Goal: Task Accomplishment & Management: Manage account settings

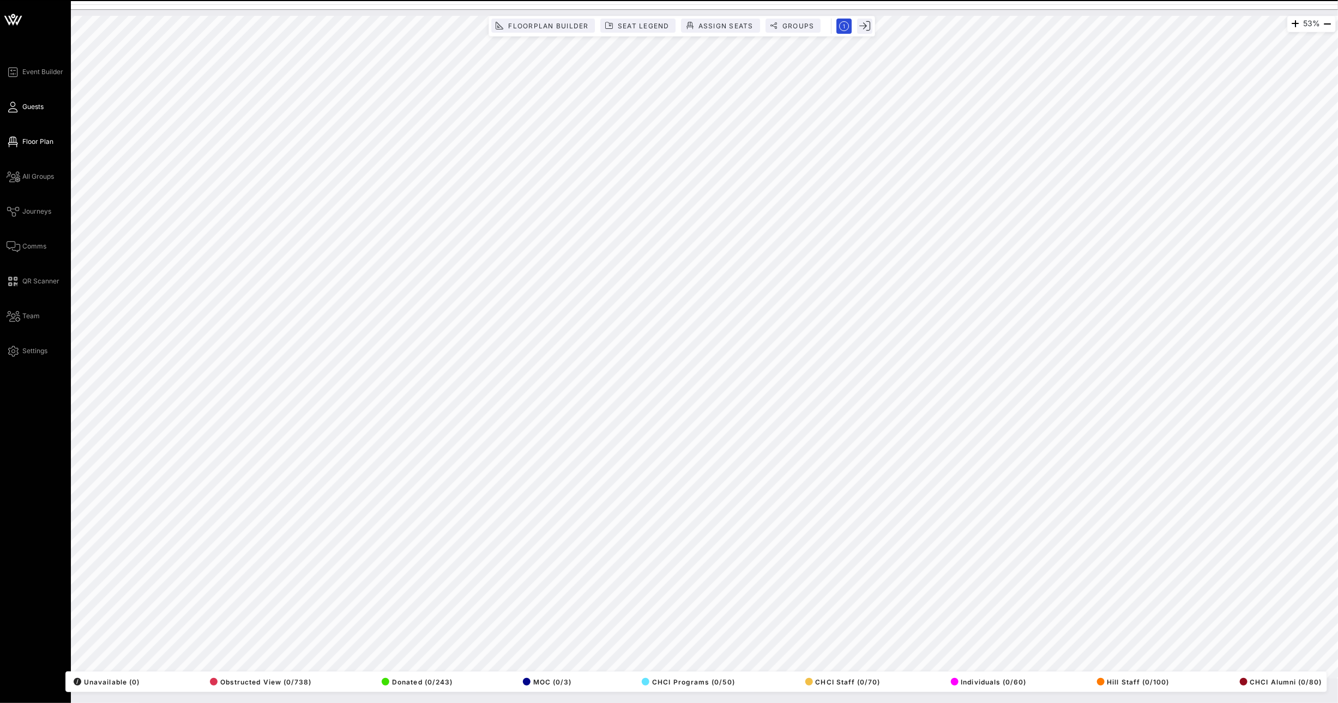
click at [14, 108] on icon at bounding box center [14, 107] width 14 height 2
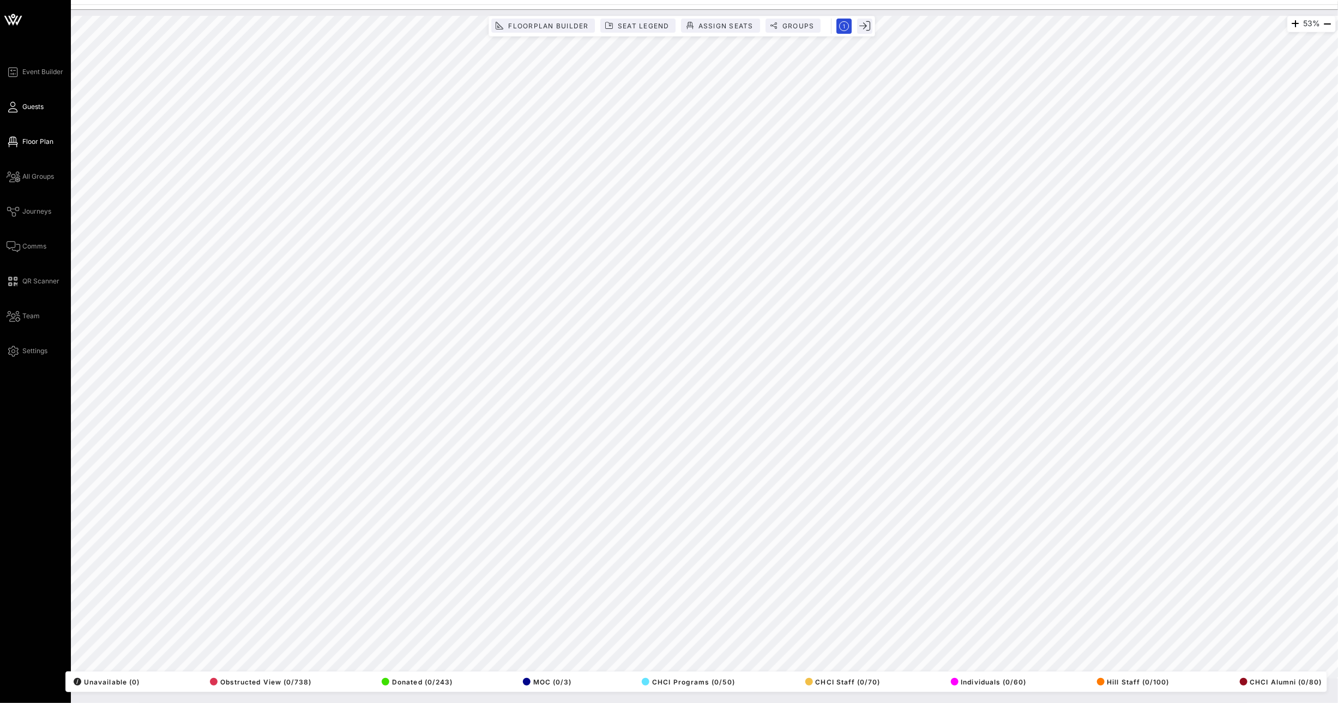
click at [14, 108] on icon at bounding box center [14, 107] width 14 height 2
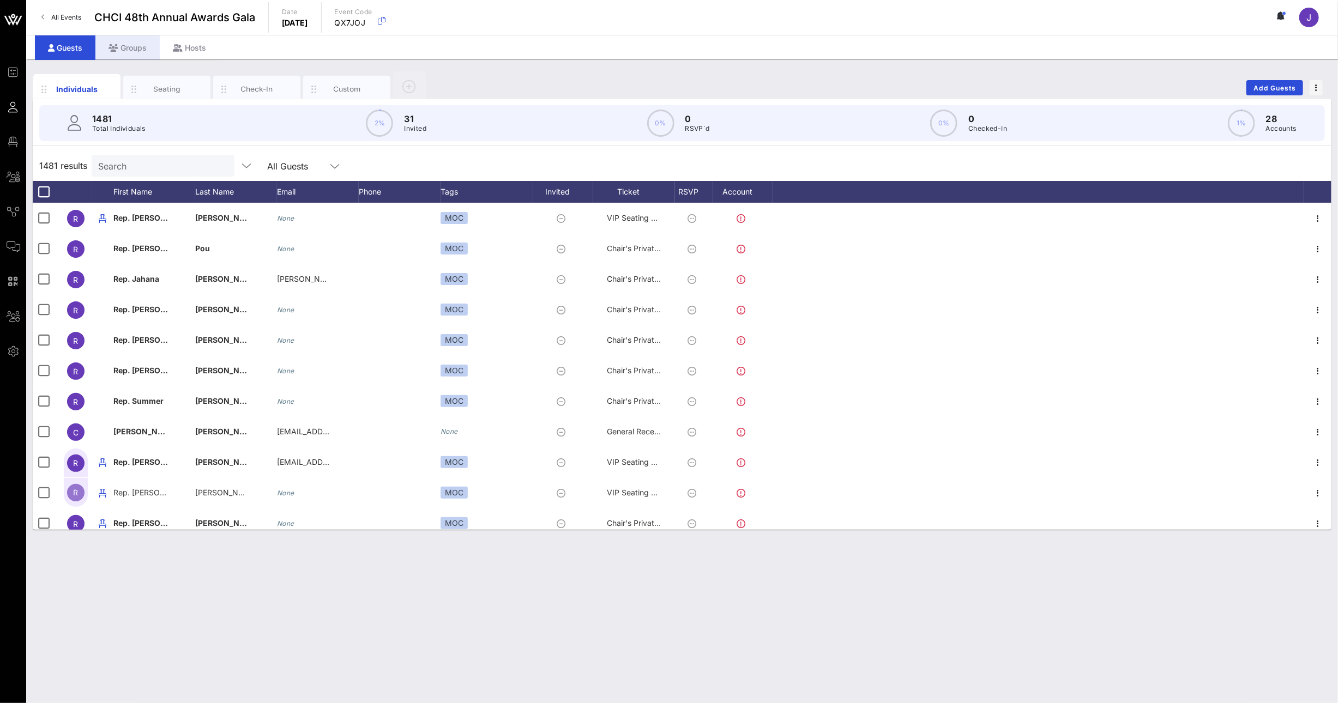
click at [134, 50] on div "Groups" at bounding box center [127, 47] width 64 height 25
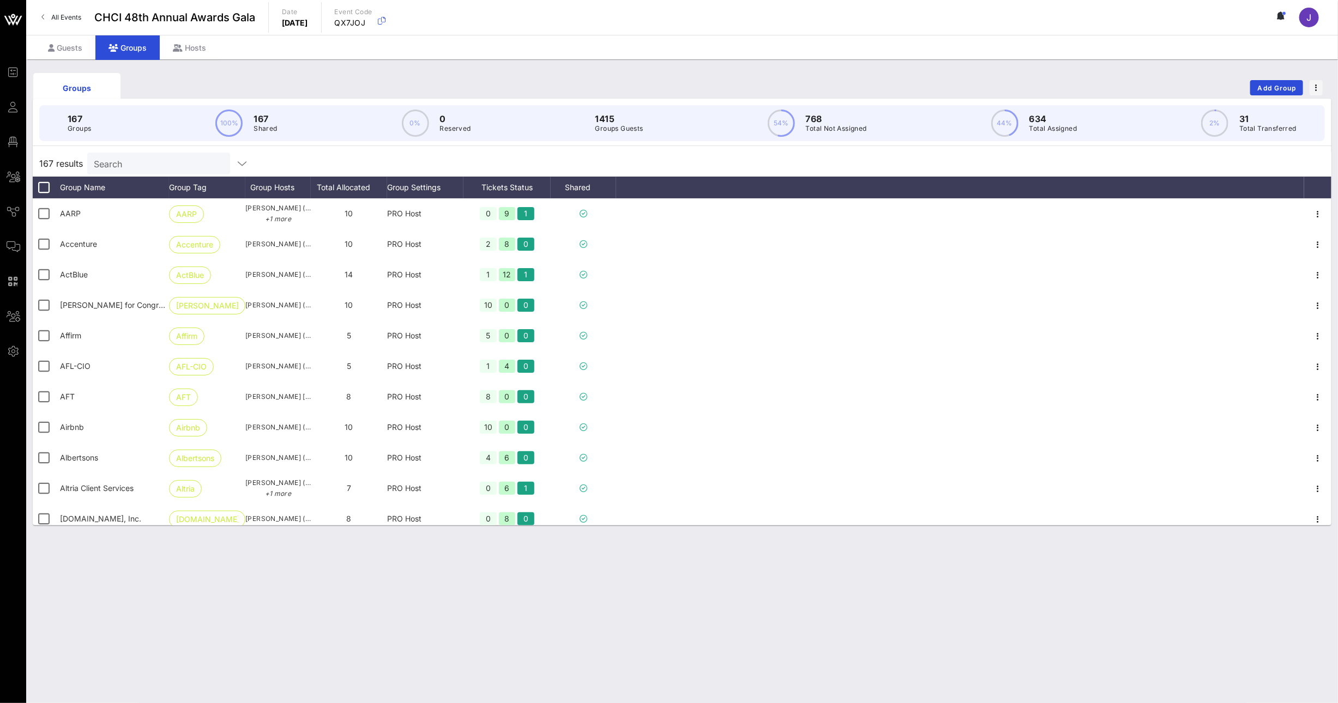
click at [150, 165] on input "Search" at bounding box center [158, 163] width 128 height 14
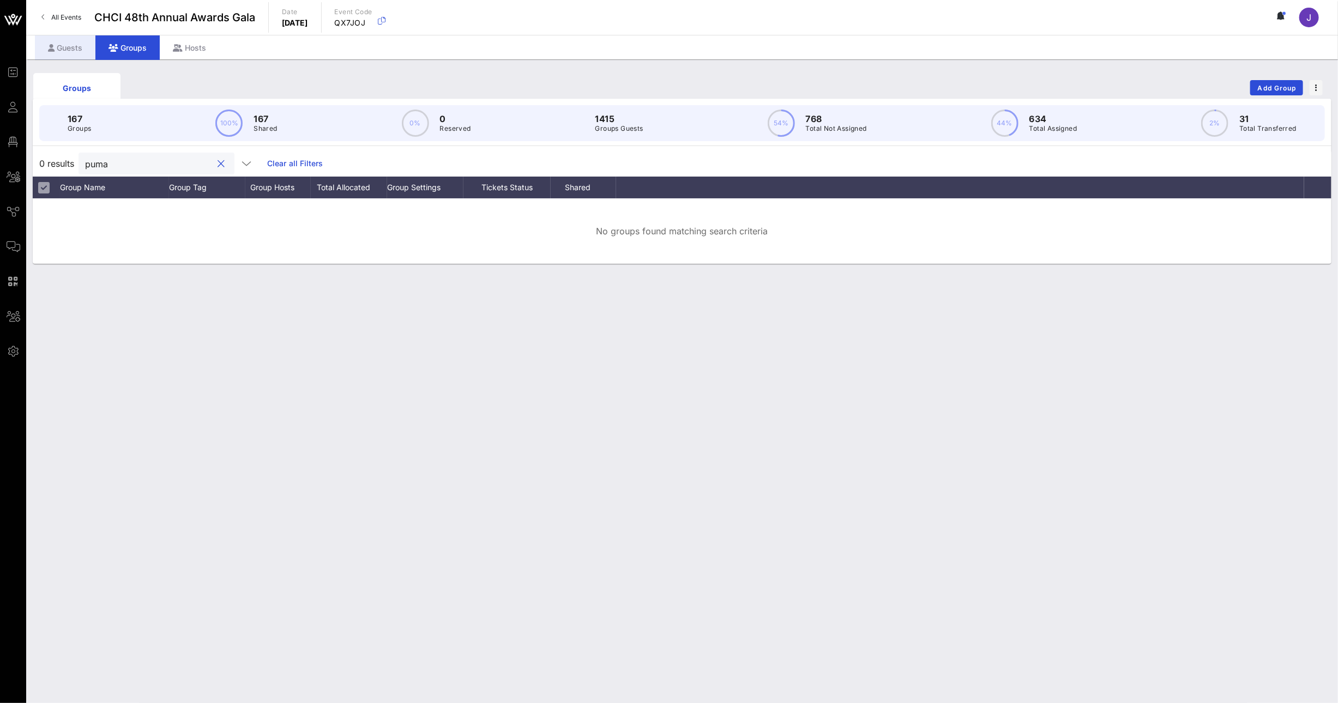
type input "puma"
click at [79, 43] on div "Guests" at bounding box center [65, 47] width 61 height 25
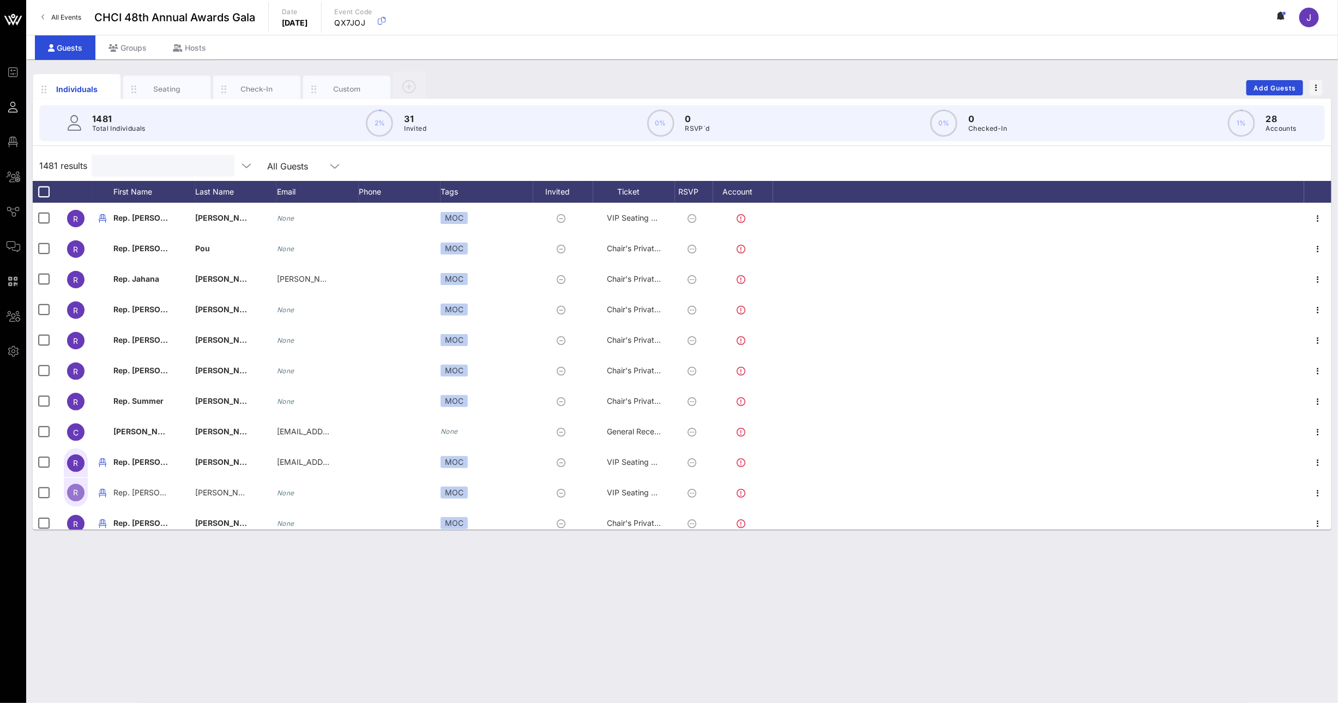
click at [141, 161] on input "text" at bounding box center [162, 166] width 128 height 14
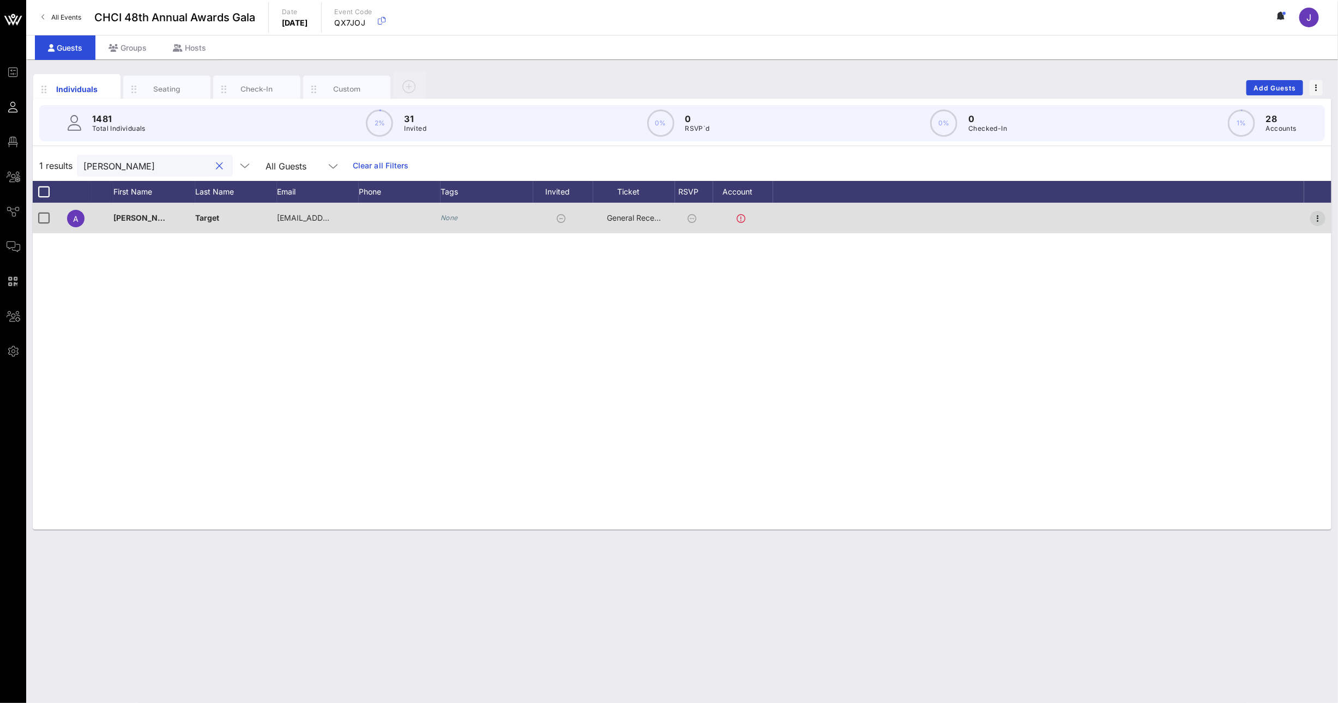
type input "angela puma"
click at [1316, 220] on icon "button" at bounding box center [1317, 218] width 13 height 13
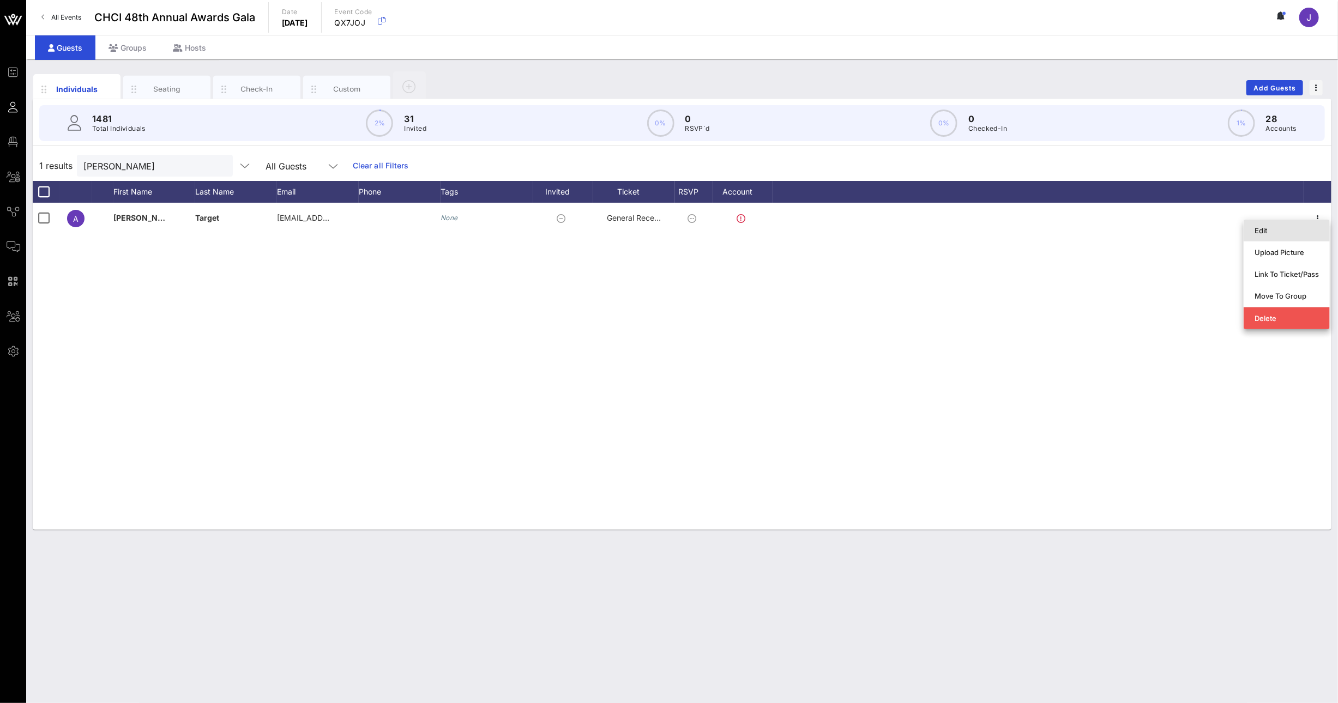
click at [1294, 234] on div "Edit" at bounding box center [1286, 230] width 64 height 9
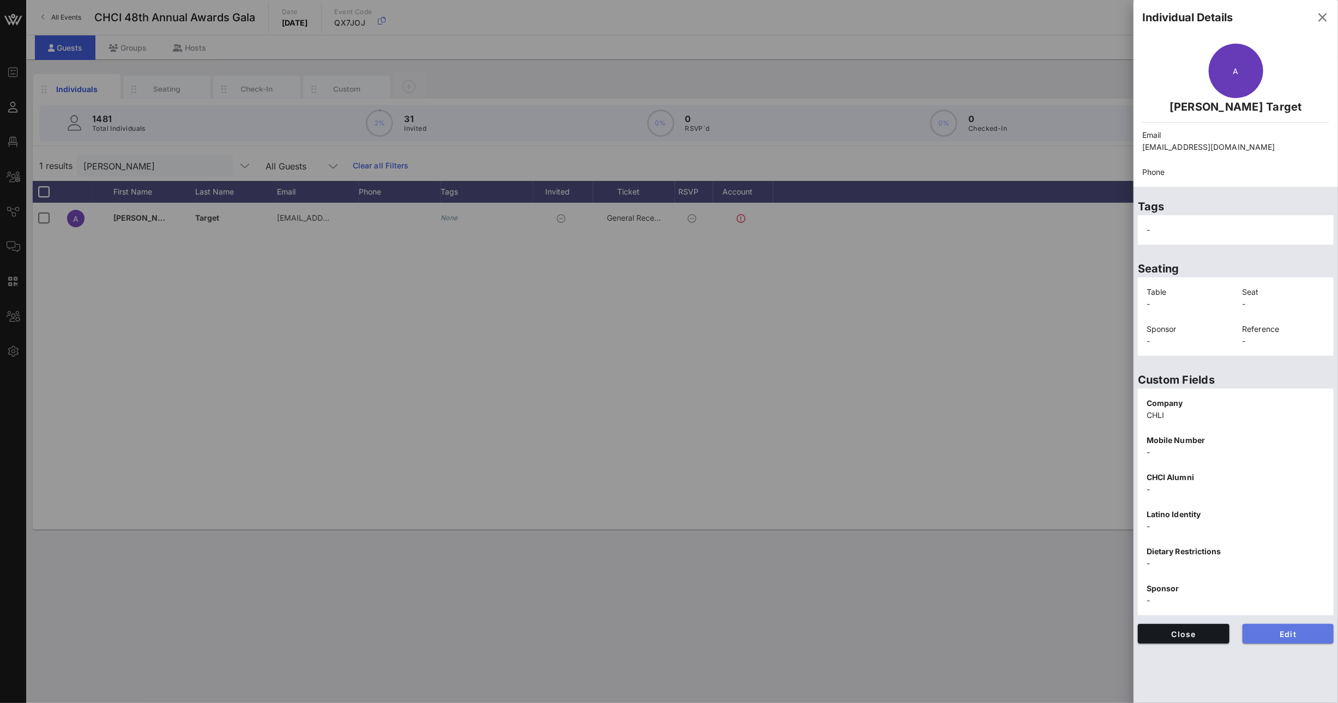
click at [1274, 637] on span "Edit" at bounding box center [1288, 634] width 74 height 9
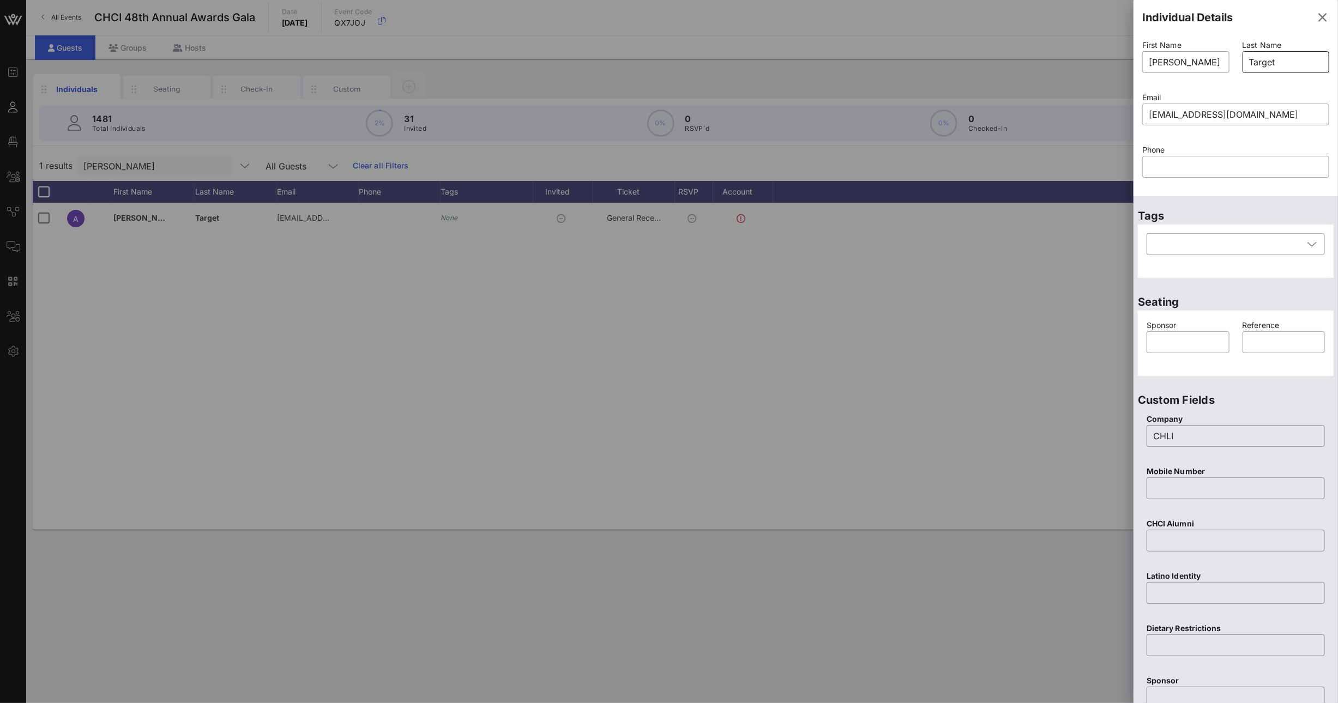
click at [1251, 64] on input "Target" at bounding box center [1286, 61] width 74 height 17
type input "Puma"
click at [1191, 57] on input "Angela Puma" at bounding box center [1186, 61] width 74 height 17
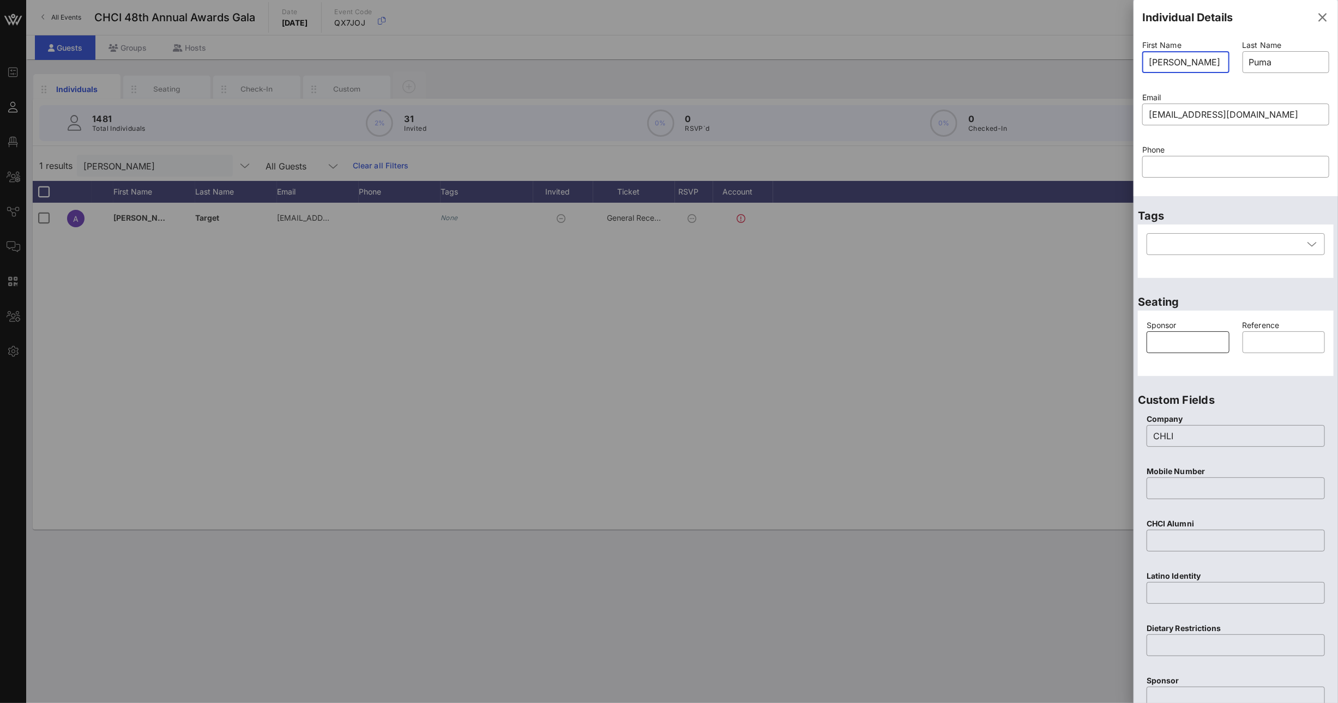
type input "Angela"
click at [1177, 338] on input "text" at bounding box center [1188, 342] width 70 height 17
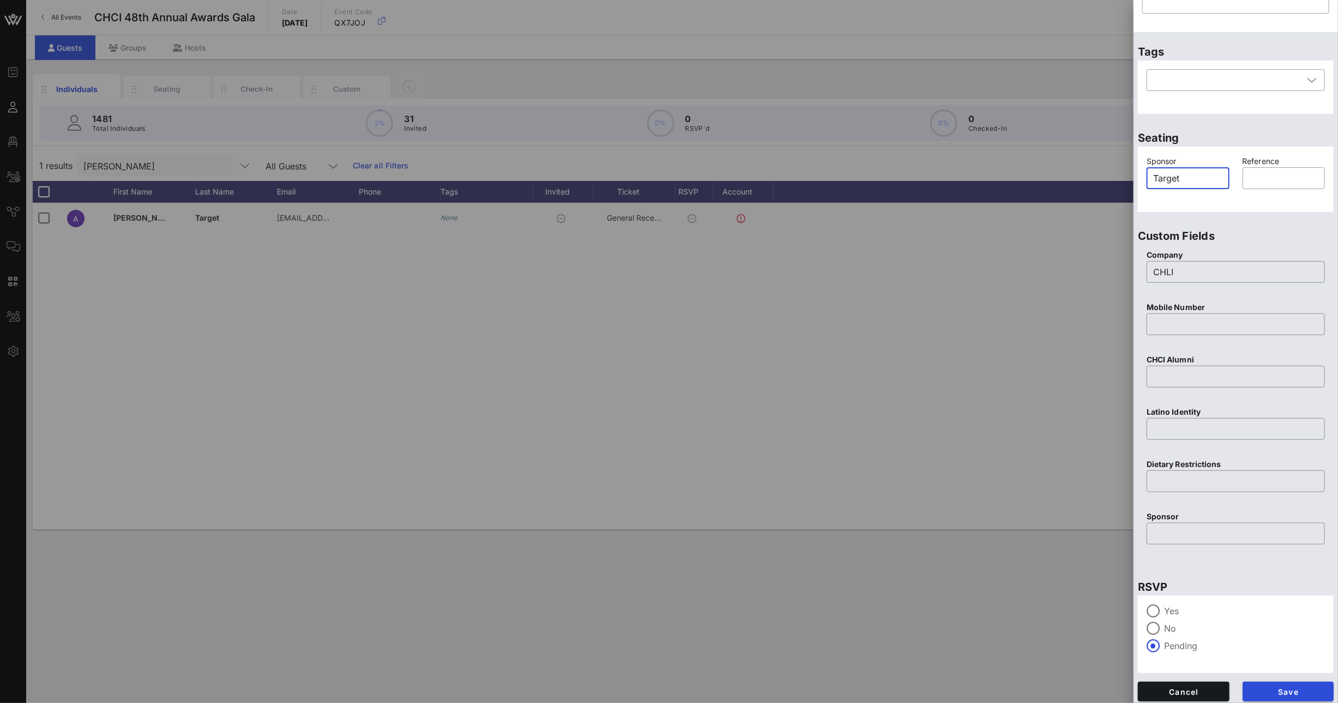
scroll to position [168, 0]
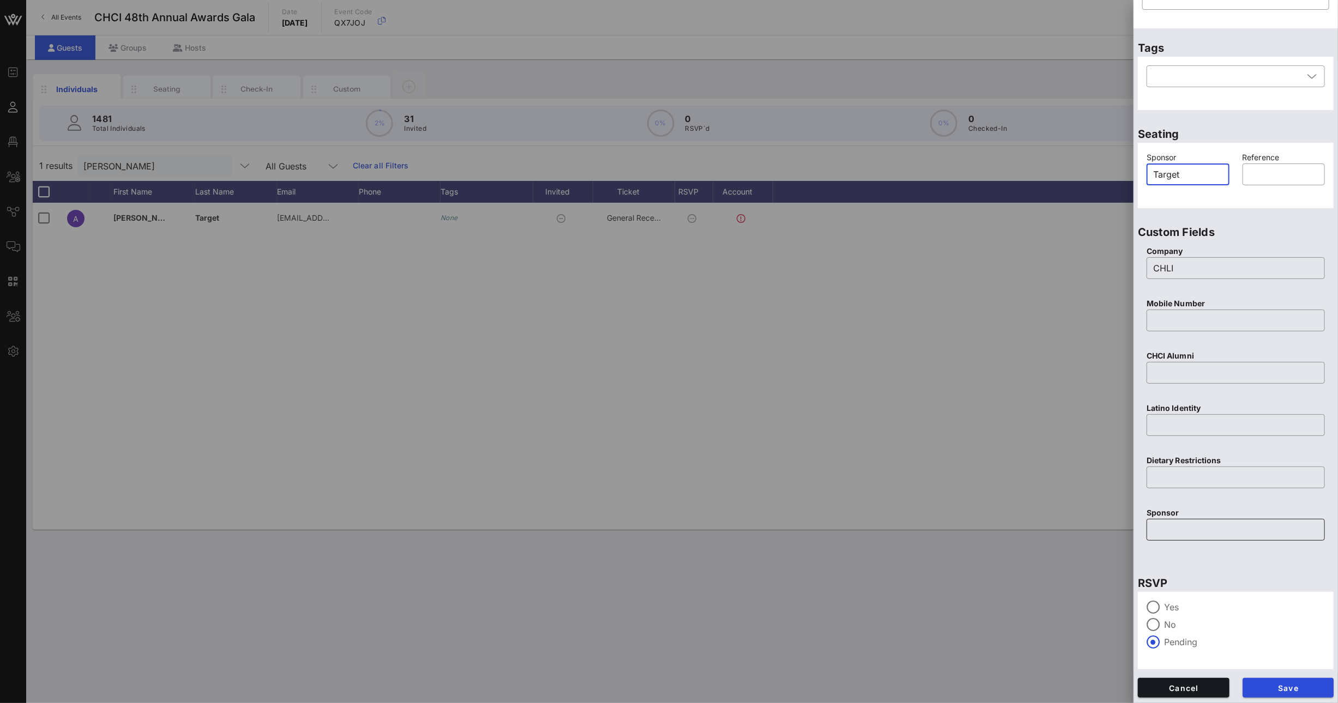
type input "Target"
click at [1177, 534] on input "text" at bounding box center [1235, 529] width 165 height 17
type input "Target"
click at [1282, 690] on span "Save" at bounding box center [1288, 688] width 74 height 9
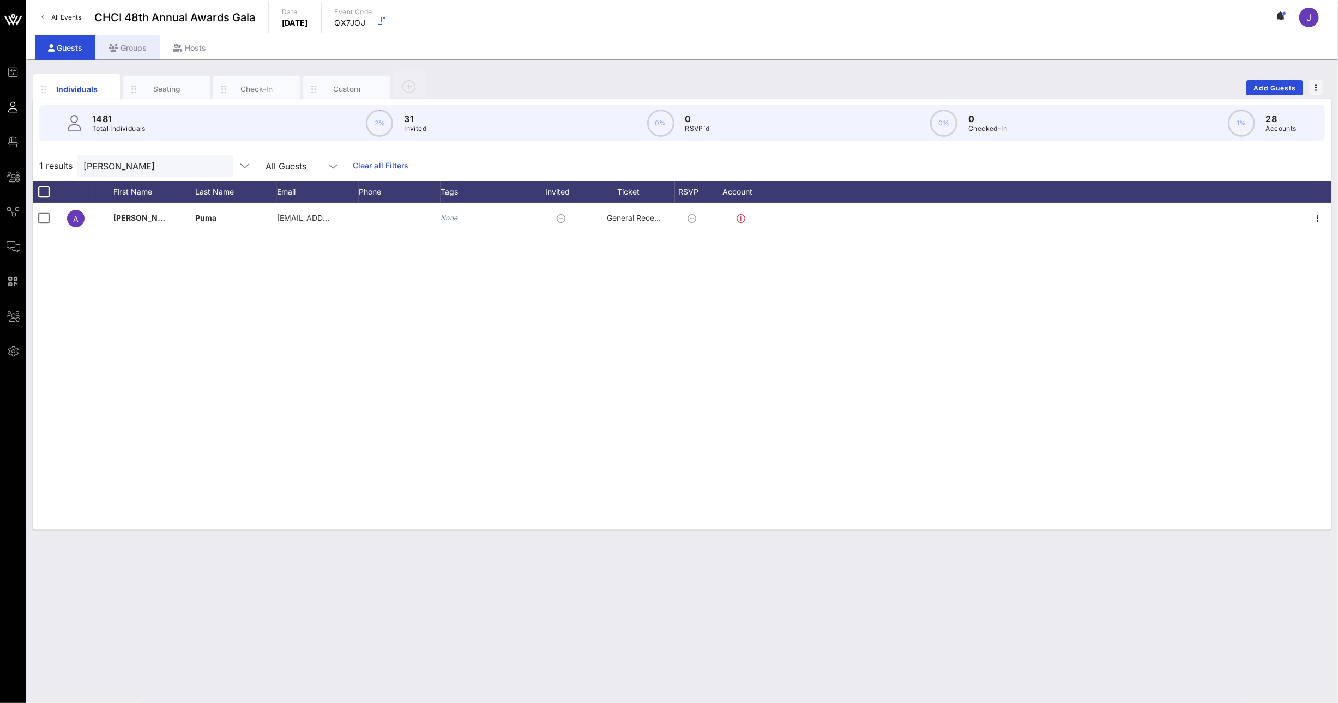
click at [138, 40] on div "Groups" at bounding box center [127, 47] width 64 height 25
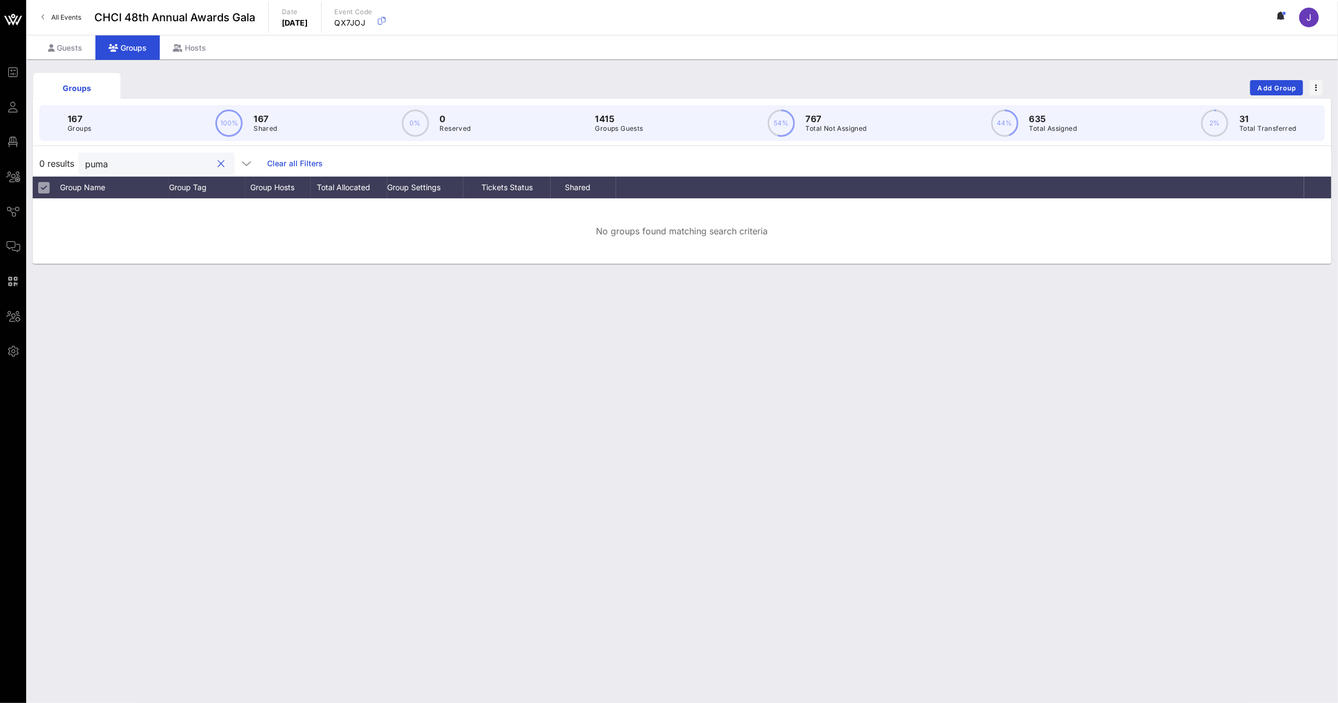
click at [105, 160] on input "puma" at bounding box center [149, 163] width 128 height 14
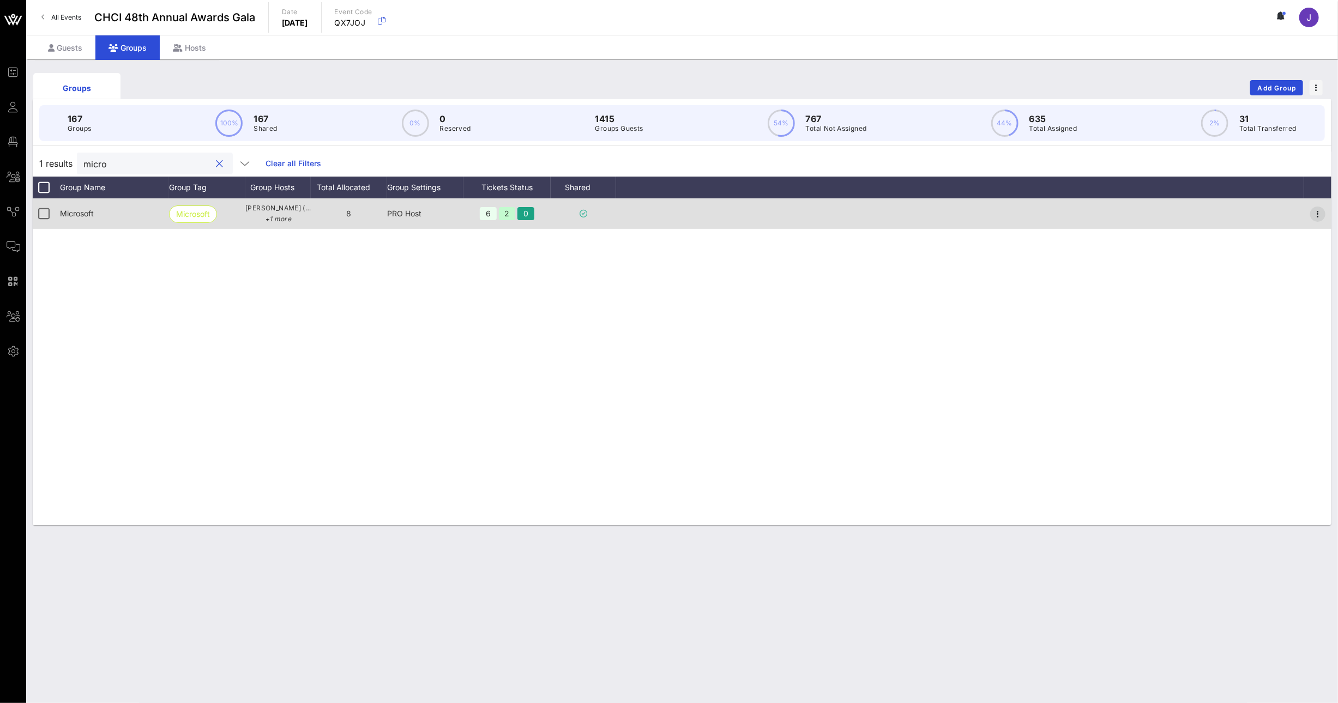
type input "micro"
click at [1314, 216] on icon "button" at bounding box center [1317, 214] width 13 height 13
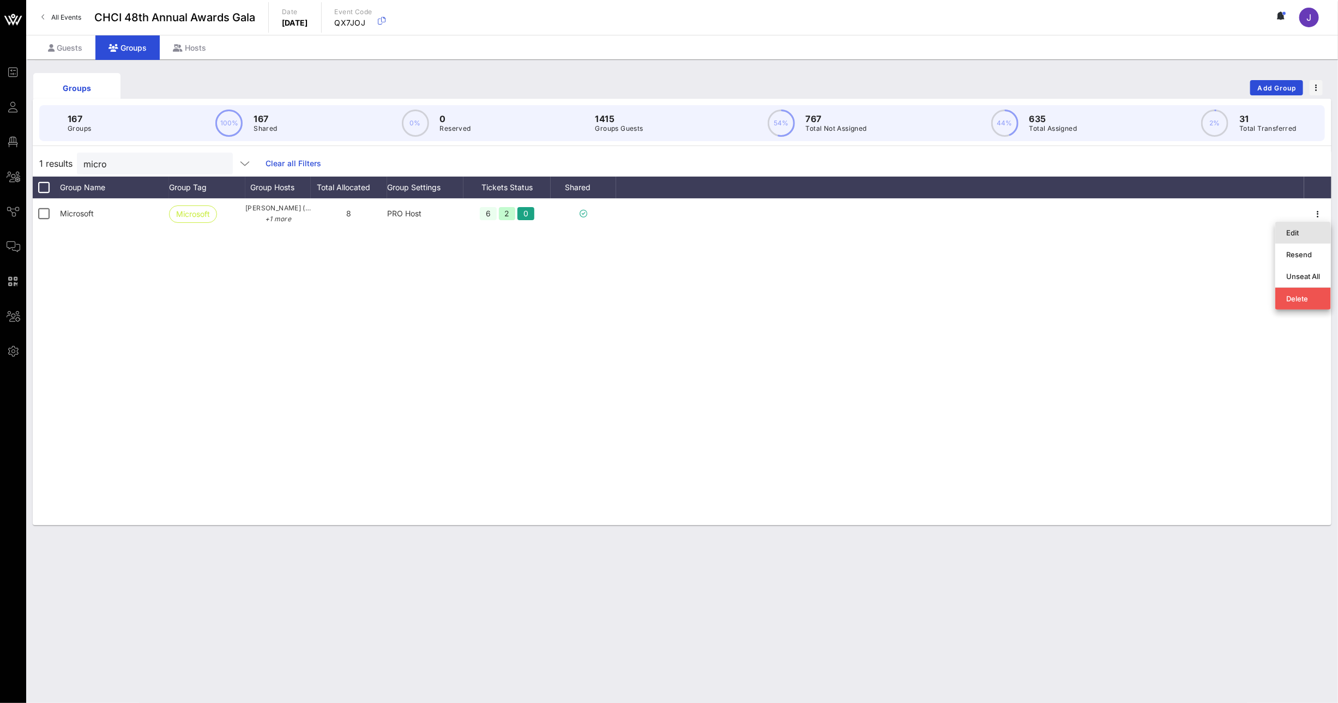
click at [1305, 232] on div "Edit" at bounding box center [1303, 232] width 34 height 9
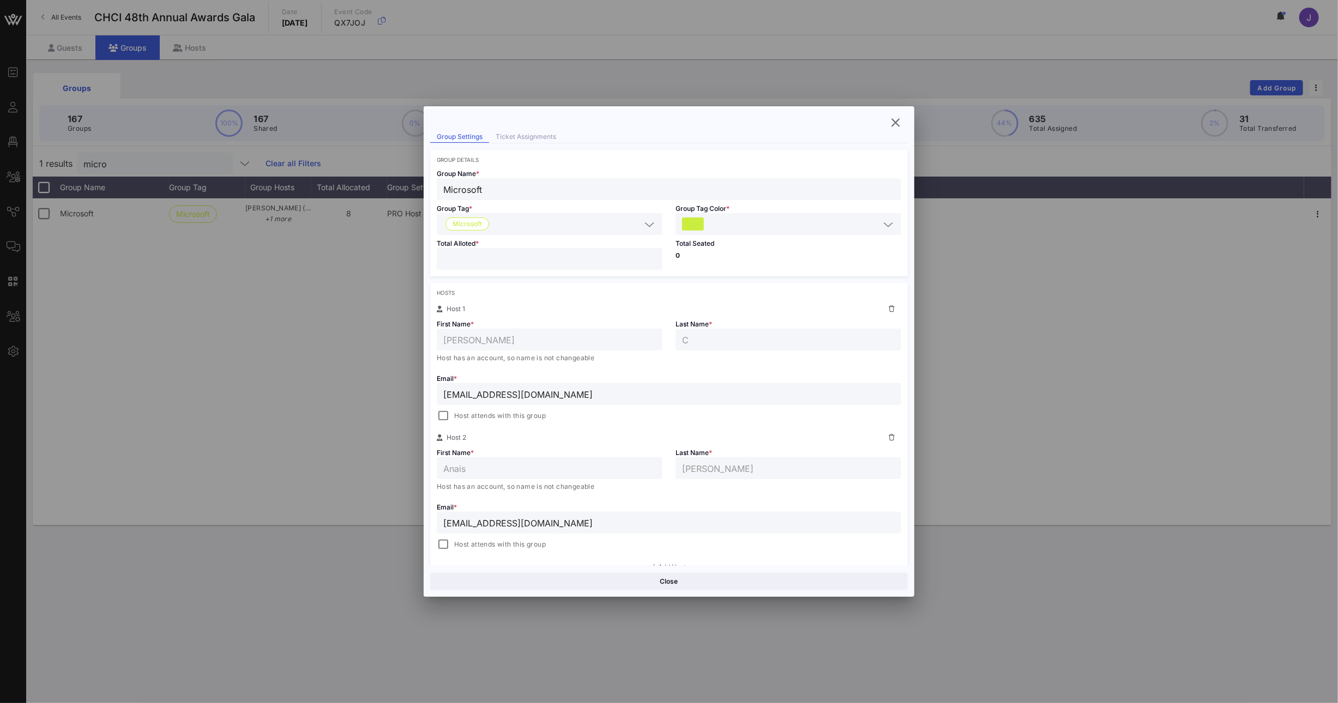
scroll to position [48, 0]
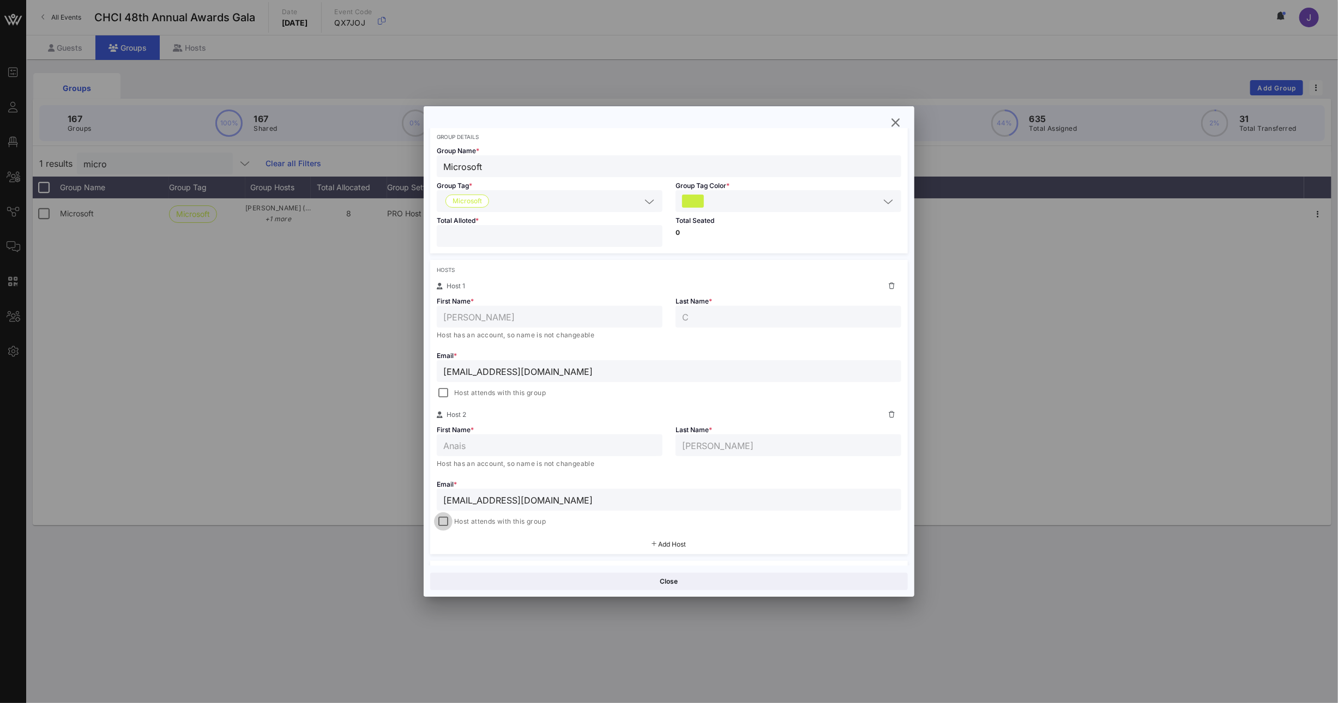
click at [443, 526] on div at bounding box center [443, 521] width 15 height 15
click at [726, 588] on button "Save" at bounding box center [789, 581] width 237 height 17
drag, startPoint x: 453, startPoint y: 240, endPoint x: 427, endPoint y: 235, distance: 25.7
click at [428, 235] on div "Group Settings Shared Group Settings Ticket Assignments Group Details Group Nam…" at bounding box center [669, 347] width 491 height 438
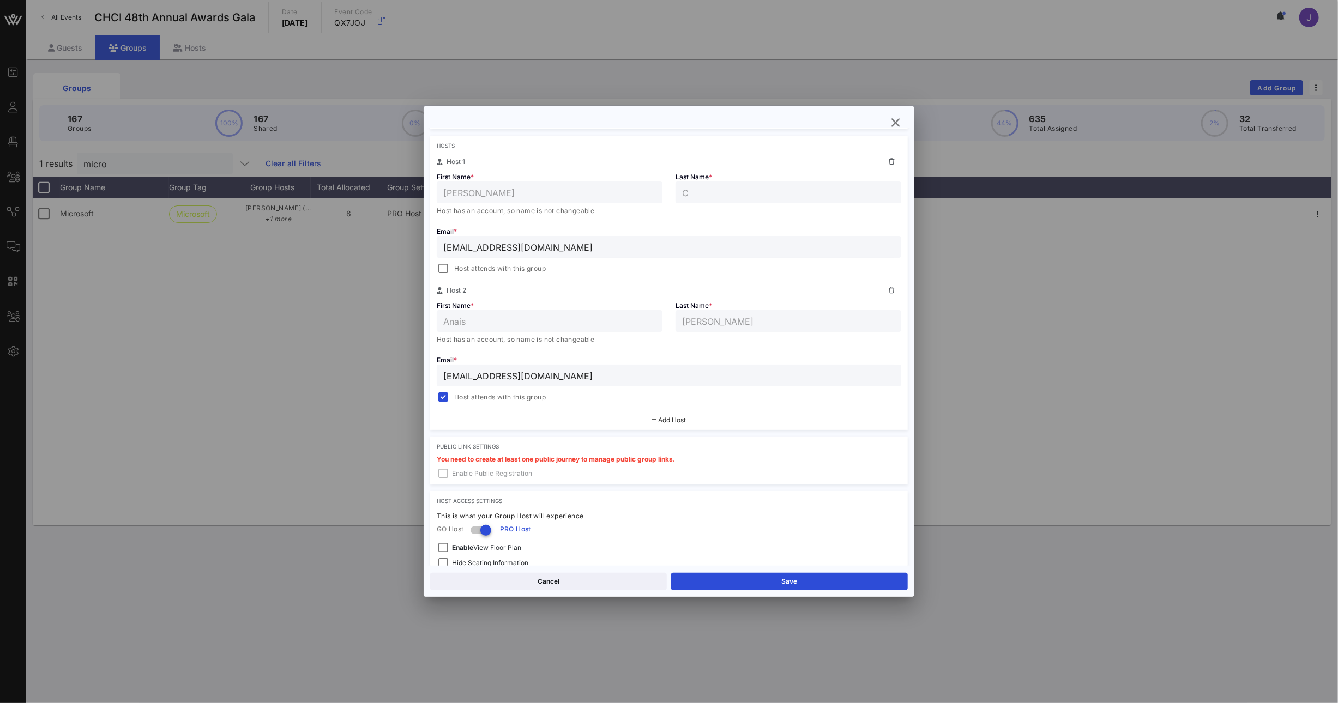
scroll to position [258, 0]
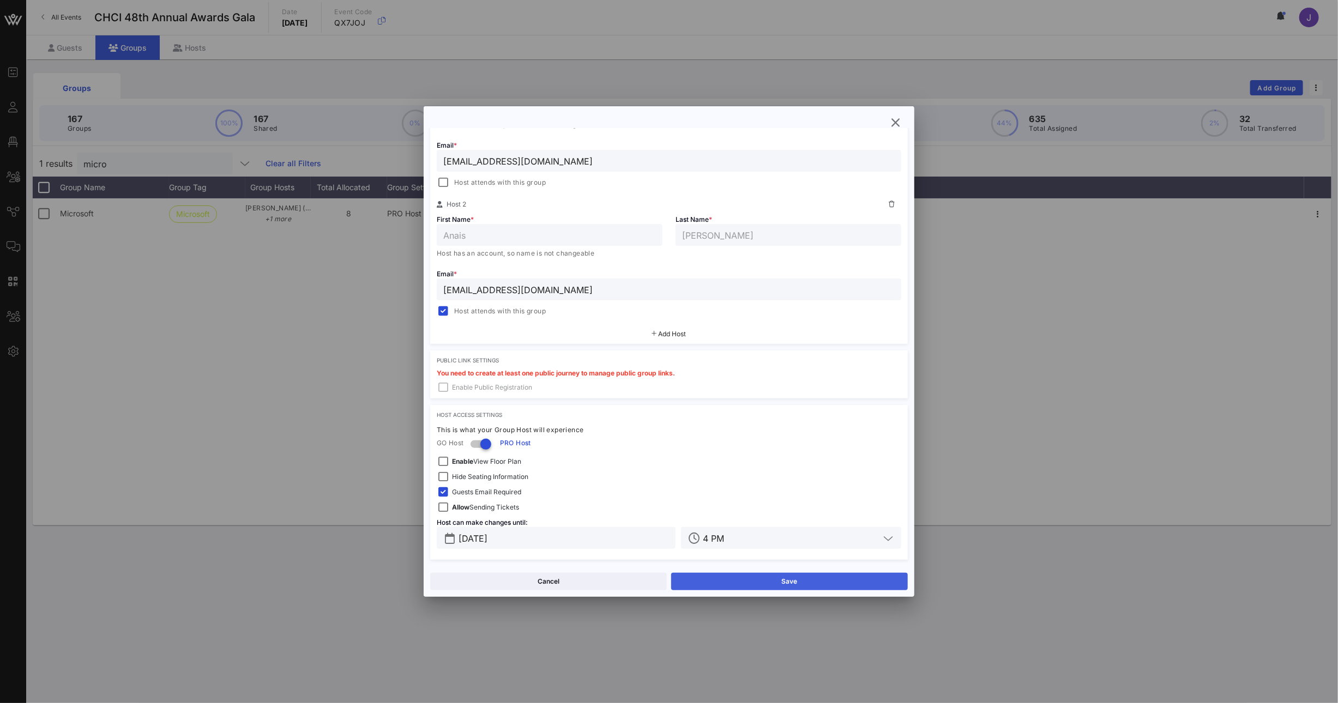
click at [806, 585] on button "Save" at bounding box center [789, 581] width 237 height 17
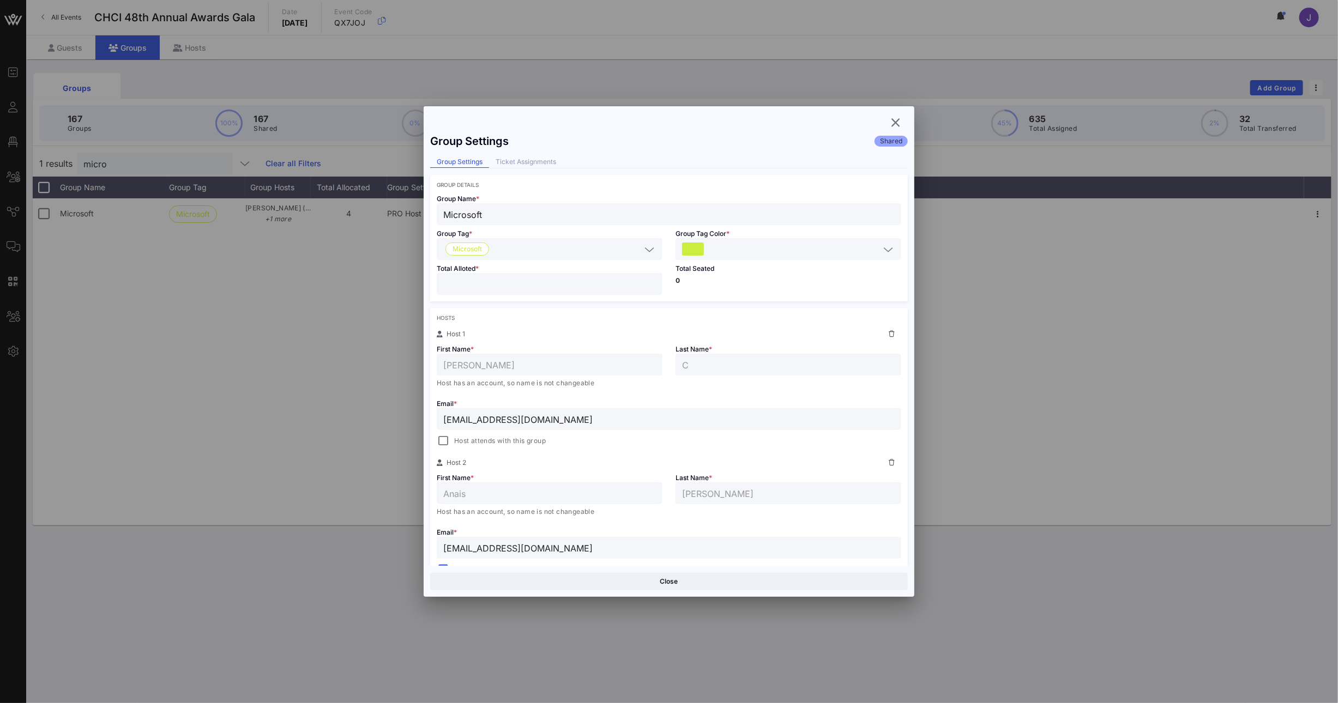
drag, startPoint x: 450, startPoint y: 279, endPoint x: 420, endPoint y: 278, distance: 30.0
click at [432, 279] on div "Total Alloted * *" at bounding box center [549, 280] width 239 height 41
click at [432, 280] on div "Total Alloted * *" at bounding box center [549, 280] width 239 height 41
click at [447, 285] on input "*" at bounding box center [549, 284] width 213 height 14
type input "*"
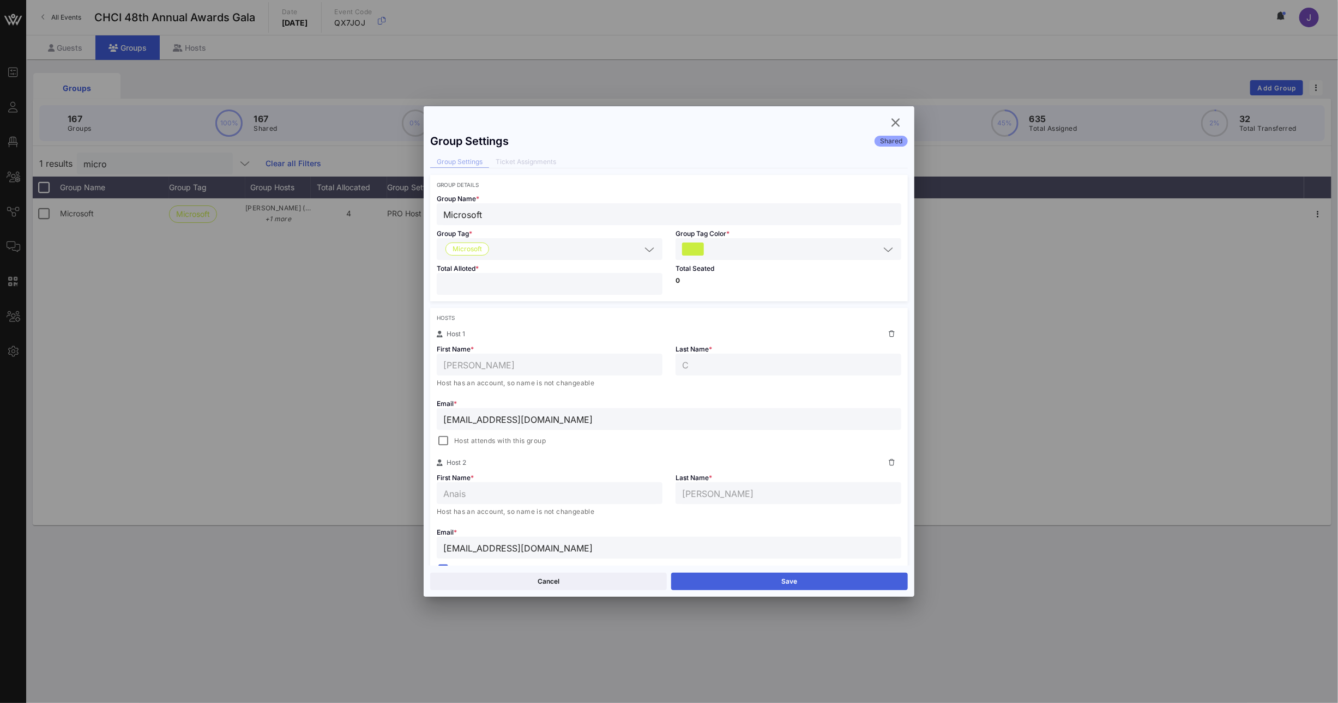
click at [814, 584] on button "Save" at bounding box center [789, 581] width 237 height 17
click at [891, 118] on icon "button" at bounding box center [895, 122] width 13 height 13
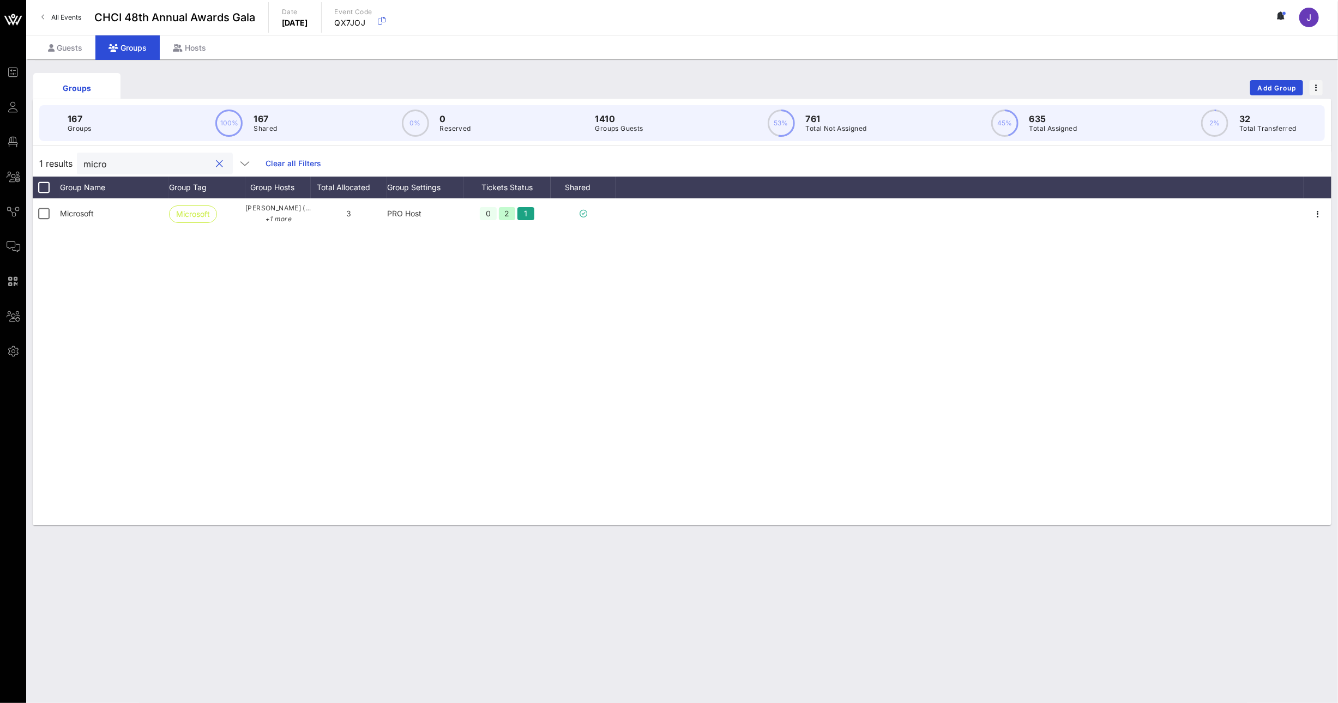
click at [103, 157] on input "micro" at bounding box center [147, 163] width 128 height 14
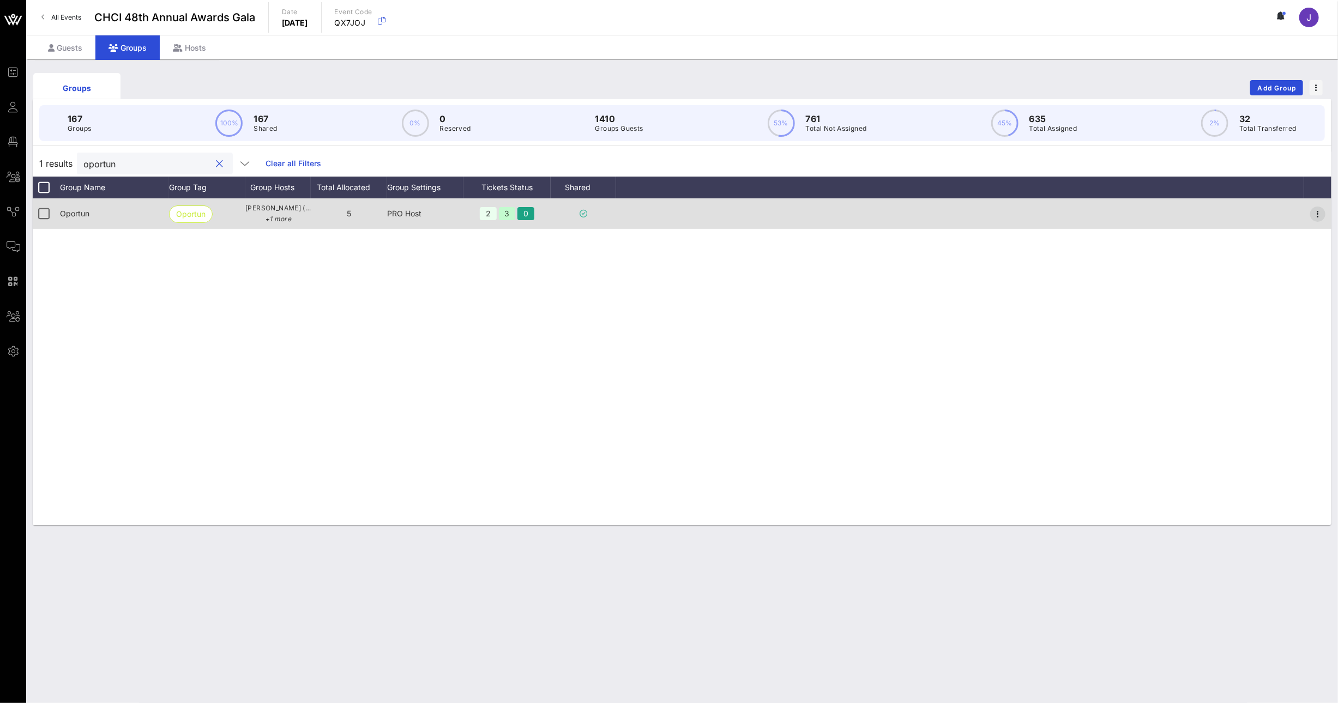
type input "oportun"
click at [1320, 213] on icon "button" at bounding box center [1317, 214] width 13 height 13
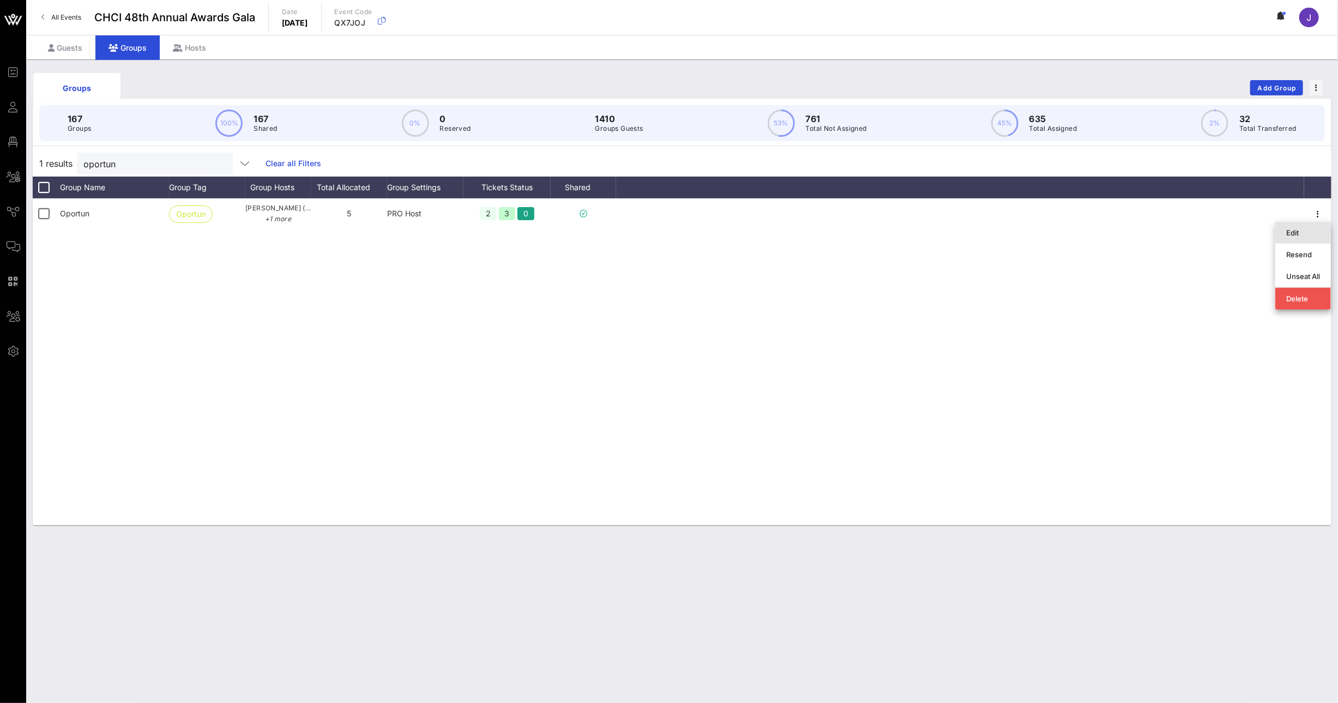
click at [1325, 235] on div "Edit" at bounding box center [1303, 233] width 56 height 22
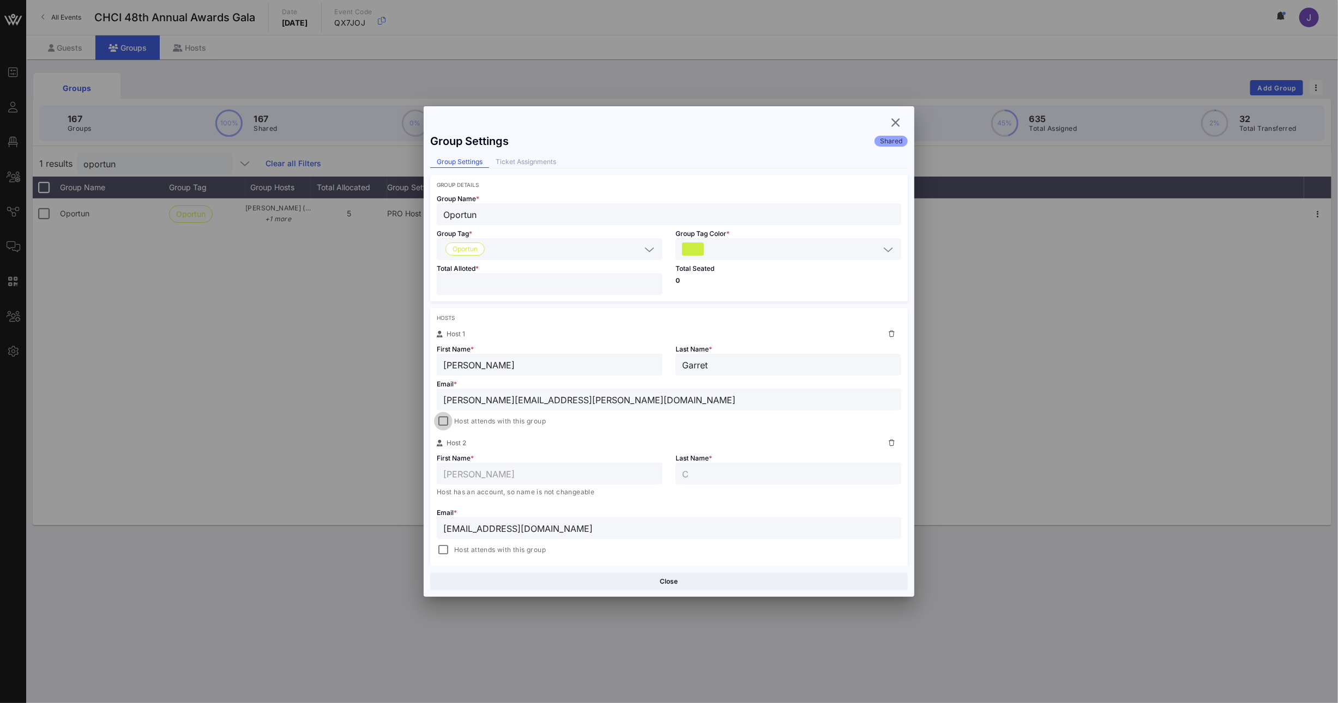
click at [445, 418] on div at bounding box center [443, 421] width 15 height 15
click at [806, 585] on button "Save" at bounding box center [789, 581] width 237 height 17
click at [447, 548] on div at bounding box center [443, 549] width 15 height 15
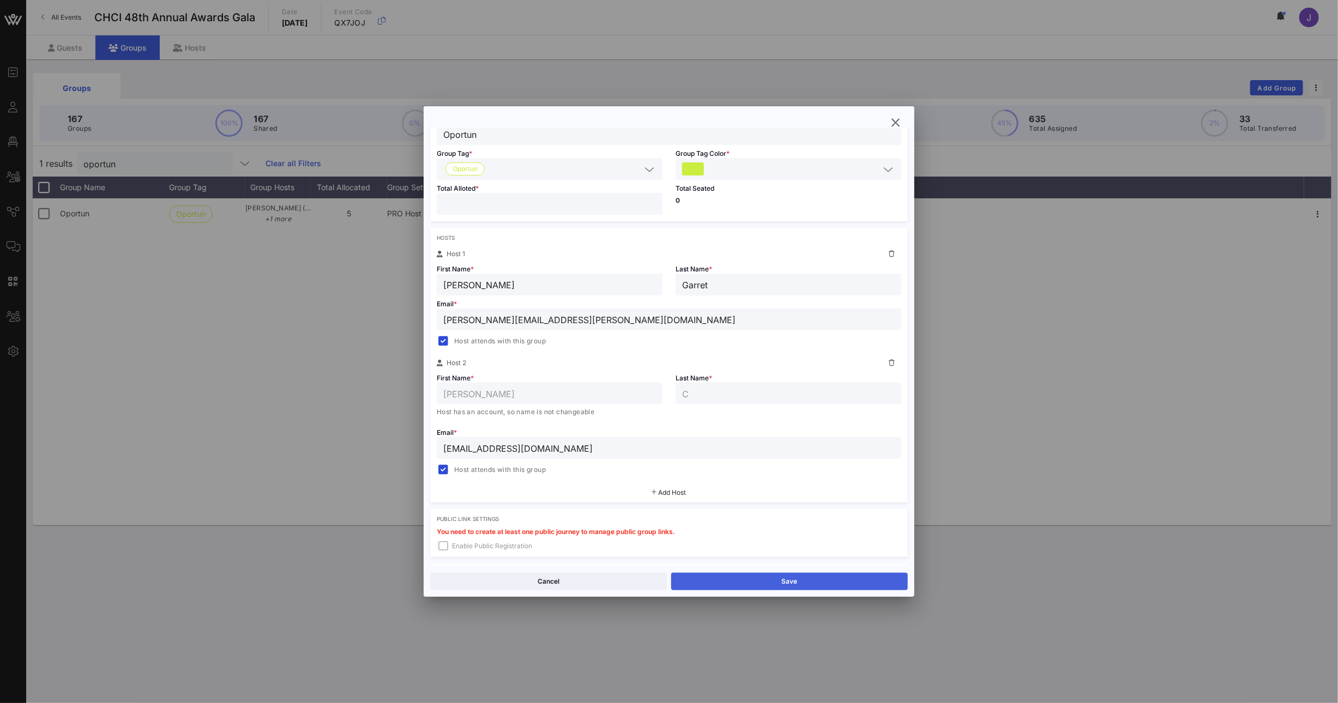
scroll to position [239, 0]
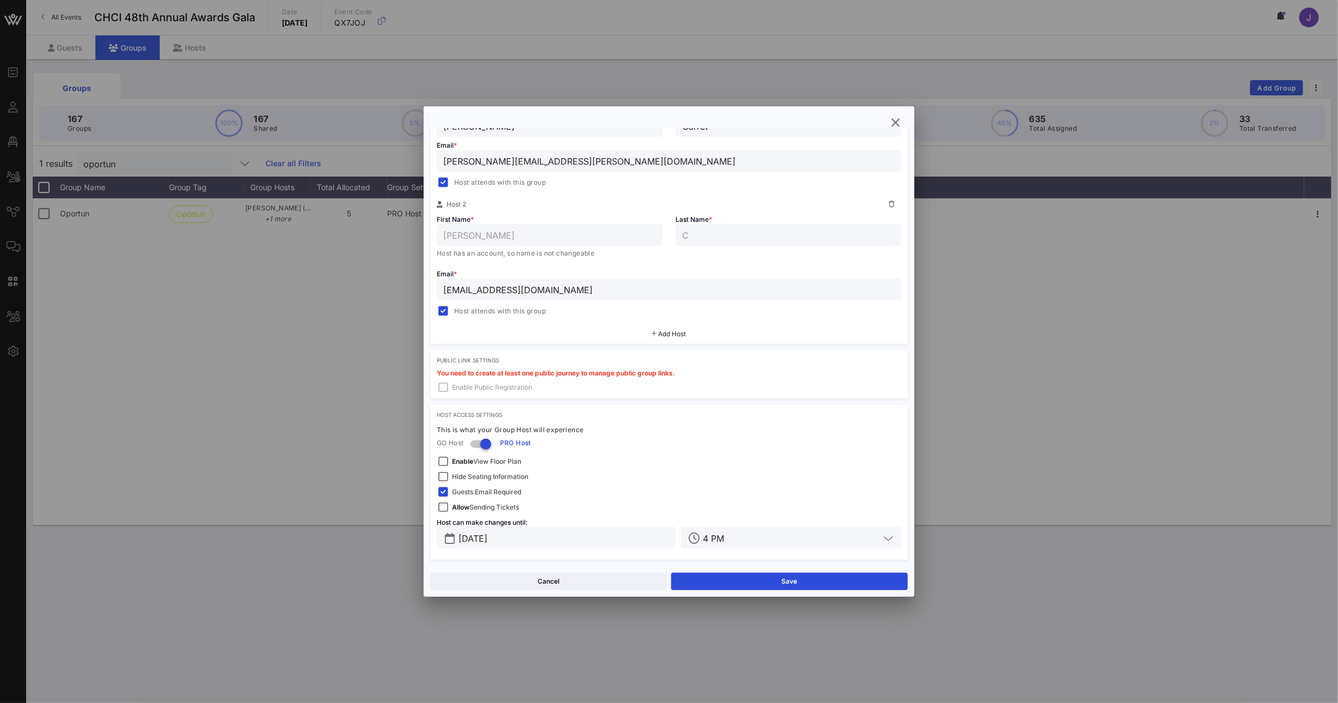
drag, startPoint x: 785, startPoint y: 582, endPoint x: 748, endPoint y: 568, distance: 39.9
click at [786, 582] on button "Save" at bounding box center [789, 581] width 237 height 17
click at [898, 124] on icon "button" at bounding box center [895, 122] width 13 height 13
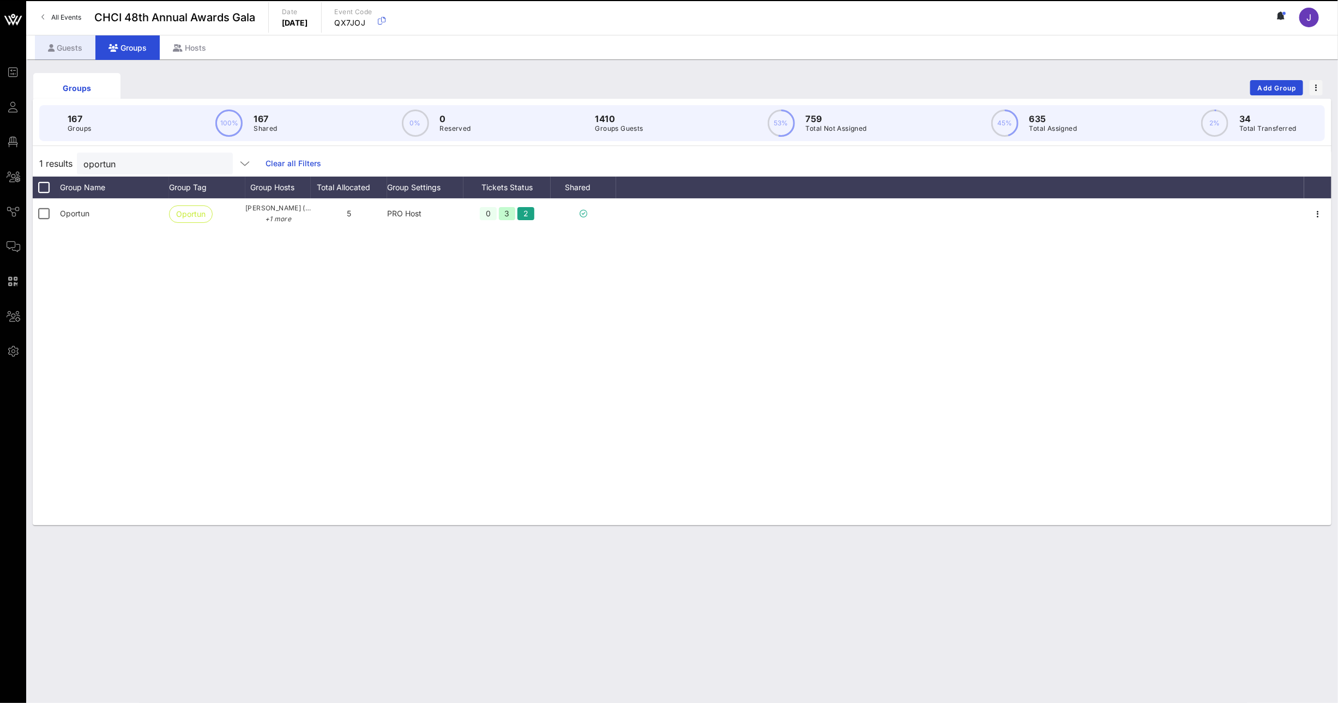
click at [75, 55] on div "Guests" at bounding box center [65, 47] width 61 height 25
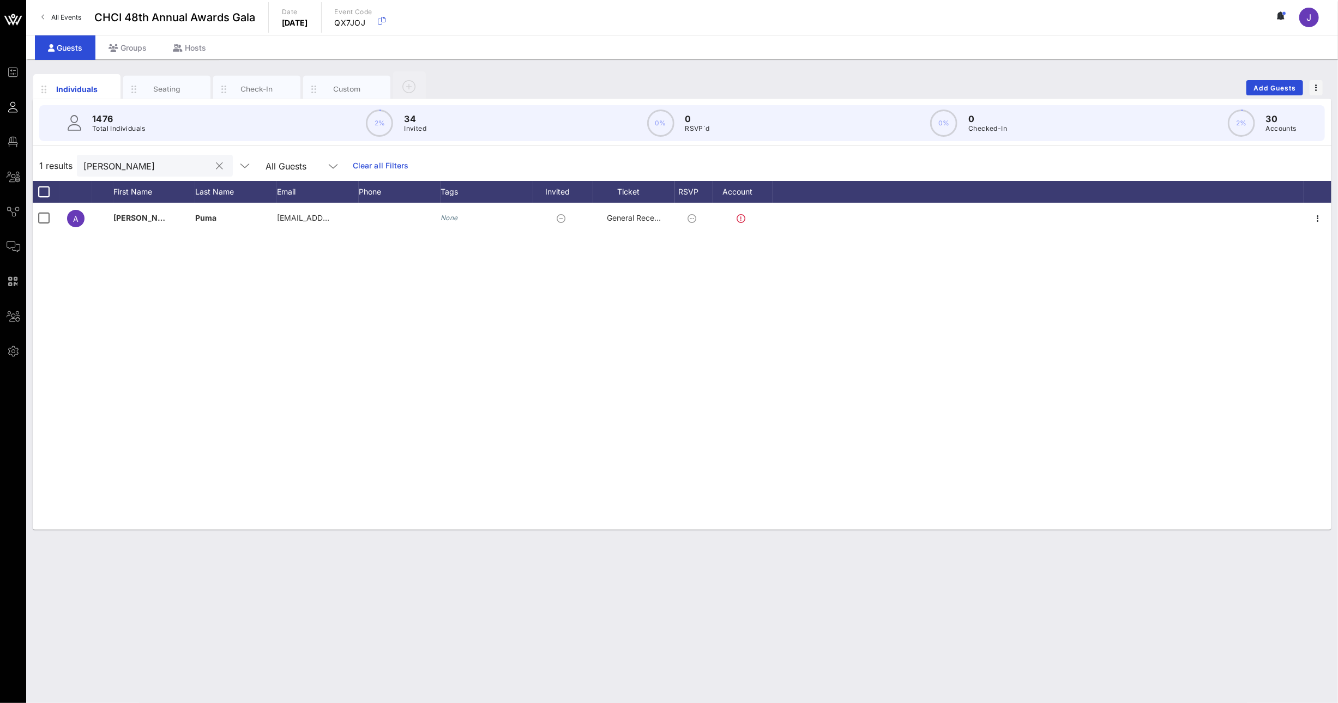
click at [116, 157] on div "angela puma" at bounding box center [147, 166] width 128 height 22
click at [216, 168] on button "clear icon" at bounding box center [219, 166] width 7 height 11
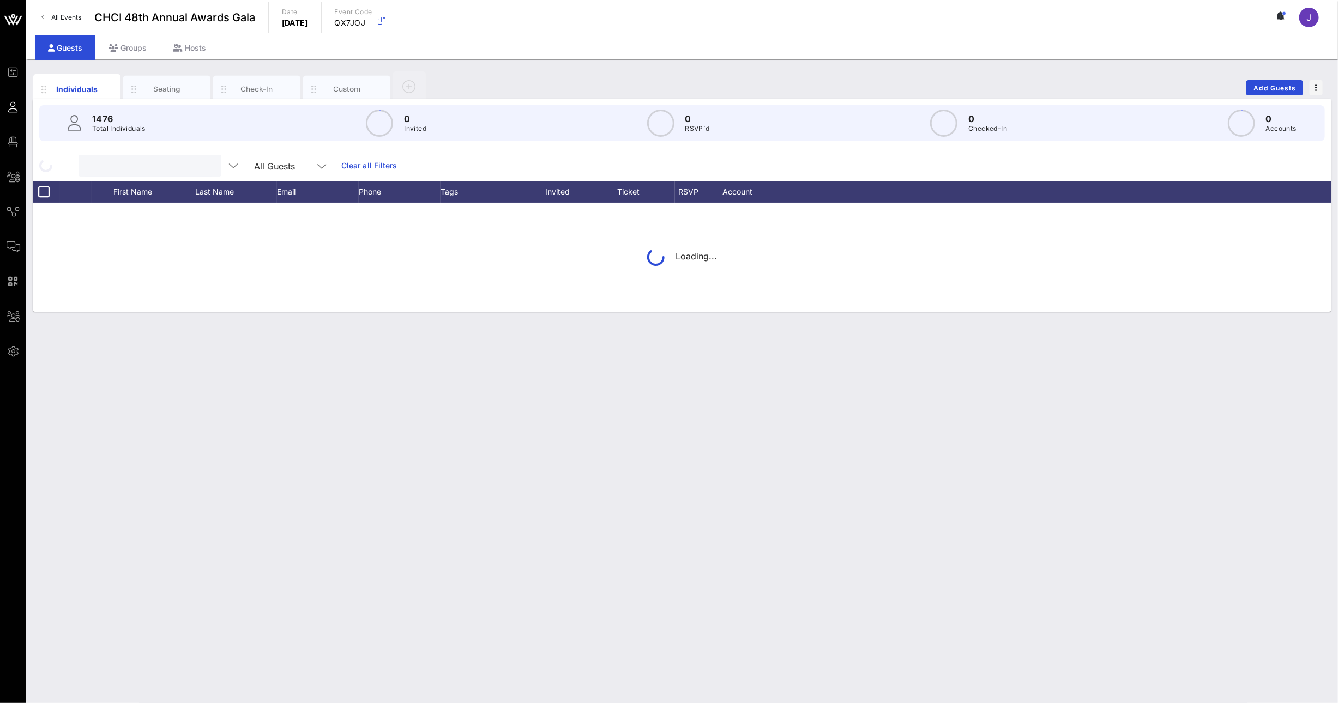
click at [149, 166] on input "text" at bounding box center [149, 166] width 128 height 14
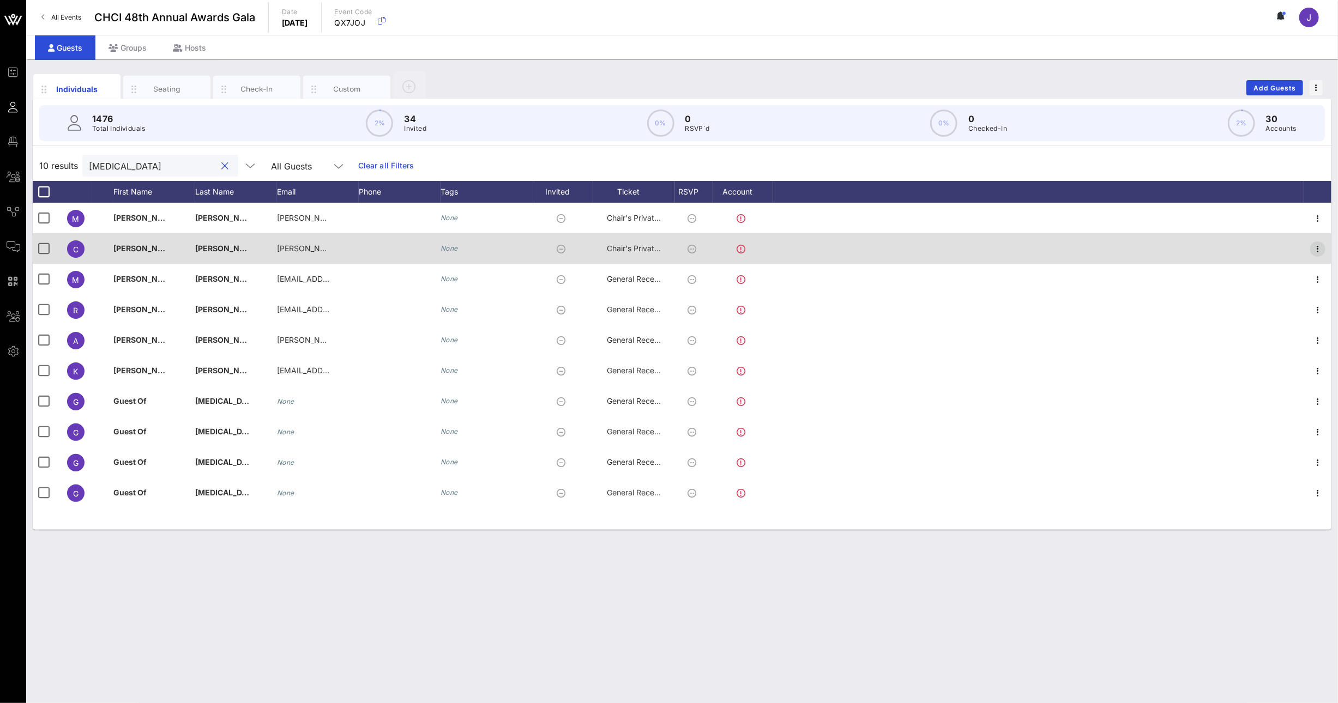
type input "exelon"
click at [1322, 249] on icon "button" at bounding box center [1317, 249] width 13 height 13
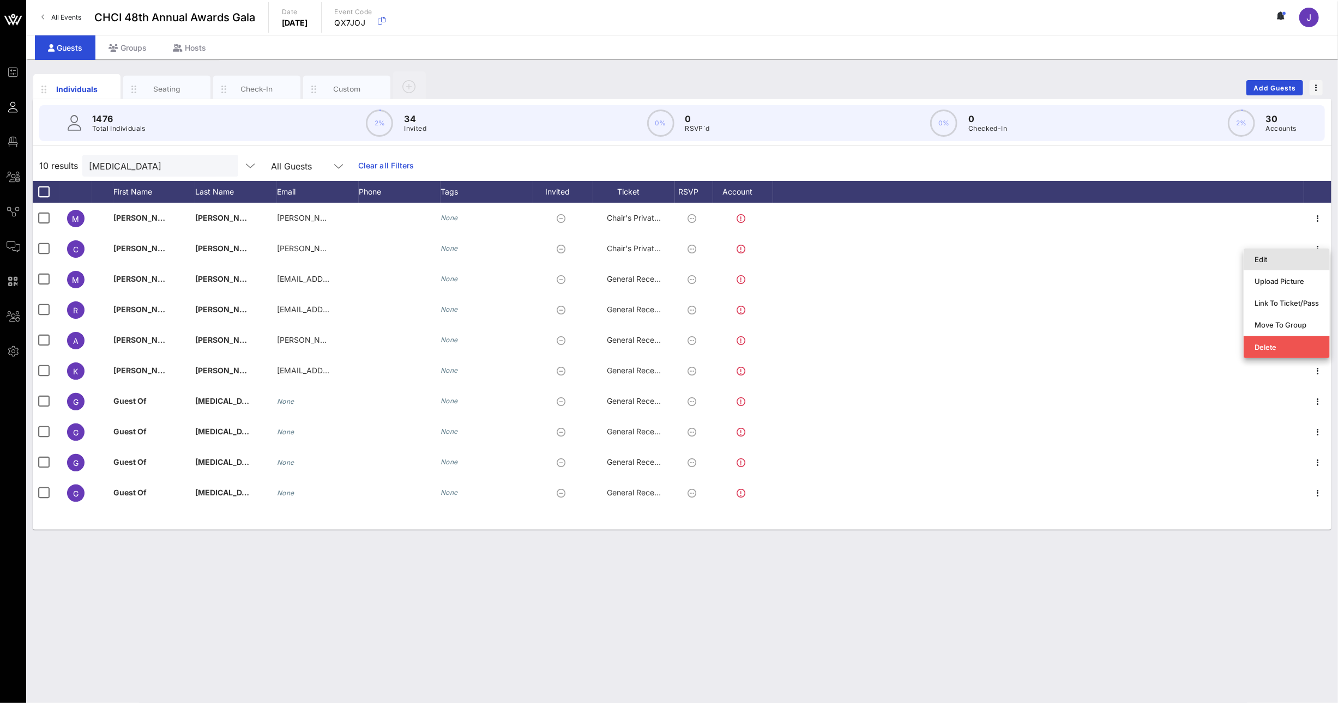
click at [1294, 260] on div "Edit" at bounding box center [1286, 259] width 64 height 9
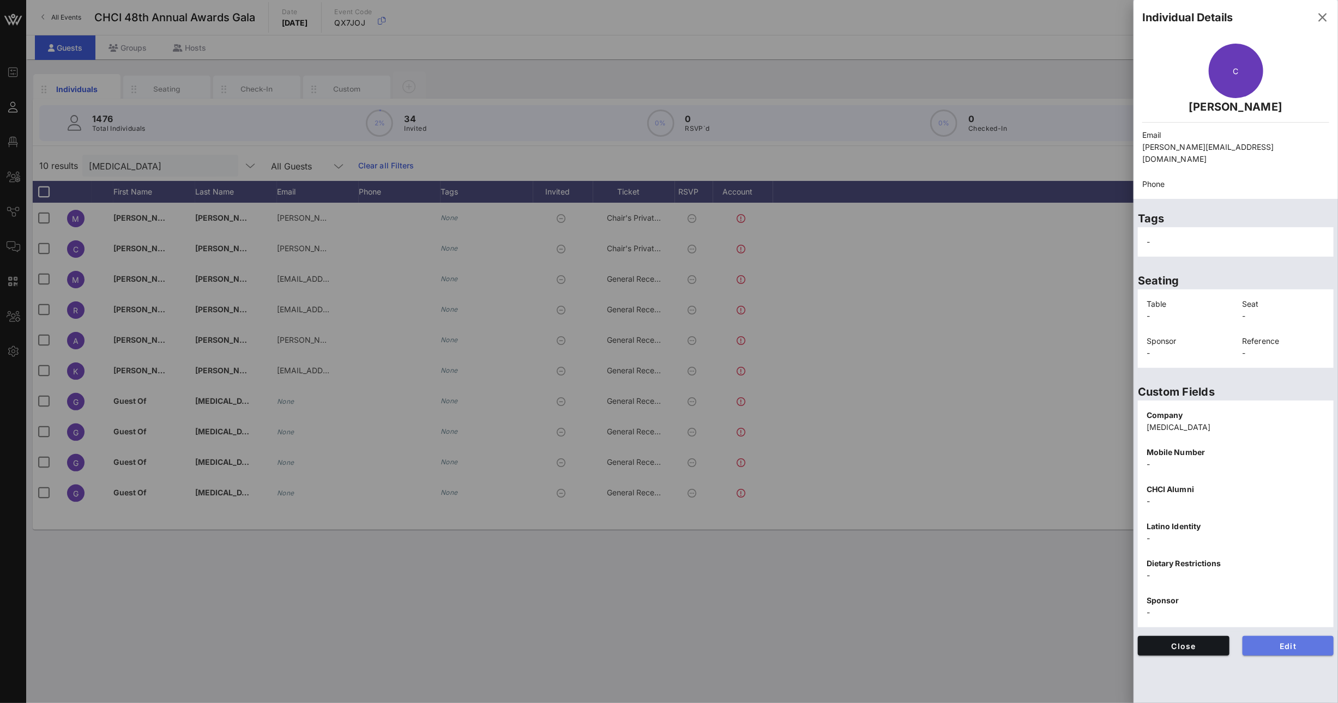
click at [1293, 642] on span "Edit" at bounding box center [1288, 646] width 74 height 9
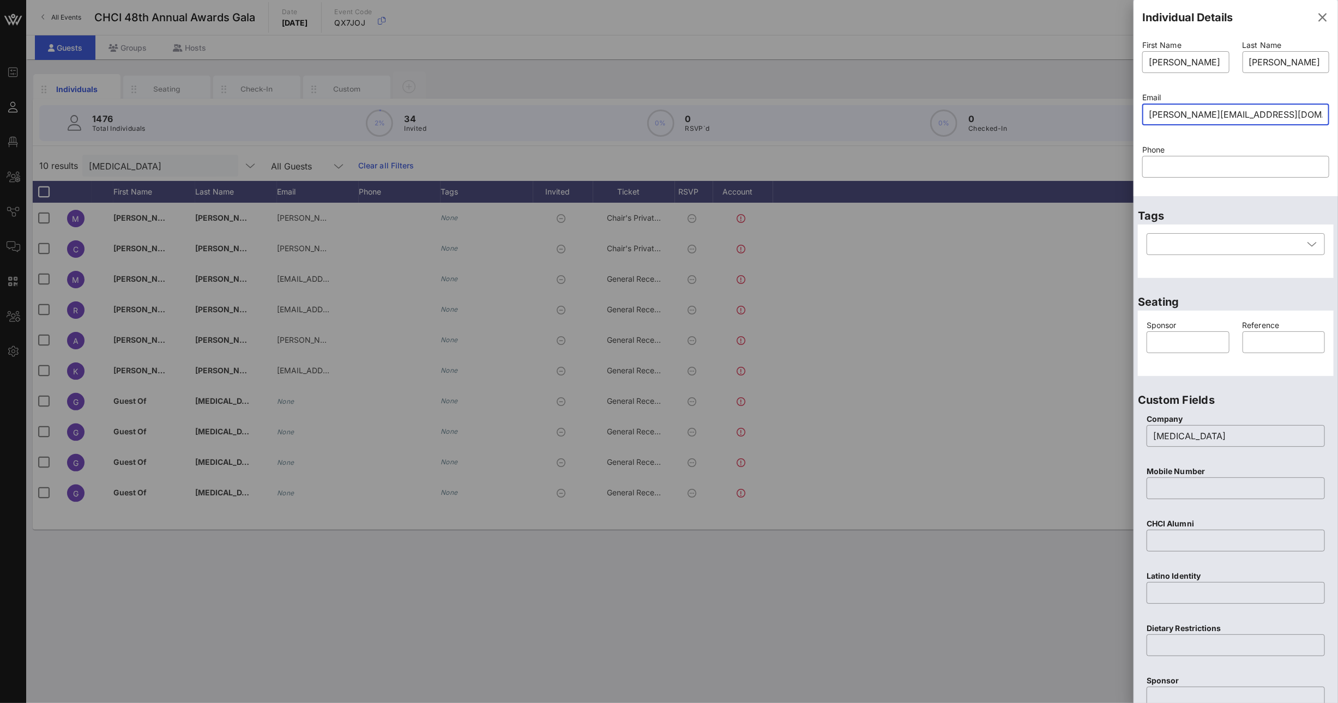
drag, startPoint x: 1242, startPoint y: 118, endPoint x: 1117, endPoint y: 112, distance: 125.5
click at [1118, 112] on div "Event Builder Guests Floor Plan All Groups Journeys Comms QR Scanner Team Setti…" at bounding box center [669, 351] width 1338 height 703
paste input "Christopher.Duncan@exeloncorp.com"
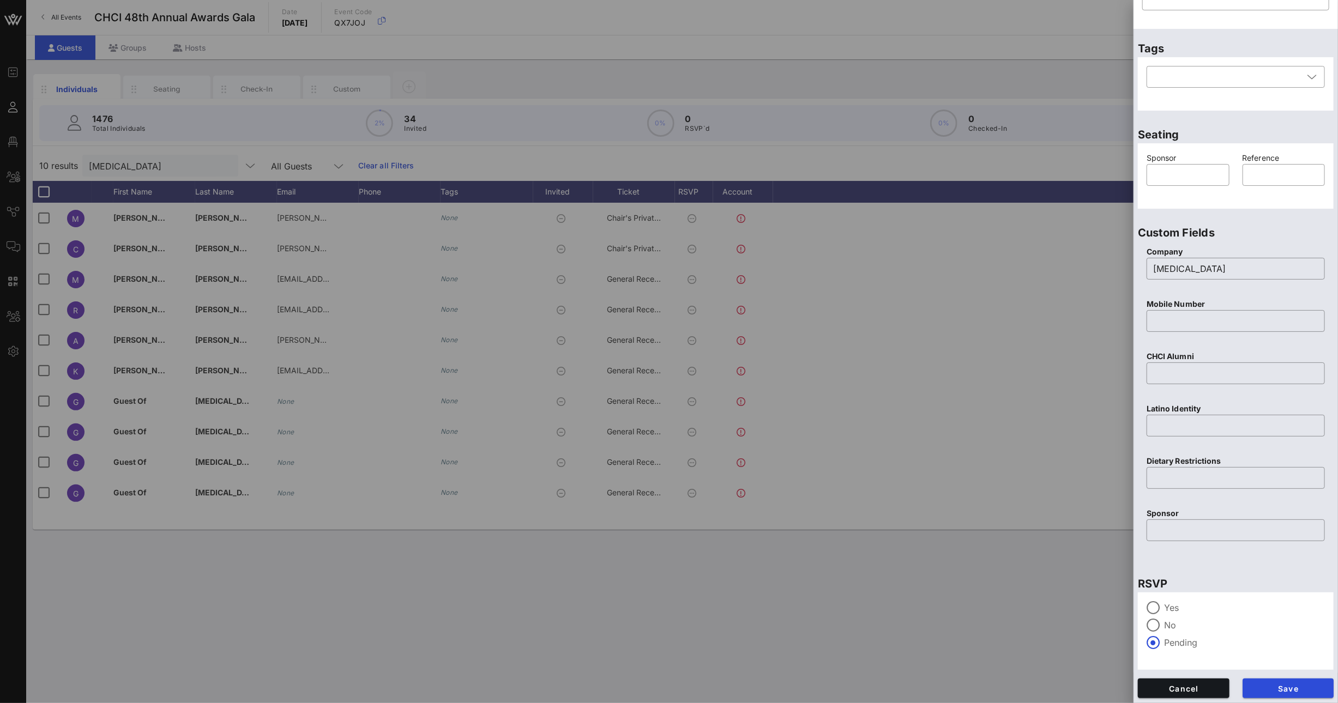
scroll to position [168, 0]
type input "Christopher.Duncan@exeloncorp.com"
click at [1274, 686] on span "Save" at bounding box center [1288, 688] width 74 height 9
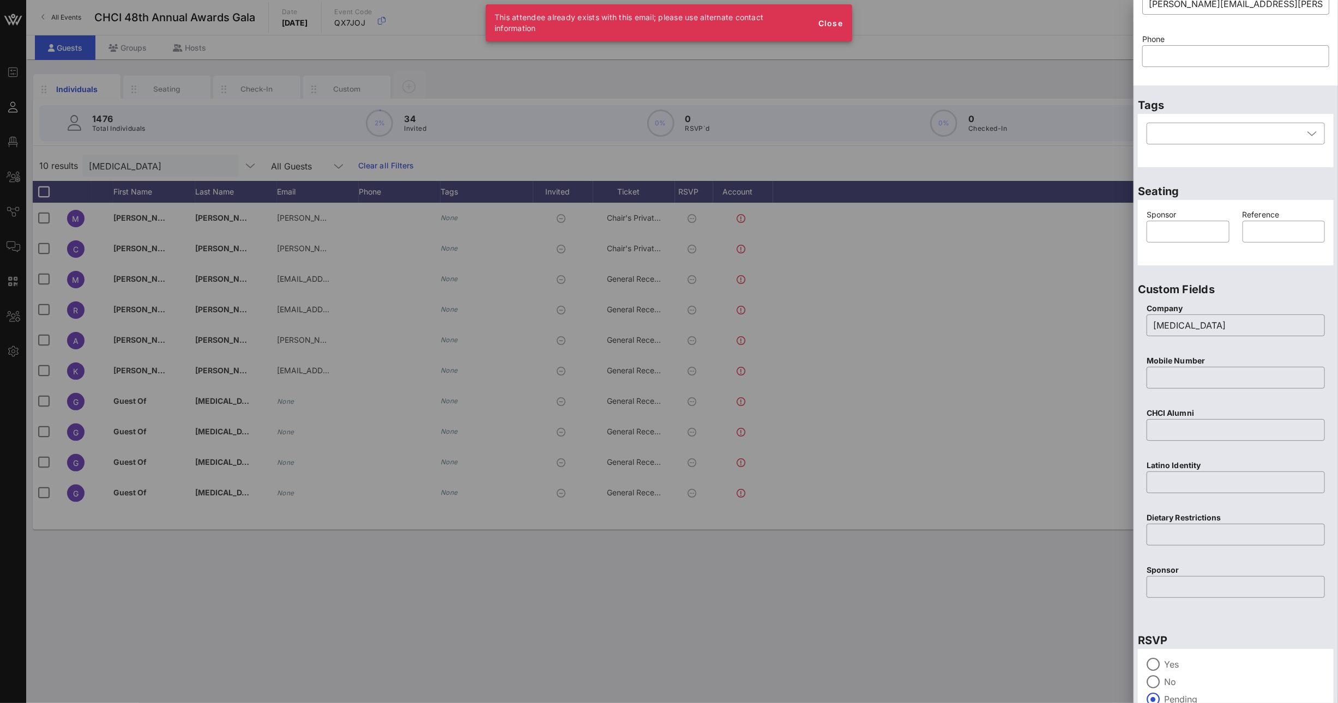
scroll to position [0, 0]
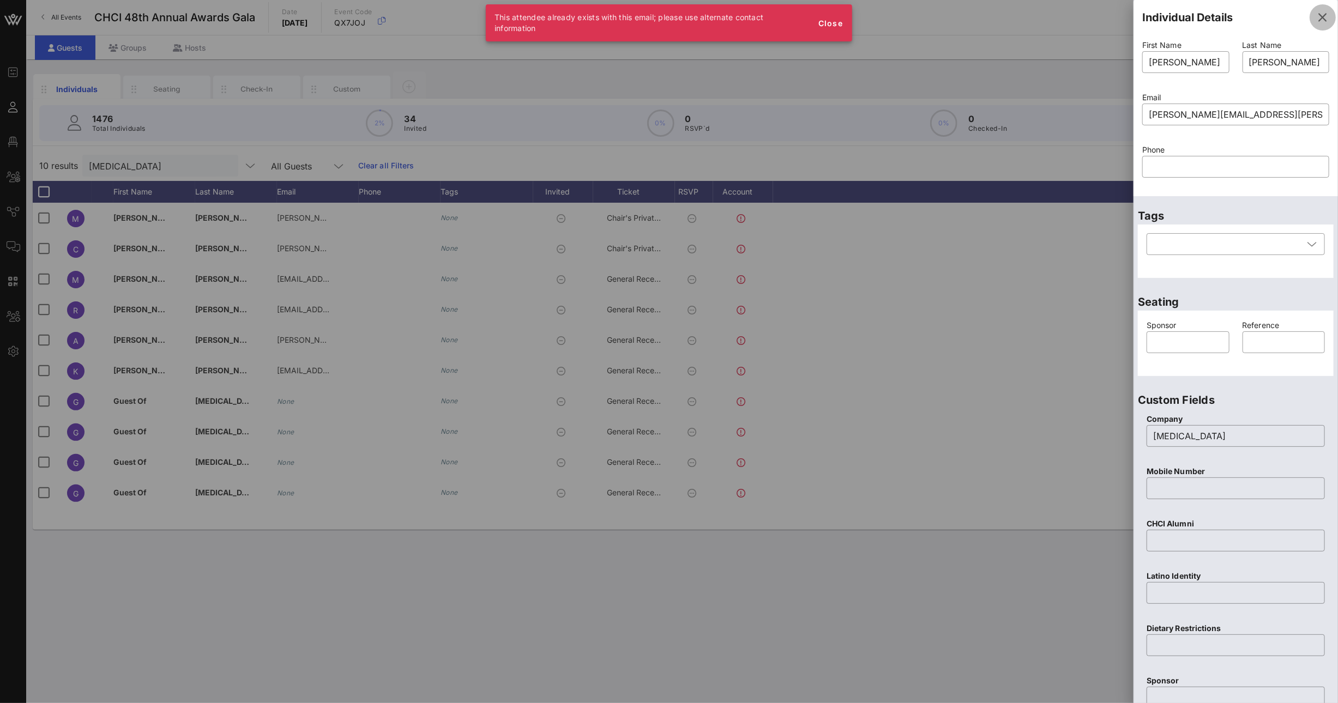
drag, startPoint x: 1314, startPoint y: 12, endPoint x: 1289, endPoint y: 20, distance: 25.7
click at [1316, 12] on icon "button" at bounding box center [1322, 17] width 13 height 13
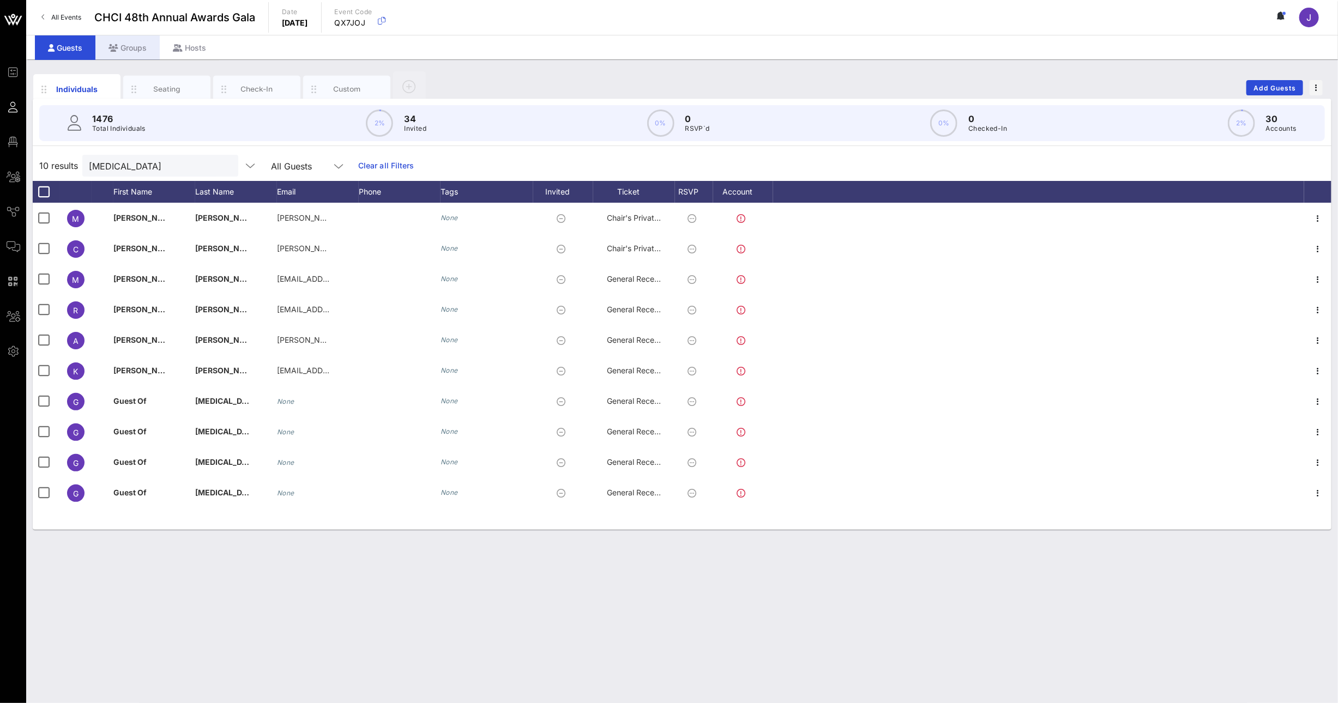
click at [132, 49] on div "Groups" at bounding box center [127, 47] width 64 height 25
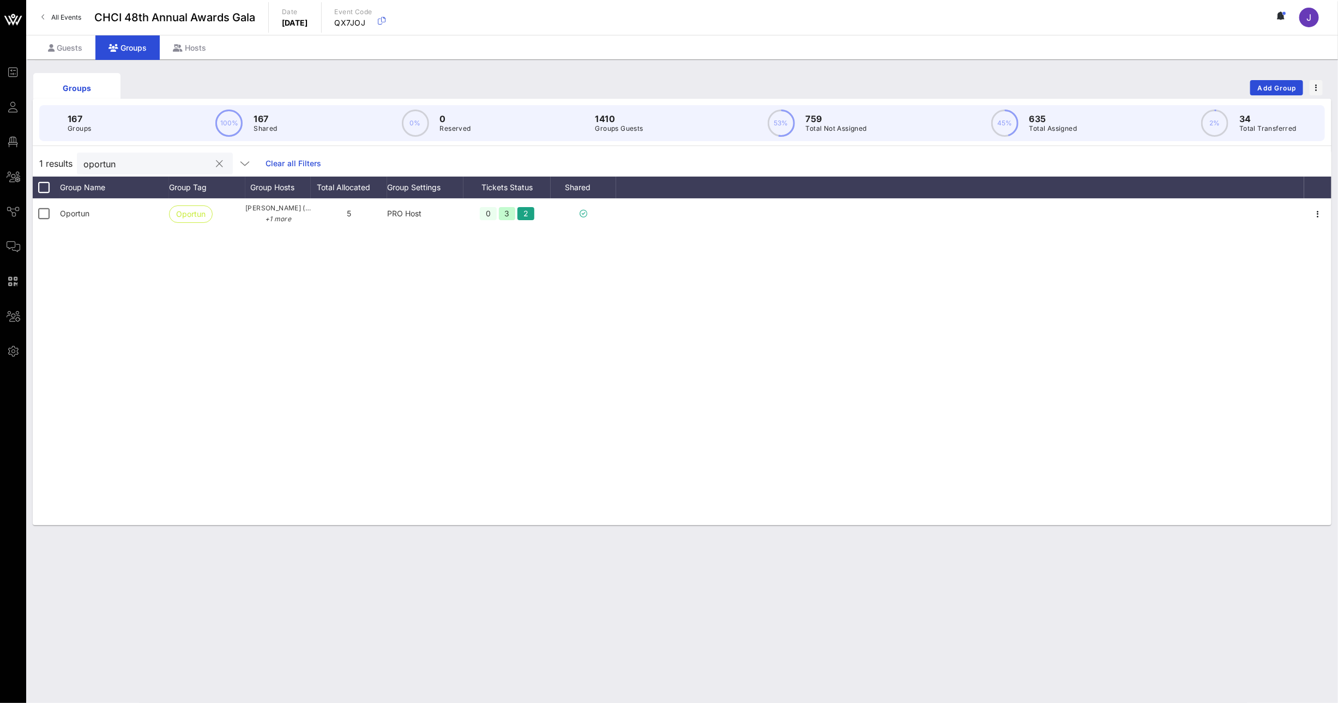
click at [102, 172] on div "oportun" at bounding box center [147, 164] width 128 height 22
click at [101, 167] on input "oportun" at bounding box center [147, 163] width 128 height 14
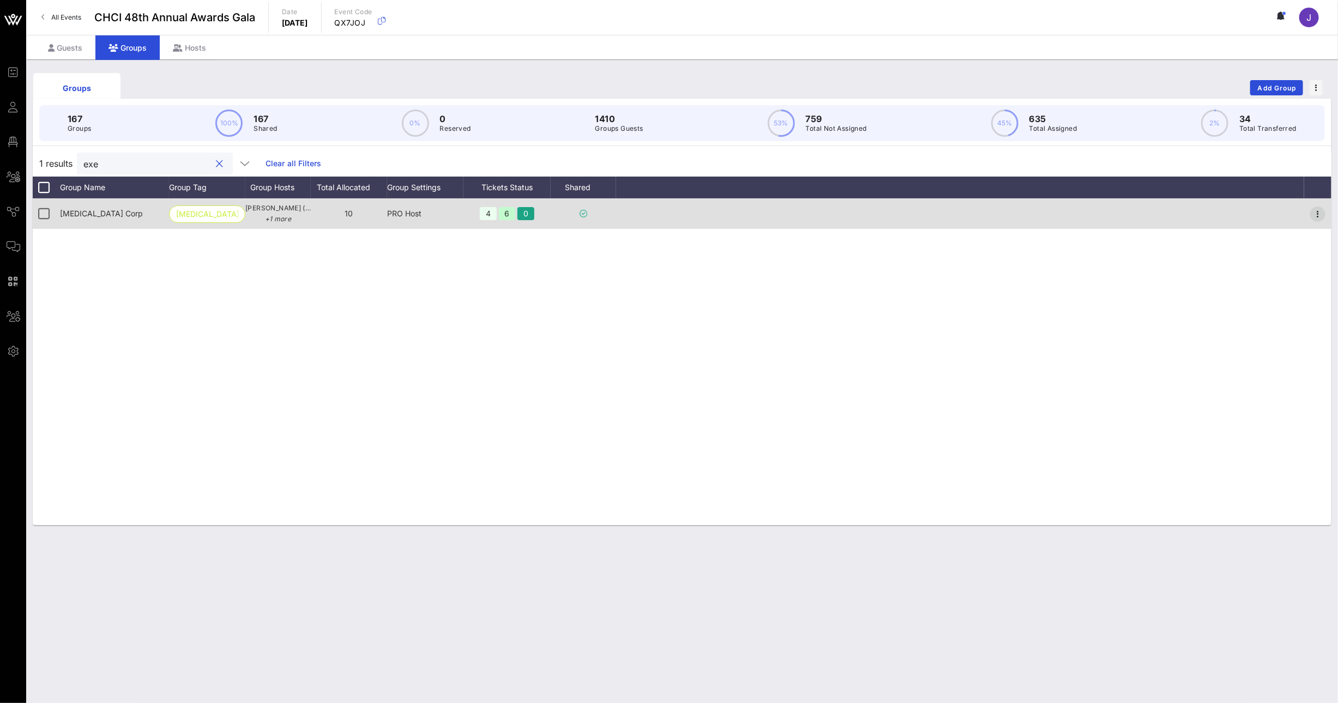
type input "exe"
click at [1319, 213] on icon "button" at bounding box center [1317, 214] width 13 height 13
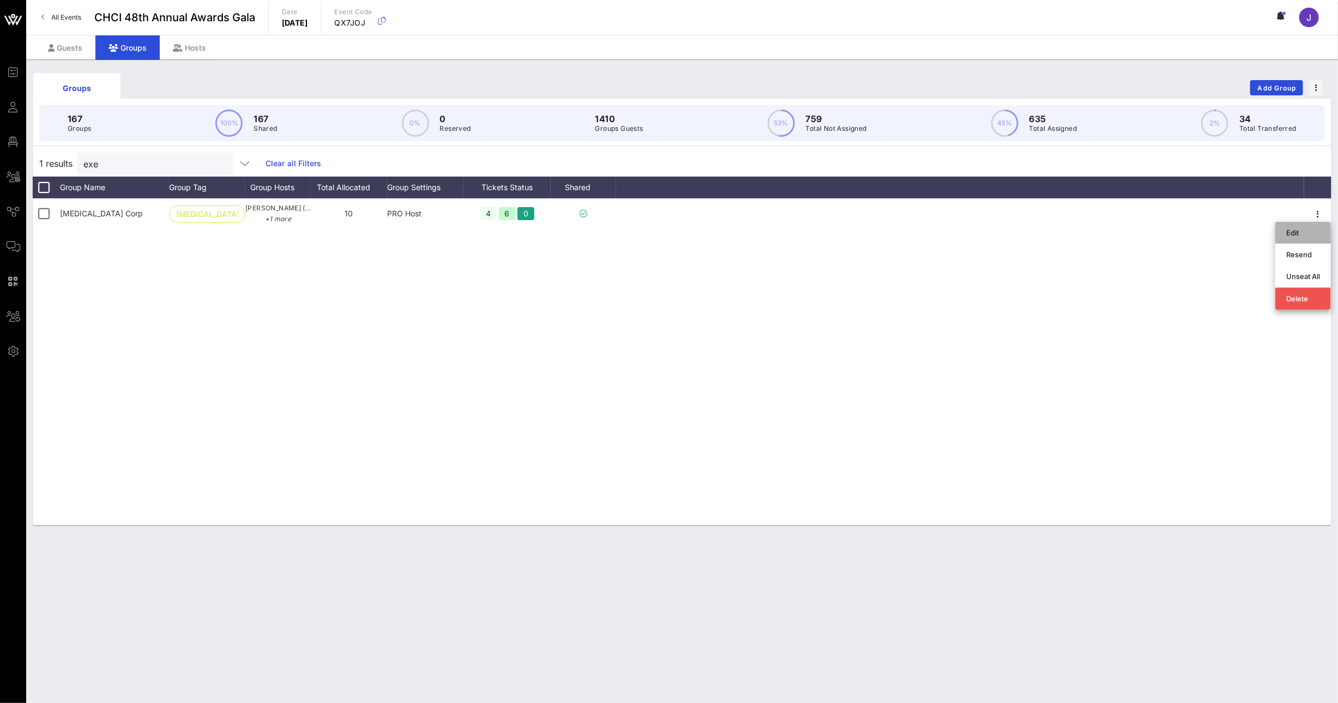
click at [1287, 237] on div "Edit" at bounding box center [1303, 232] width 34 height 9
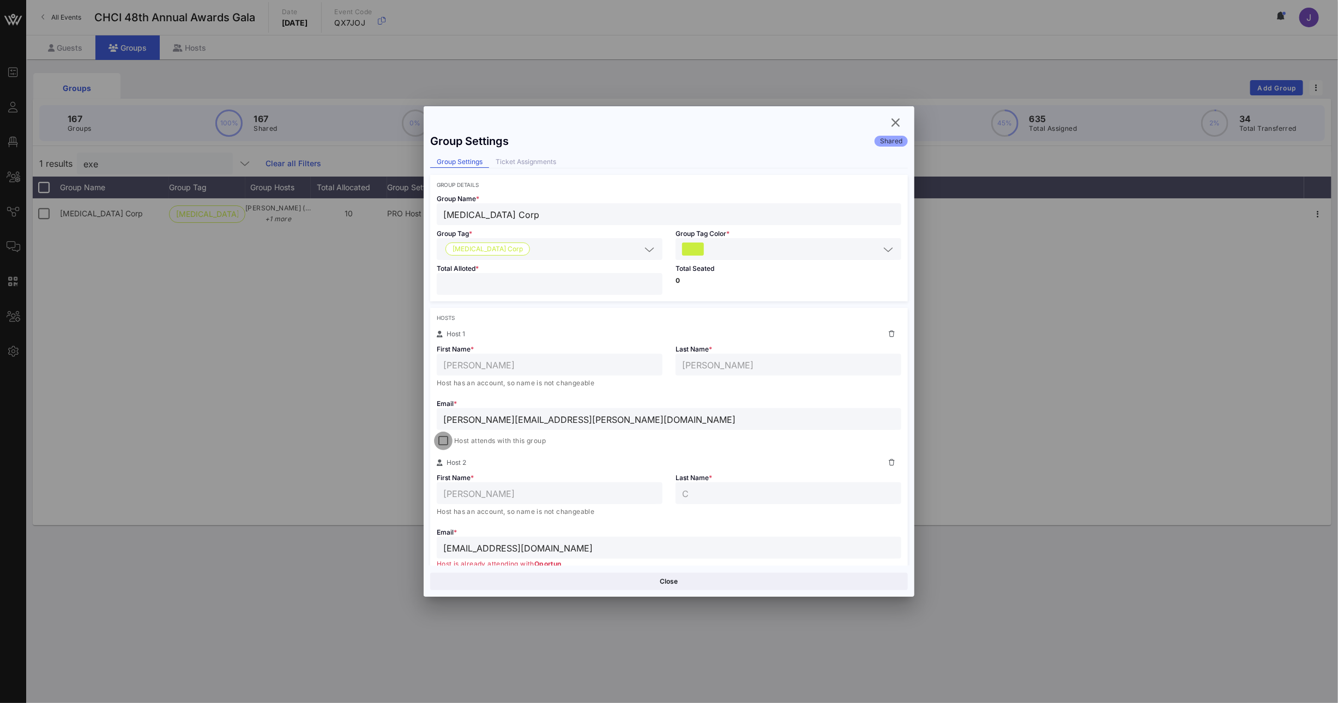
click at [451, 442] on div at bounding box center [443, 440] width 15 height 15
click at [779, 590] on div "Cancel Save" at bounding box center [669, 581] width 491 height 31
click at [774, 578] on button "Save" at bounding box center [789, 581] width 237 height 17
click at [884, 123] on div "Group Settings Shared Group Settings Ticket Assignments Group Details Group Nam…" at bounding box center [669, 351] width 491 height 491
click at [897, 121] on icon "button" at bounding box center [895, 122] width 13 height 13
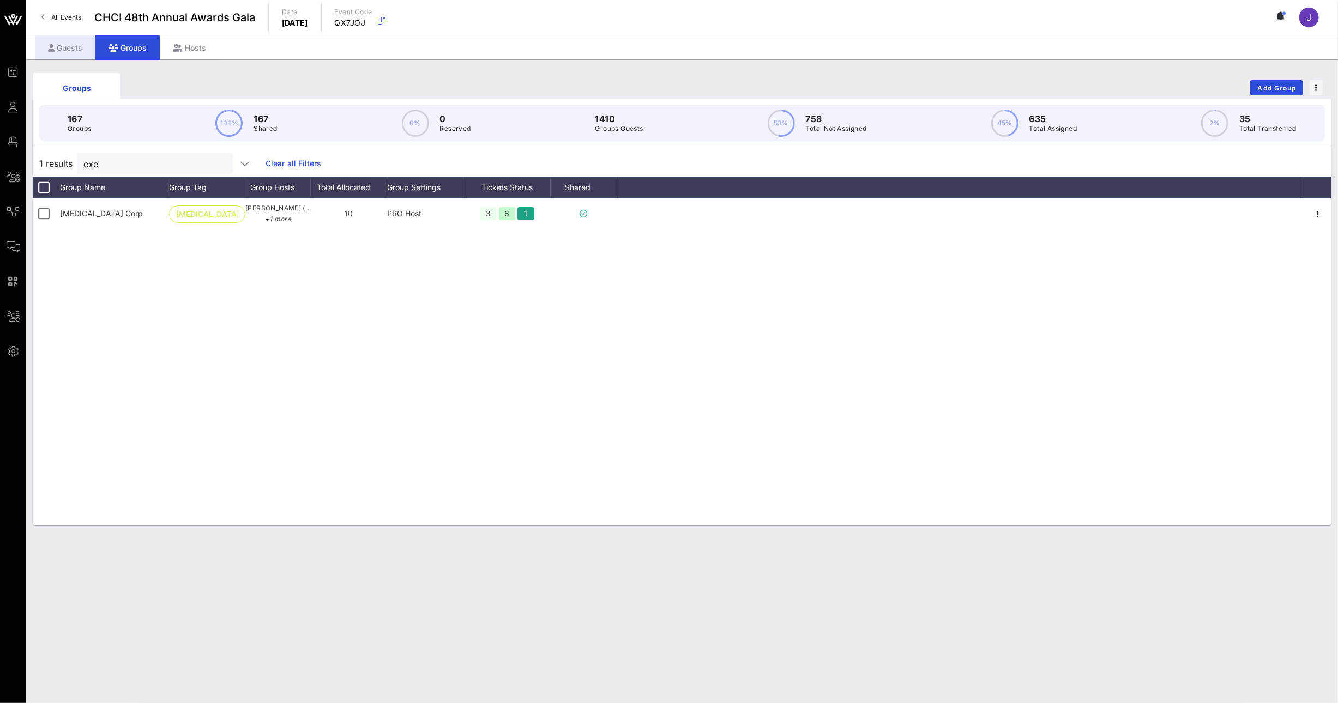
click at [58, 41] on div "Guests" at bounding box center [65, 47] width 61 height 25
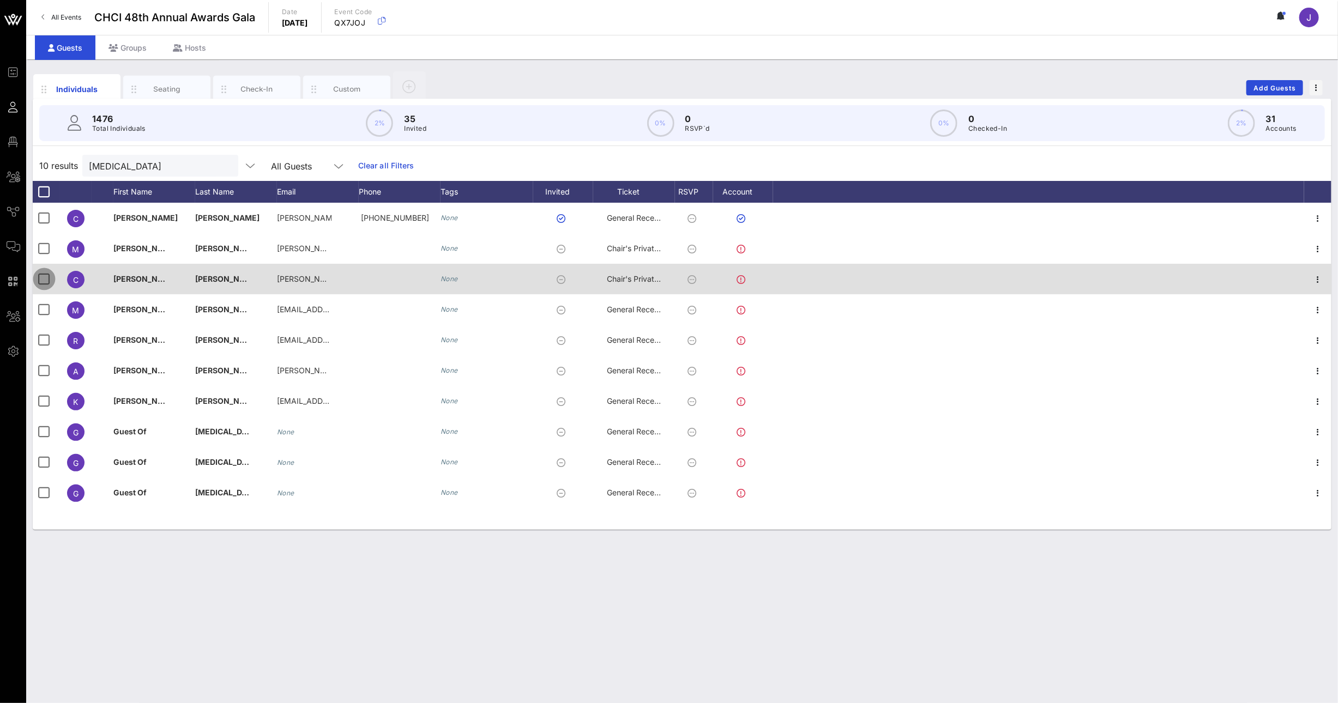
click at [47, 279] on div at bounding box center [44, 279] width 19 height 19
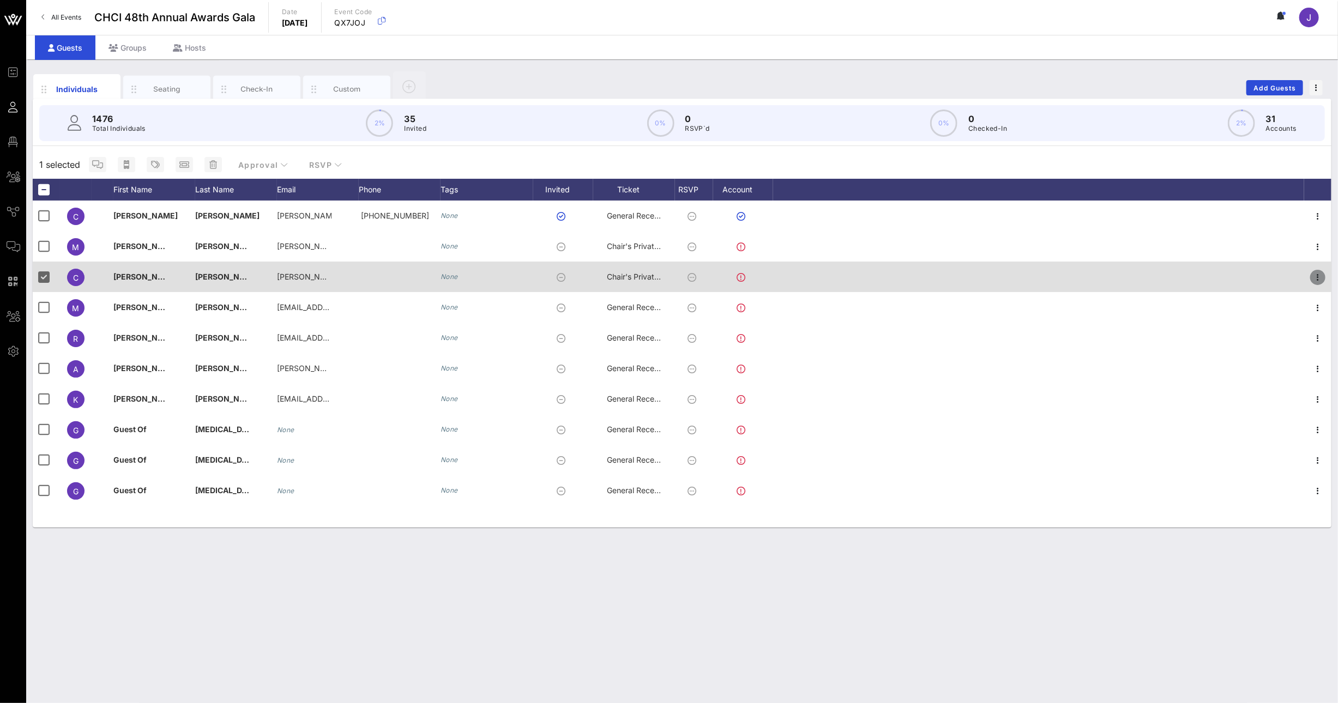
click at [1320, 278] on icon "button" at bounding box center [1317, 277] width 13 height 13
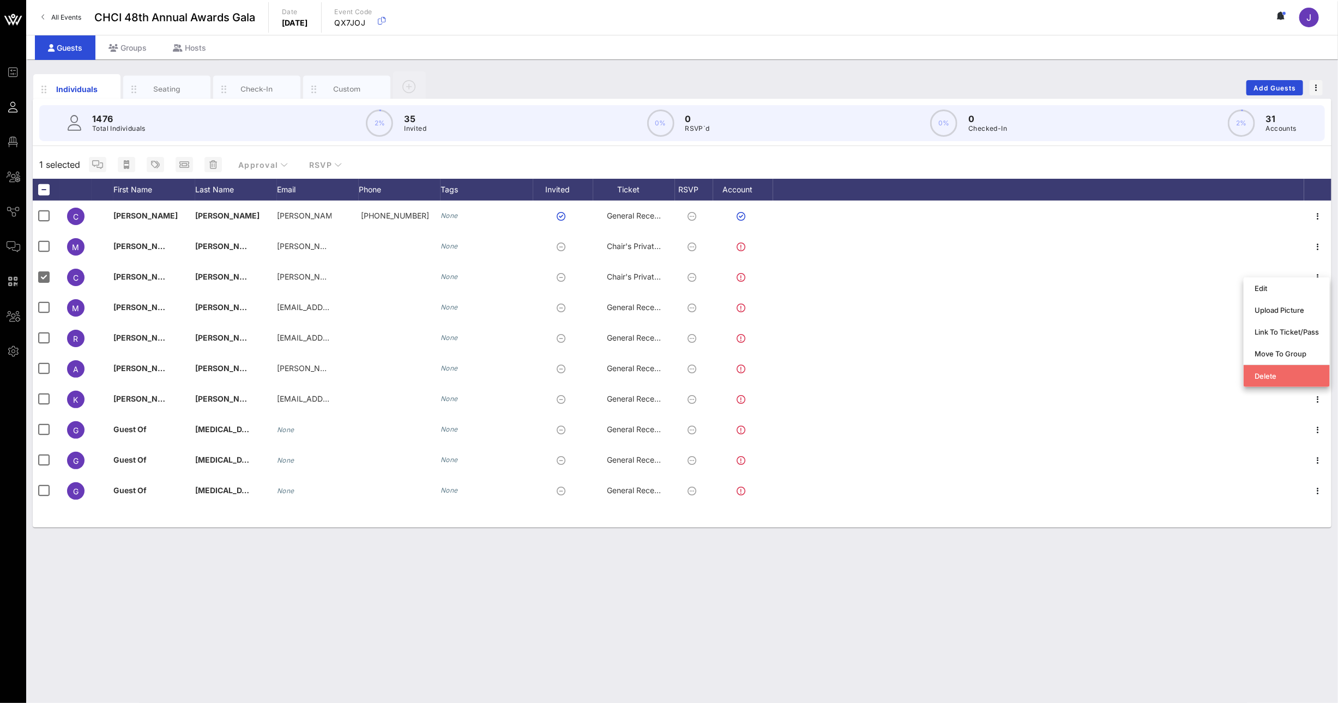
click at [1307, 373] on div "Delete" at bounding box center [1286, 376] width 64 height 9
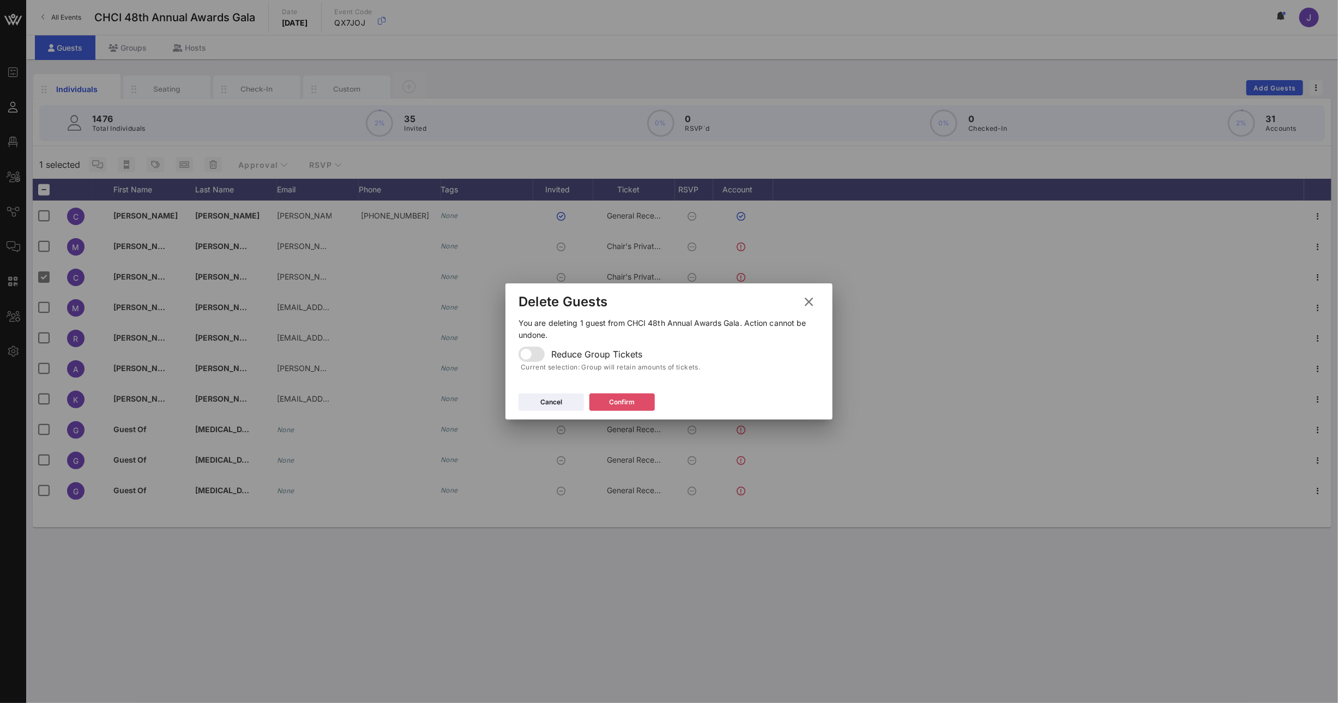
click at [630, 402] on div "Confirm" at bounding box center [623, 402] width 26 height 11
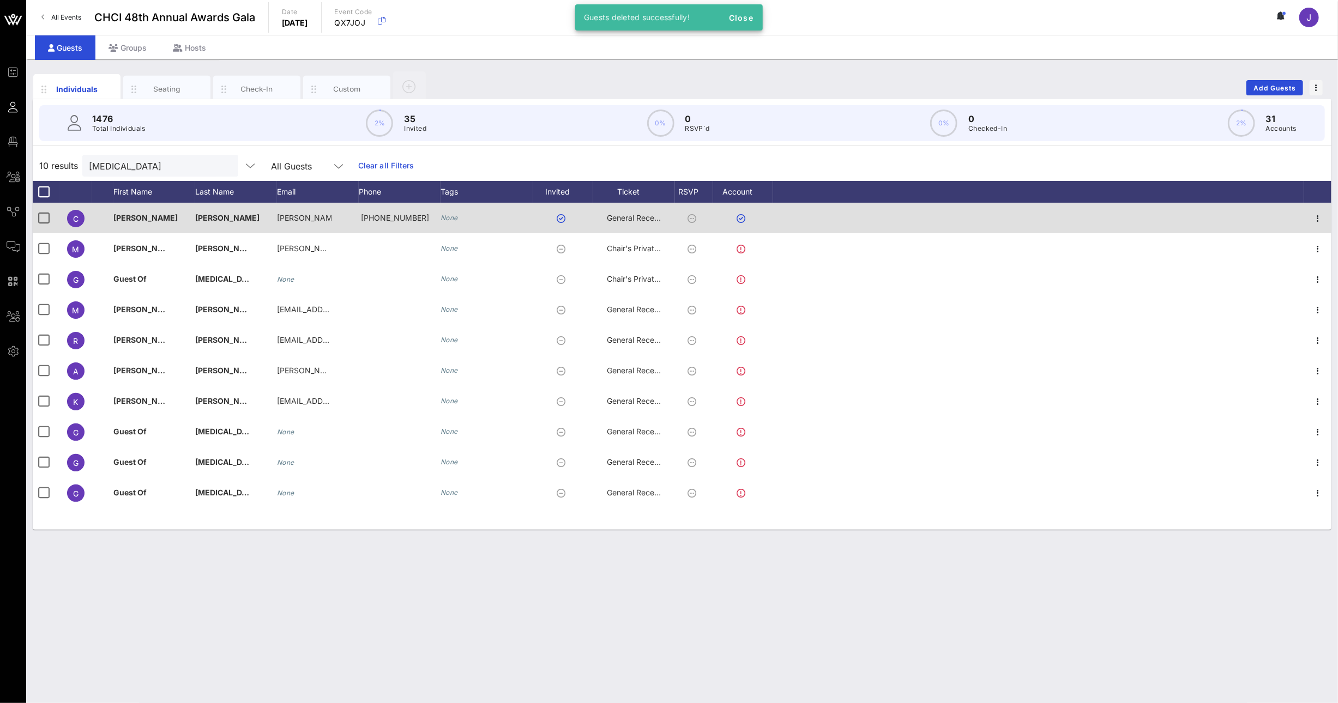
click at [642, 220] on span "General Reception" at bounding box center [639, 217] width 65 height 9
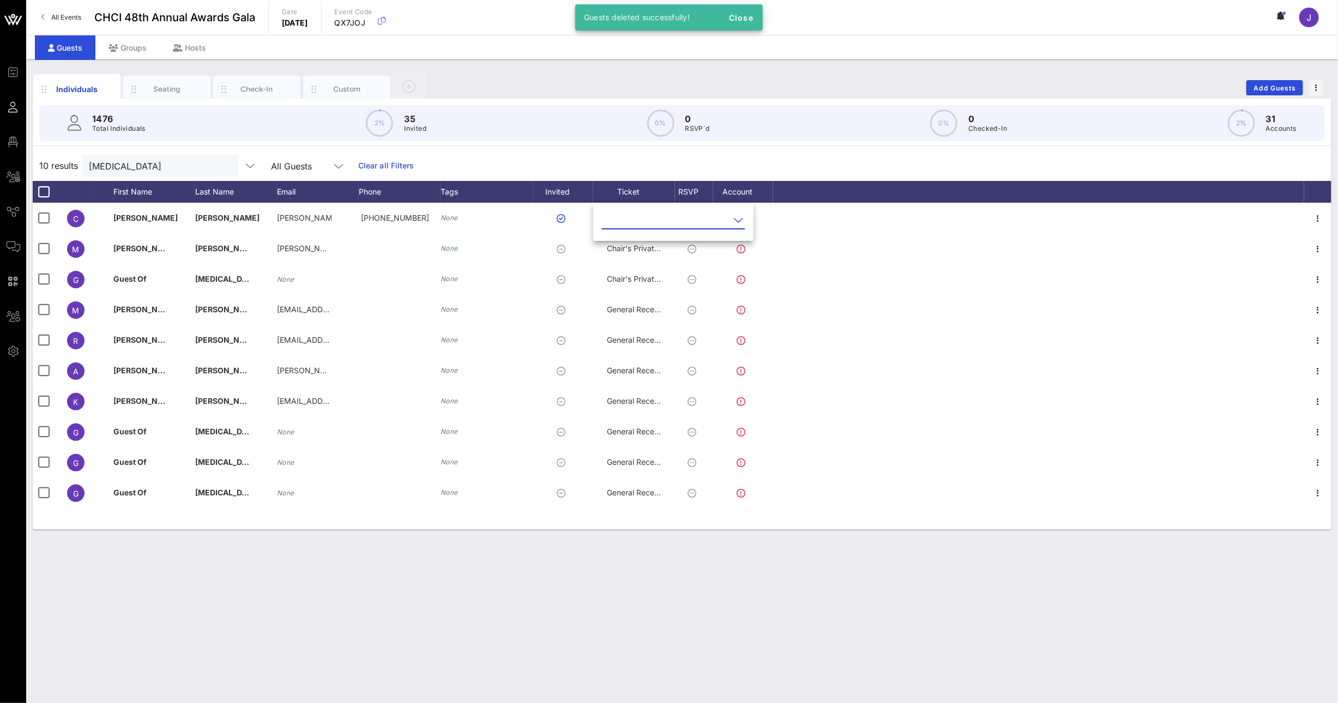
click at [639, 221] on input "text" at bounding box center [666, 220] width 128 height 17
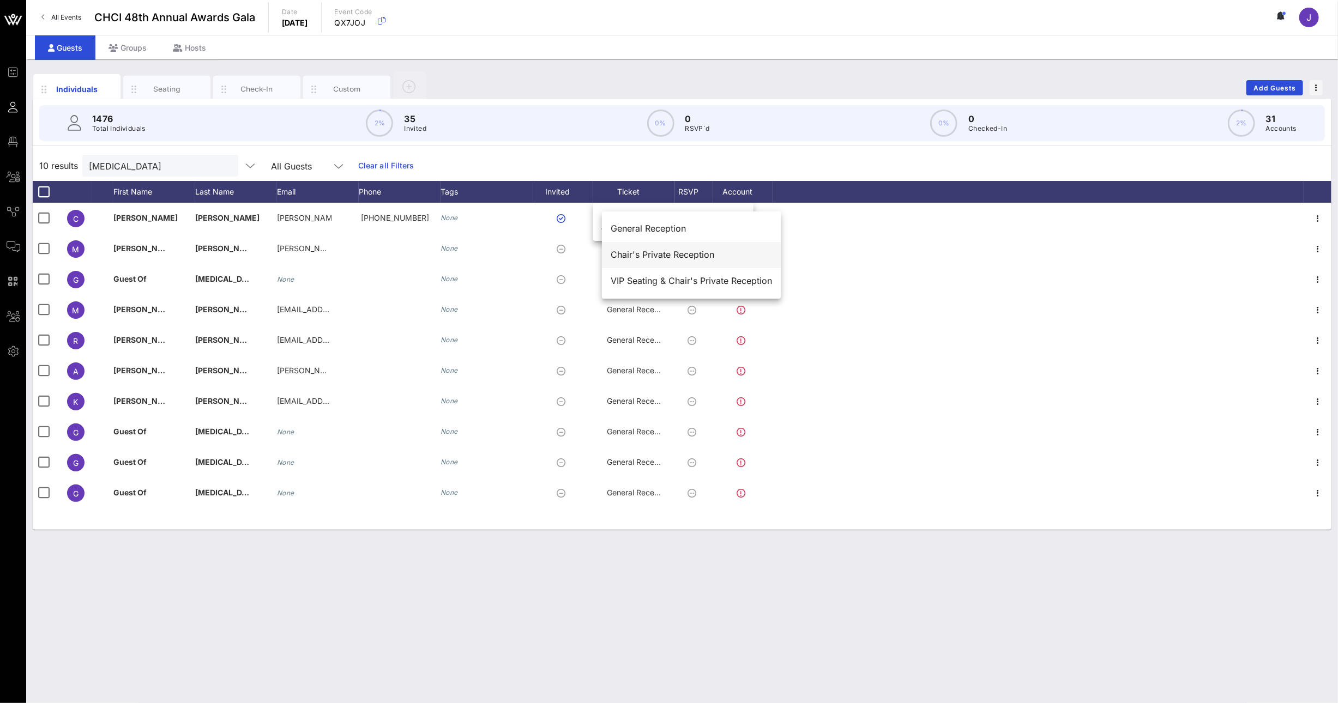
click at [636, 250] on div "Chair's Private Reception" at bounding box center [691, 255] width 161 height 10
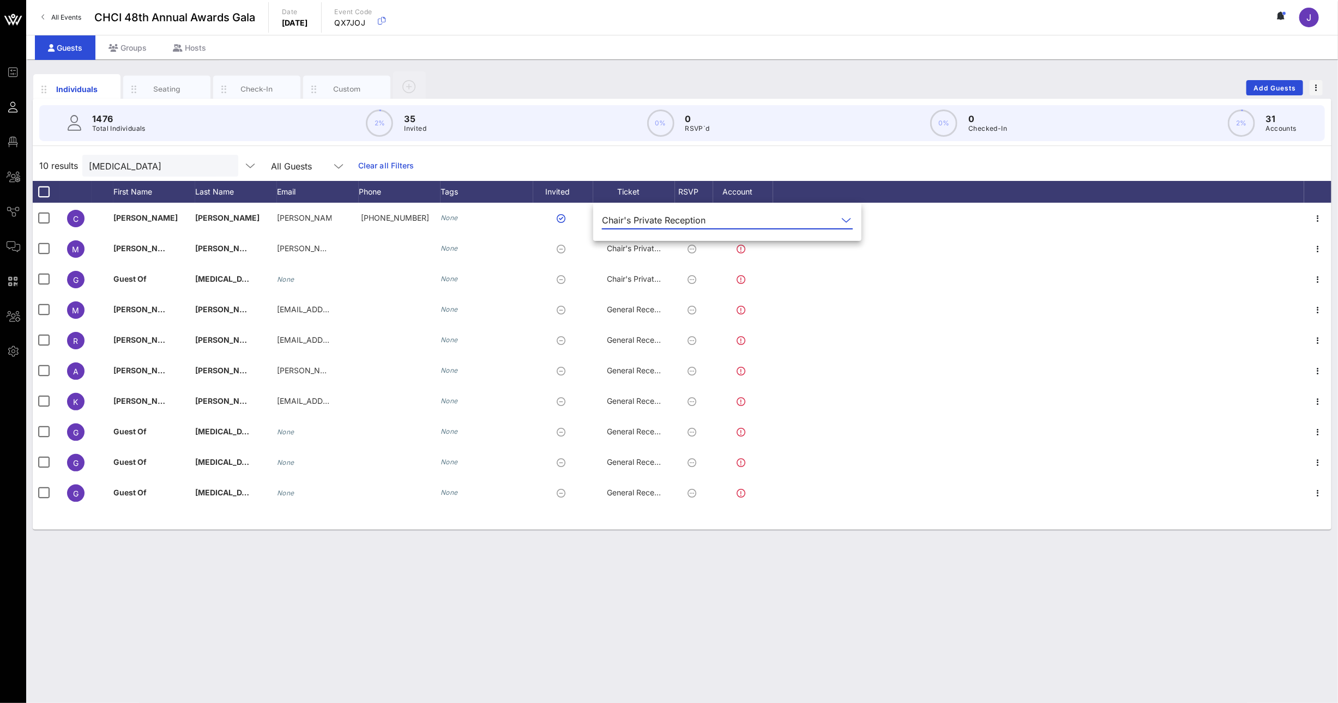
click at [738, 588] on div "Individuals Seating Check-In Custom Add Guests 1476 Total Individuals 2% 35 Inv…" at bounding box center [682, 381] width 1312 height 644
click at [131, 52] on div "Groups" at bounding box center [127, 47] width 64 height 25
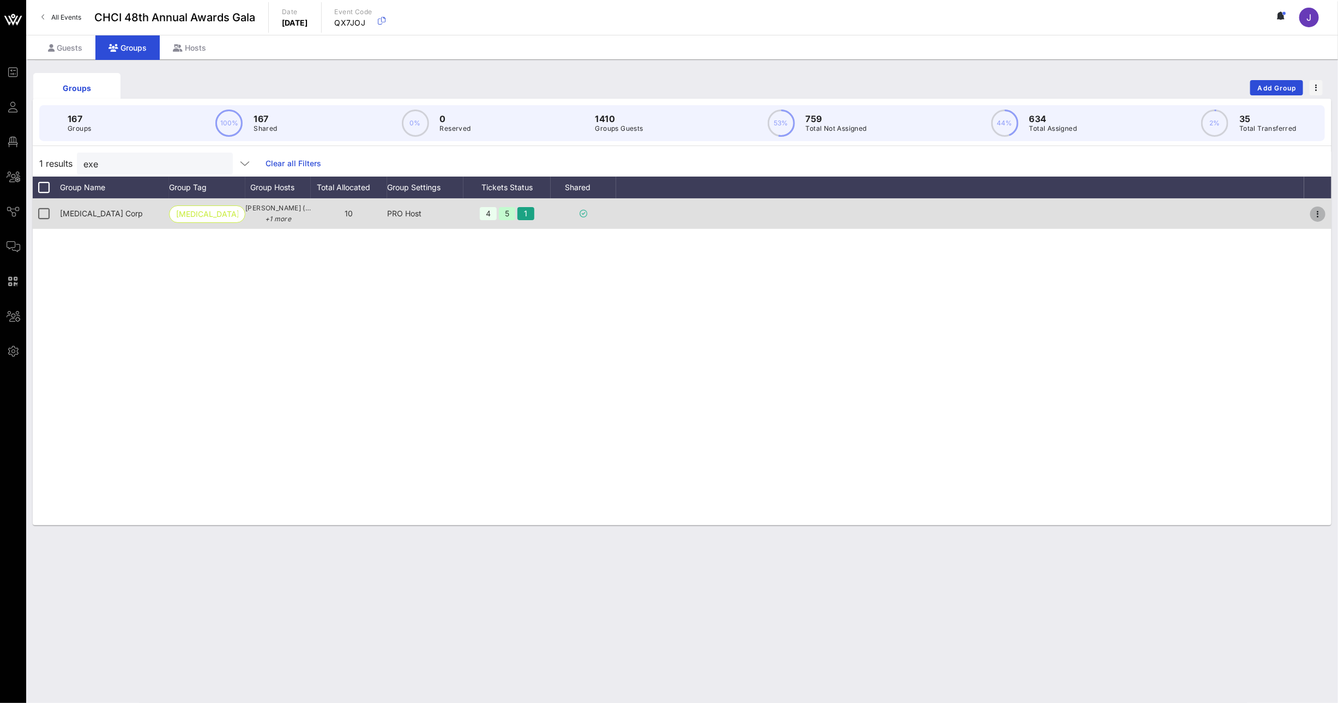
click at [1317, 214] on icon "button" at bounding box center [1317, 214] width 13 height 13
click at [1310, 225] on div "Edit" at bounding box center [1303, 232] width 34 height 17
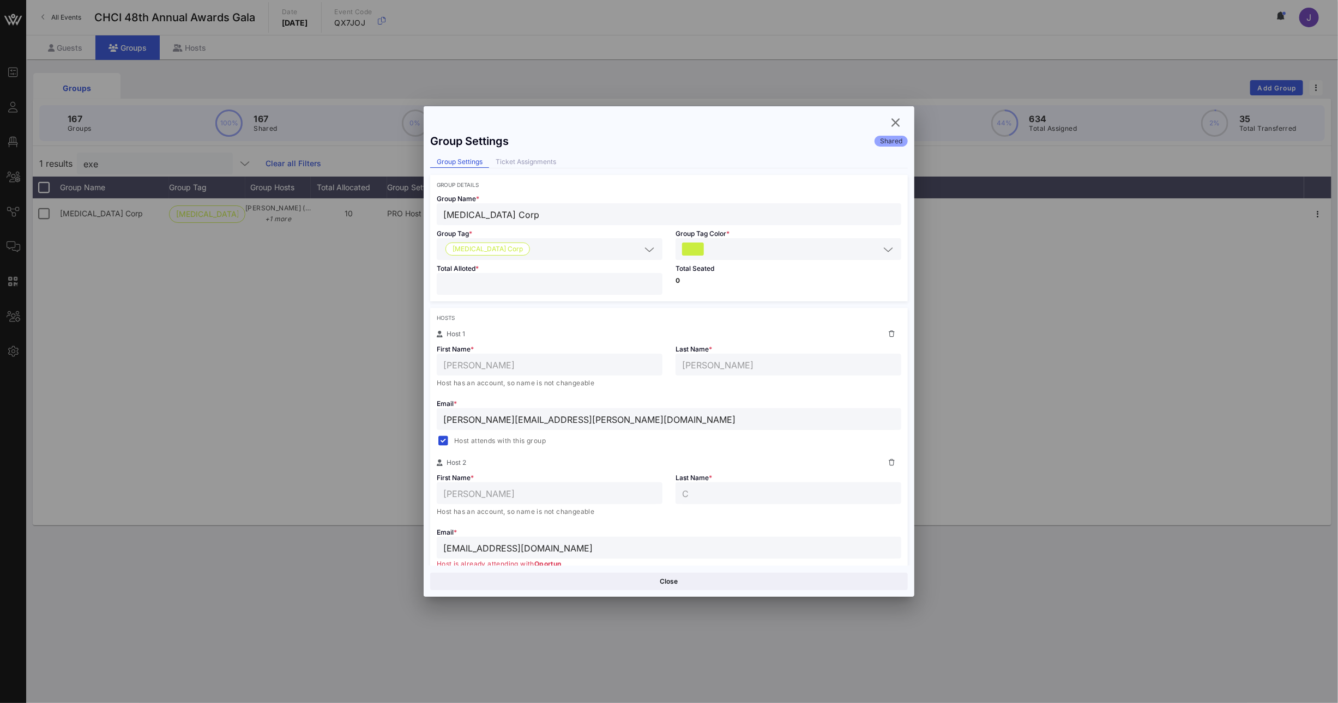
drag, startPoint x: 460, startPoint y: 282, endPoint x: 418, endPoint y: 279, distance: 42.7
click at [420, 279] on div "Event Builder Guests Floor Plan All Groups Journeys Comms QR Scanner Team Setti…" at bounding box center [669, 351] width 1338 height 703
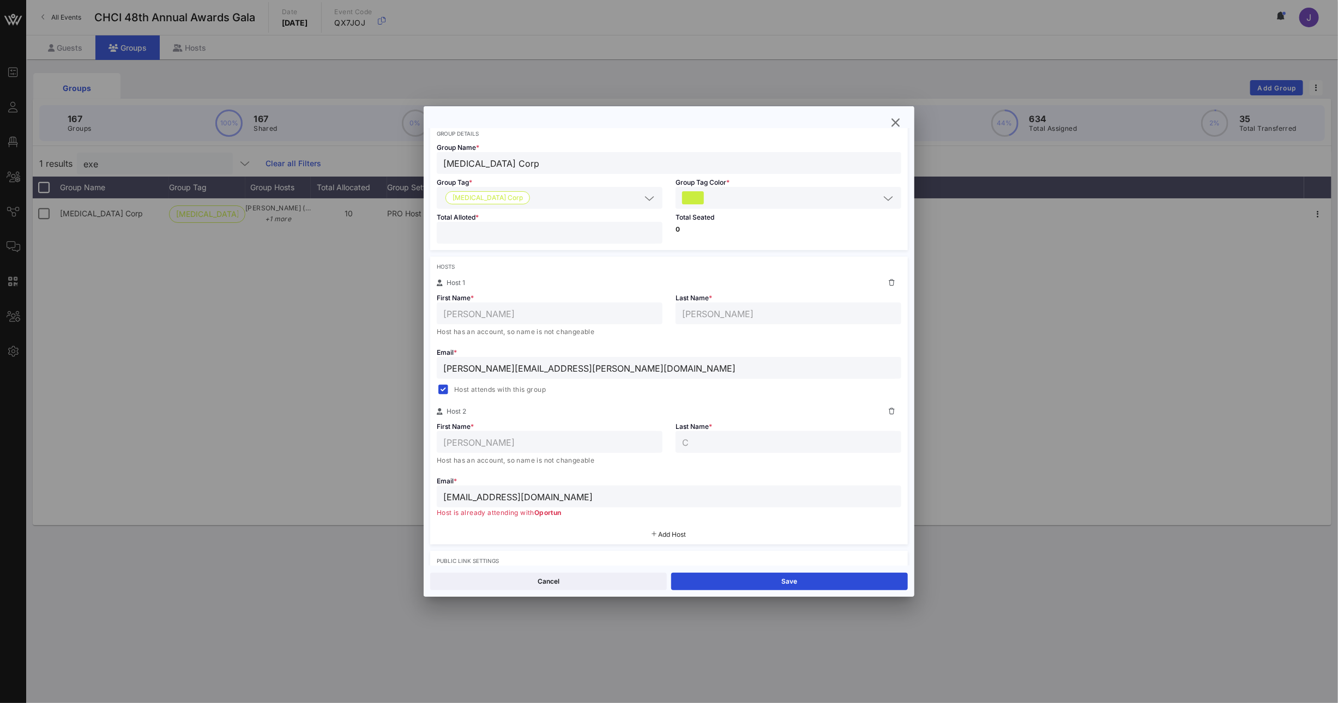
scroll to position [252, 0]
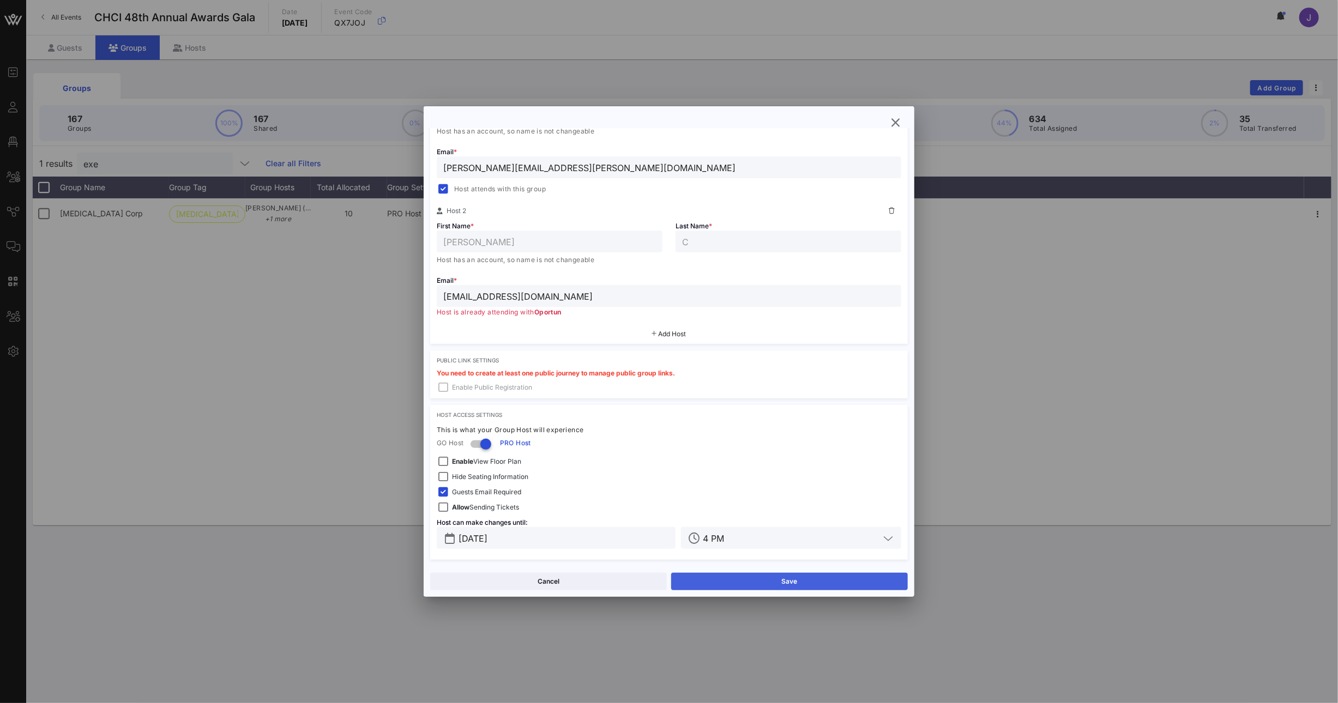
type input "*"
click at [797, 580] on button "Save" at bounding box center [789, 581] width 237 height 17
click at [898, 124] on icon "button" at bounding box center [895, 122] width 13 height 13
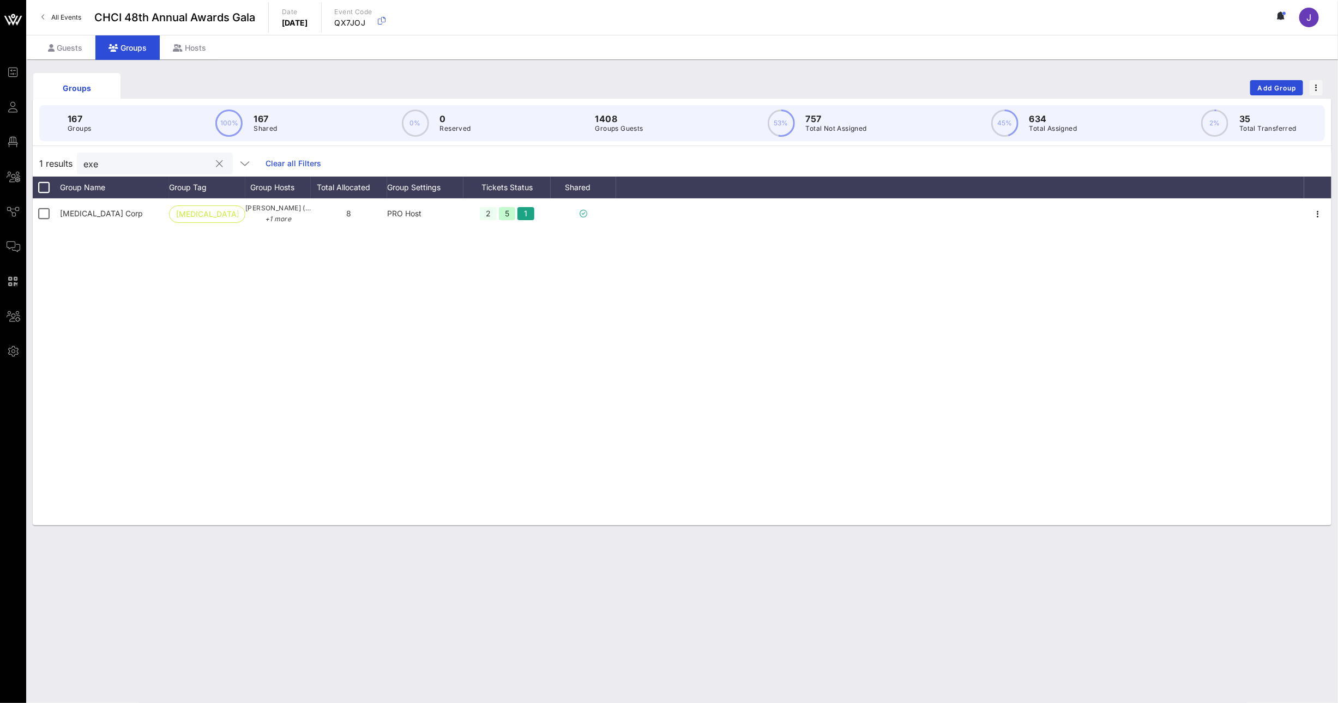
click at [105, 171] on input "exe" at bounding box center [147, 163] width 128 height 14
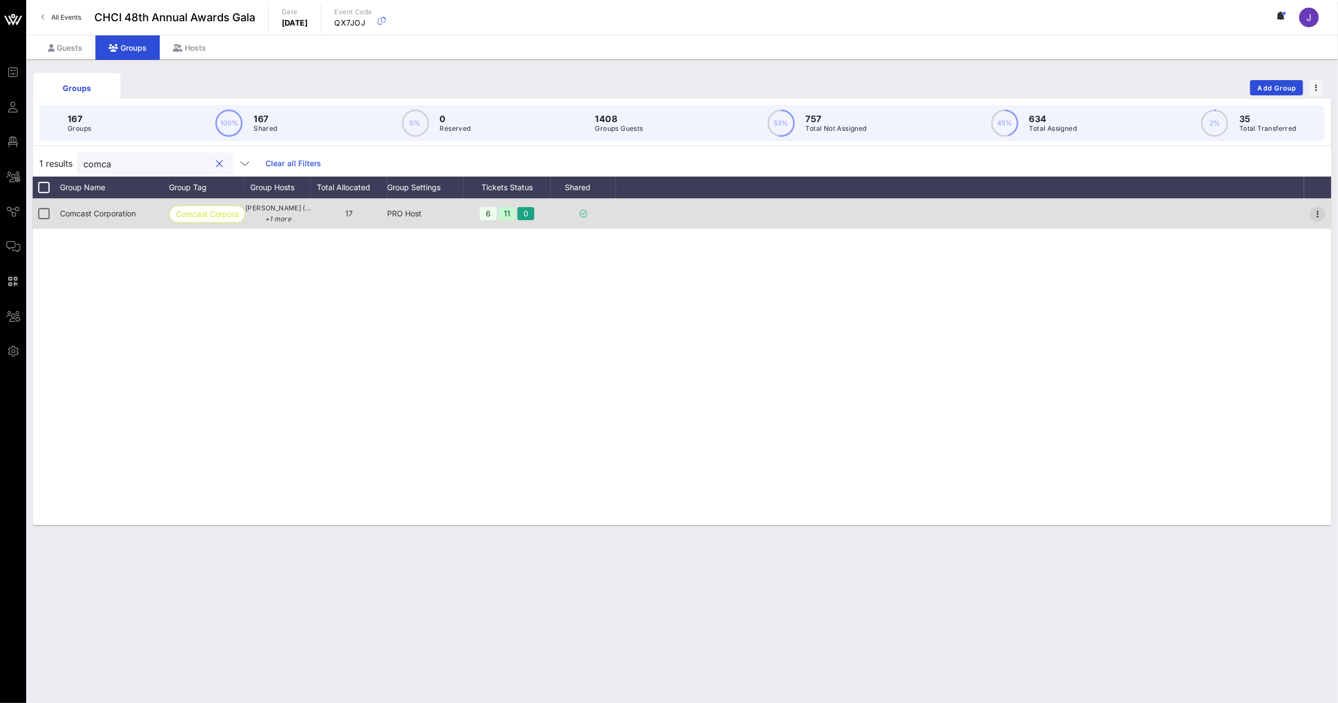
type input "comca"
click at [1321, 213] on icon "button" at bounding box center [1317, 214] width 13 height 13
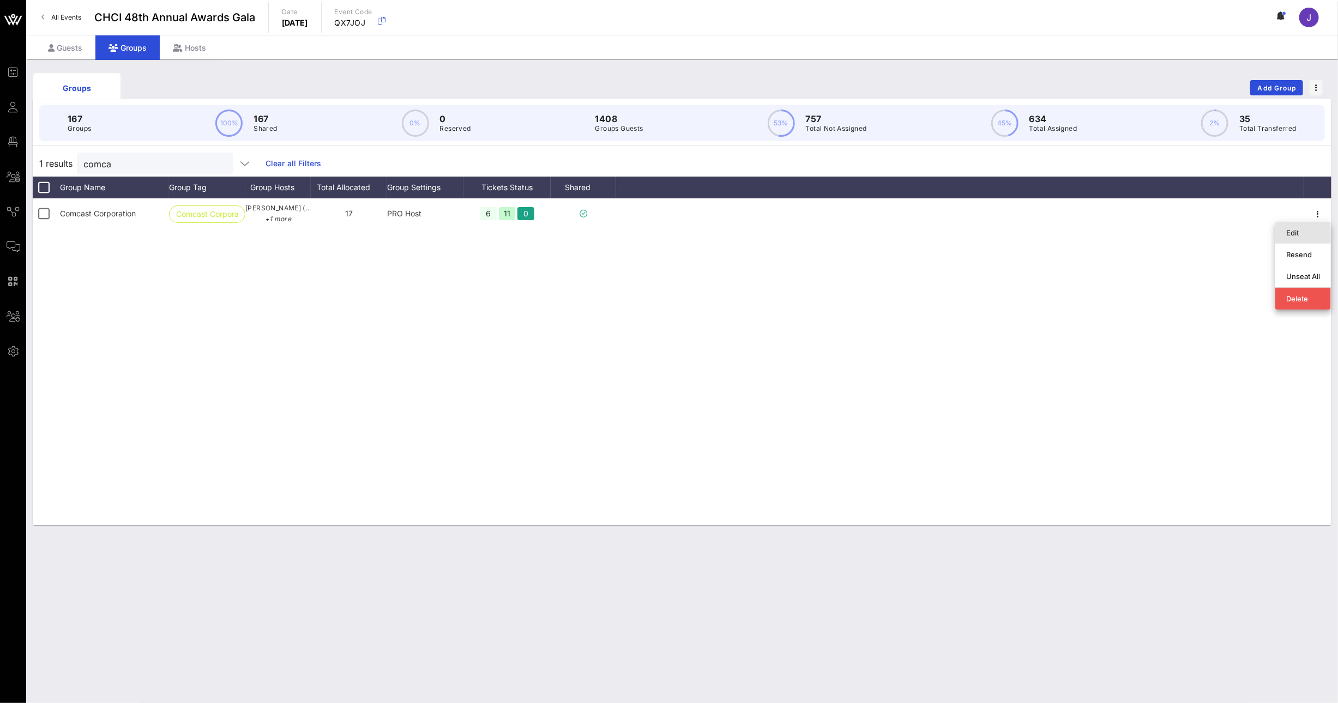
click at [1316, 229] on div "Edit" at bounding box center [1303, 232] width 34 height 9
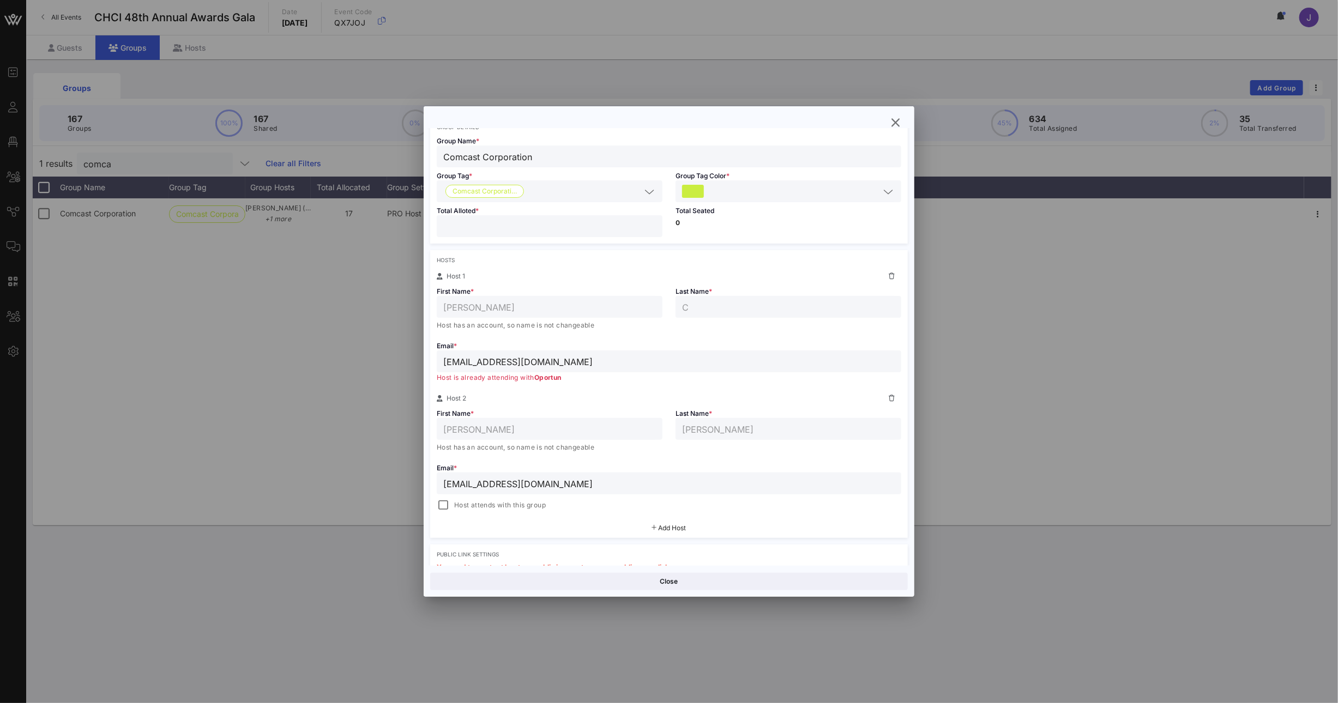
scroll to position [91, 0]
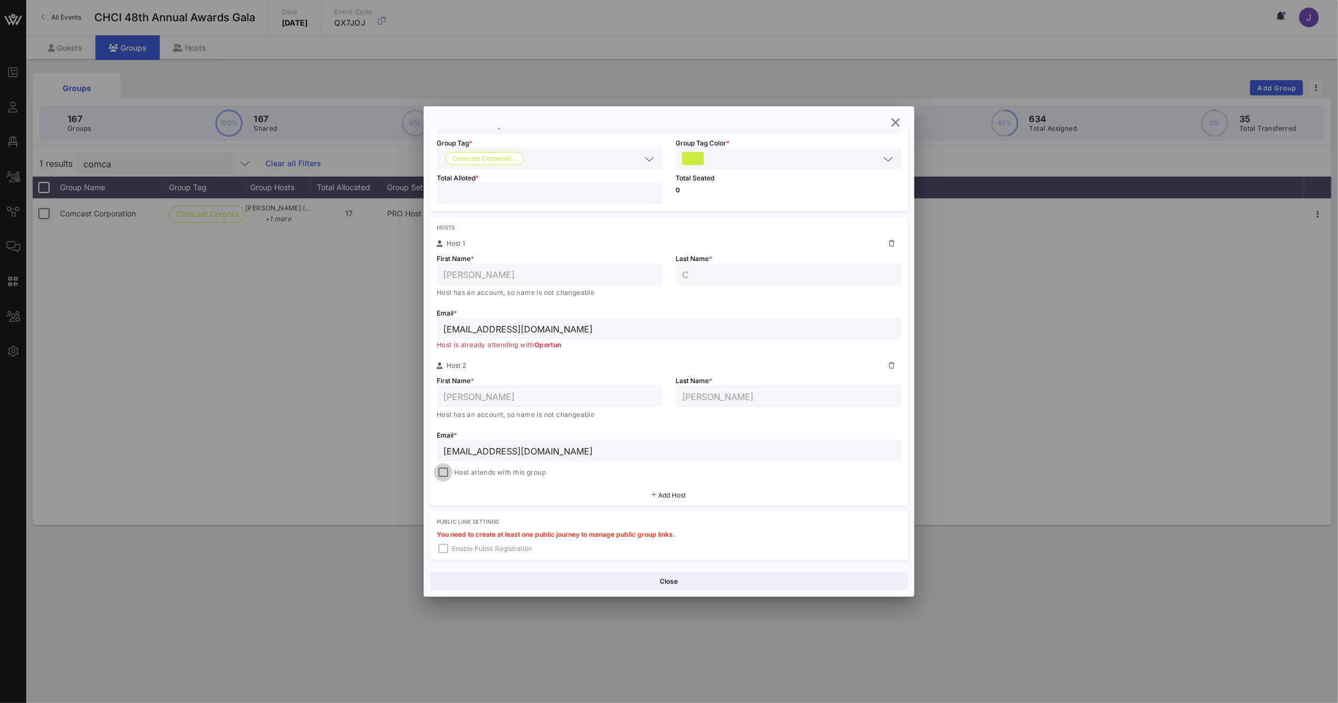
click at [440, 468] on div at bounding box center [443, 472] width 15 height 15
click at [727, 575] on button "Save" at bounding box center [789, 581] width 237 height 17
click at [889, 124] on span "button" at bounding box center [896, 122] width 20 height 13
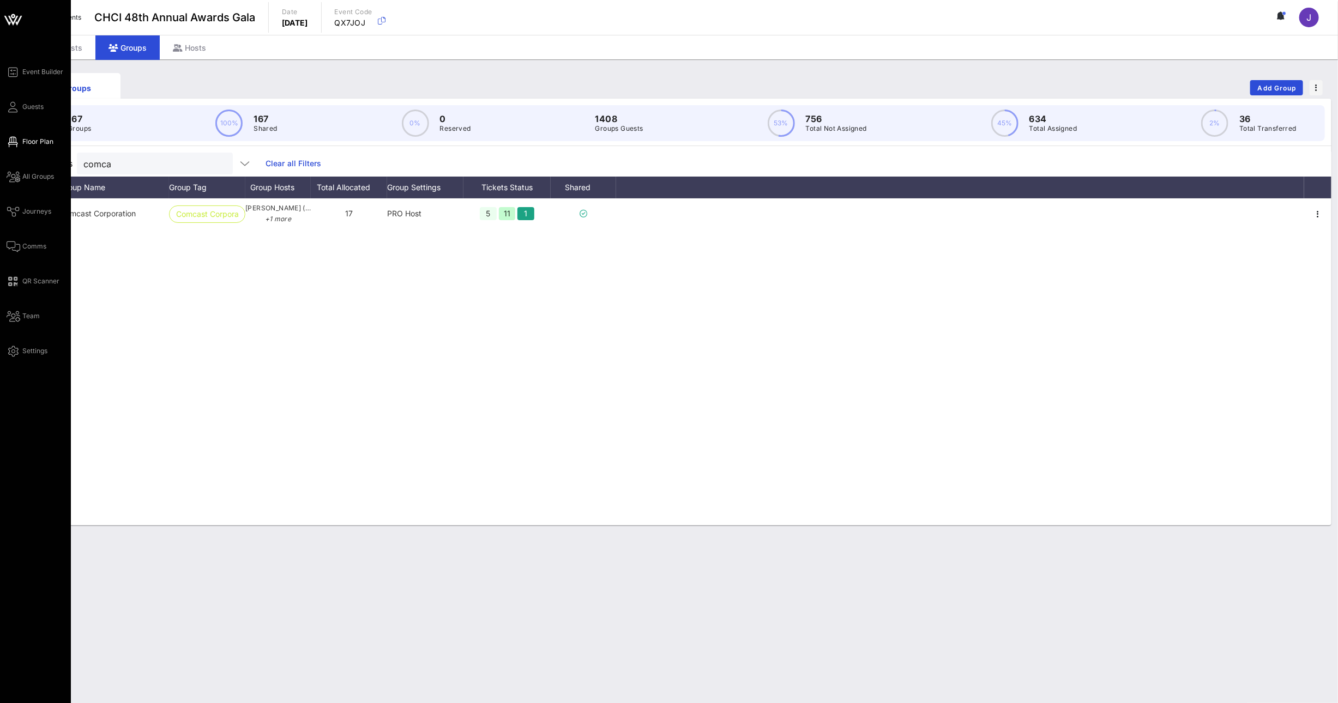
click at [44, 144] on span "Floor Plan" at bounding box center [37, 142] width 31 height 10
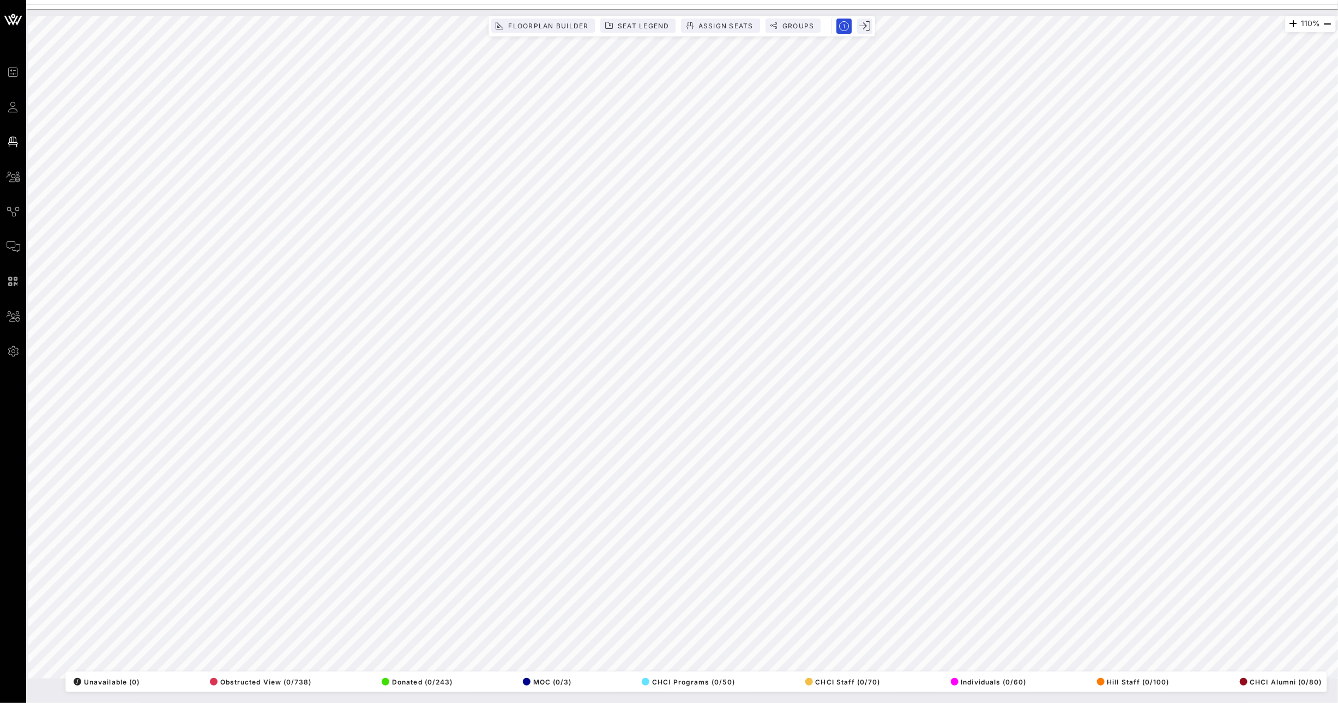
click at [1254, 0] on html "Event Builder Guests Floor Plan All Groups Journeys Comms QR Scanner Team Setti…" at bounding box center [669, 351] width 1338 height 703
click at [616, 20] on button "Seat Legend" at bounding box center [638, 26] width 75 height 14
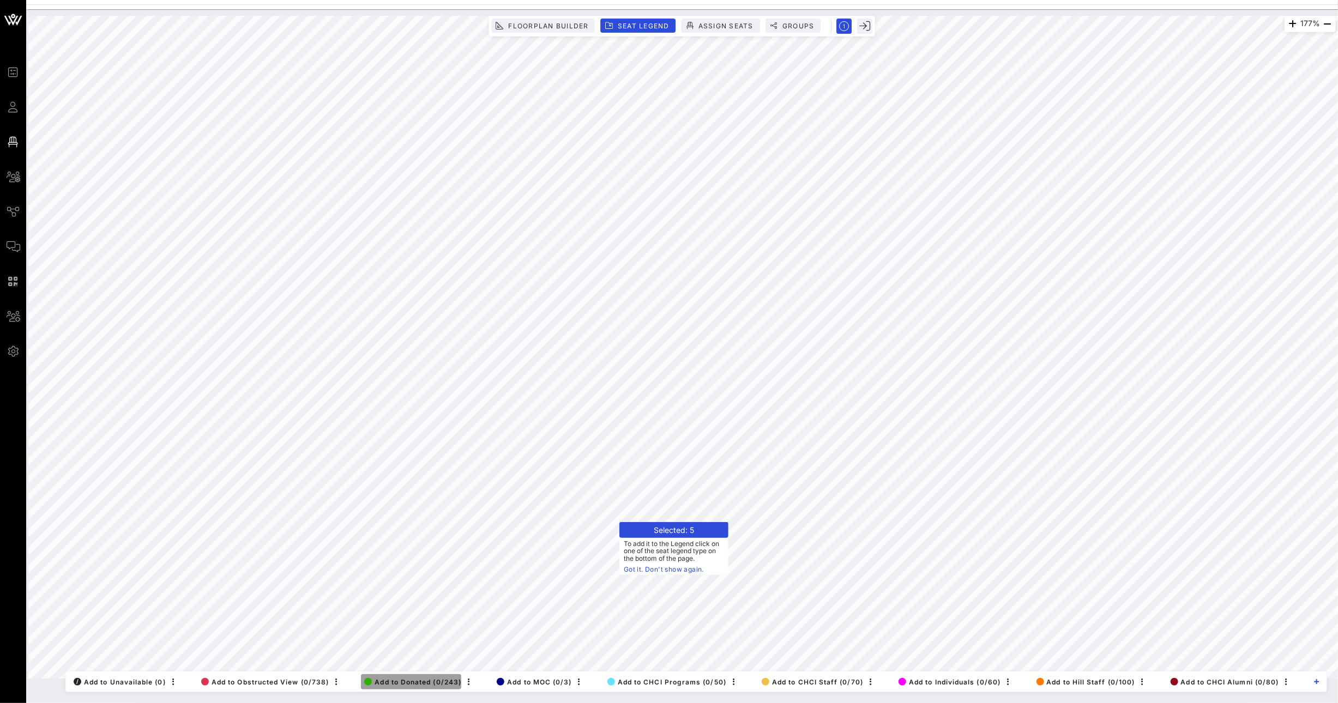
click at [416, 686] on button "Add to Donated (0/243)" at bounding box center [411, 681] width 100 height 15
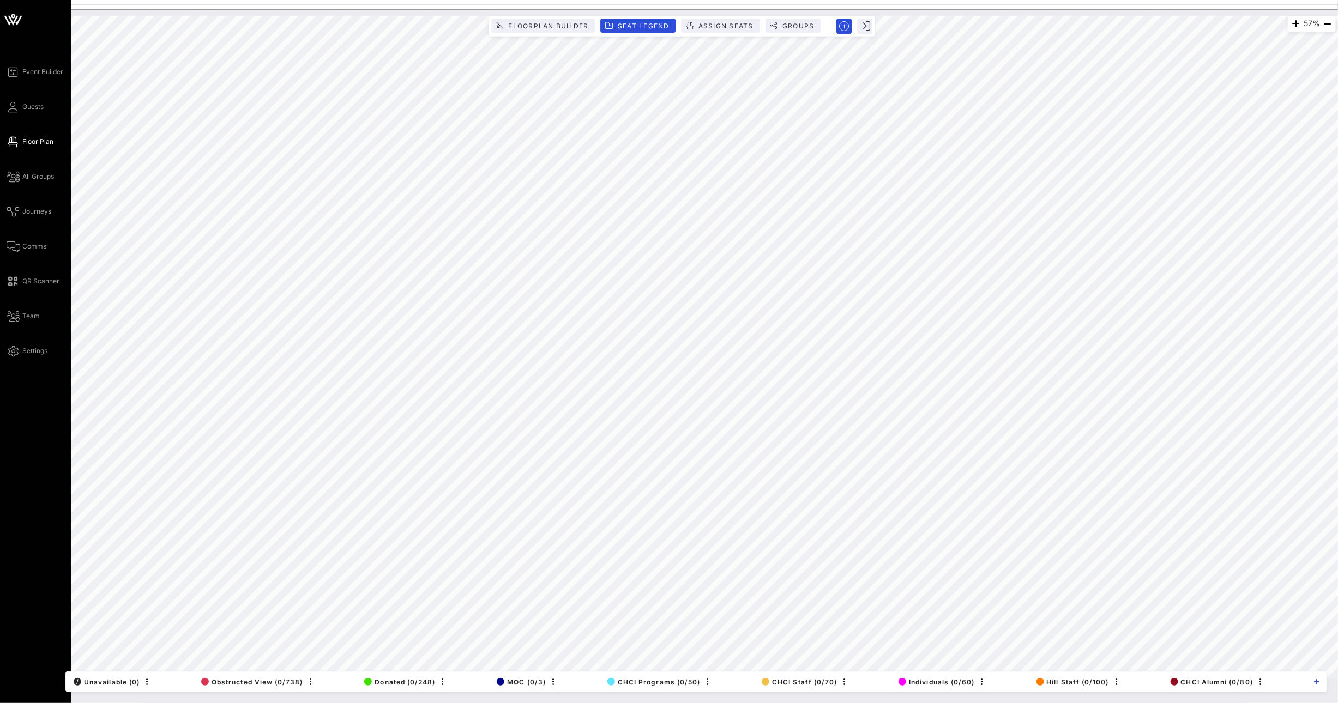
click at [28, 105] on span "Guests" at bounding box center [32, 107] width 21 height 10
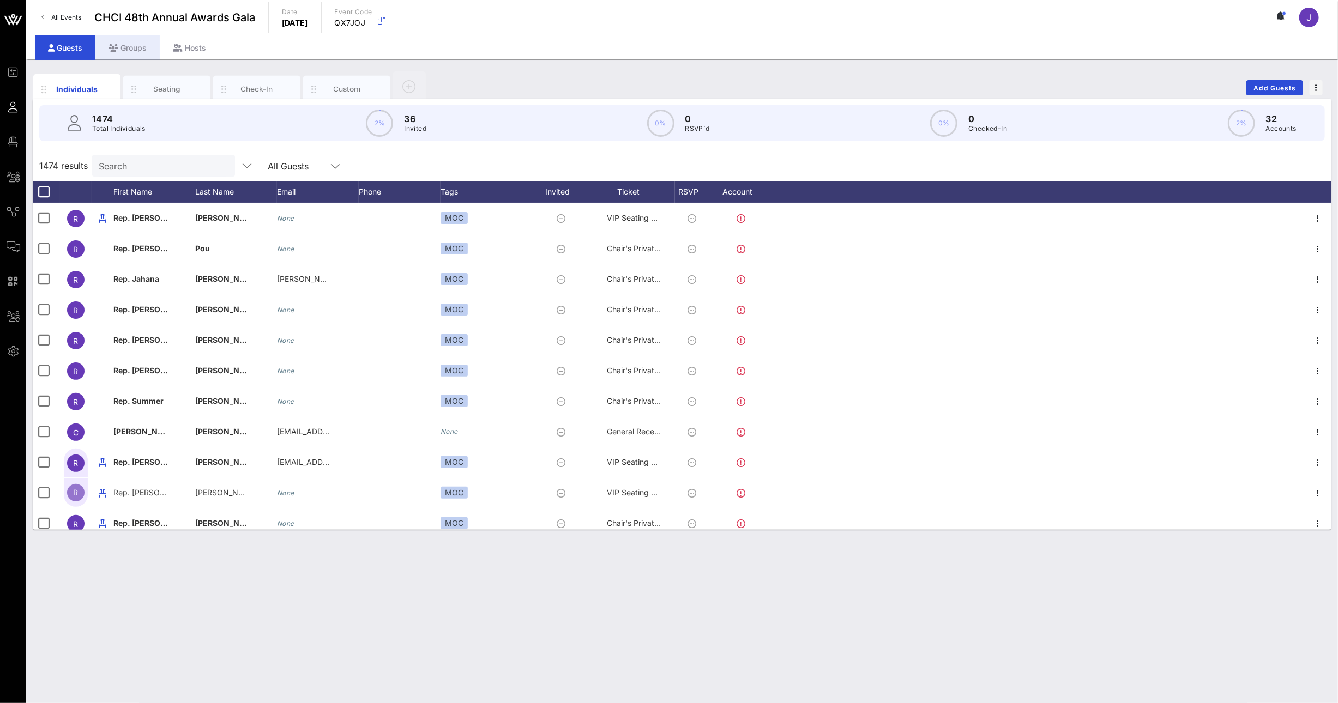
click at [120, 39] on div "Groups" at bounding box center [127, 47] width 64 height 25
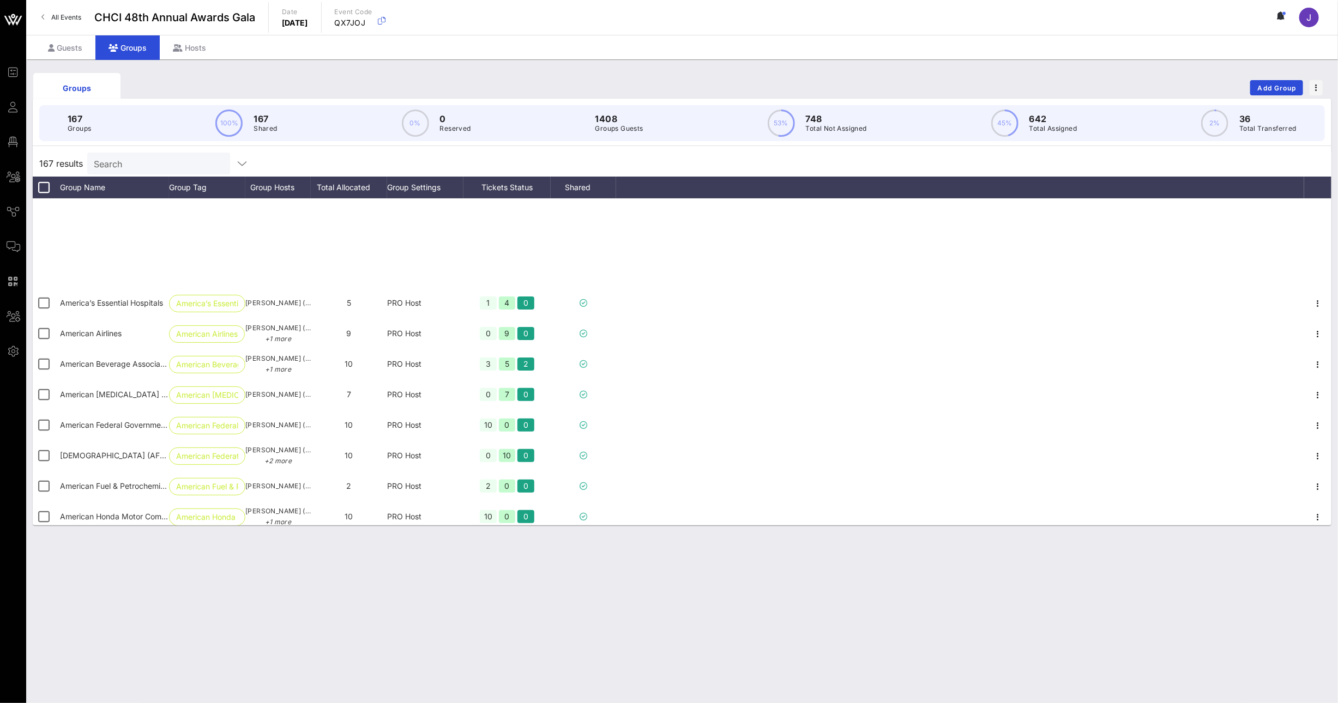
scroll to position [52, 0]
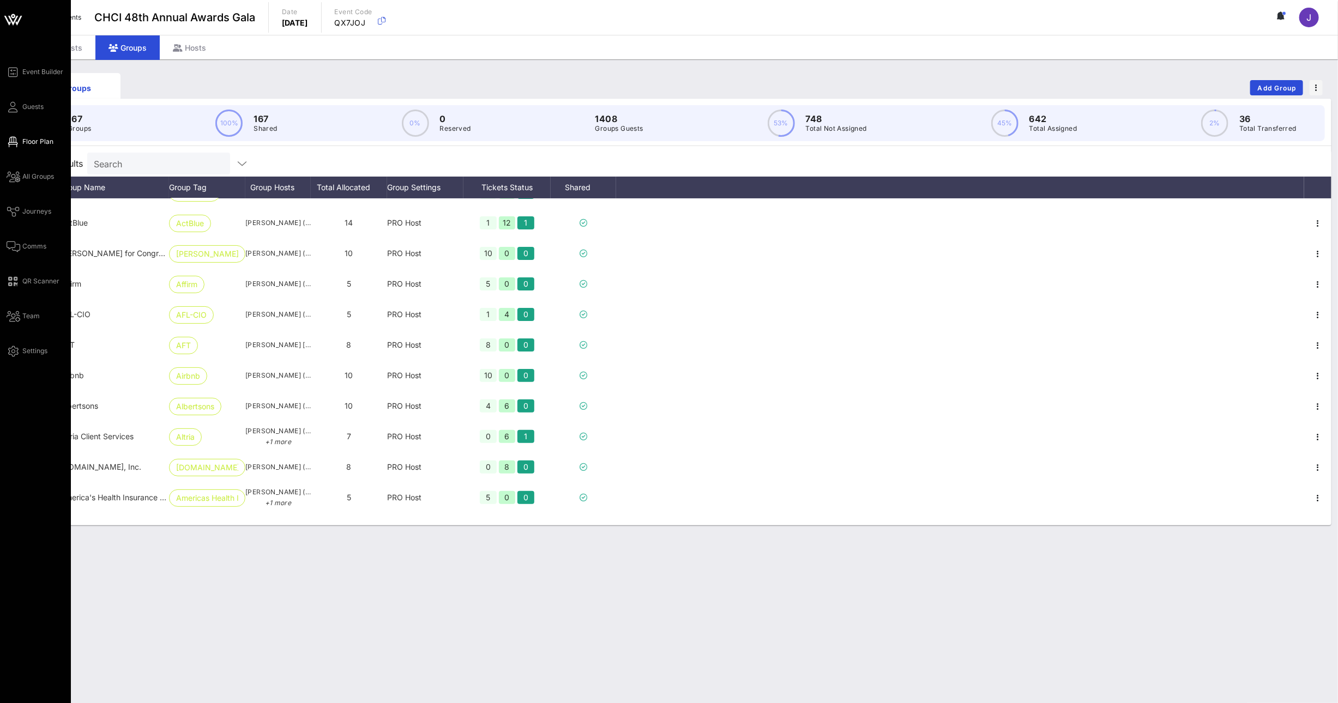
click at [15, 141] on icon at bounding box center [14, 142] width 14 height 2
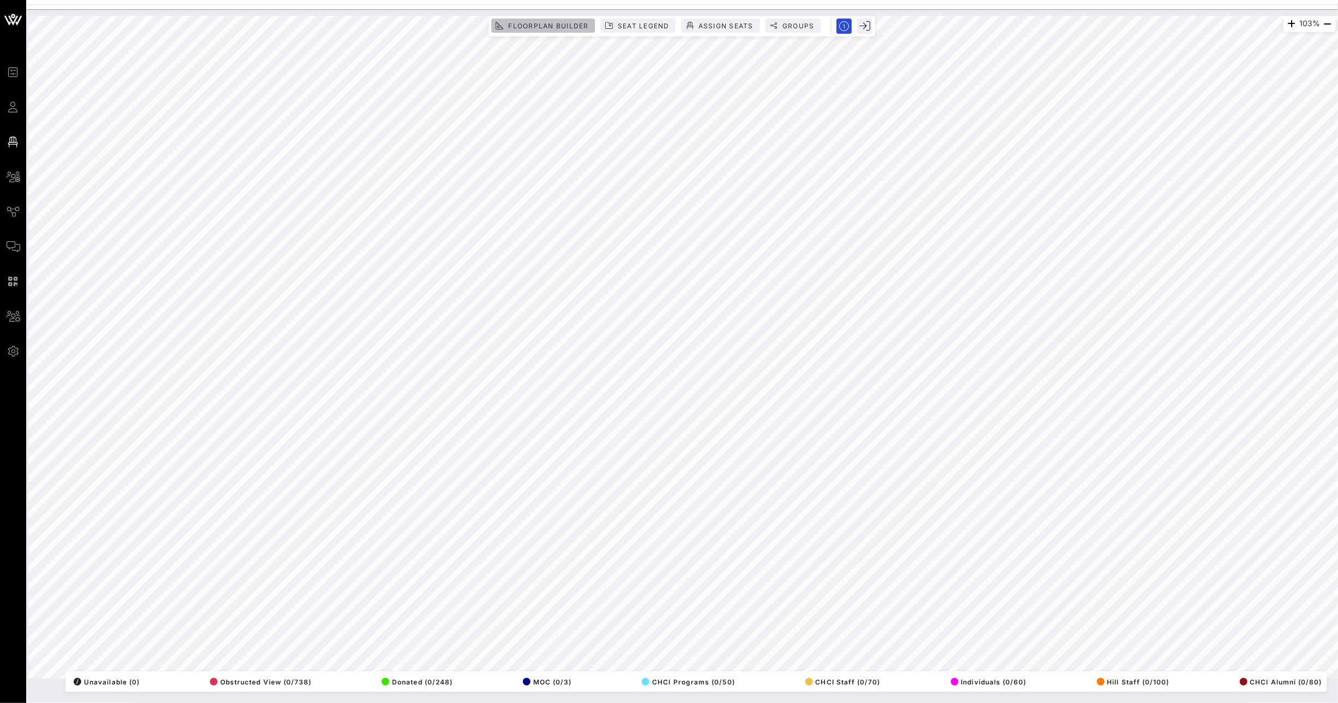
click at [565, 26] on span "Floorplan Builder" at bounding box center [548, 26] width 81 height 8
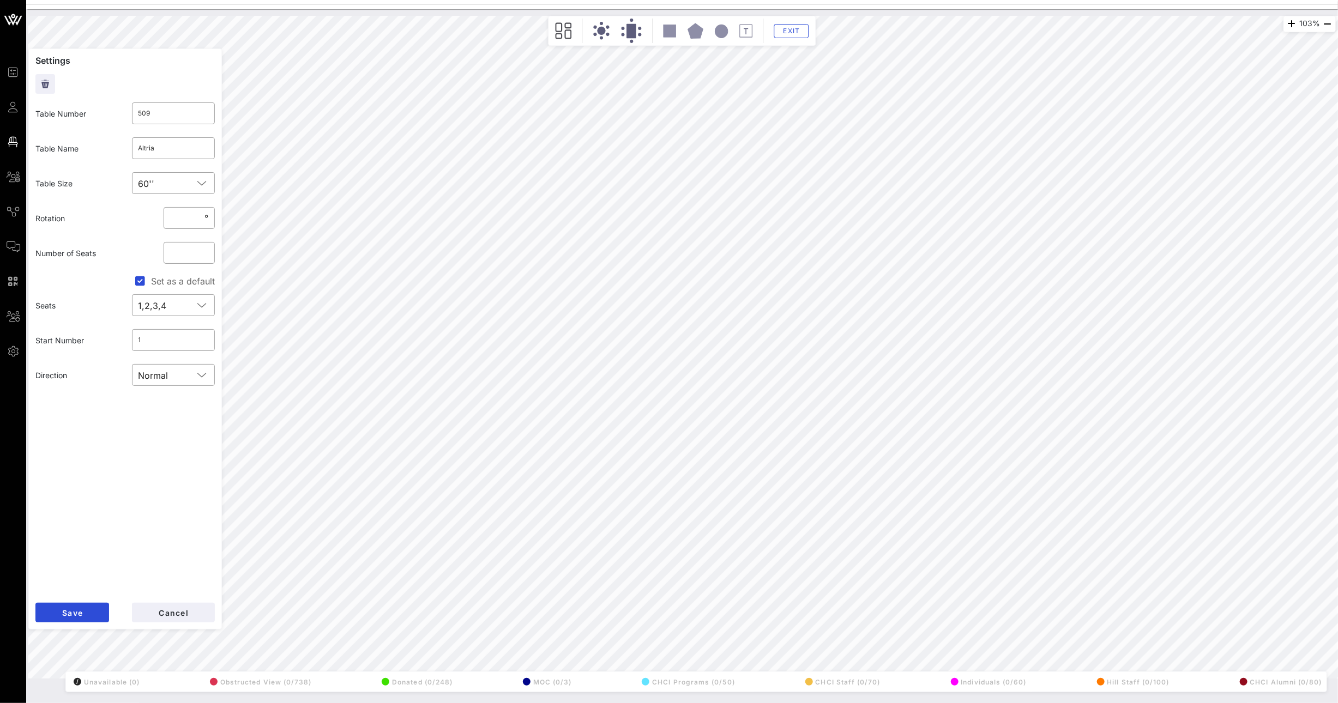
drag, startPoint x: 114, startPoint y: 108, endPoint x: 107, endPoint y: 107, distance: 6.6
click at [111, 107] on div "Table Number ​ 509" at bounding box center [125, 113] width 192 height 35
type input "3321"
click at [64, 612] on span "Save" at bounding box center [72, 612] width 21 height 9
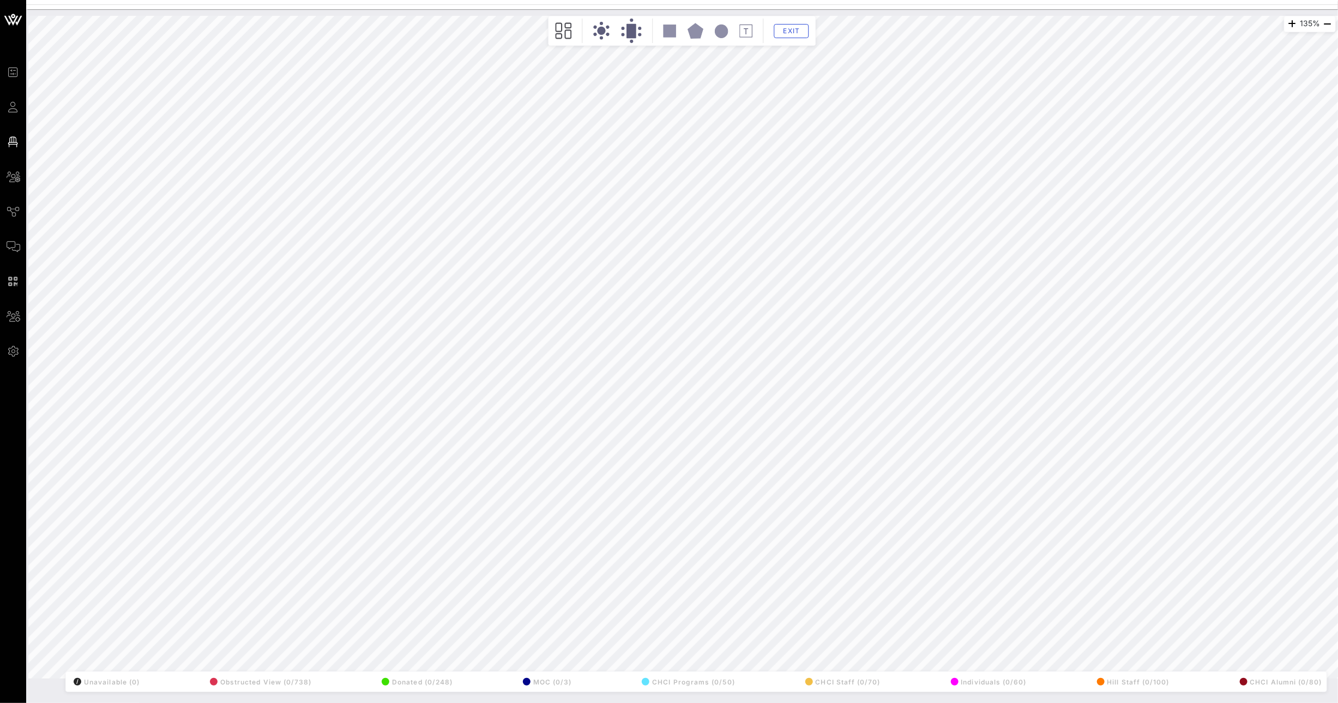
click at [593, 8] on div "Event Builder Guests Floor Plan All Groups Journeys Comms QR Scanner Team Setti…" at bounding box center [669, 351] width 1338 height 703
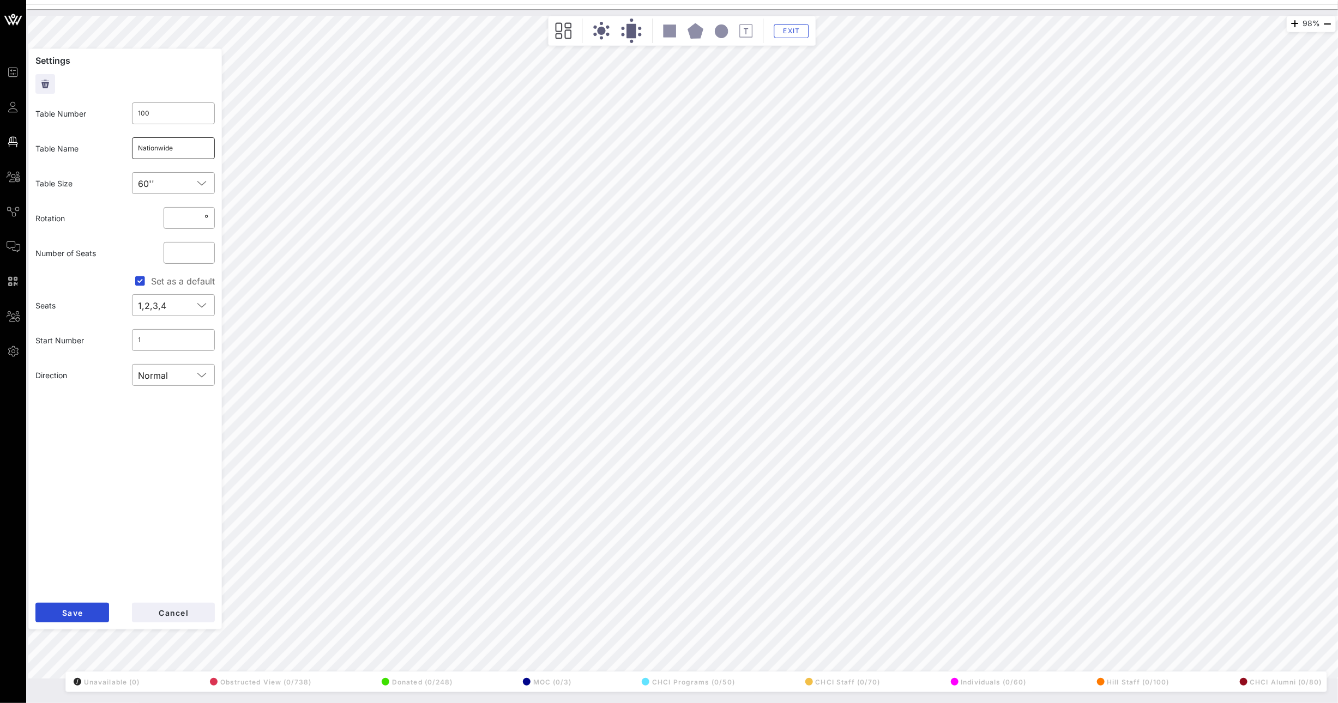
click at [186, 150] on input "Nationwide" at bounding box center [173, 148] width 70 height 17
type input "Nationwide (CHCI Interns)"
click at [76, 610] on span "Save" at bounding box center [72, 612] width 21 height 9
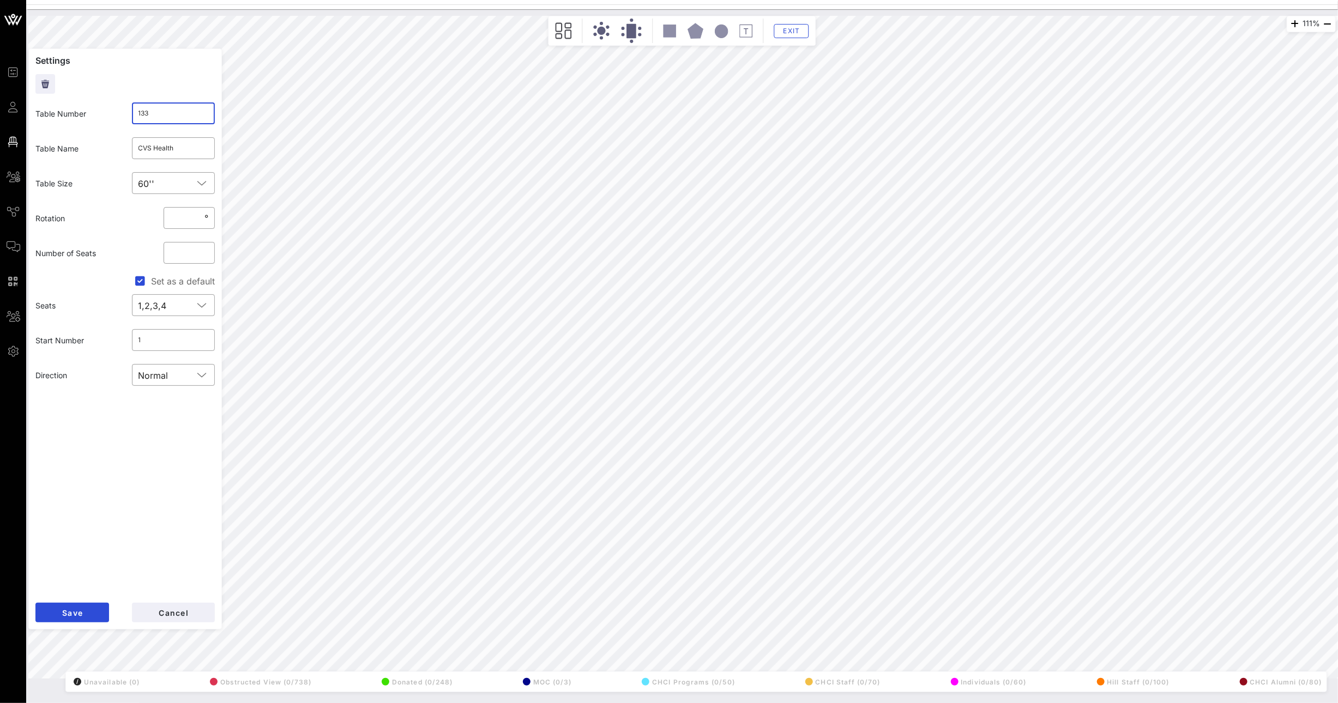
drag, startPoint x: 160, startPoint y: 108, endPoint x: 124, endPoint y: 110, distance: 36.0
click at [126, 110] on div "​ 133" at bounding box center [173, 113] width 96 height 35
drag, startPoint x: 123, startPoint y: 108, endPoint x: 113, endPoint y: 108, distance: 10.4
click at [117, 108] on div "Table Number ​ 133" at bounding box center [125, 113] width 192 height 35
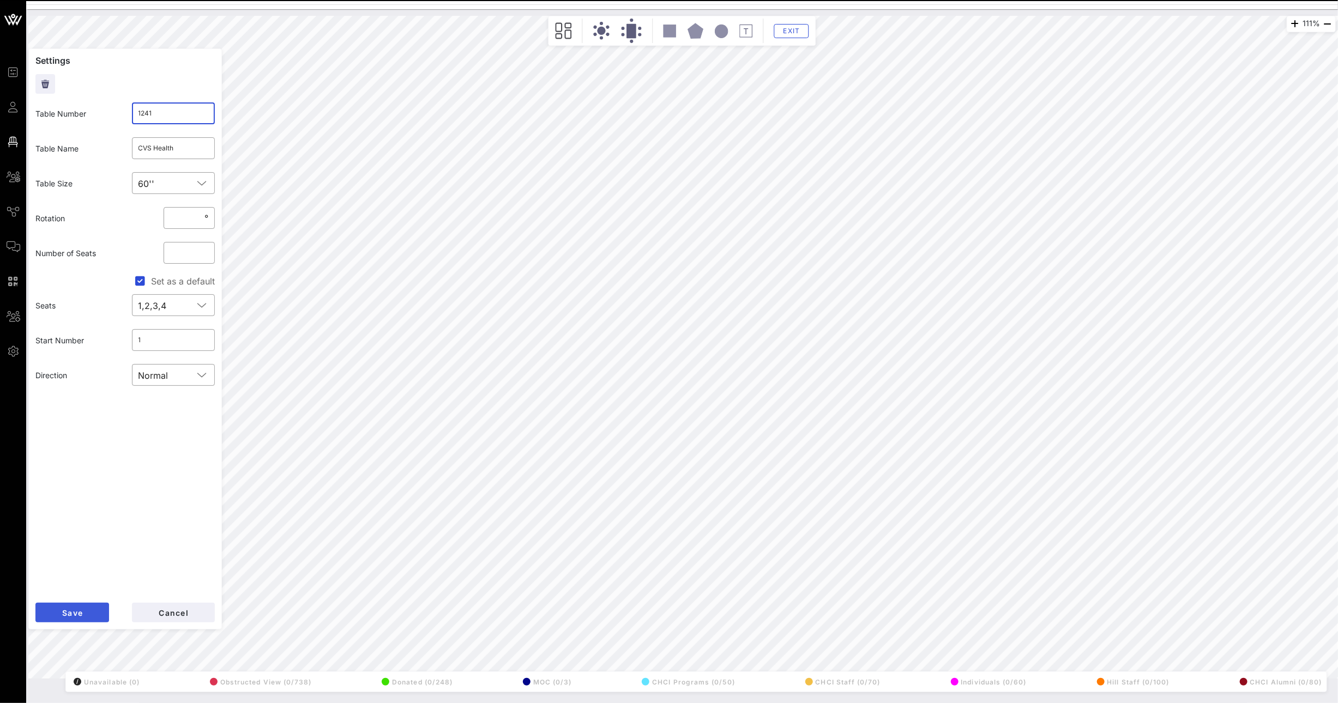
type input "1241"
click at [89, 610] on button "Save" at bounding box center [72, 613] width 74 height 20
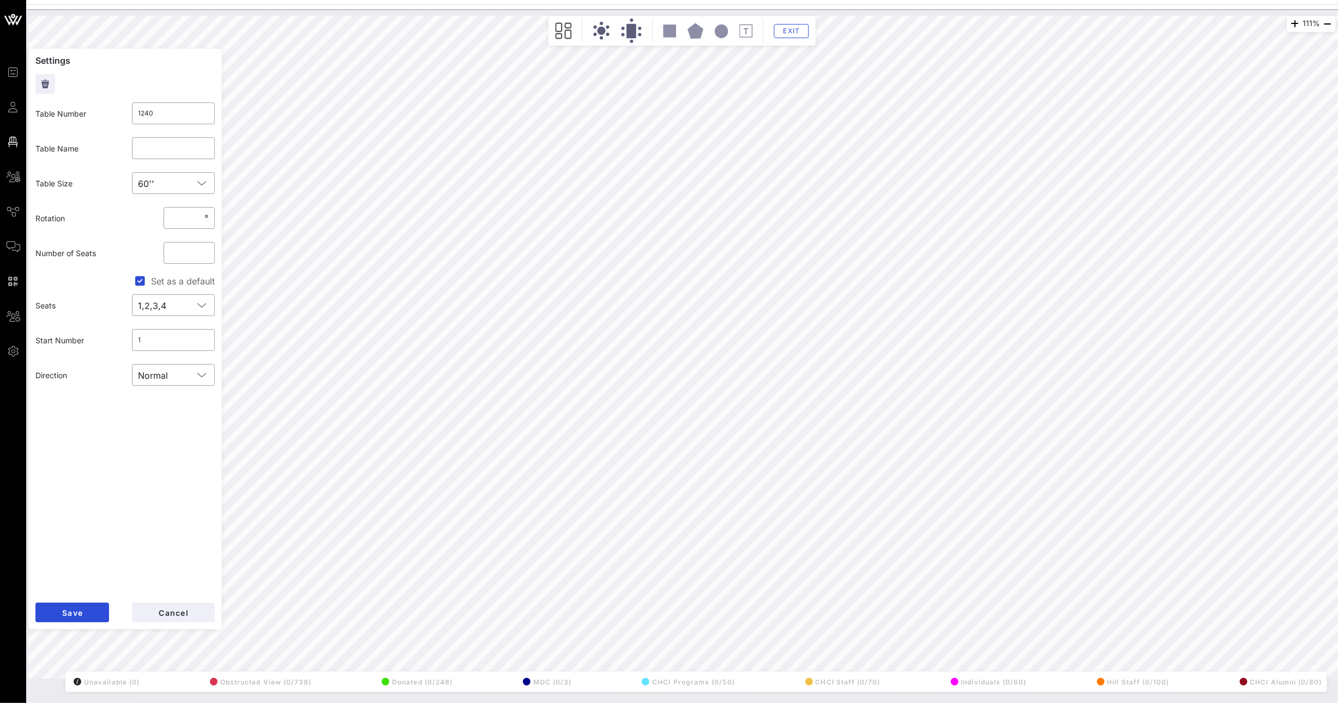
drag, startPoint x: 166, startPoint y: 117, endPoint x: 71, endPoint y: 111, distance: 95.6
click at [98, 112] on div "Table Number ​ 1240" at bounding box center [125, 113] width 192 height 35
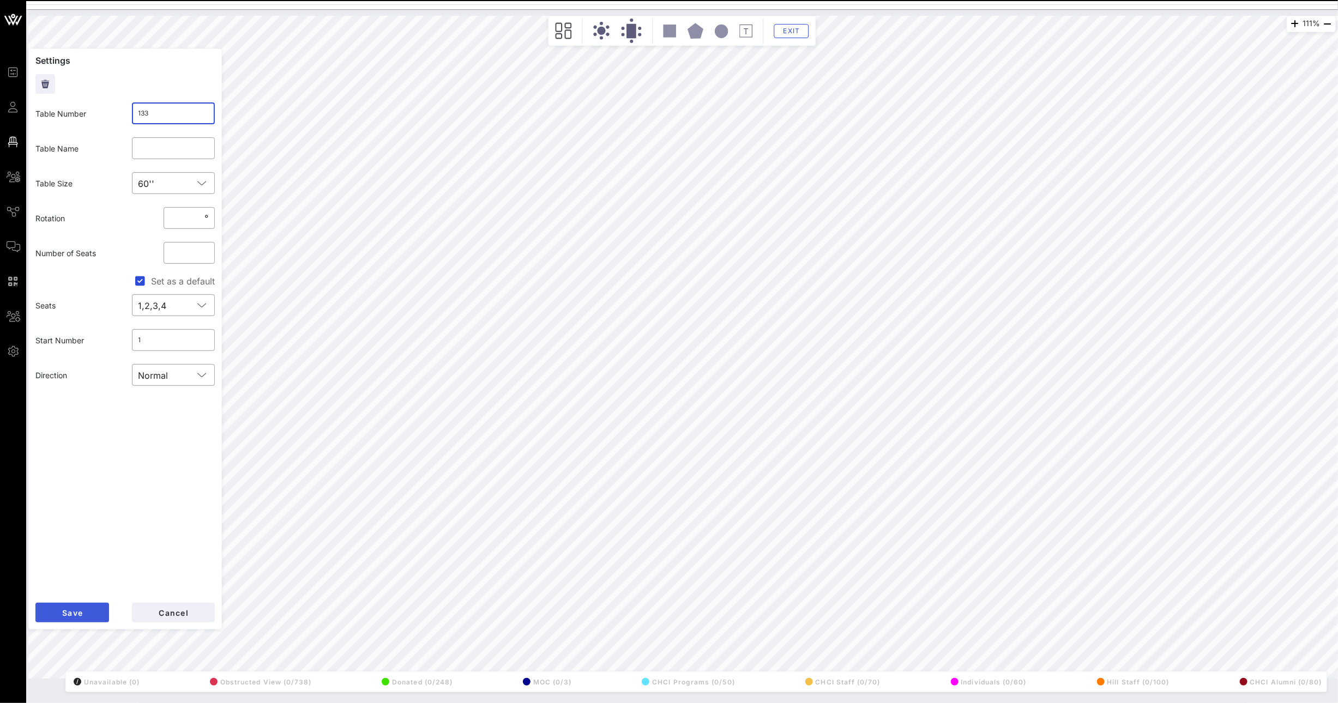
type input "133"
click at [104, 612] on button "Save" at bounding box center [72, 613] width 74 height 20
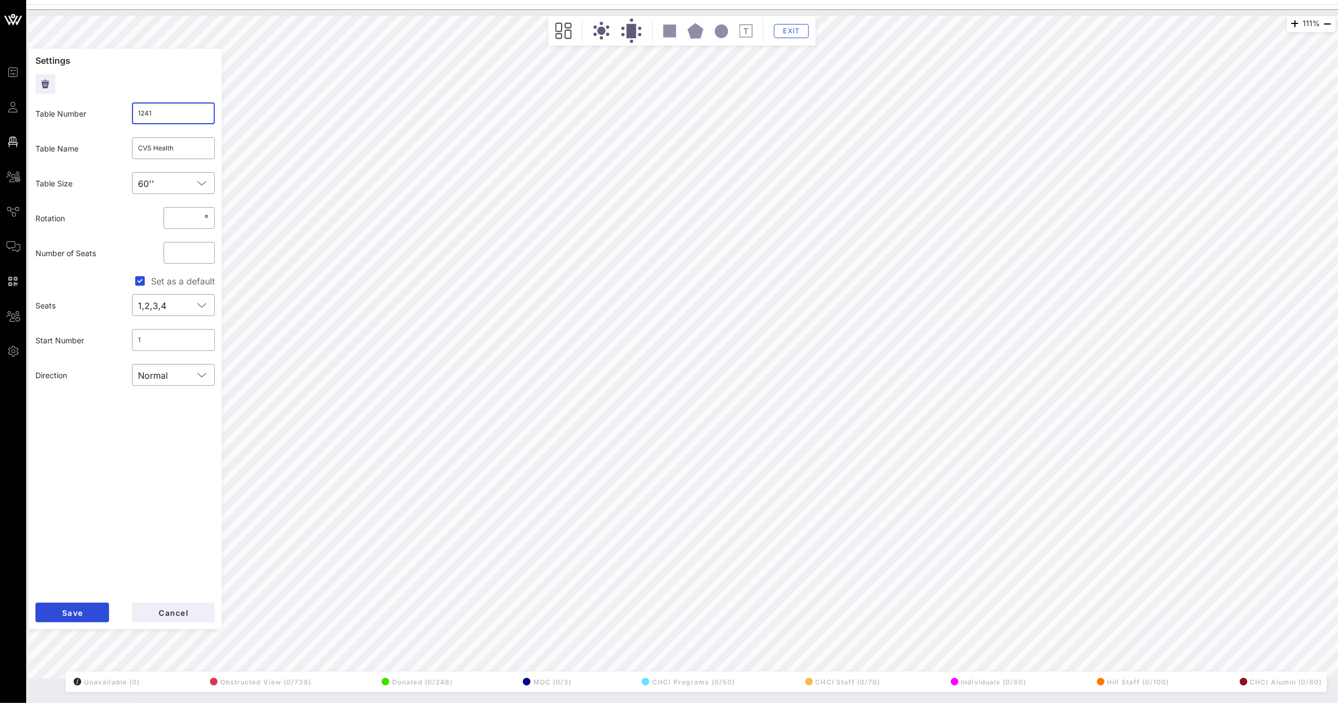
click at [172, 114] on input "1241" at bounding box center [173, 113] width 70 height 17
type input "124"
click at [78, 600] on form "Settings Table Number ​ 124 Table Name ​ CVS Health Table Size ​ 60'' Rotation …" at bounding box center [125, 339] width 194 height 581
click at [79, 607] on button "Save" at bounding box center [72, 613] width 74 height 20
drag, startPoint x: 154, startPoint y: 111, endPoint x: 122, endPoint y: 108, distance: 31.7
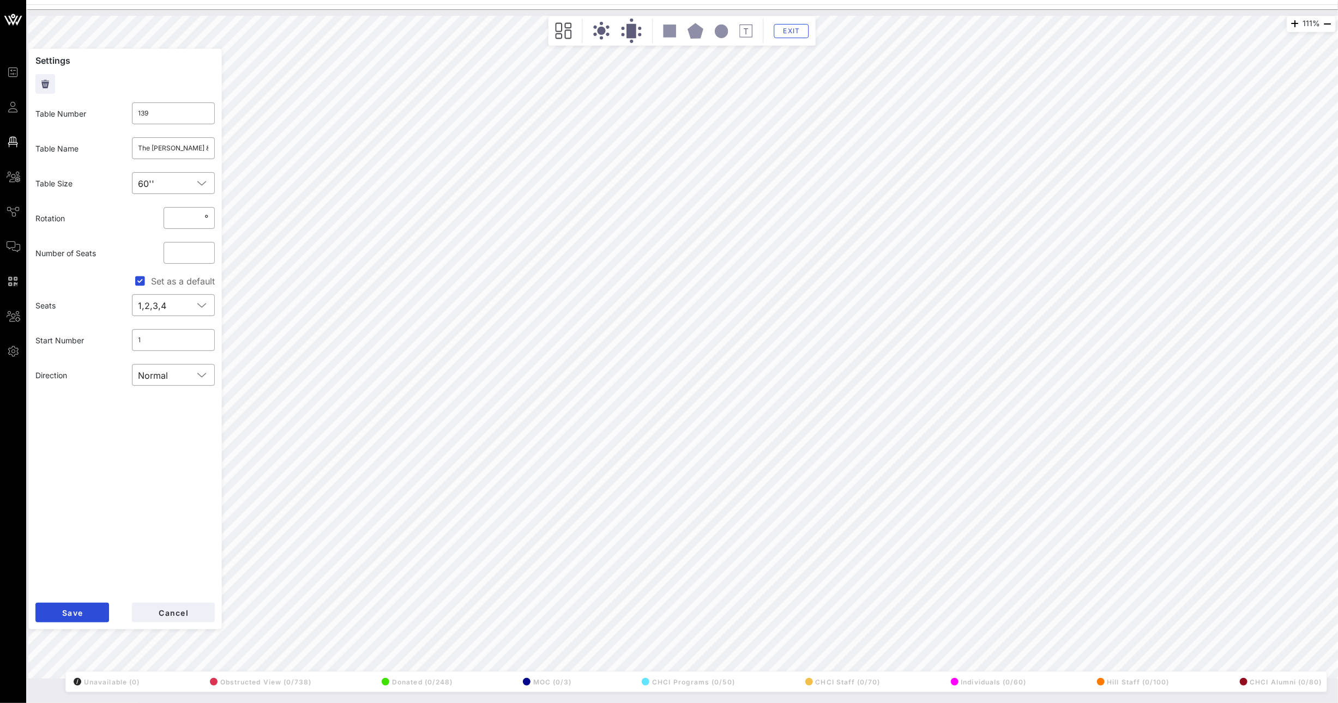
click at [128, 108] on div "​ 139" at bounding box center [173, 113] width 96 height 35
type input "1251"
click at [79, 610] on span "Save" at bounding box center [72, 612] width 21 height 9
click at [154, 110] on input "1251" at bounding box center [173, 113] width 70 height 17
type input "125"
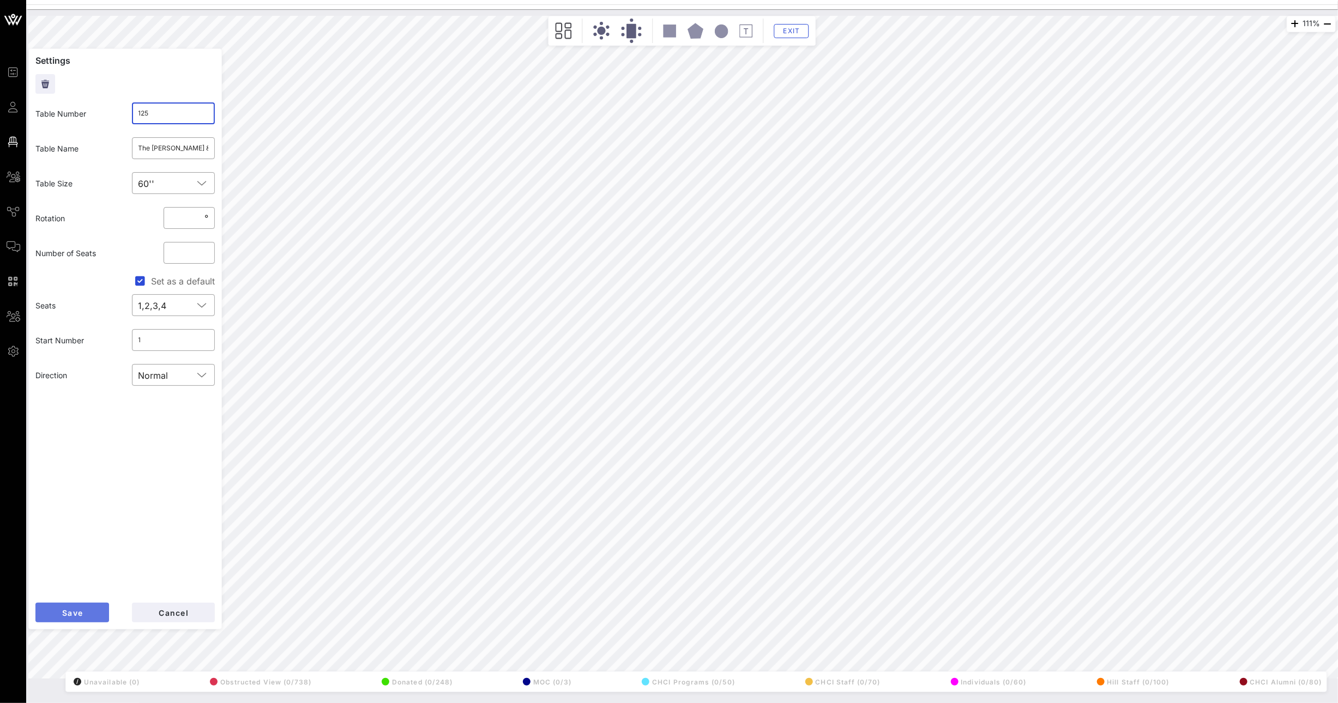
click at [69, 608] on span "Save" at bounding box center [72, 612] width 21 height 9
drag, startPoint x: 167, startPoint y: 114, endPoint x: 94, endPoint y: 105, distance: 74.3
click at [102, 106] on div "Table Number ​ 12512" at bounding box center [125, 113] width 192 height 35
type input "139"
click at [80, 615] on span "Save" at bounding box center [72, 612] width 21 height 9
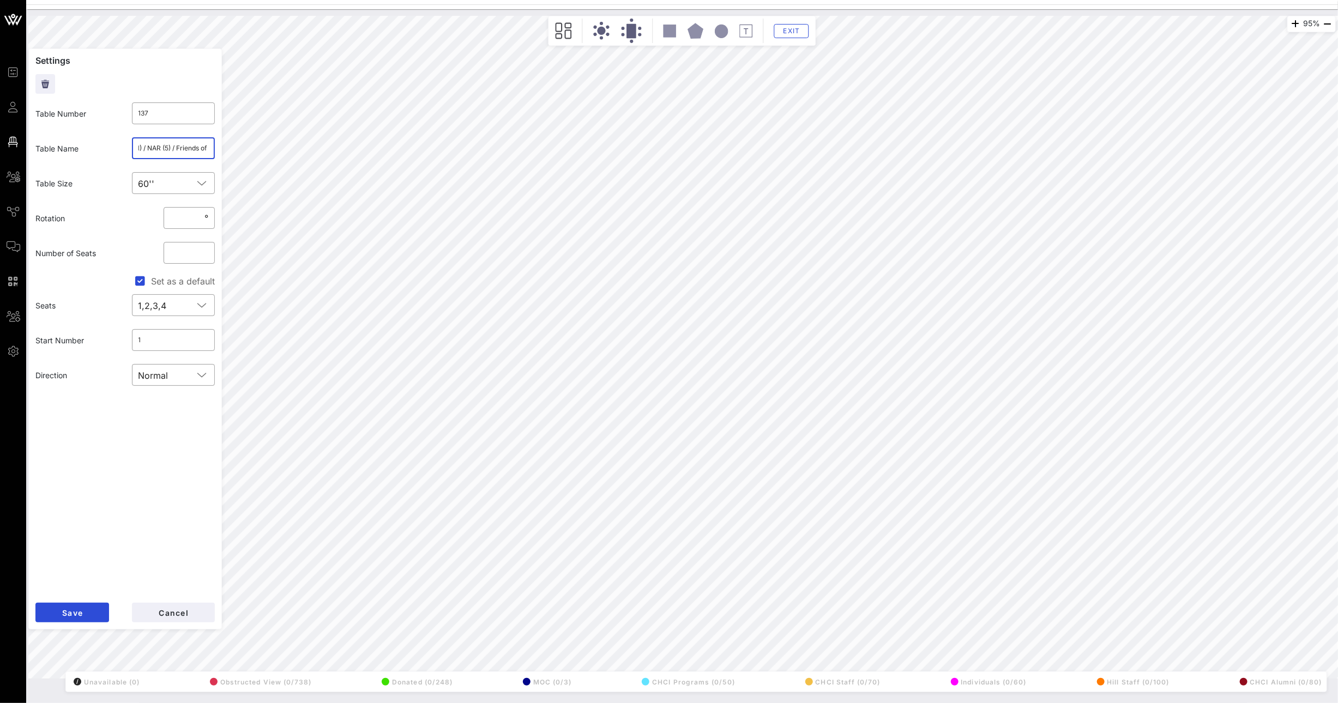
scroll to position [0, 153]
drag, startPoint x: 176, startPoint y: 148, endPoint x: 213, endPoint y: 147, distance: 37.1
click at [213, 147] on div "​ OPEN (2) / State Farm (1) / NAR (5) / Friends of the American Latino (2) /" at bounding box center [173, 148] width 83 height 22
click at [186, 148] on input "OPEN (2) / State Farm (1) / NAR (5) / Friends of the American Latino (2) /" at bounding box center [173, 148] width 70 height 17
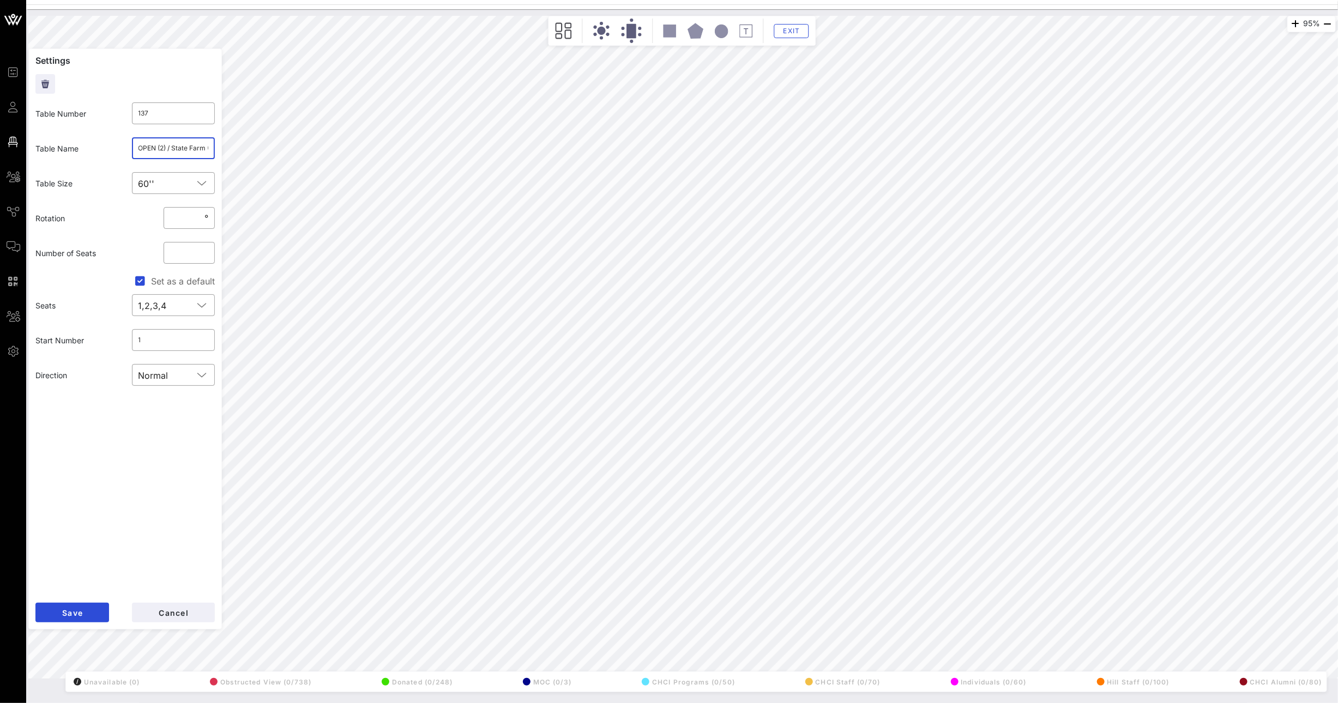
drag, startPoint x: 197, startPoint y: 147, endPoint x: 117, endPoint y: 140, distance: 81.0
click at [117, 140] on div "Table Name ​ OPEN (2) / State Farm (1) / NAR (5) / Friends of the American Lati…" at bounding box center [125, 148] width 192 height 35
click at [182, 148] on input "OPEN (2) / State Farm (1) / NAR (5) / Friends of the American Latino (2) /" at bounding box center [173, 148] width 70 height 17
drag, startPoint x: 159, startPoint y: 113, endPoint x: 113, endPoint y: 110, distance: 45.9
click at [123, 110] on div "Table Number ​ 137" at bounding box center [125, 113] width 192 height 35
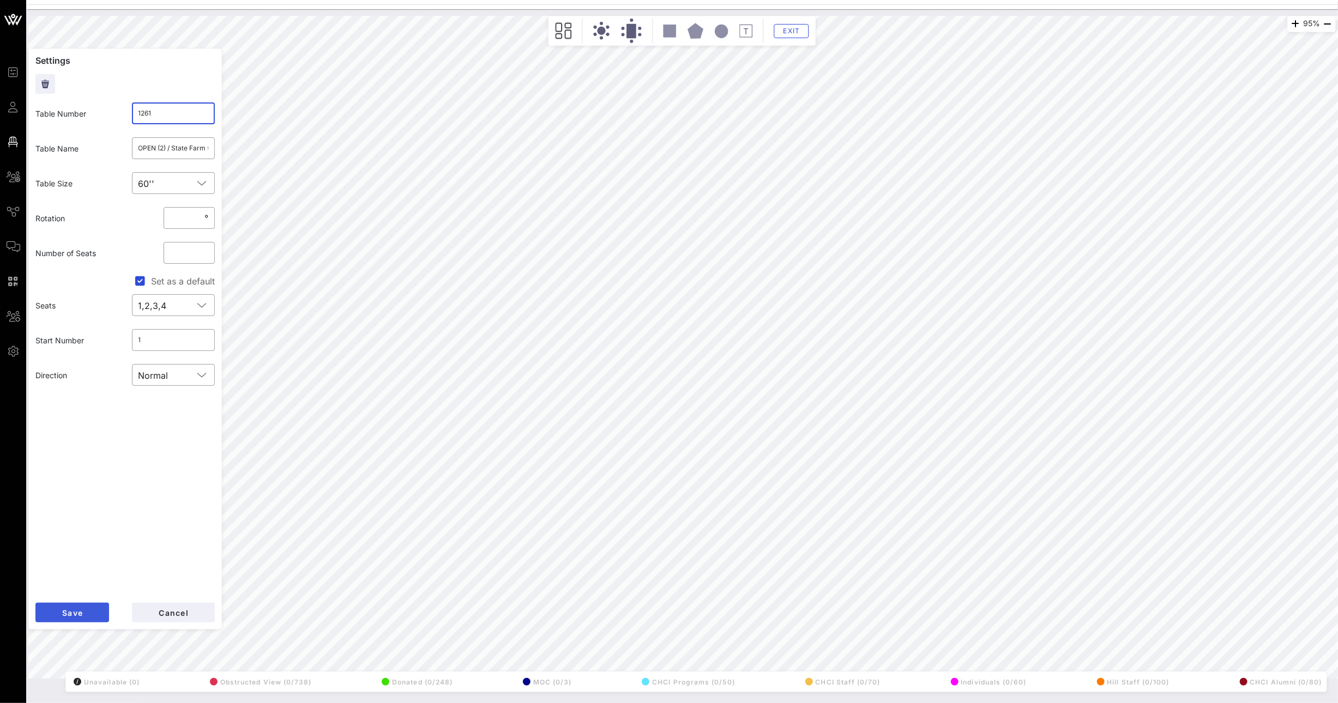
type input "1261"
click at [74, 611] on span "Save" at bounding box center [72, 612] width 21 height 9
drag, startPoint x: 161, startPoint y: 117, endPoint x: 142, endPoint y: 110, distance: 20.2
click at [144, 110] on input "126" at bounding box center [173, 113] width 70 height 17
type input "1"
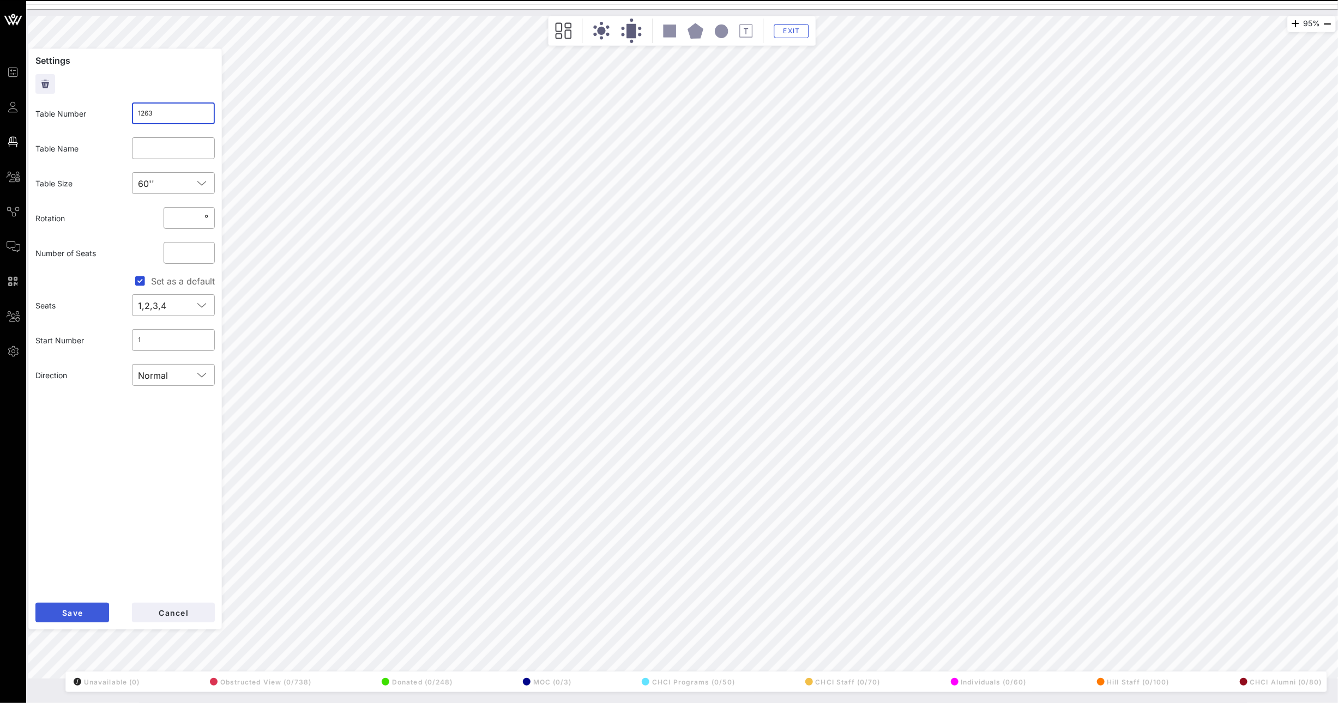
type input "1263"
click at [85, 609] on button "Save" at bounding box center [72, 613] width 74 height 20
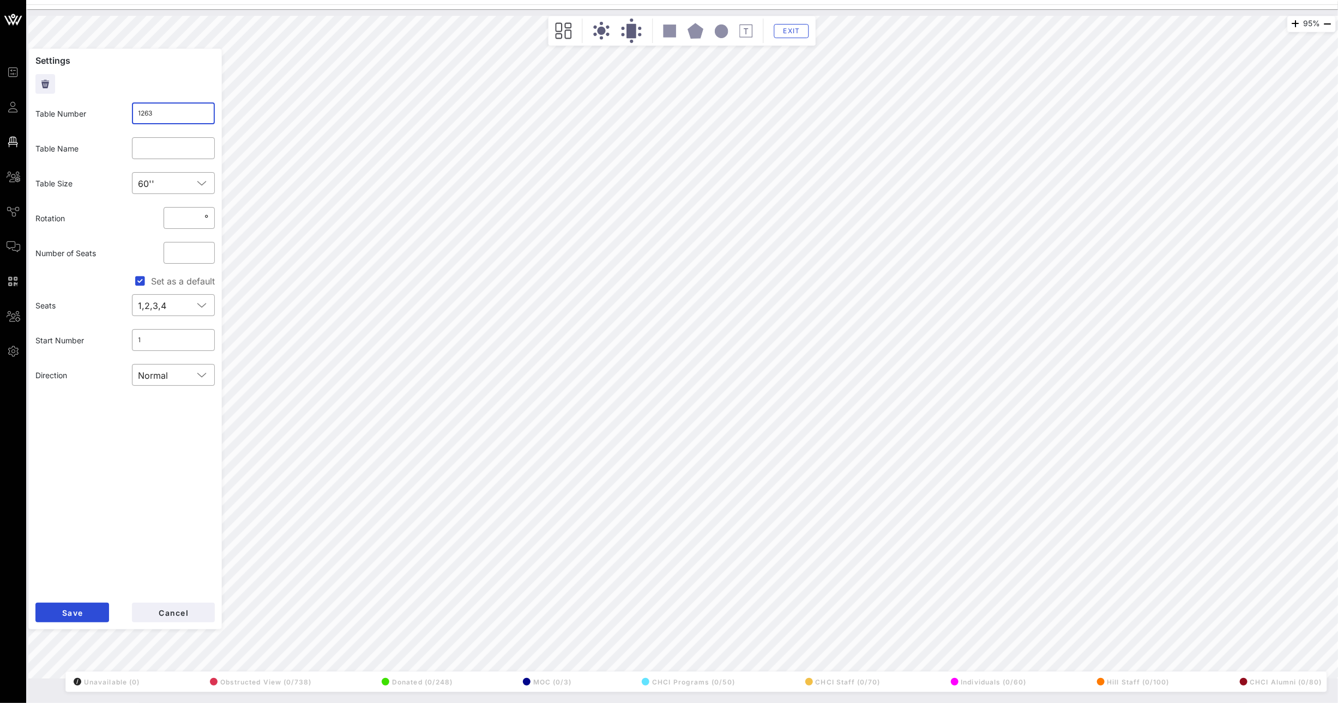
drag, startPoint x: 148, startPoint y: 109, endPoint x: 87, endPoint y: 108, distance: 61.1
click at [102, 108] on div "Table Number ​ 1263" at bounding box center [125, 113] width 192 height 35
type input "1431"
click at [81, 609] on span "Save" at bounding box center [72, 612] width 21 height 9
click at [179, 106] on input "1261" at bounding box center [173, 113] width 70 height 17
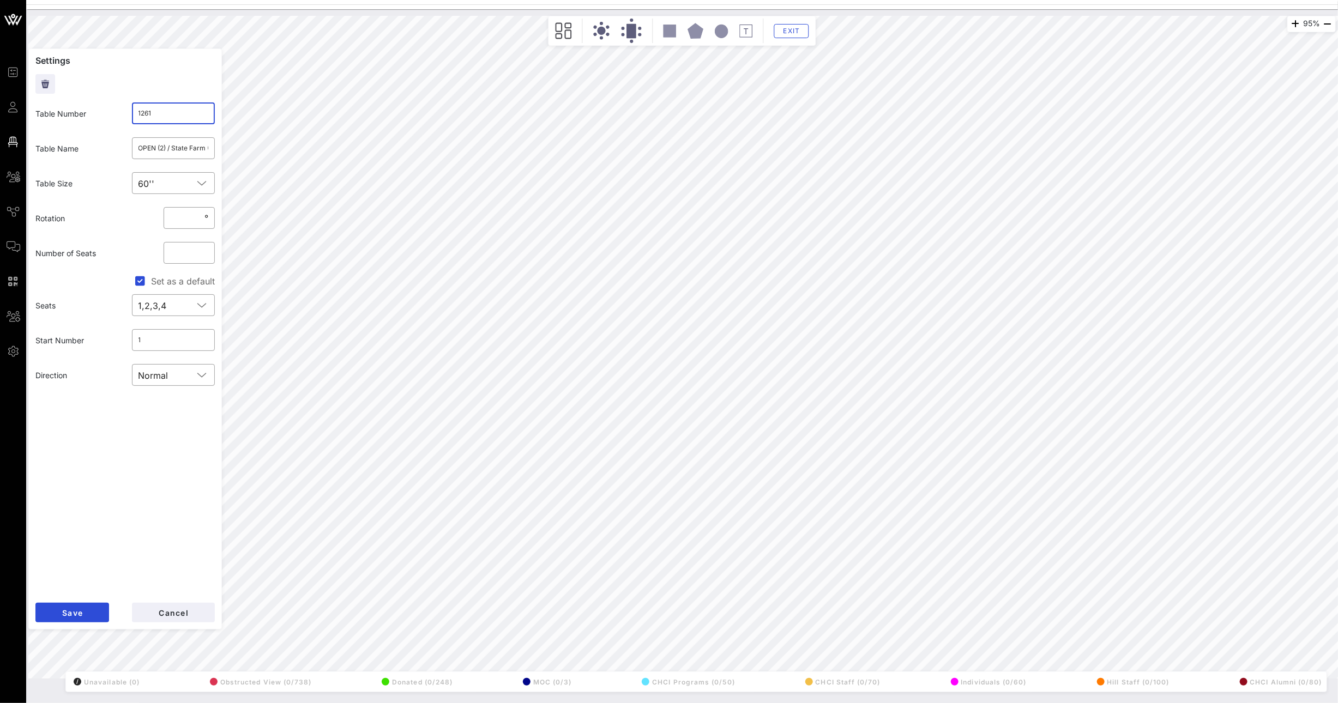
click at [174, 110] on input "1261" at bounding box center [173, 113] width 70 height 17
type input "126"
click at [78, 618] on button "Save" at bounding box center [72, 613] width 74 height 20
drag, startPoint x: 176, startPoint y: 148, endPoint x: 206, endPoint y: 148, distance: 30.0
click at [206, 148] on input "OPEN (2) / State Farm (1) / NAR (5) / Friends of the American Latino (2) /" at bounding box center [173, 148] width 70 height 17
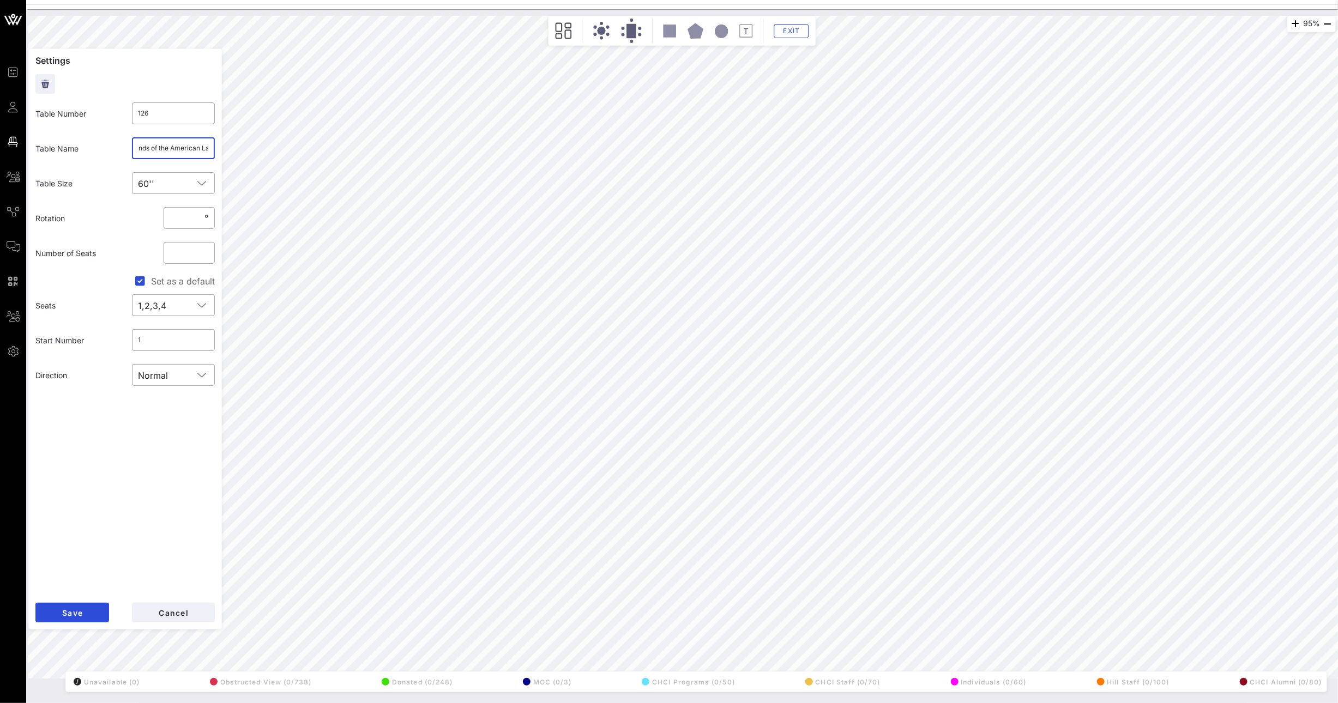
scroll to position [0, 153]
click at [183, 148] on input "OPEN (2) / State Farm (1) / NAR (5) / Friends of the American Latino (2) /" at bounding box center [173, 148] width 70 height 17
drag, startPoint x: 169, startPoint y: 148, endPoint x: 129, endPoint y: 144, distance: 40.5
click at [129, 144] on div "​ OPEN (2) / State Farm (1) / NAR (5) / Friends of the American Latino (2) /" at bounding box center [173, 148] width 96 height 35
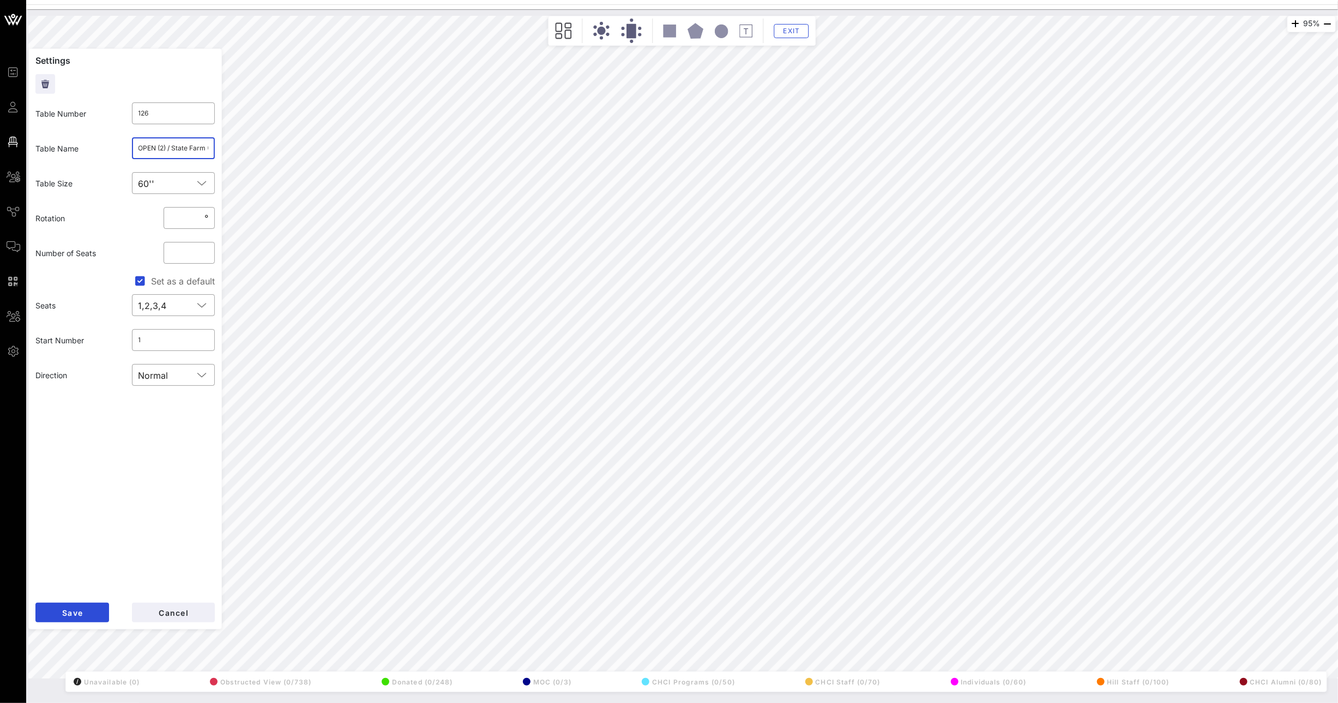
click at [181, 146] on input "OPEN (2) / State Farm (1) / NAR (5) / Friends of the American Latino (2) /" at bounding box center [173, 148] width 70 height 17
type input "OPEN (2) / State Farm (1) / NAR (5) / Friends of the American Latino (2)"
click at [82, 606] on button "Save" at bounding box center [72, 613] width 74 height 20
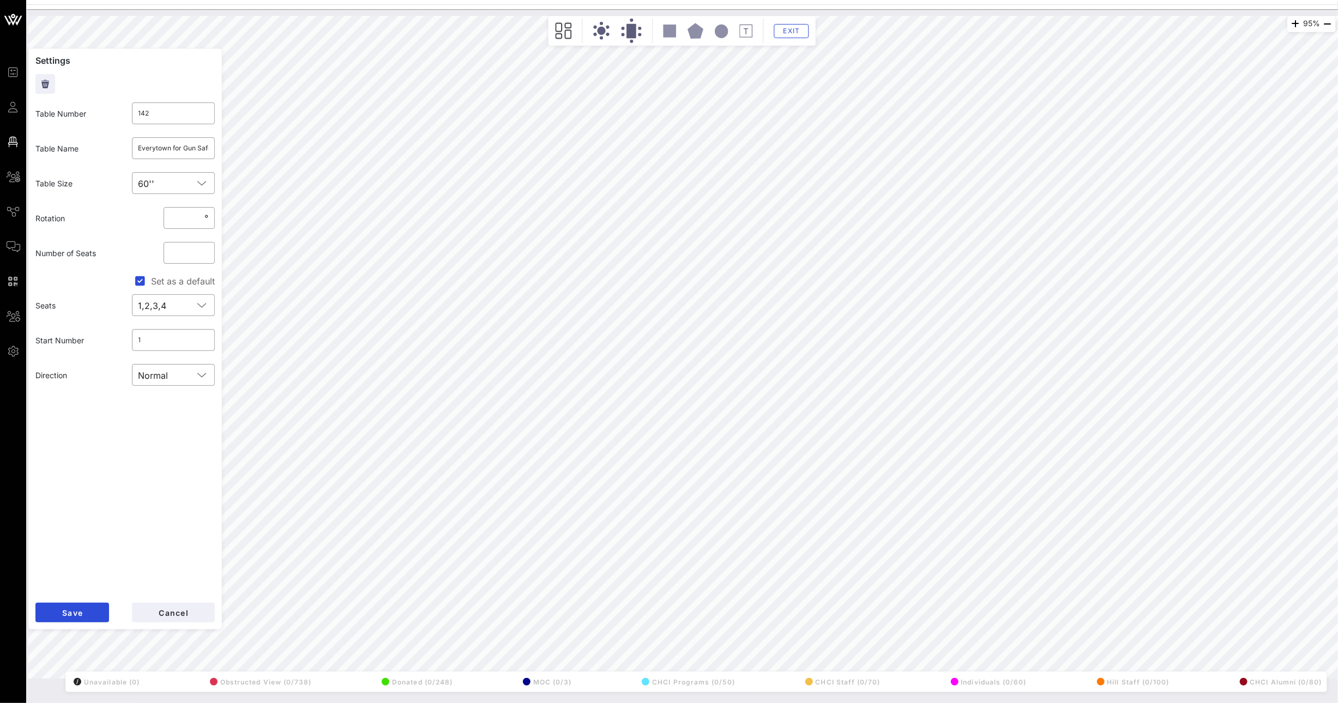
drag, startPoint x: 161, startPoint y: 115, endPoint x: 104, endPoint y: 111, distance: 56.8
click at [105, 111] on div "Table Number ​ 142" at bounding box center [125, 113] width 192 height 35
type input "1271"
click at [71, 610] on span "Save" at bounding box center [72, 612] width 21 height 9
click at [164, 112] on input "1271" at bounding box center [173, 113] width 70 height 17
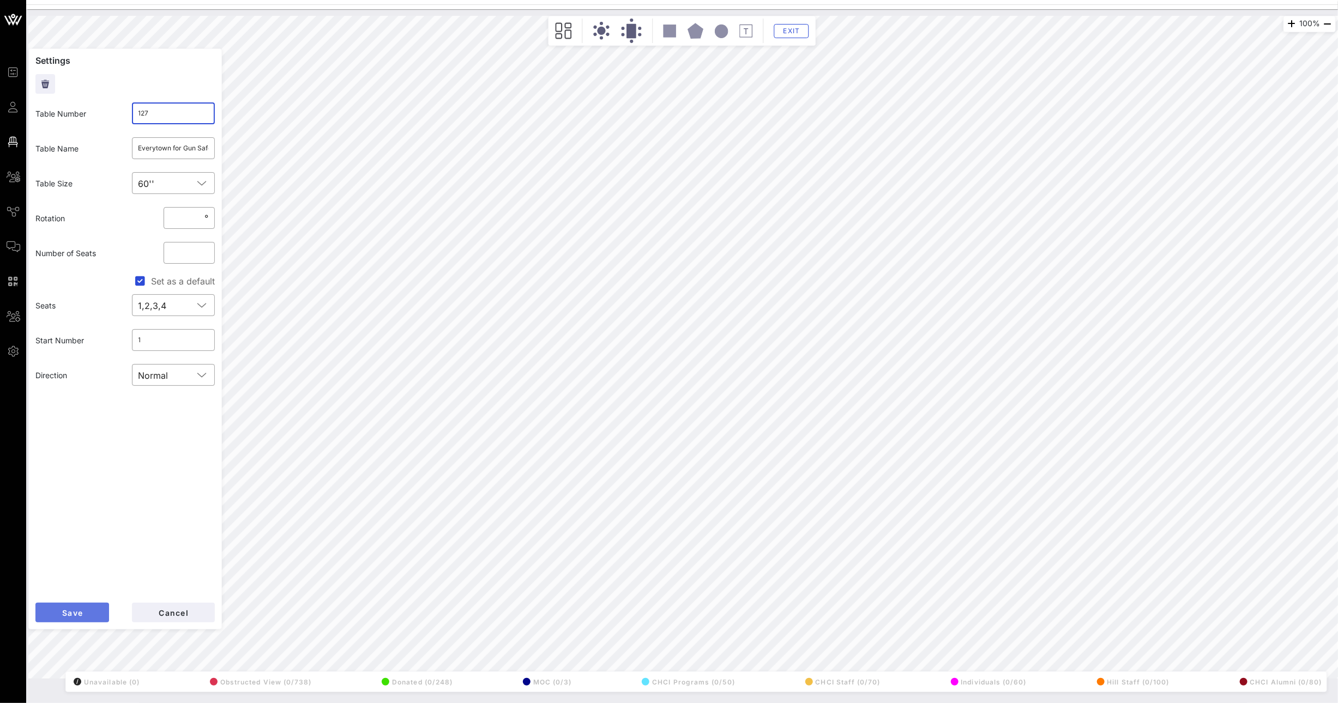
click at [81, 617] on button "Save" at bounding box center [72, 613] width 74 height 20
click at [167, 108] on input "127" at bounding box center [173, 113] width 70 height 17
type input "1271"
click at [67, 608] on span "Save" at bounding box center [72, 612] width 21 height 9
drag, startPoint x: 151, startPoint y: 114, endPoint x: 127, endPoint y: 112, distance: 24.0
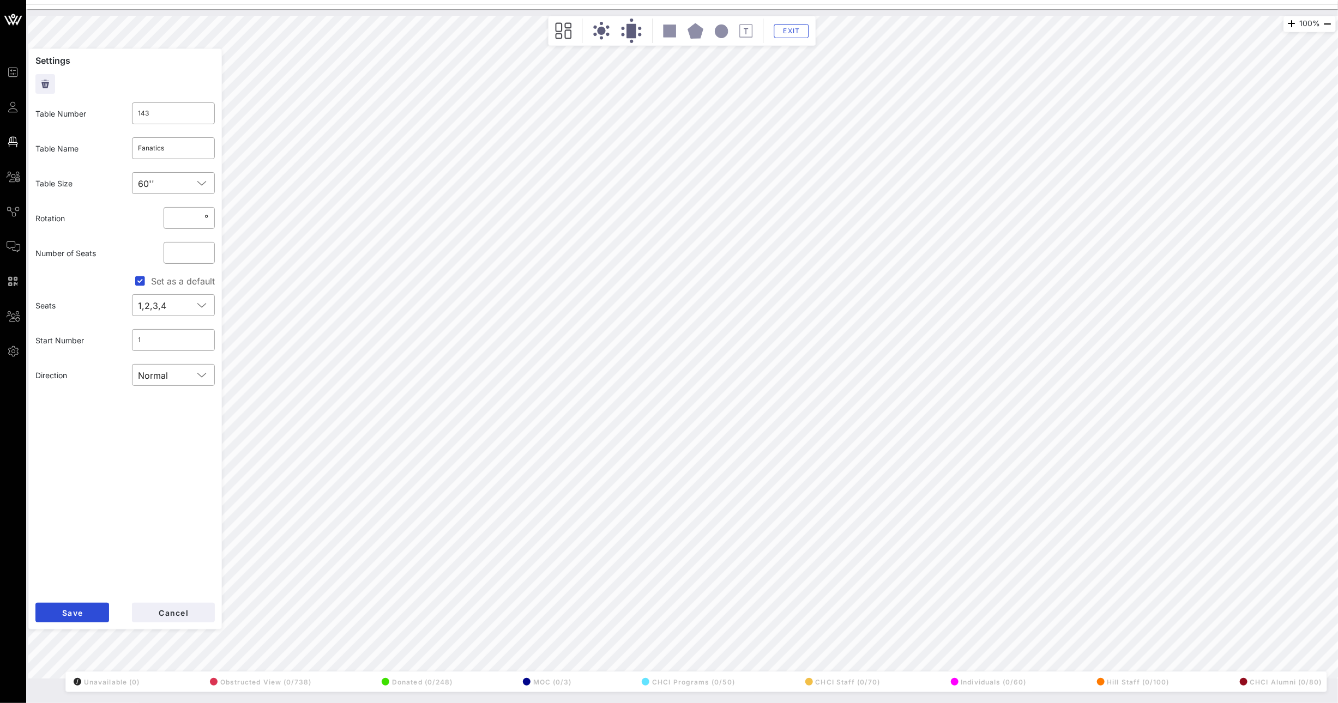
click at [132, 112] on div "​ 143" at bounding box center [173, 113] width 83 height 22
type input "137"
click at [81, 614] on span "Save" at bounding box center [72, 612] width 21 height 9
click at [171, 105] on input "1431" at bounding box center [173, 113] width 70 height 17
click at [169, 111] on input "1431" at bounding box center [173, 113] width 70 height 17
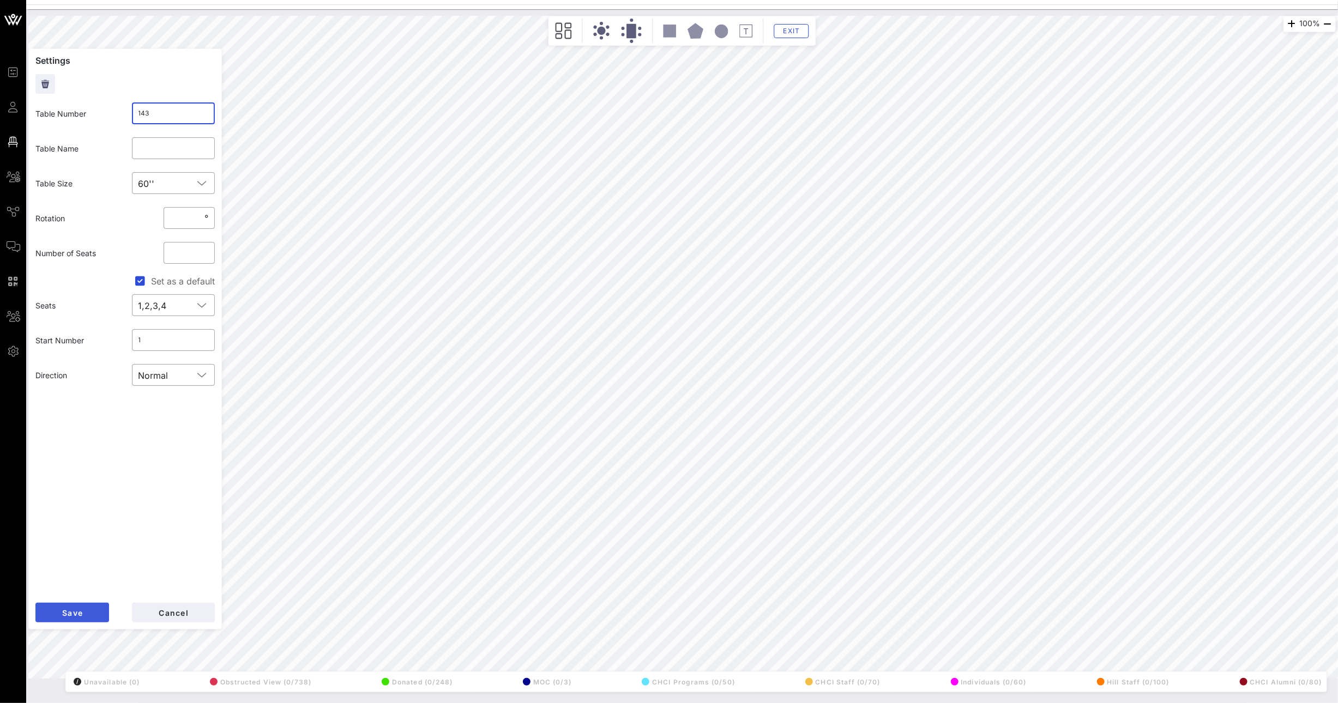
type input "143"
click at [86, 606] on button "Save" at bounding box center [72, 613] width 74 height 20
click at [218, 465] on div "100% Floorplan Builder Seat Legend Assign Seats Groups Exit Settings Table Numb…" at bounding box center [681, 347] width 1307 height 663
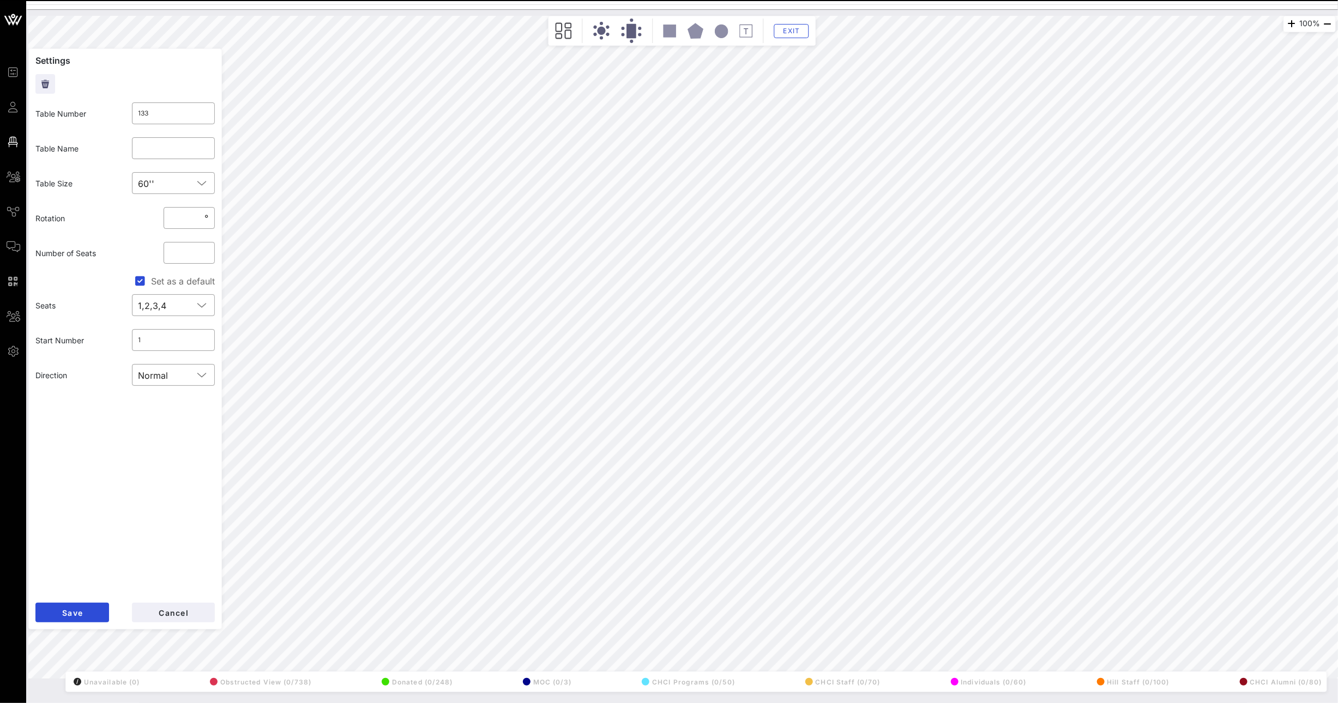
type input "134"
type input "Pfizer"
type input "133"
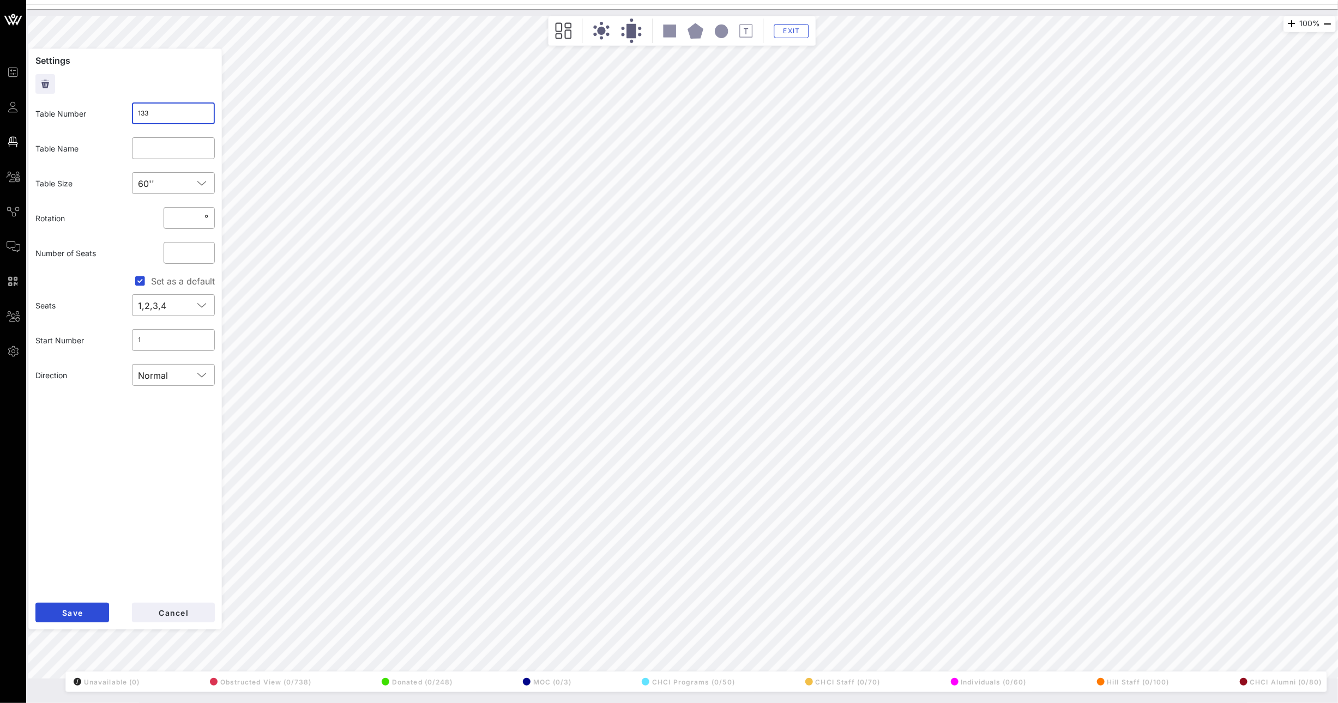
click at [144, 113] on input "133" at bounding box center [173, 113] width 70 height 17
type input "1341"
click at [76, 616] on span "Save" at bounding box center [72, 612] width 21 height 9
drag, startPoint x: 152, startPoint y: 113, endPoint x: 146, endPoint y: 114, distance: 5.6
click at [146, 114] on input "134" at bounding box center [173, 113] width 70 height 17
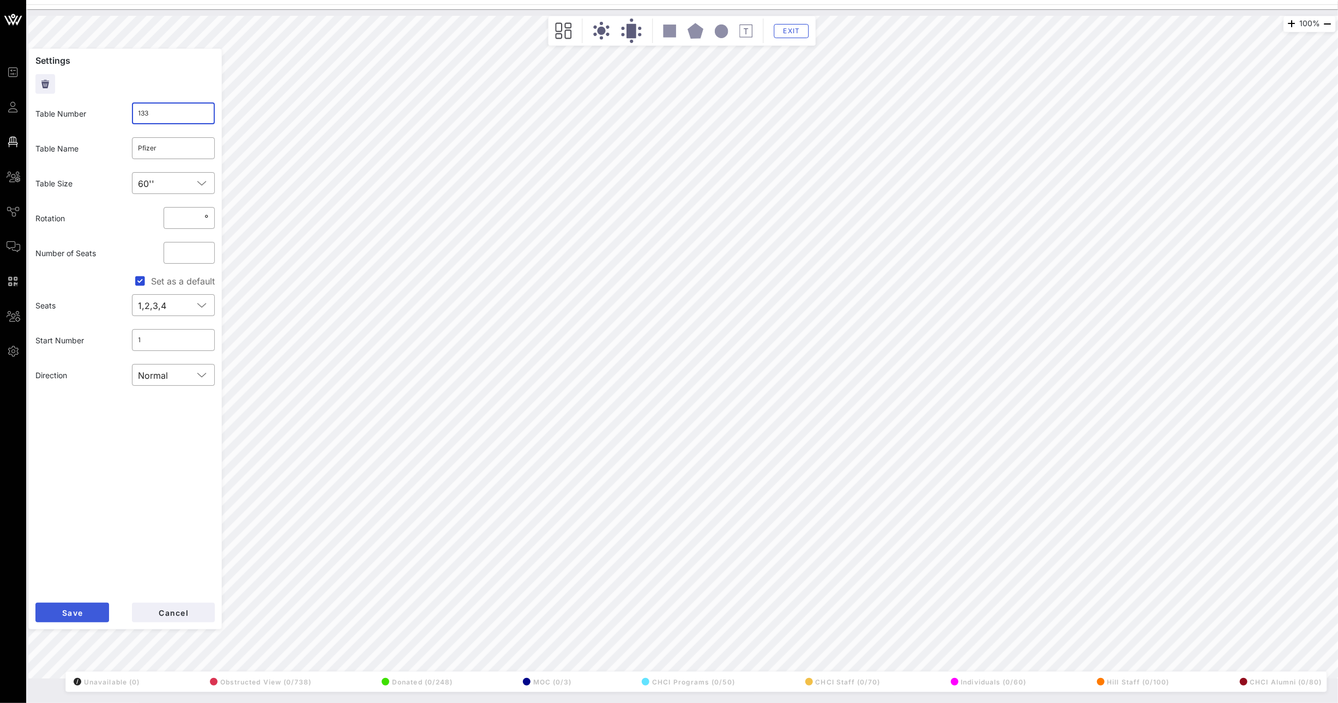
type input "133"
click at [92, 607] on button "Save" at bounding box center [72, 613] width 74 height 20
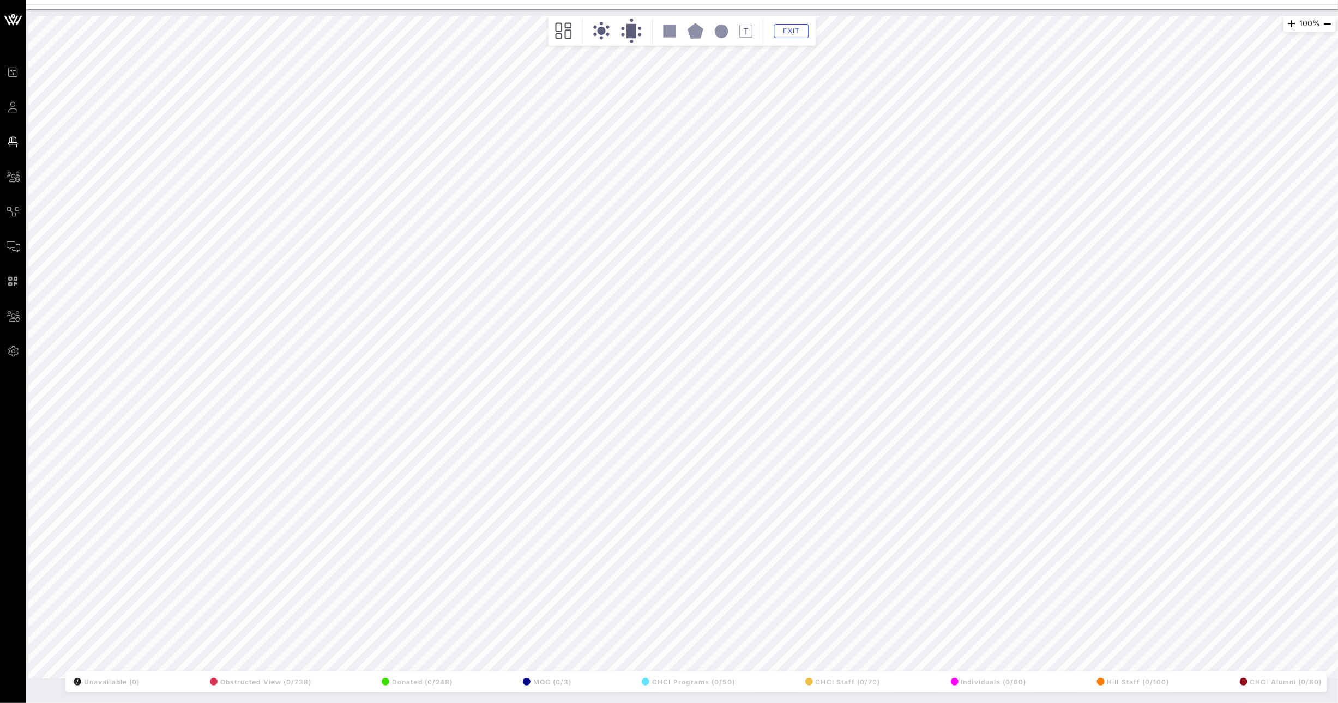
click at [221, 565] on div "100% Floorplan Builder Seat Legend Assign Seats Groups Exit All Reserved Shared…" at bounding box center [681, 347] width 1307 height 663
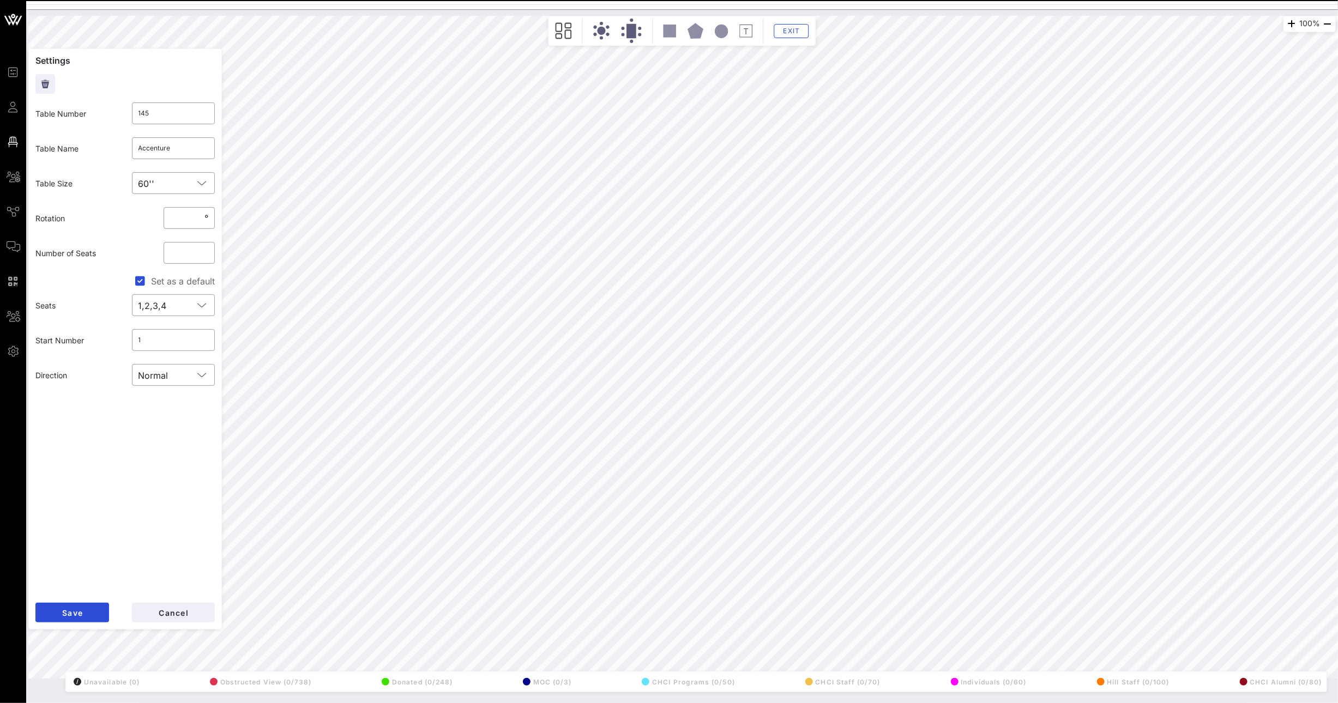
type input "1341"
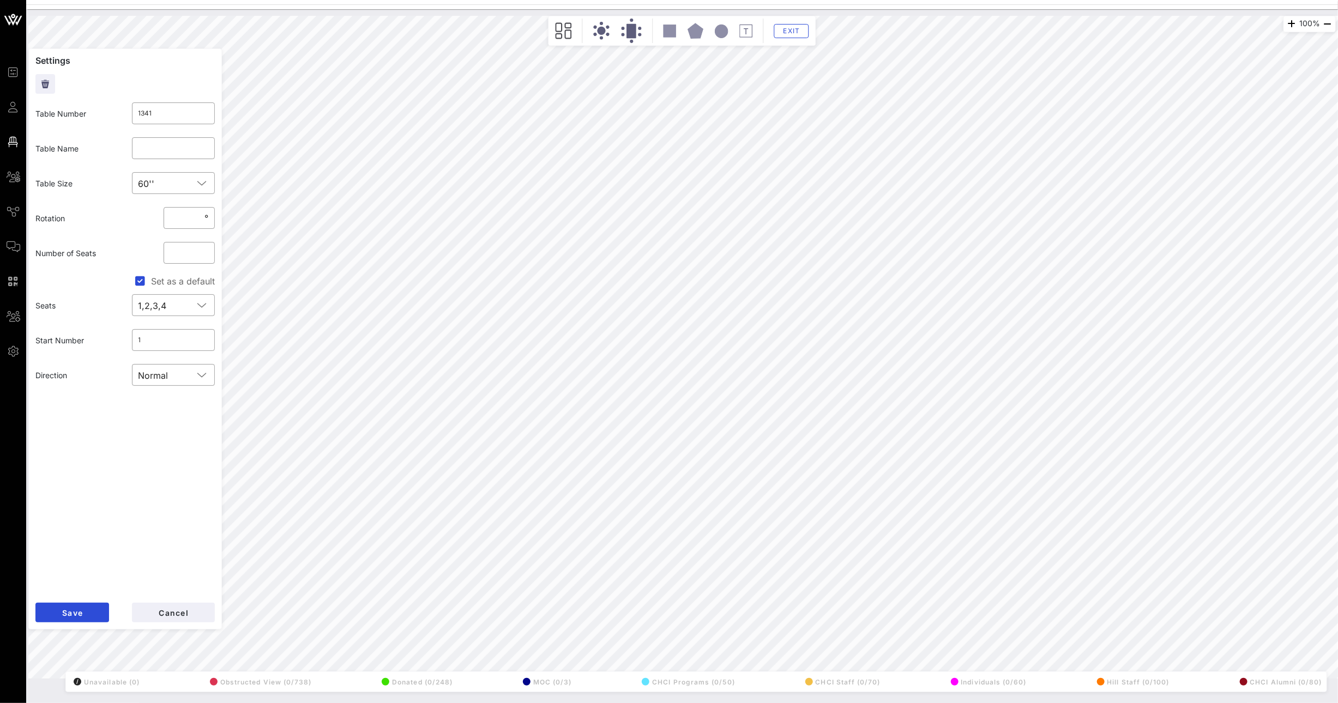
type input "145"
type input "Accenture"
drag, startPoint x: 159, startPoint y: 118, endPoint x: 123, endPoint y: 114, distance: 36.7
click at [123, 114] on div "Table Number ​ 145" at bounding box center [125, 113] width 192 height 35
type input "134"
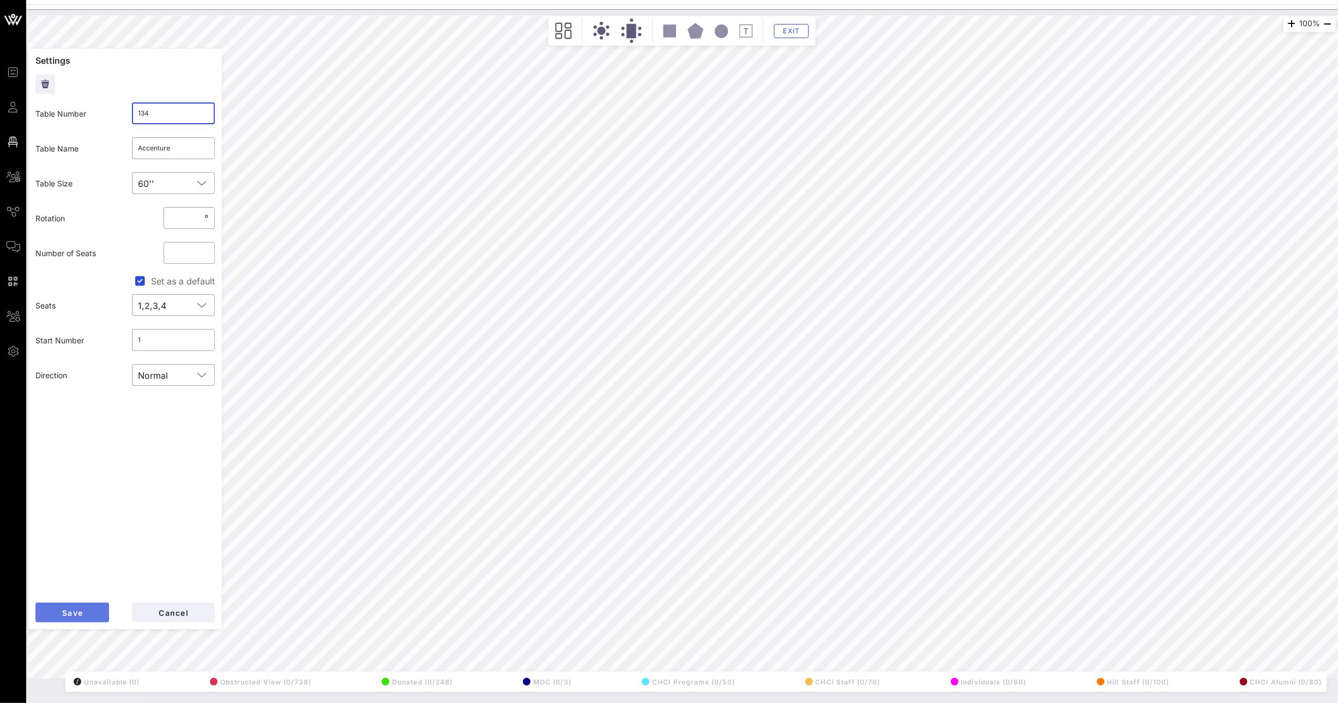
click at [77, 610] on span "Save" at bounding box center [72, 612] width 21 height 9
drag, startPoint x: 165, startPoint y: 110, endPoint x: 100, endPoint y: 103, distance: 65.8
click at [115, 104] on div "Table Number ​ 1341" at bounding box center [125, 113] width 192 height 35
type input "145"
click at [79, 620] on button "Save" at bounding box center [72, 613] width 74 height 20
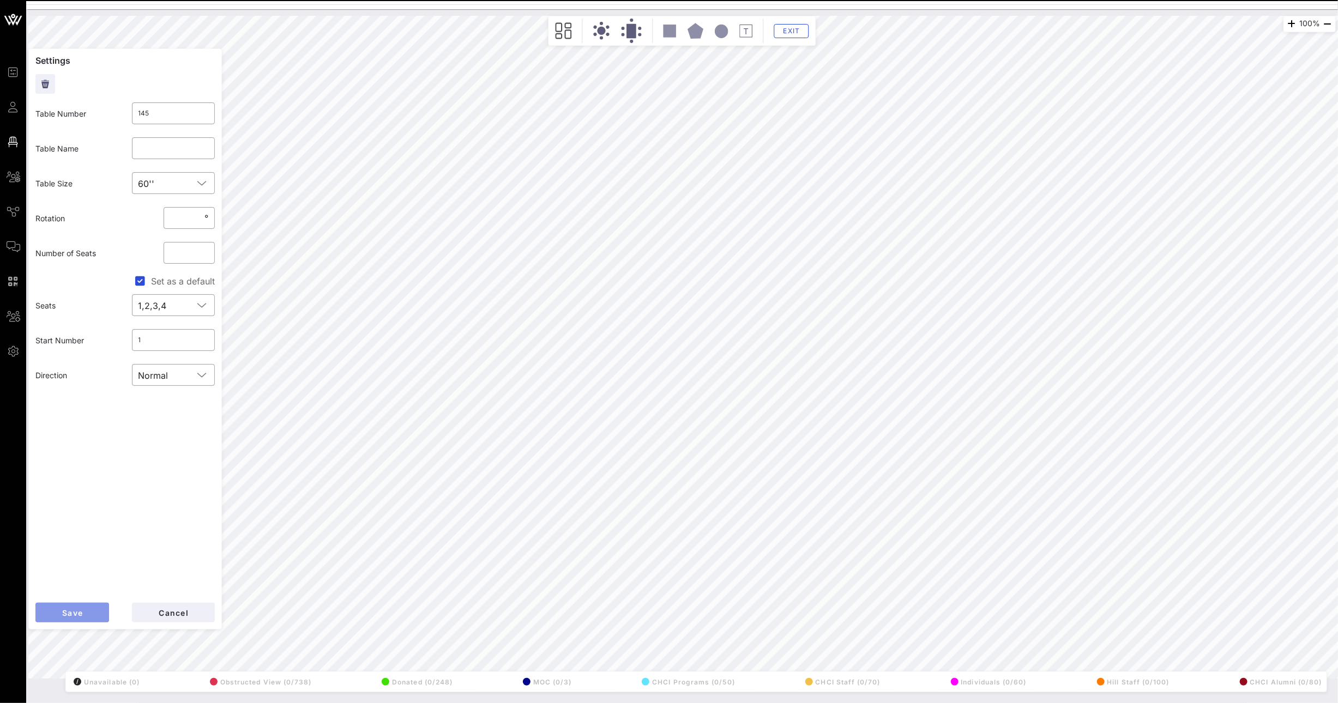
click at [80, 606] on button "Save" at bounding box center [72, 613] width 74 height 20
type input "143"
type input "144"
type input "End Citizens United (5) / CWA (5)"
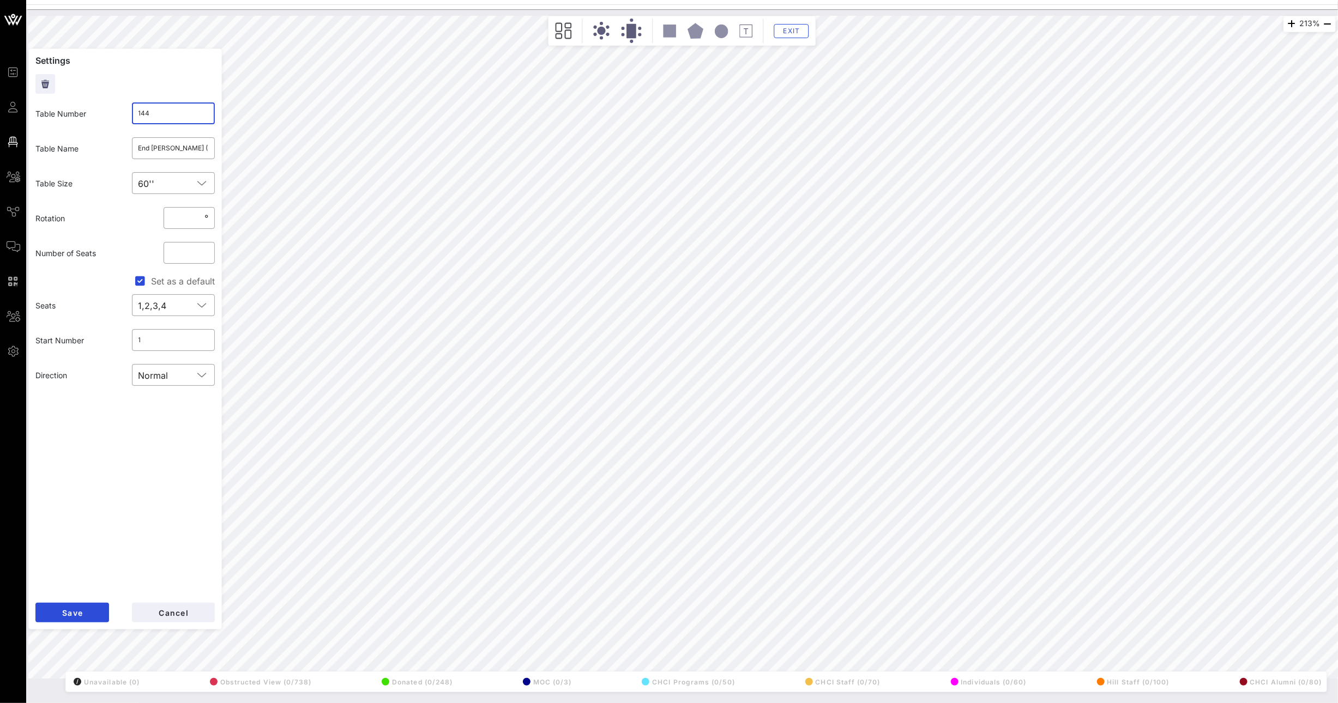
click at [161, 107] on input "144" at bounding box center [173, 113] width 70 height 17
click at [162, 112] on input "144" at bounding box center [173, 113] width 70 height 17
type input "1431"
click at [87, 604] on button "Save" at bounding box center [72, 613] width 74 height 20
click at [167, 119] on input "143" at bounding box center [173, 113] width 70 height 17
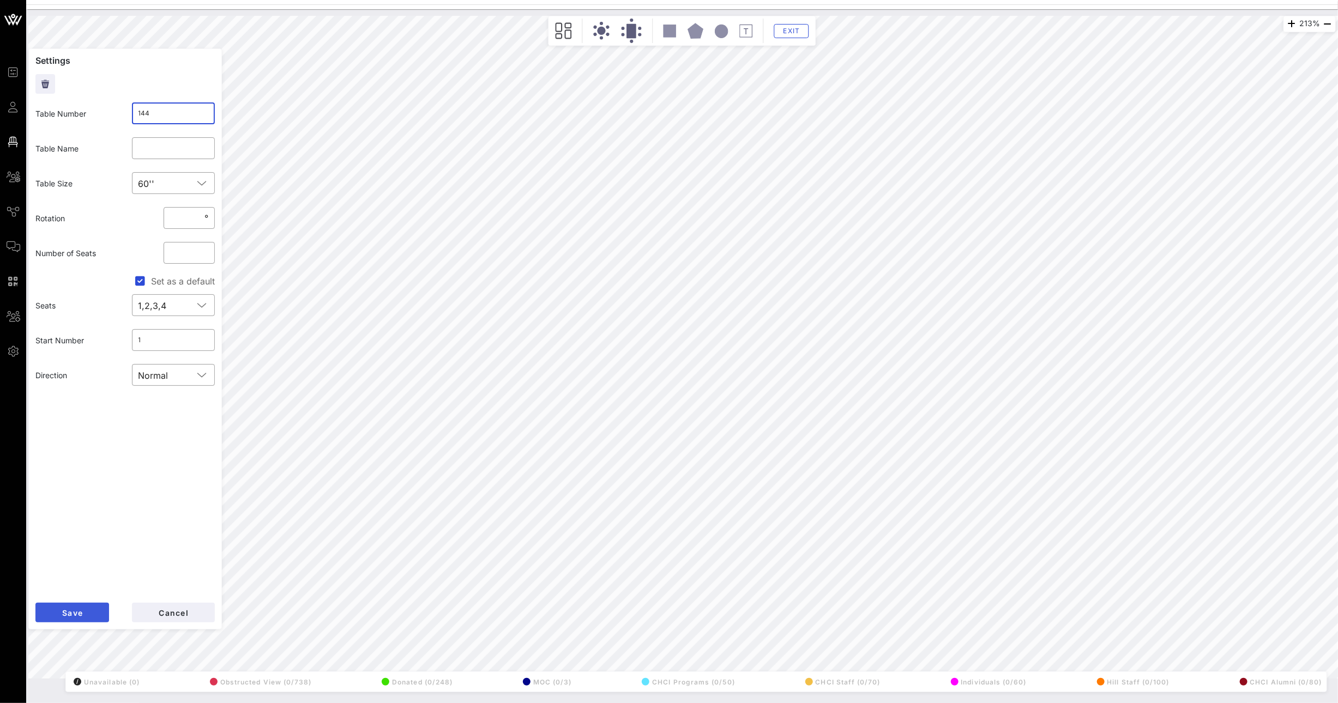
type input "144"
click at [88, 612] on button "Save" at bounding box center [72, 613] width 74 height 20
click at [176, 110] on input "1431" at bounding box center [173, 113] width 70 height 17
type input "143"
click at [82, 611] on span "Save" at bounding box center [72, 612] width 21 height 9
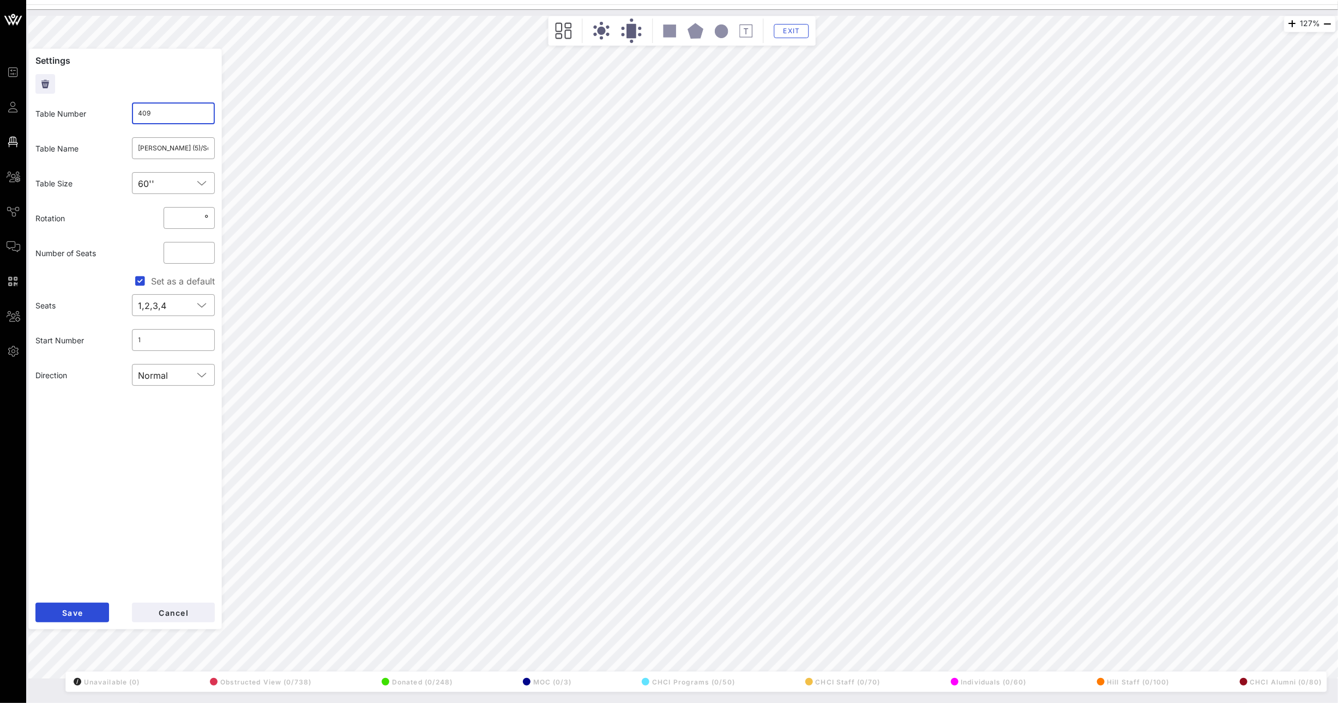
drag, startPoint x: 158, startPoint y: 112, endPoint x: 102, endPoint y: 109, distance: 55.1
click at [106, 110] on div "Table Number ​ 409" at bounding box center [125, 113] width 192 height 35
type input "142"
click at [85, 616] on button "Save" at bounding box center [72, 613] width 74 height 20
click at [228, 151] on div "127% Floorplan Builder Seat Legend Assign Seats Groups Exit Settings Table Numb…" at bounding box center [681, 347] width 1307 height 663
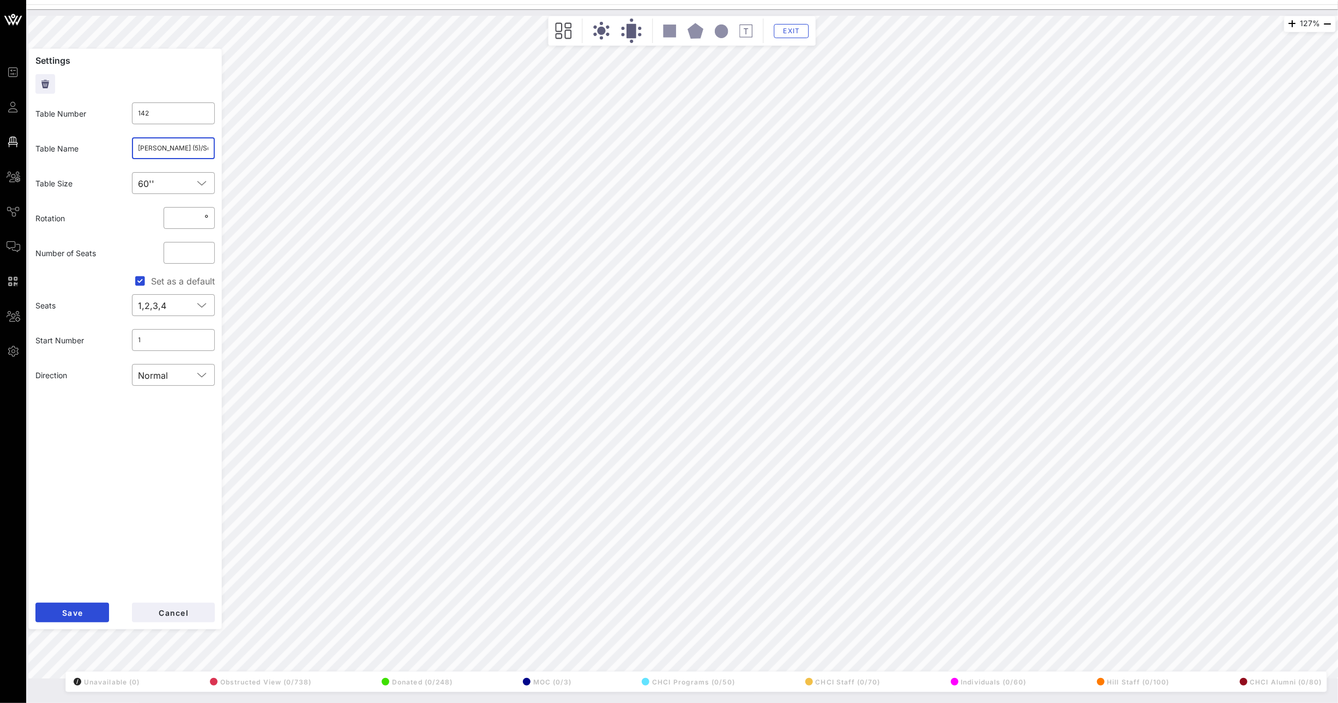
click at [184, 150] on input "Nielsen (5)/Solidarity Strategies (5)" at bounding box center [173, 148] width 70 height 17
click at [228, 150] on div "127% Floorplan Builder Seat Legend Assign Seats Groups Exit Settings Table Numb…" at bounding box center [681, 347] width 1307 height 663
click at [76, 610] on span "Save" at bounding box center [72, 612] width 21 height 9
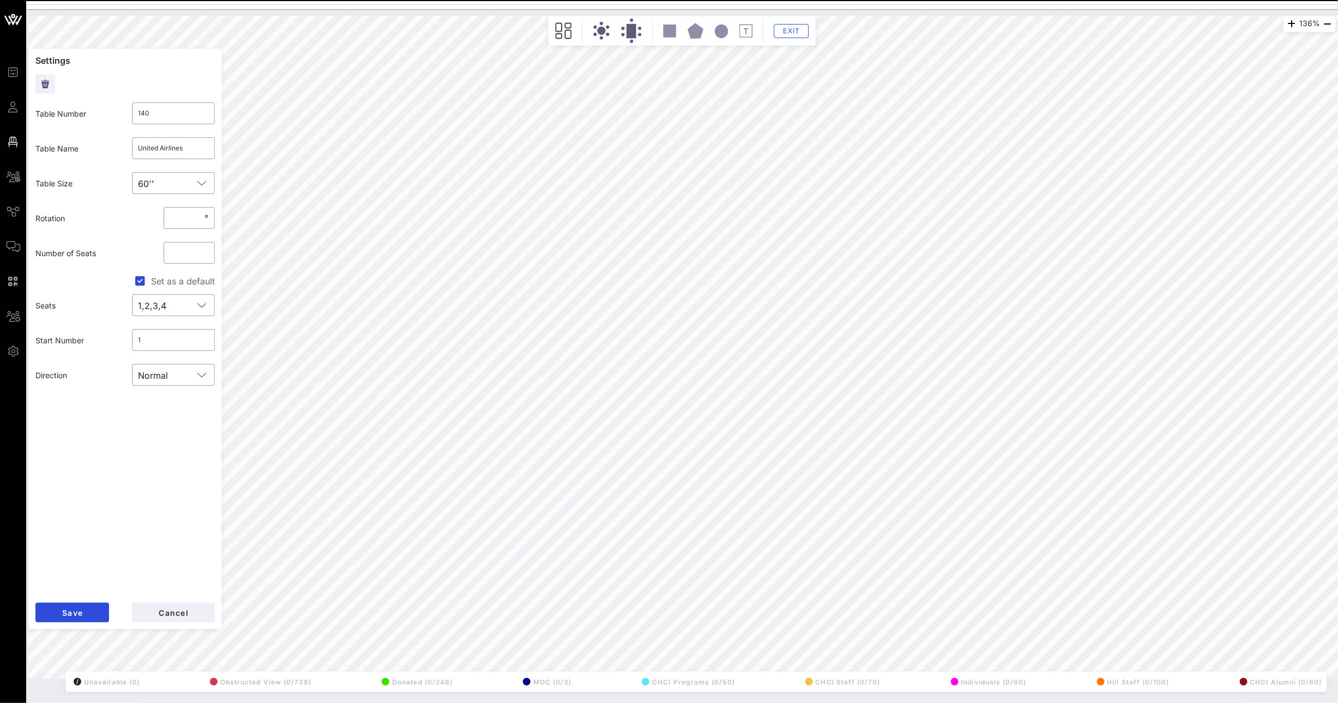
type input "139"
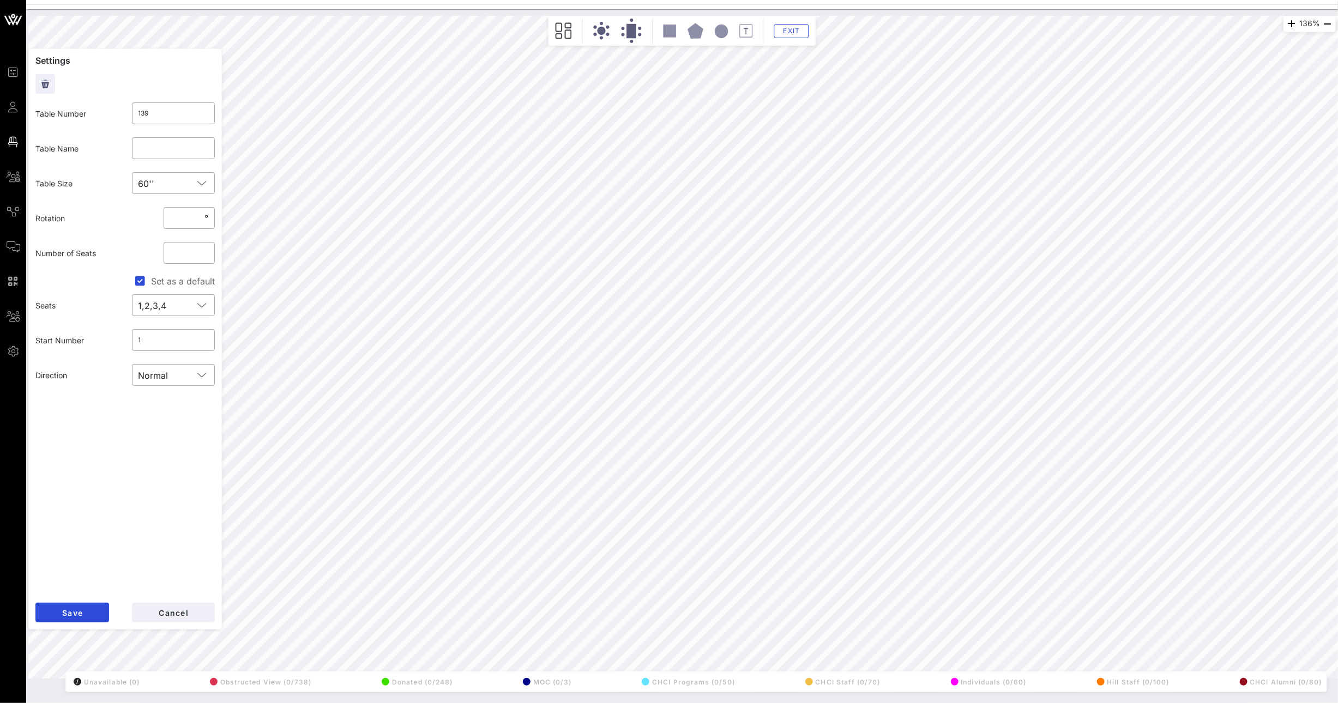
drag, startPoint x: 150, startPoint y: 111, endPoint x: 103, endPoint y: 112, distance: 47.4
click at [129, 110] on div "​ 139" at bounding box center [173, 113] width 96 height 35
type input "1401"
click at [80, 610] on span "Save" at bounding box center [72, 612] width 21 height 9
drag, startPoint x: 132, startPoint y: 108, endPoint x: 102, endPoint y: 107, distance: 29.5
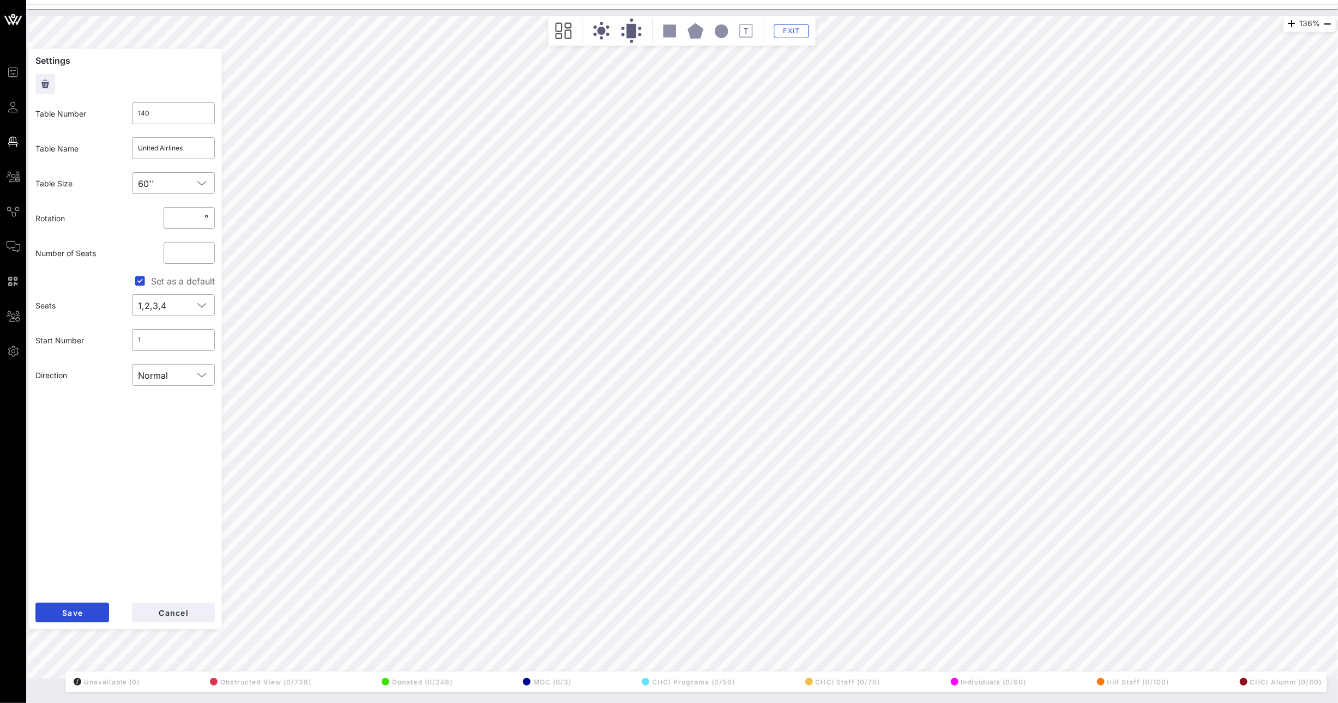
click at [108, 107] on div "Table Number ​ 140" at bounding box center [125, 113] width 192 height 35
type input "139"
click at [88, 618] on button "Save" at bounding box center [72, 613] width 74 height 20
click at [164, 105] on input "1401" at bounding box center [173, 113] width 70 height 17
click at [163, 114] on input "1401" at bounding box center [173, 113] width 70 height 17
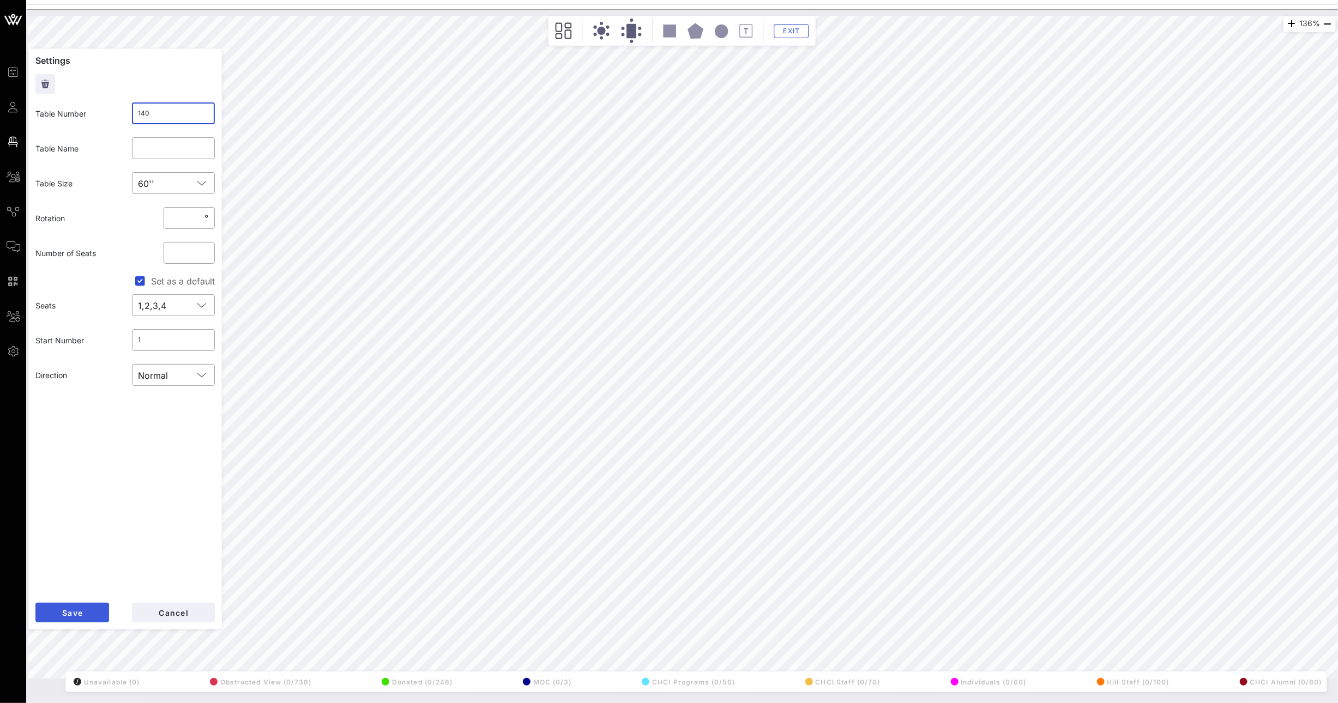
type input "140"
click at [88, 622] on button "Save" at bounding box center [72, 613] width 74 height 20
drag, startPoint x: 154, startPoint y: 105, endPoint x: 110, endPoint y: 104, distance: 44.7
click at [129, 104] on div "​ 520" at bounding box center [173, 113] width 96 height 35
click at [140, 110] on input "520" at bounding box center [173, 113] width 70 height 17
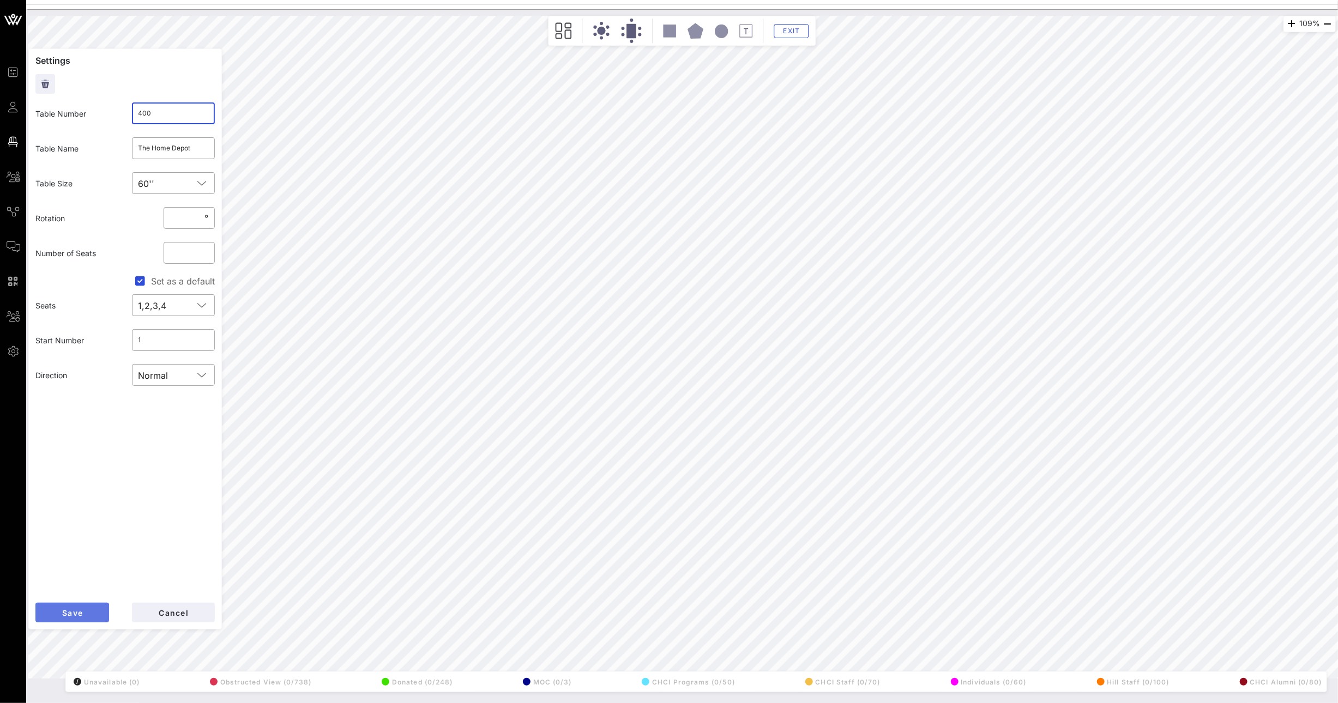
click at [76, 616] on span "Save" at bounding box center [72, 612] width 21 height 9
click at [162, 106] on input "400" at bounding box center [173, 113] width 70 height 17
click at [161, 110] on input "400" at bounding box center [173, 113] width 70 height 17
type input "4001"
click at [67, 607] on button "Save" at bounding box center [72, 613] width 74 height 20
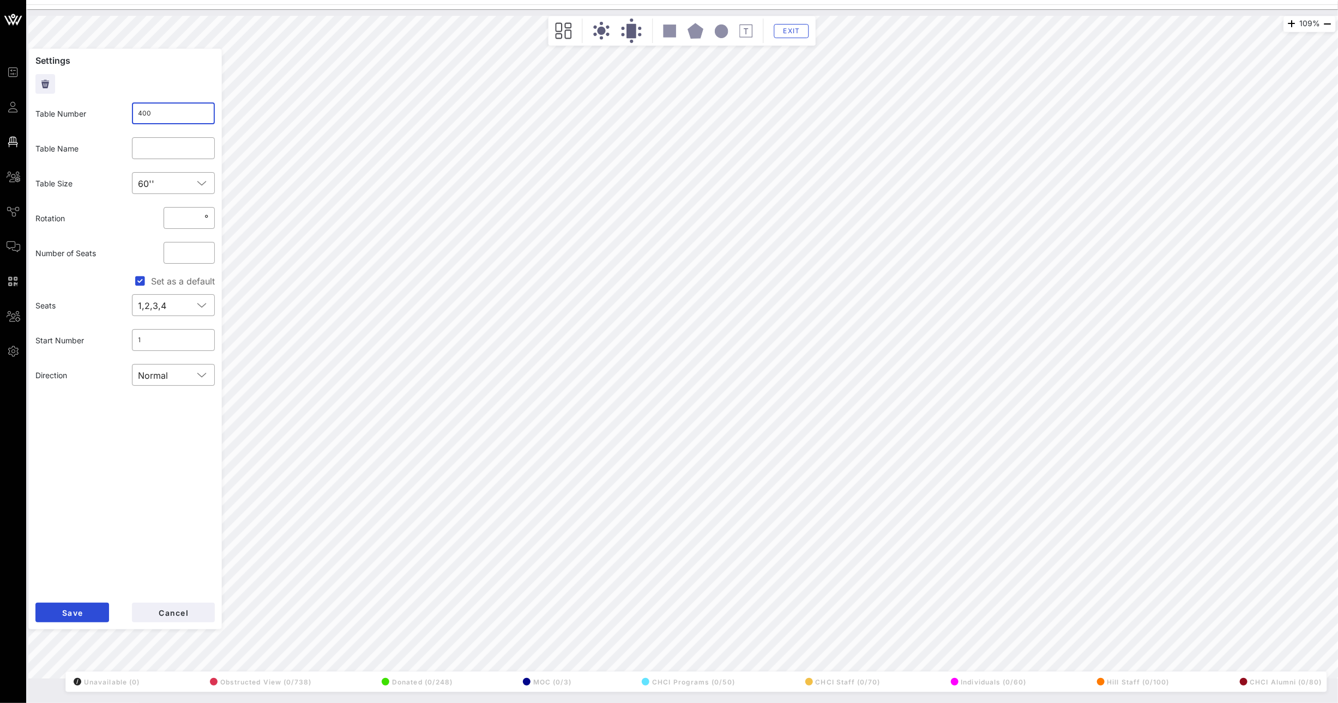
drag, startPoint x: 186, startPoint y: 114, endPoint x: 142, endPoint y: 112, distance: 44.7
click at [143, 112] on input "400" at bounding box center [173, 113] width 70 height 17
type input "4"
type input "520"
click at [81, 600] on form "Settings Table Number ​ 520 Table Name ​ Table Size ​ 60'' Rotation ​ * ° Numbe…" at bounding box center [125, 339] width 194 height 581
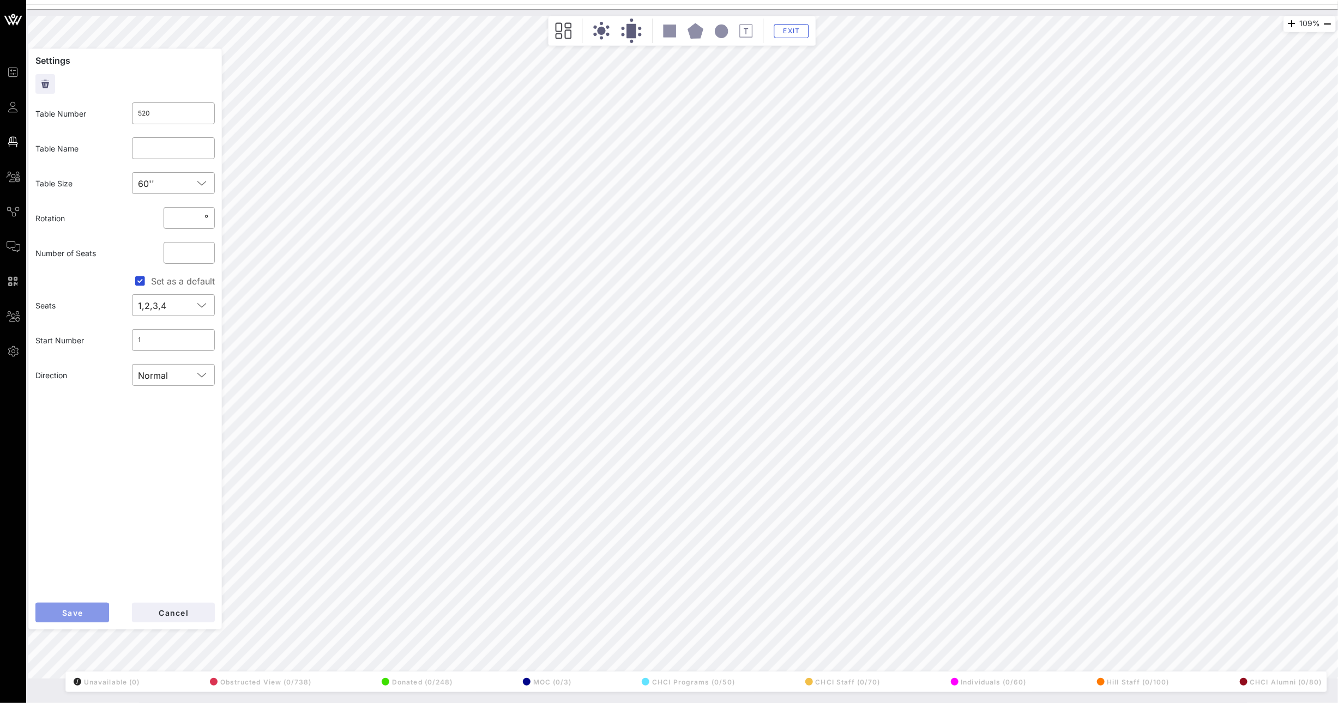
click at [79, 608] on span "Save" at bounding box center [72, 612] width 21 height 9
click at [176, 105] on input "4001" at bounding box center [173, 113] width 70 height 17
click at [174, 117] on input "4001" at bounding box center [173, 113] width 70 height 17
type input "400"
click at [82, 614] on span "Save" at bounding box center [72, 612] width 21 height 9
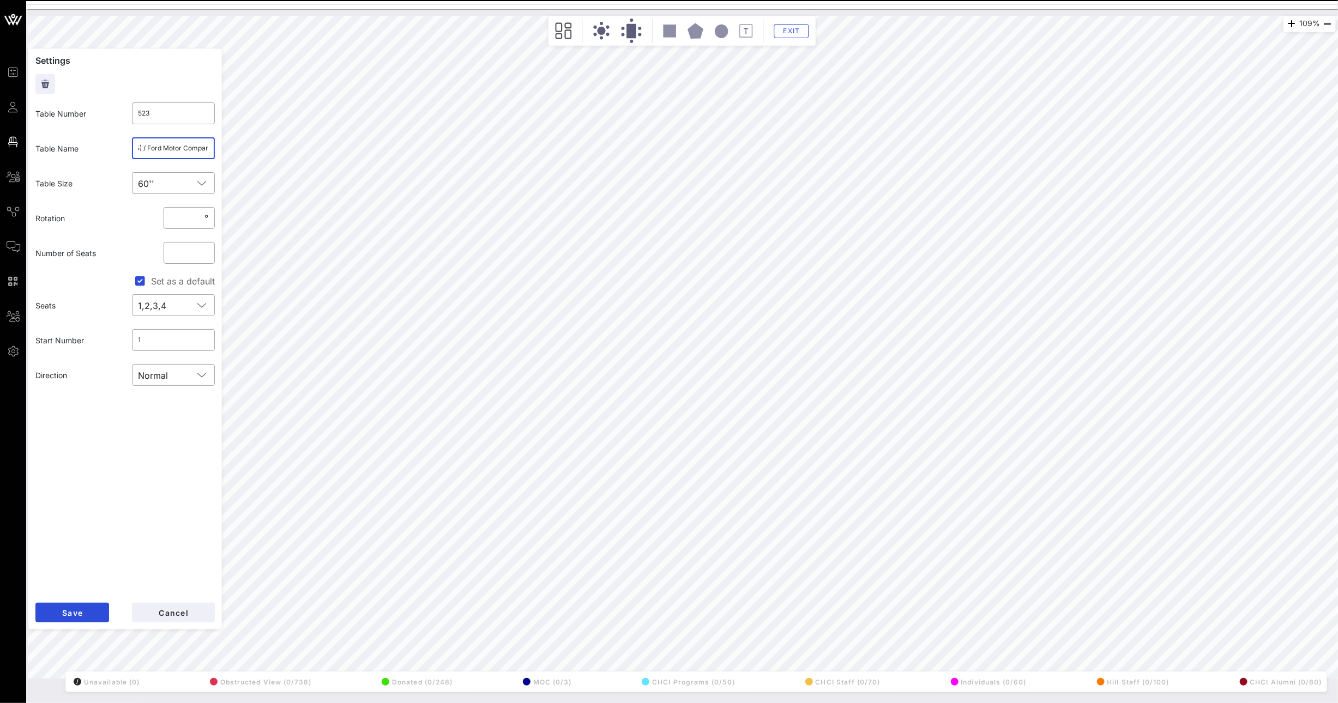
scroll to position [0, 111]
drag, startPoint x: 184, startPoint y: 145, endPoint x: 218, endPoint y: 147, distance: 33.9
click at [218, 147] on form "Settings Table Number ​ 523 Table Name ​ Americas Essential Hospitals (5) / For…" at bounding box center [125, 339] width 194 height 581
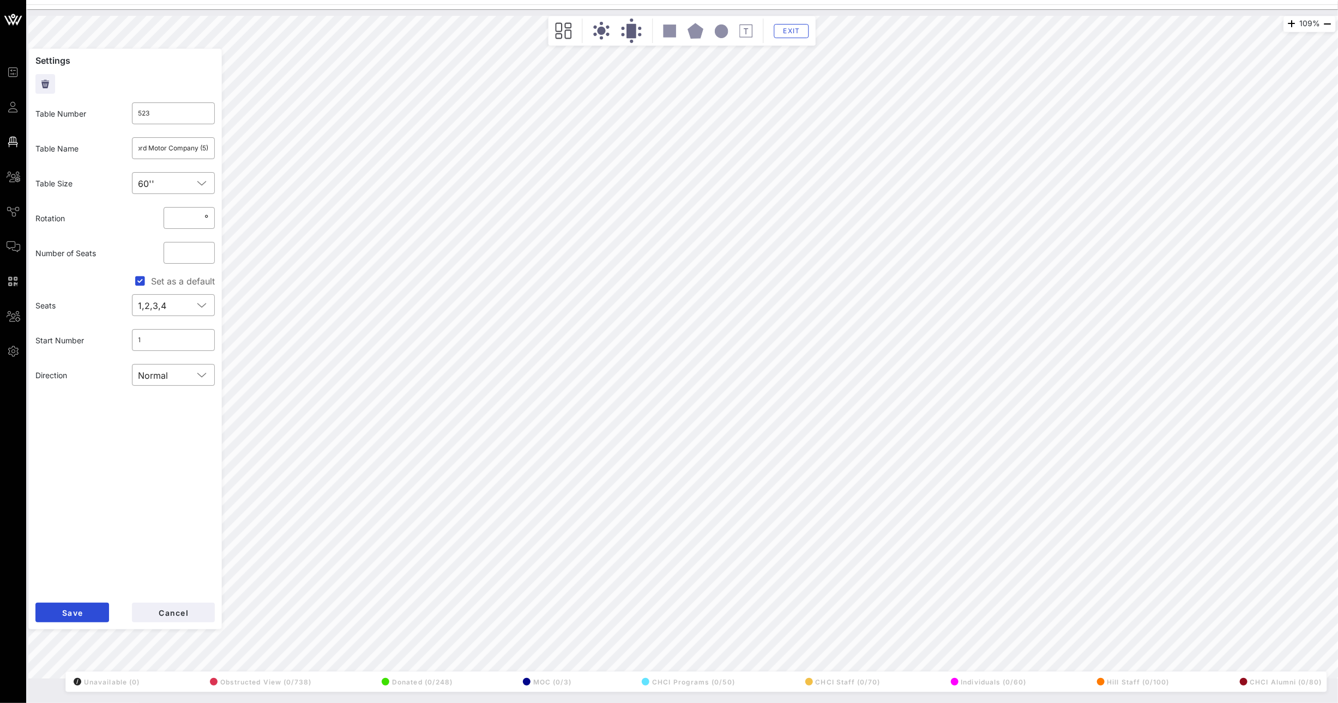
scroll to position [0, 0]
drag, startPoint x: 167, startPoint y: 118, endPoint x: 112, endPoint y: 111, distance: 55.6
click at [112, 111] on div "Table Number ​ 523" at bounding box center [125, 113] width 192 height 35
type input "4091"
click at [98, 617] on button "Save" at bounding box center [72, 613] width 74 height 20
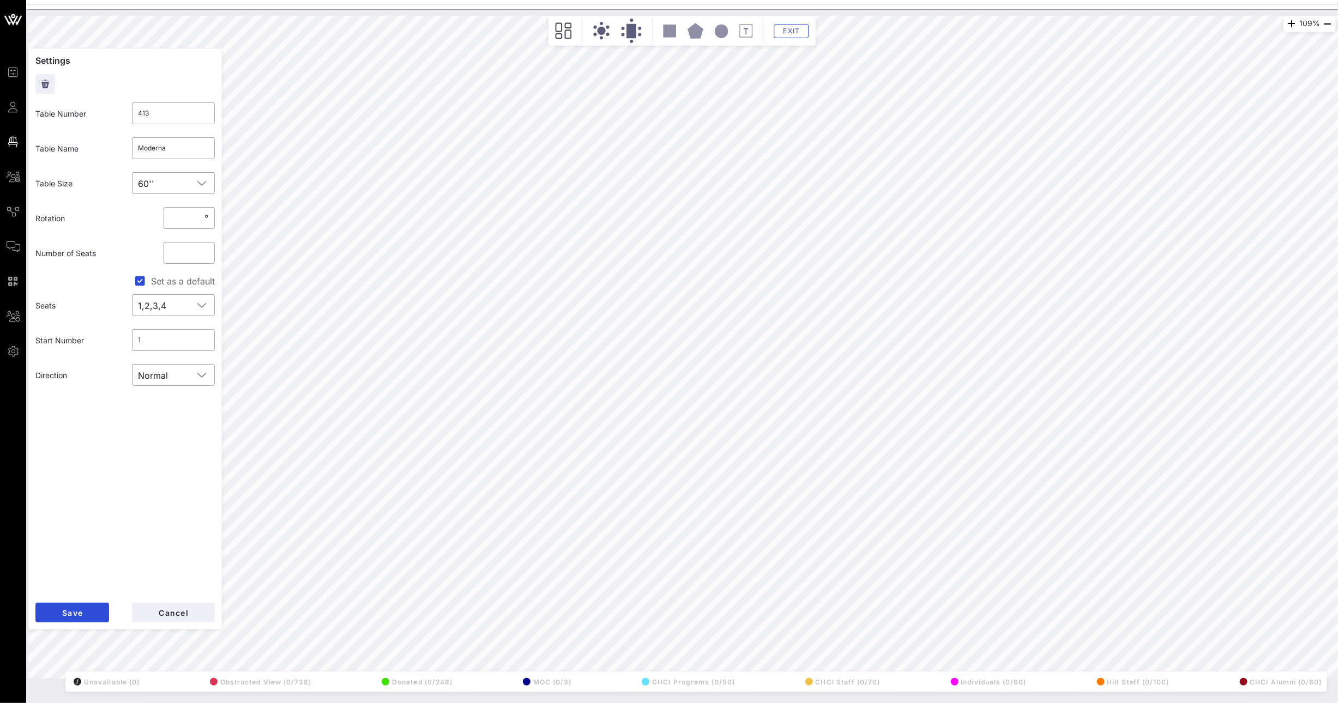
type input "4091"
type input "Americas Essential Hospitals (5) / Ford Motor Company (5)"
click at [192, 114] on input "4091" at bounding box center [173, 113] width 70 height 17
type input "409"
click at [95, 611] on button "Save" at bounding box center [72, 613] width 74 height 20
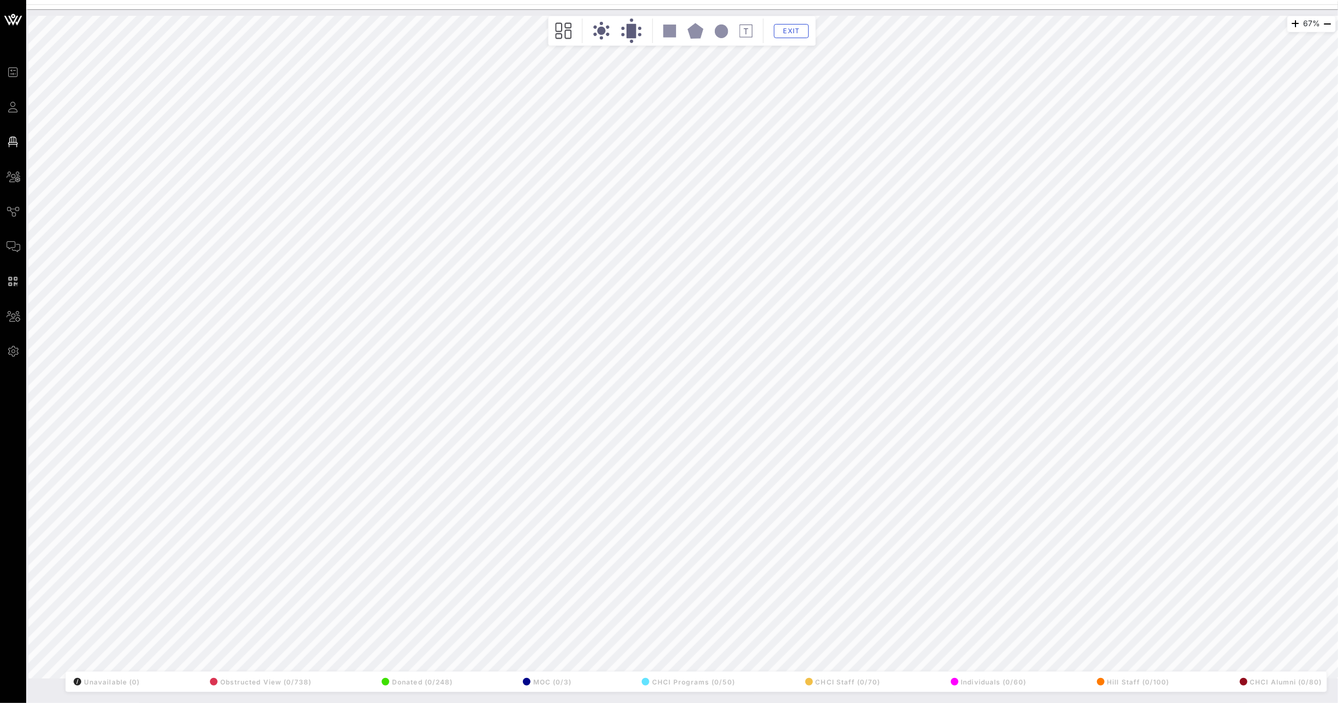
click at [423, 703] on html "Event Builder Guests Floor Plan All Groups Journeys Comms QR Scanner Team Setti…" at bounding box center [669, 351] width 1338 height 703
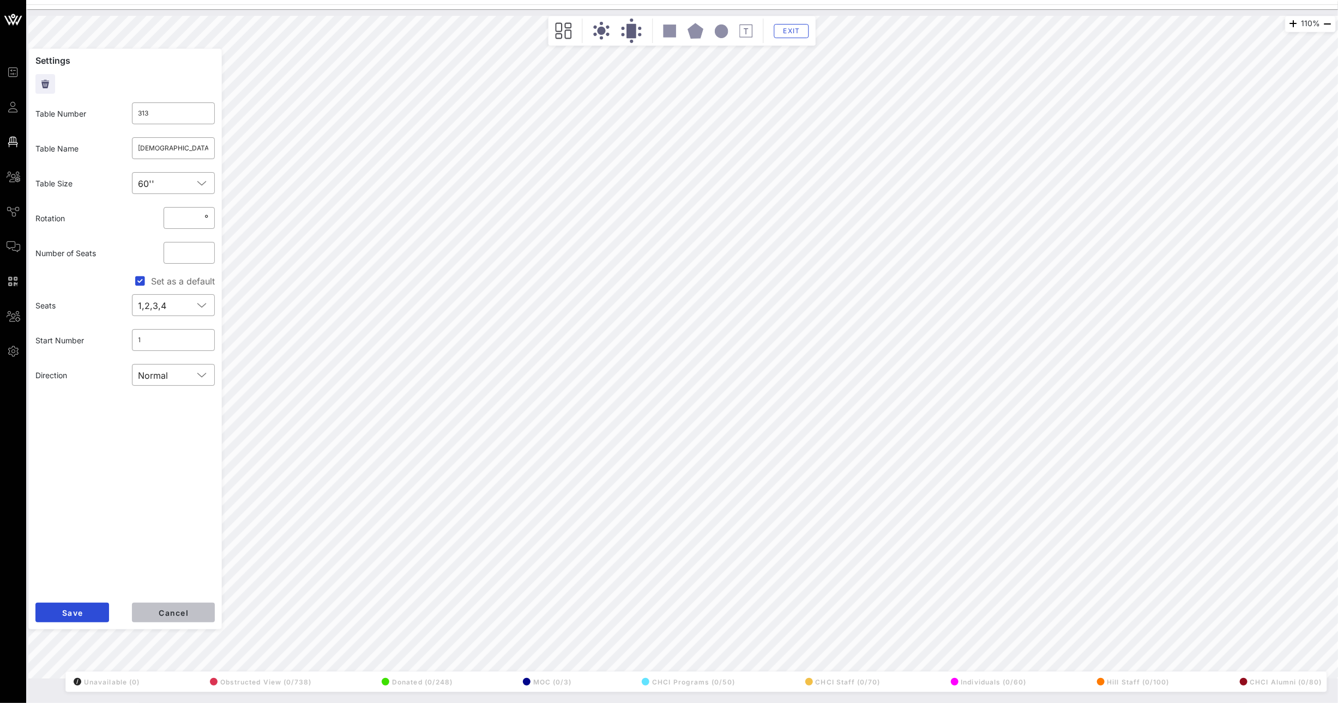
click at [191, 612] on button "Cancel" at bounding box center [173, 613] width 83 height 20
click at [184, 113] on input "3321" at bounding box center [173, 113] width 70 height 17
click at [91, 617] on button "Save" at bounding box center [72, 613] width 74 height 20
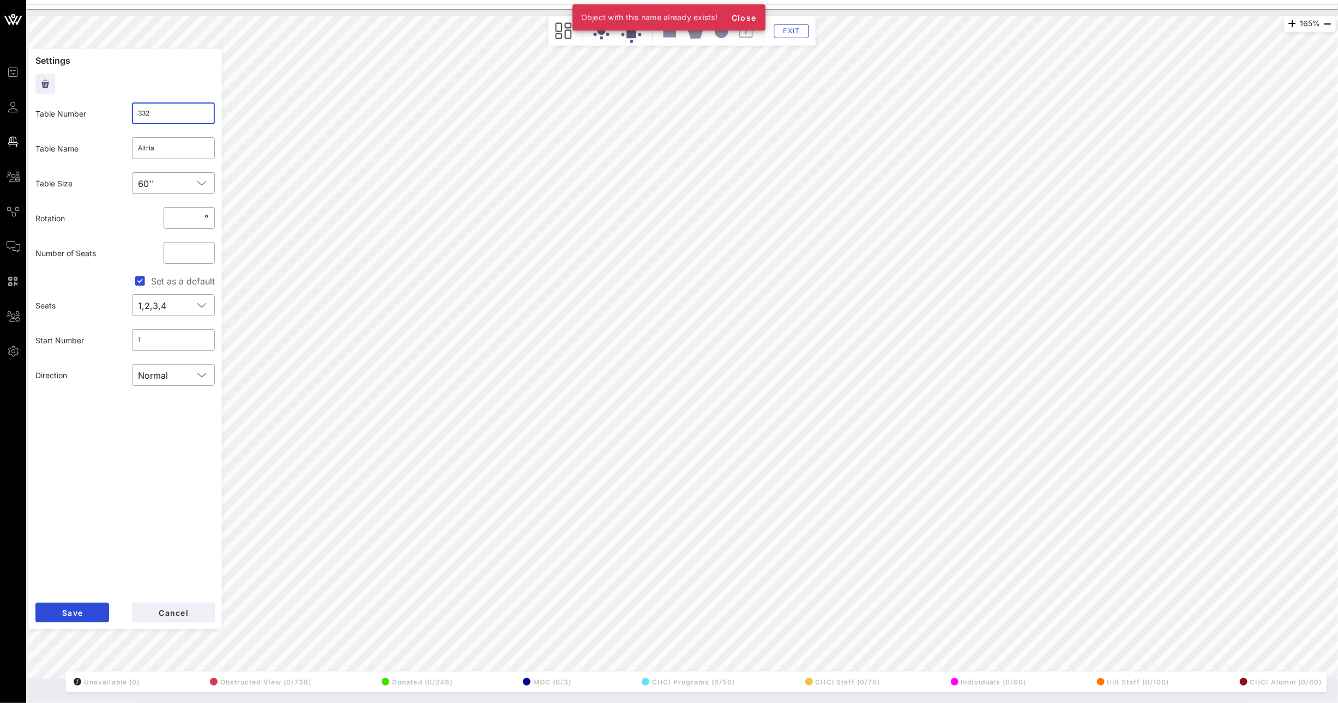
click at [183, 119] on input "332" at bounding box center [173, 113] width 70 height 17
type input "3321"
click at [81, 610] on span "Save" at bounding box center [72, 612] width 21 height 9
click at [158, 108] on input "3321" at bounding box center [173, 113] width 70 height 17
type input "332"
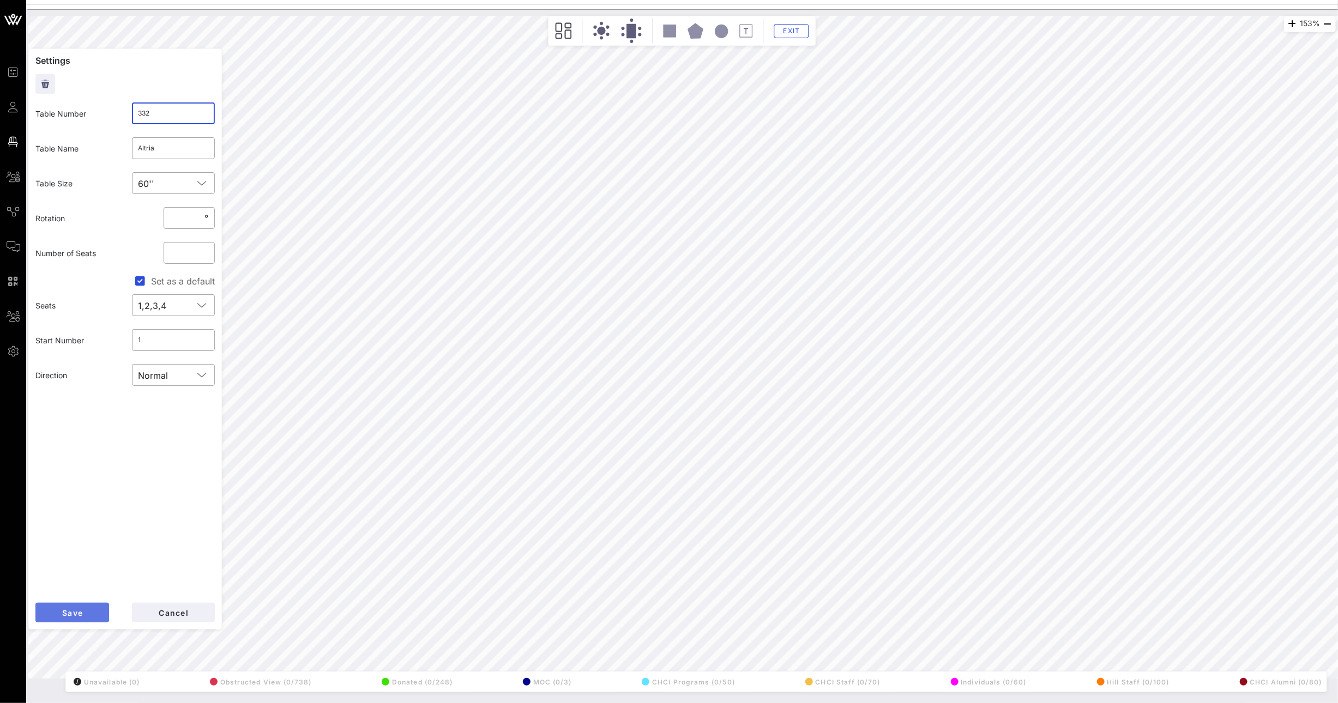
click at [53, 605] on button "Save" at bounding box center [72, 613] width 74 height 20
drag, startPoint x: 174, startPoint y: 108, endPoint x: 114, endPoint y: 108, distance: 60.0
click at [117, 108] on div "Table Number ​ 617" at bounding box center [125, 113] width 192 height 35
click at [83, 616] on button "Save" at bounding box center [72, 613] width 74 height 20
click at [158, 108] on input "329" at bounding box center [173, 113] width 70 height 17
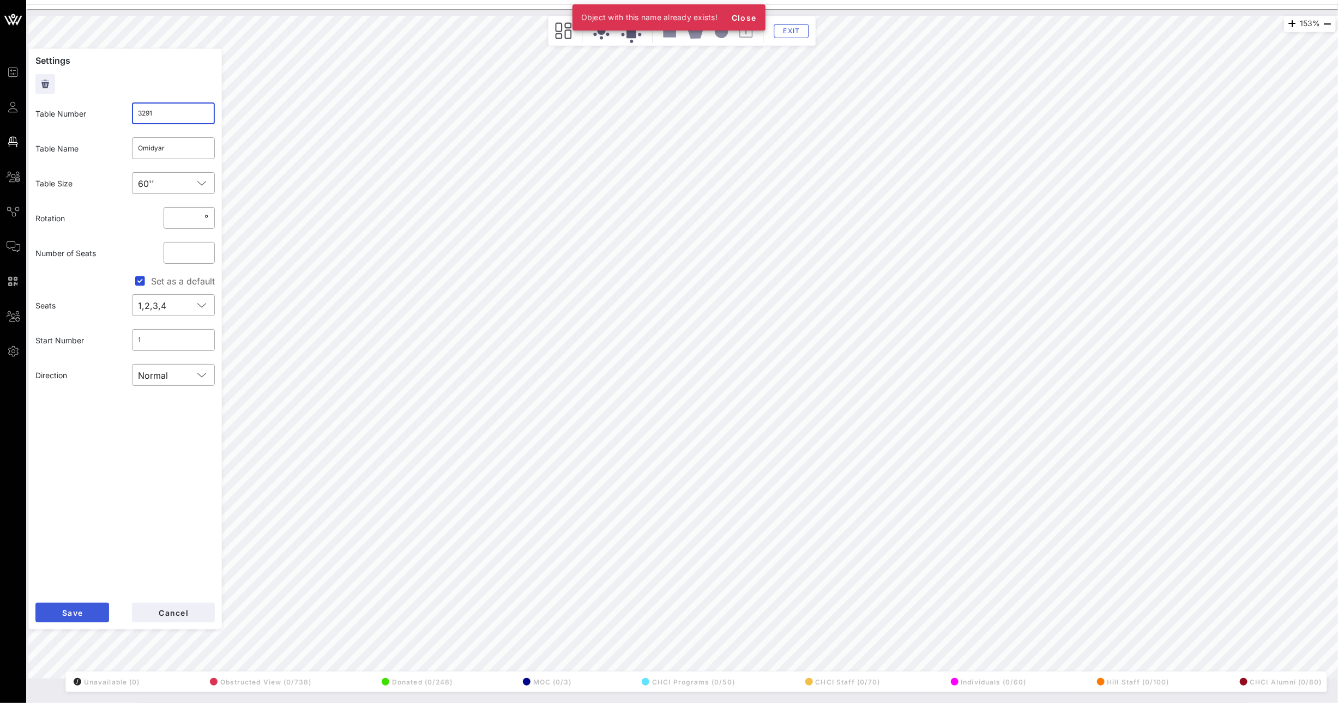
type input "3291"
click at [76, 604] on button "Save" at bounding box center [72, 613] width 74 height 20
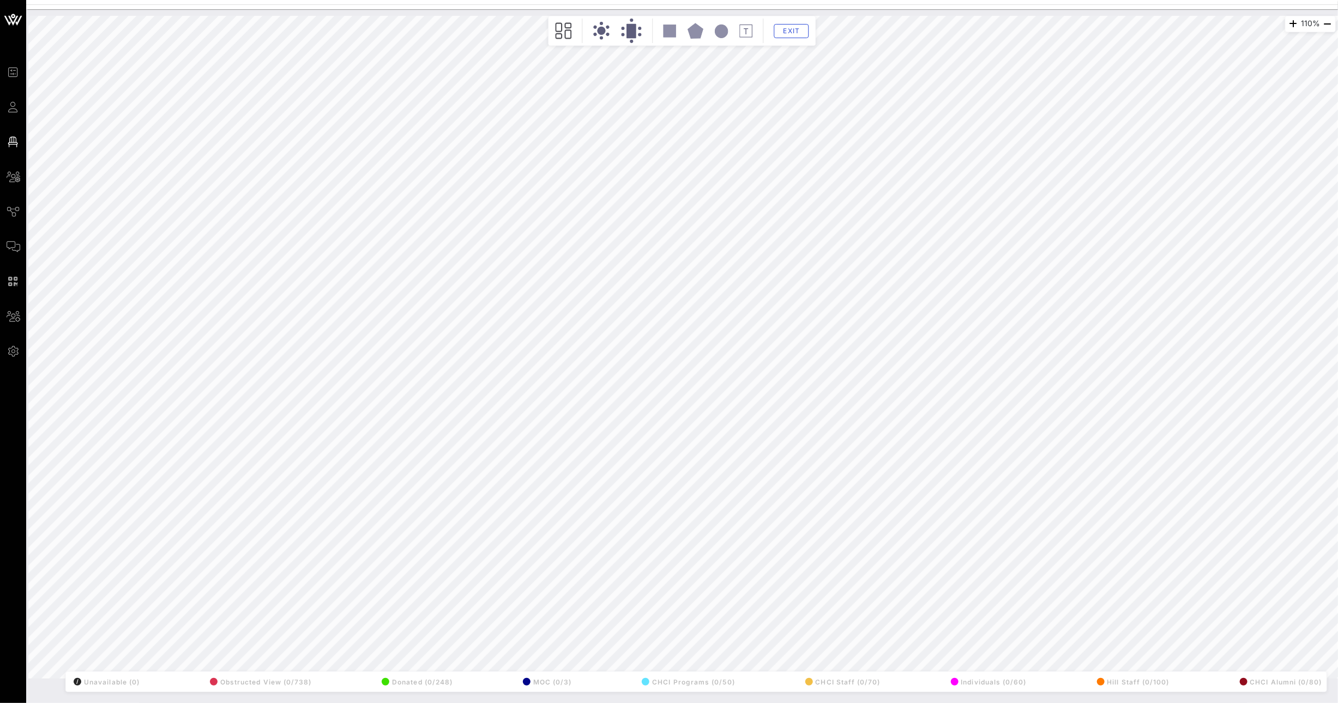
click at [1129, 703] on html "Event Builder Guests Floor Plan All Groups Journeys Comms QR Scanner Team Setti…" at bounding box center [669, 351] width 1338 height 703
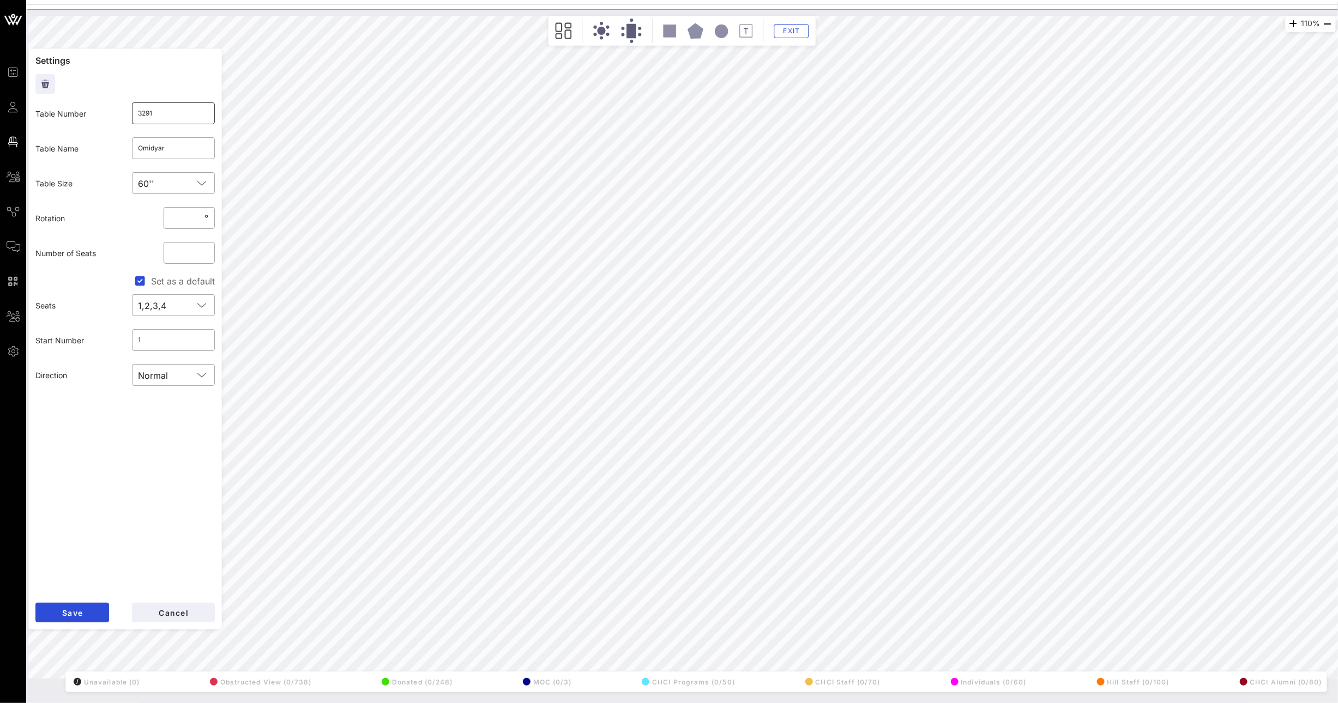
click at [170, 106] on input "3291" at bounding box center [173, 113] width 70 height 17
click at [170, 110] on input "3291" at bounding box center [173, 113] width 70 height 17
type input "329"
click at [77, 606] on button "Save" at bounding box center [72, 613] width 74 height 20
click at [178, 116] on input "329" at bounding box center [173, 113] width 70 height 17
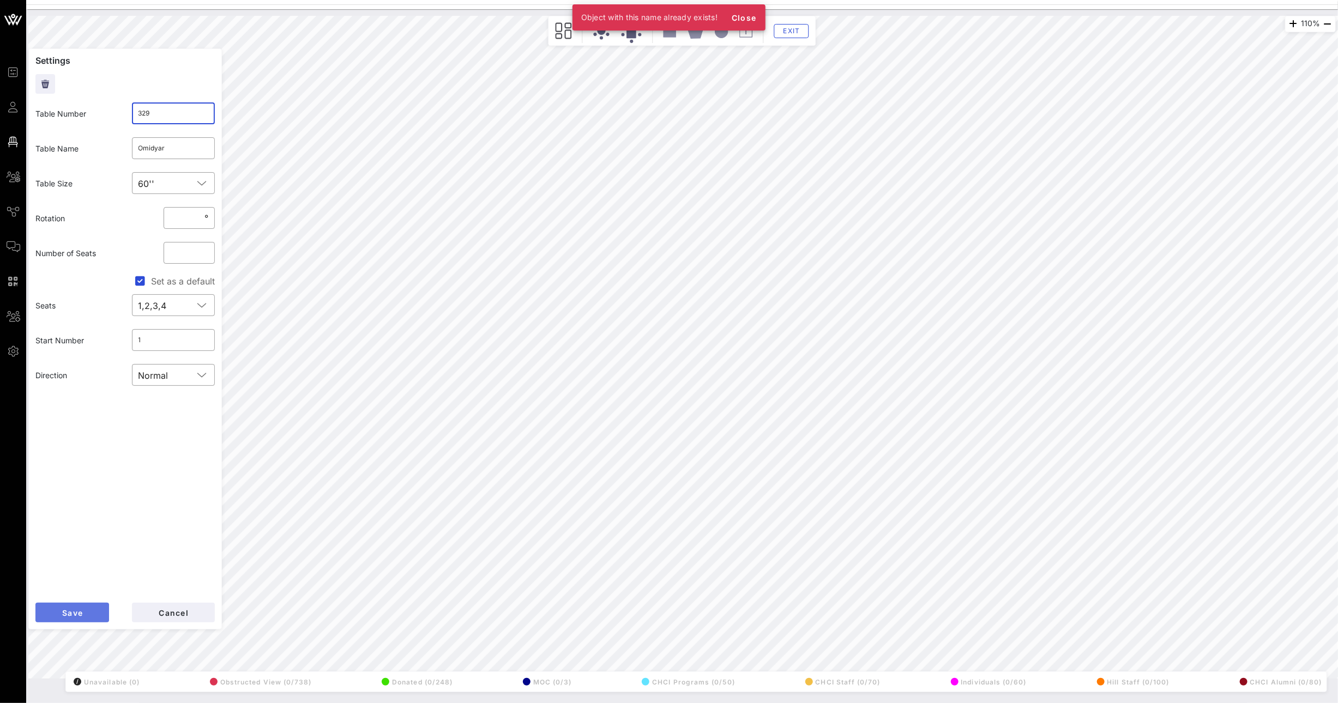
click at [64, 606] on button "Save" at bounding box center [72, 613] width 74 height 20
click at [62, 610] on span "Save" at bounding box center [72, 612] width 21 height 9
click at [172, 118] on input "3440" at bounding box center [173, 113] width 70 height 17
type input "344"
click at [62, 611] on span "Save" at bounding box center [72, 612] width 21 height 9
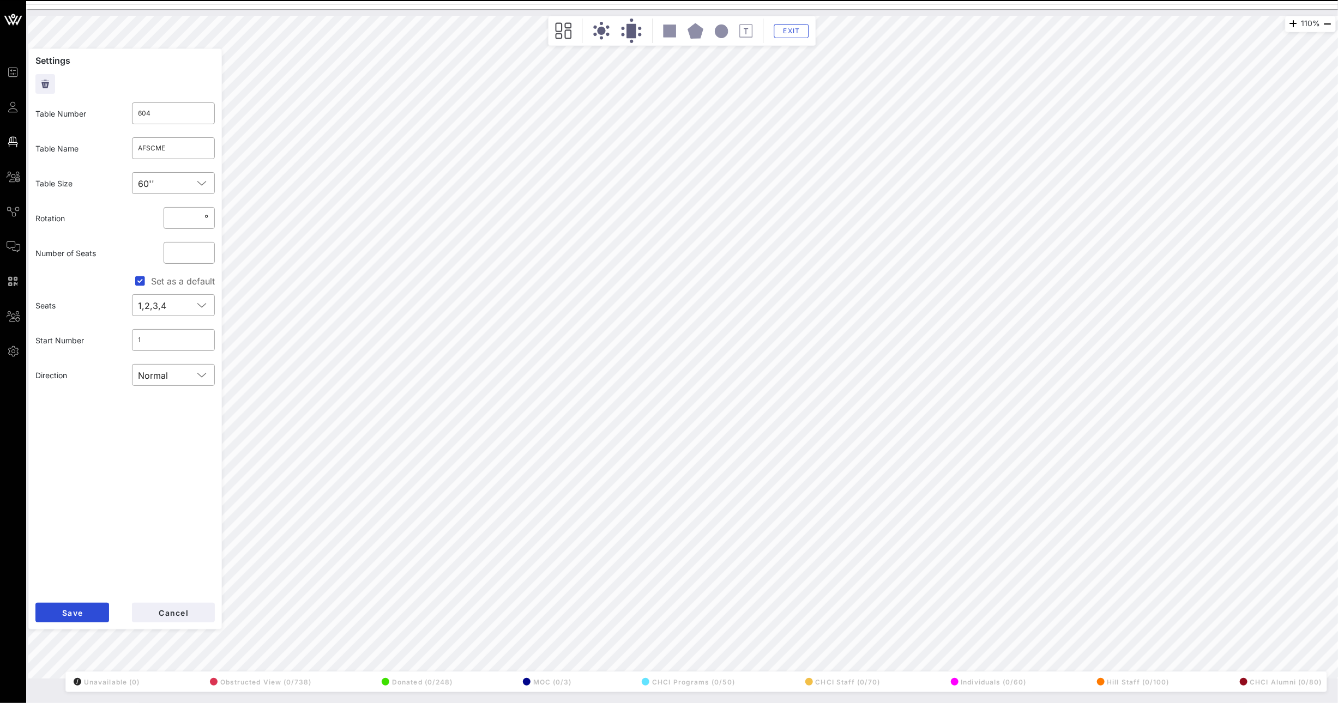
type input "605"
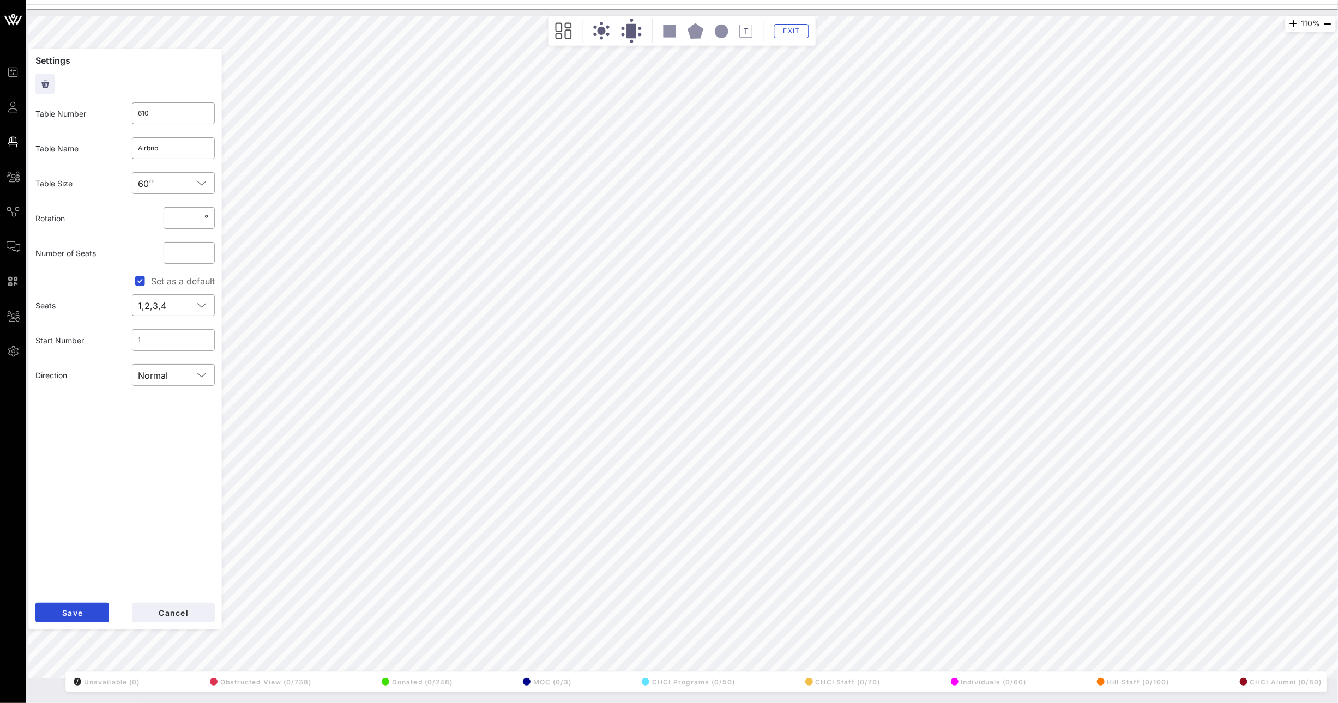
type input "3295"
drag, startPoint x: 146, startPoint y: 111, endPoint x: 98, endPoint y: 110, distance: 48.5
click at [111, 111] on div "Table Number ​ 3295" at bounding box center [125, 113] width 192 height 35
type input "617"
click at [90, 604] on button "Save" at bounding box center [72, 613] width 74 height 20
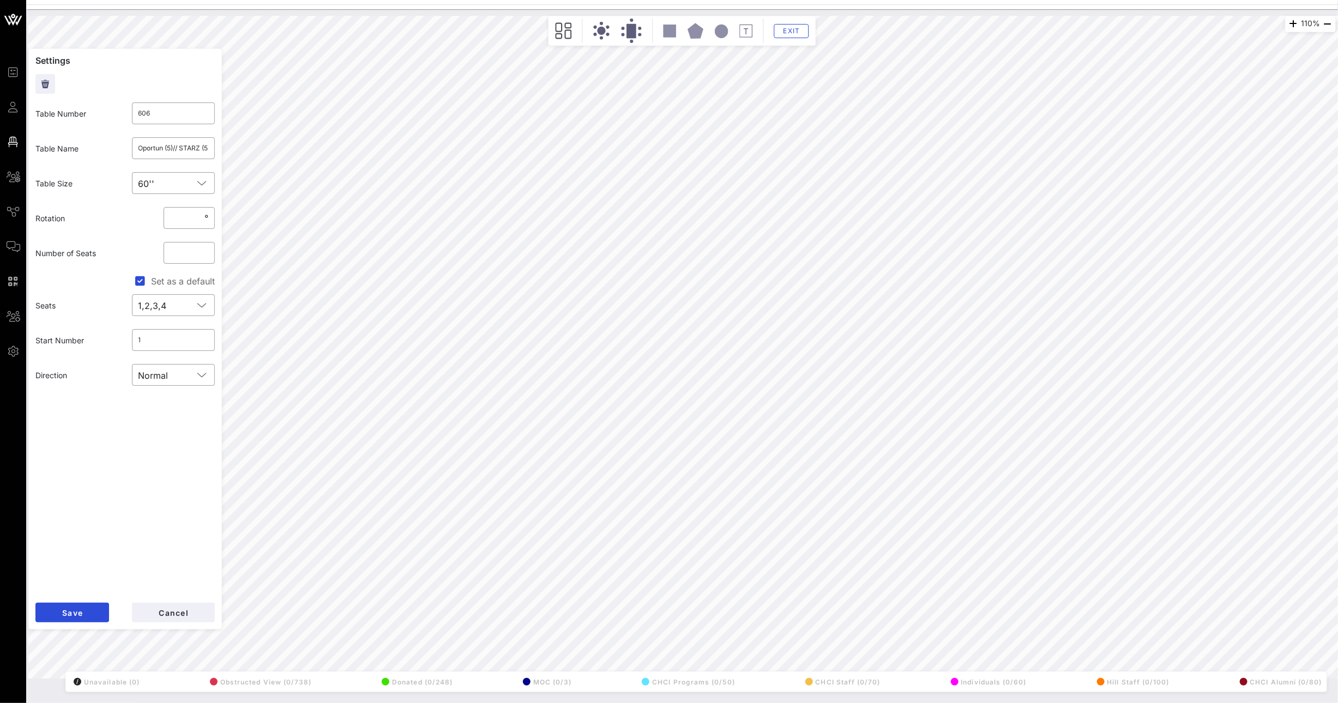
type input "605"
type input "606"
type input "Oportun (5)// STARZ (5)"
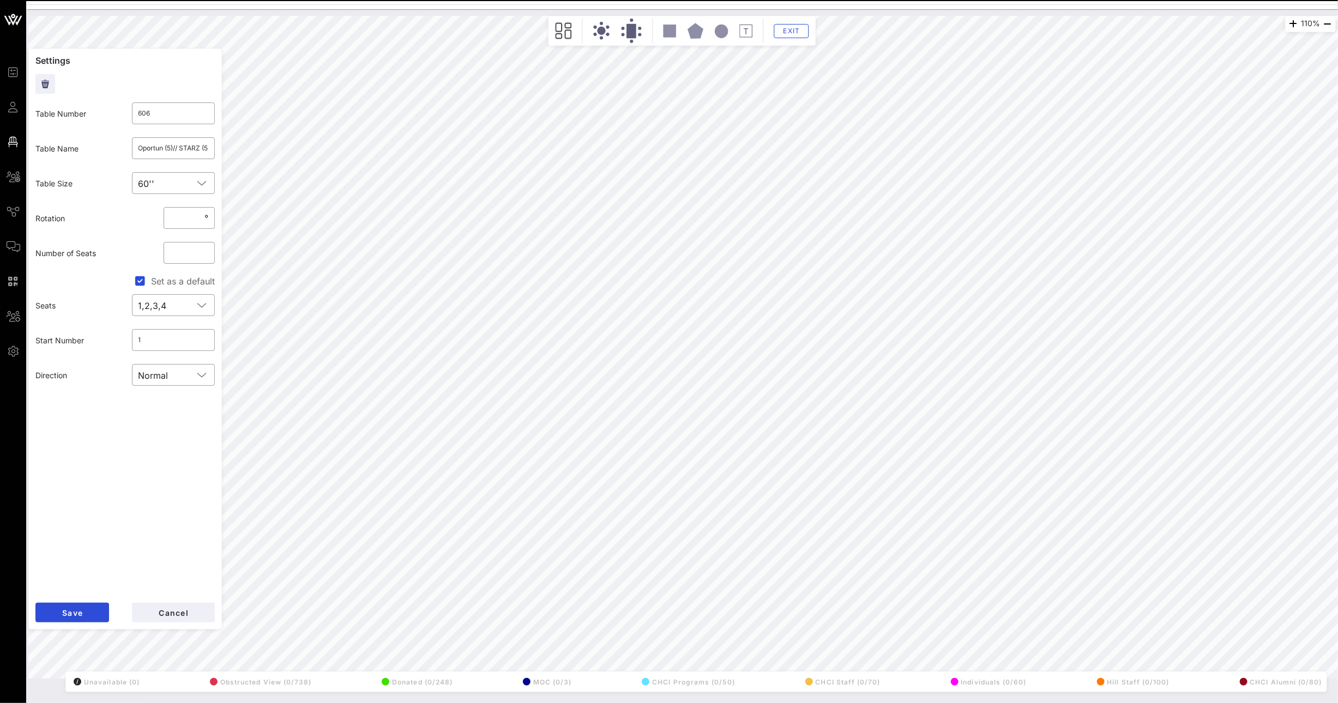
type input "605"
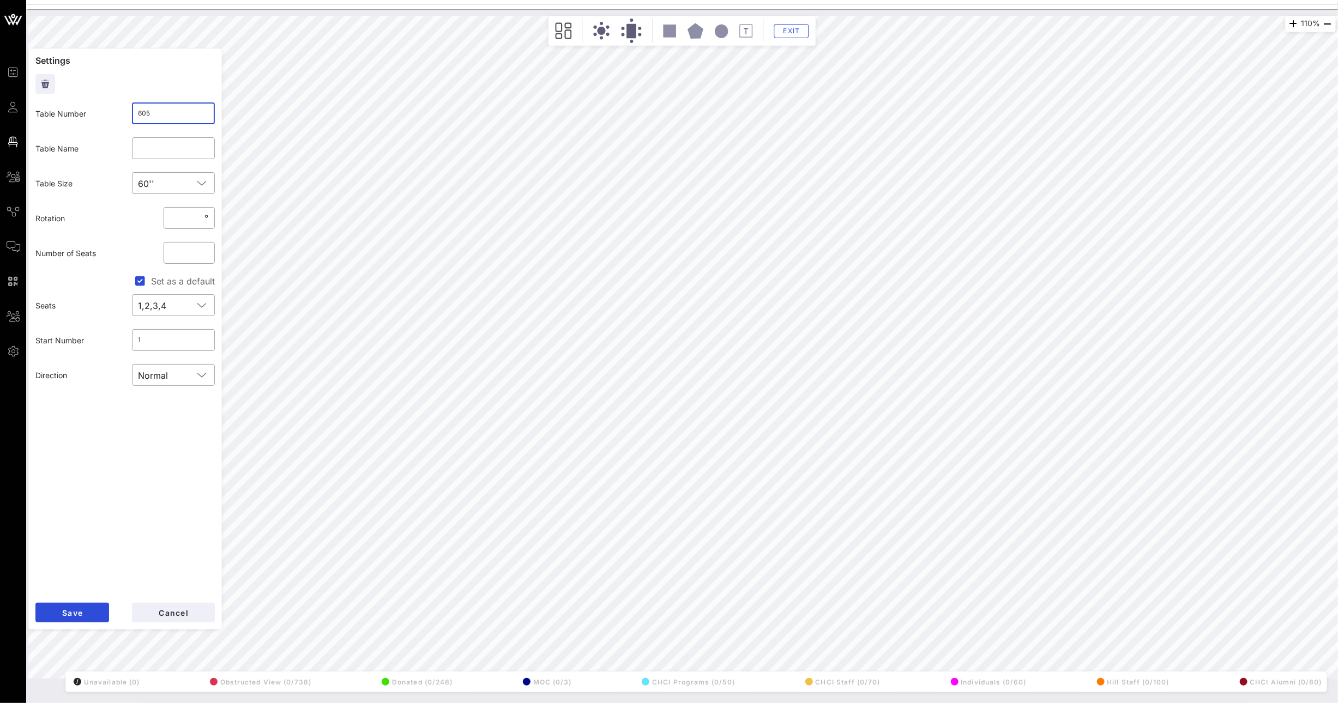
drag, startPoint x: 147, startPoint y: 116, endPoint x: 159, endPoint y: 117, distance: 11.5
click at [158, 116] on input "605" at bounding box center [173, 113] width 70 height 17
type input "6066"
click at [79, 613] on span "Save" at bounding box center [72, 612] width 21 height 9
click at [154, 113] on input "606" at bounding box center [173, 113] width 70 height 17
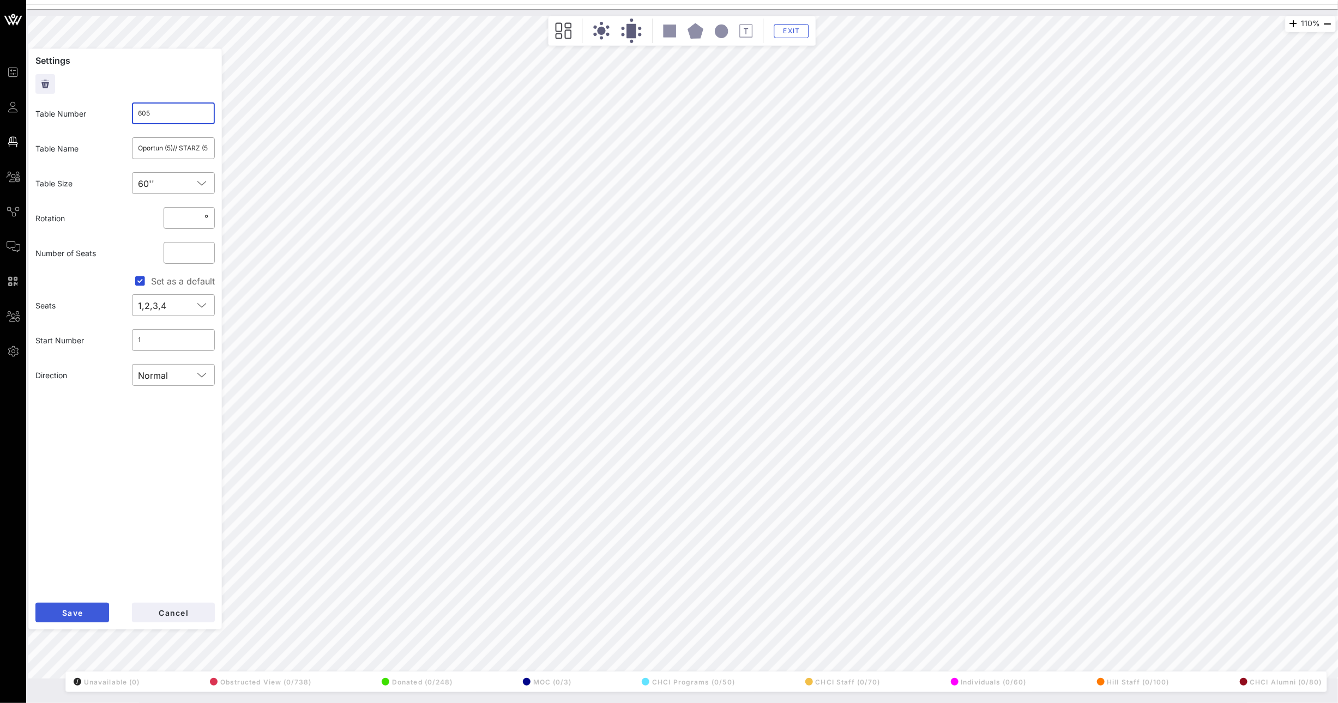
type input "605"
click at [79, 611] on span "Save" at bounding box center [72, 612] width 21 height 9
click at [175, 110] on input "6066" at bounding box center [173, 113] width 70 height 17
type input "606"
click at [75, 610] on span "Save" at bounding box center [72, 612] width 21 height 9
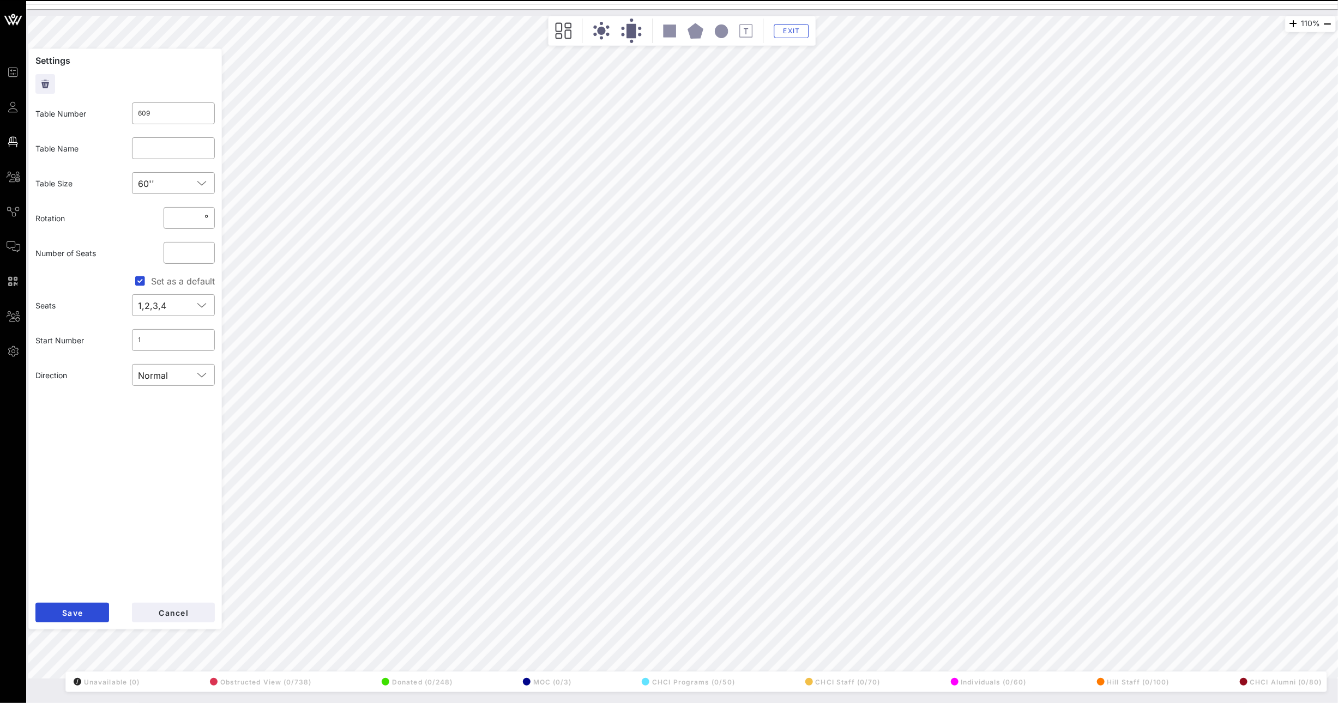
type input "611"
type input "NCTA"
type input "609"
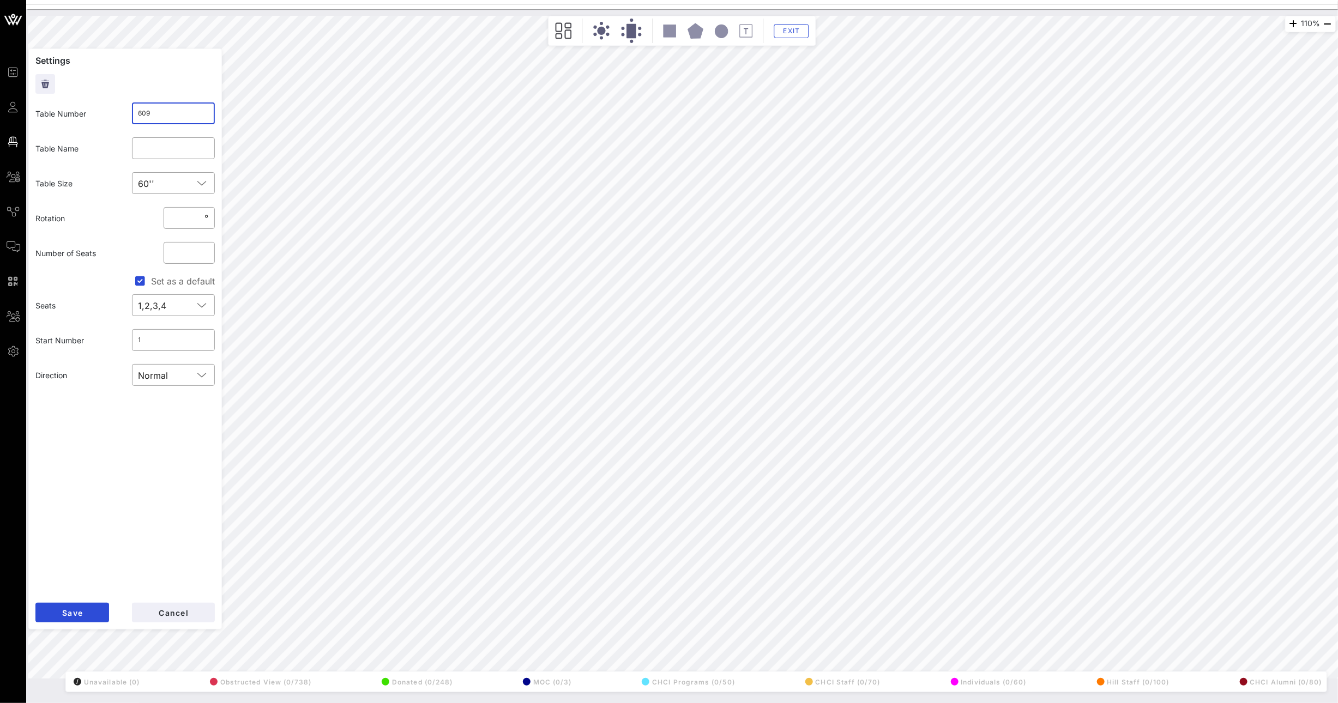
click at [180, 116] on input "609" at bounding box center [173, 113] width 70 height 17
type input "609zcxzc"
click at [86, 616] on button "Save" at bounding box center [72, 613] width 74 height 20
drag, startPoint x: 156, startPoint y: 116, endPoint x: 87, endPoint y: 108, distance: 70.2
click at [102, 108] on div "Table Number ​ 611" at bounding box center [125, 113] width 192 height 35
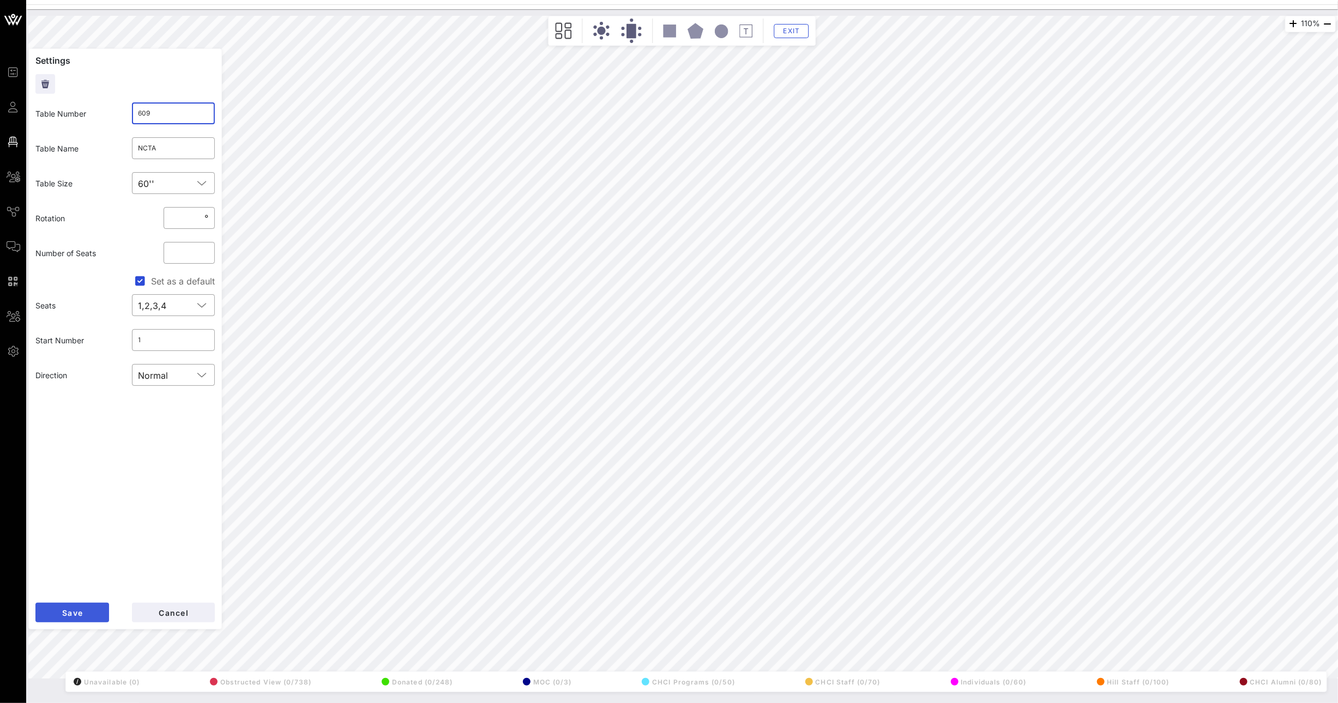
type input "609"
click at [76, 618] on button "Save" at bounding box center [72, 613] width 74 height 20
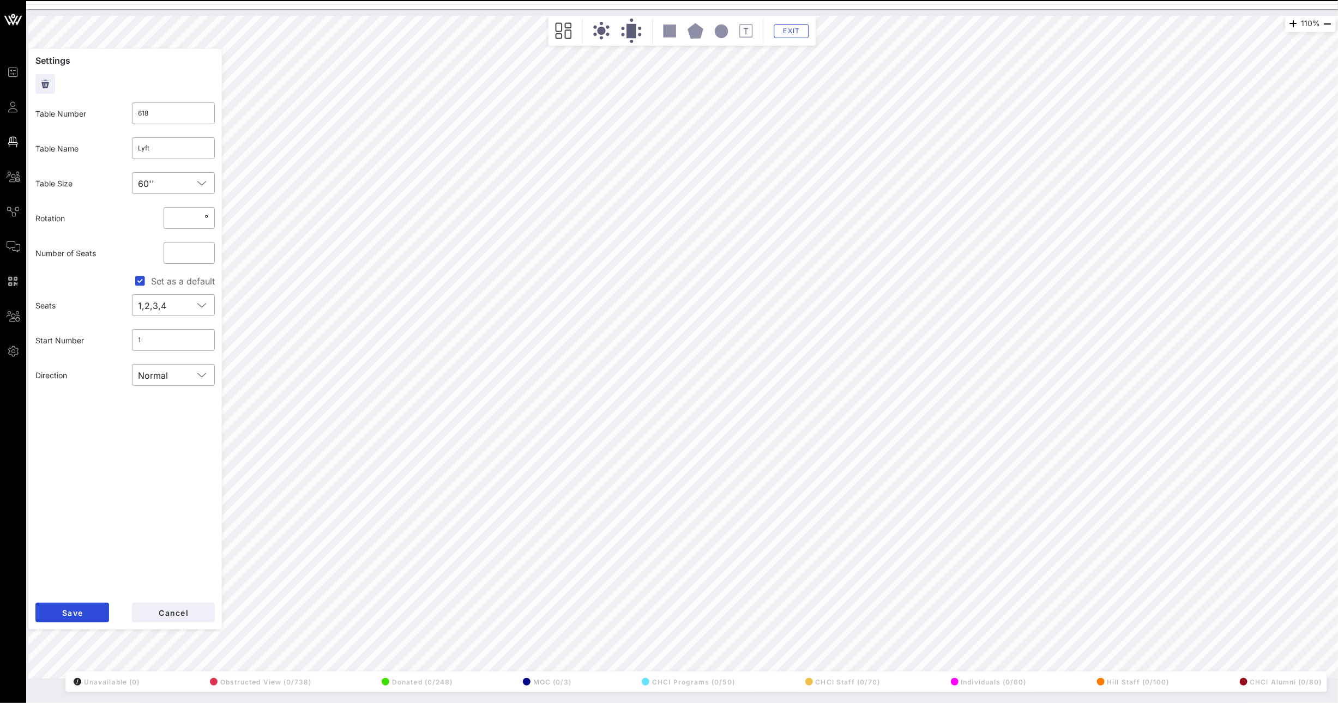
drag, startPoint x: 153, startPoint y: 105, endPoint x: 125, endPoint y: 111, distance: 28.4
click at [125, 111] on div "​ 618" at bounding box center [173, 113] width 96 height 35
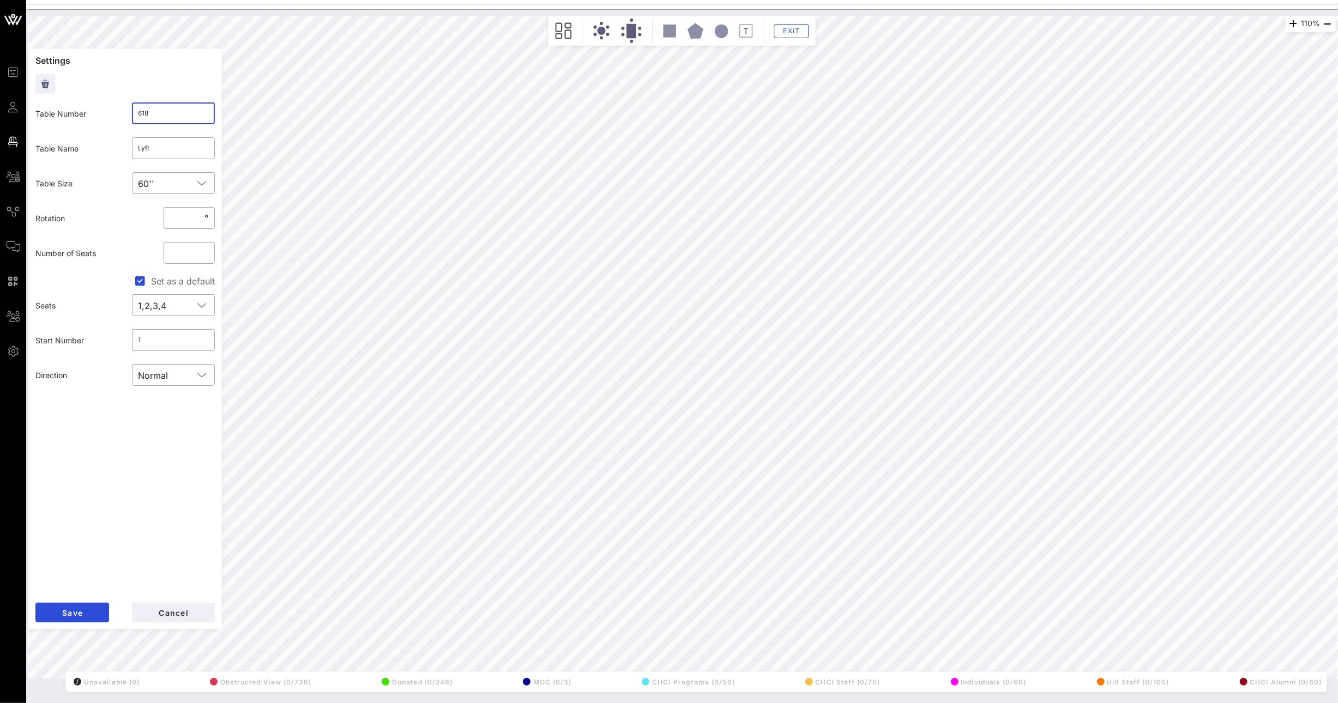
drag, startPoint x: 155, startPoint y: 113, endPoint x: 110, endPoint y: 111, distance: 45.8
click at [117, 111] on div "Table Number ​ 618" at bounding box center [125, 113] width 192 height 35
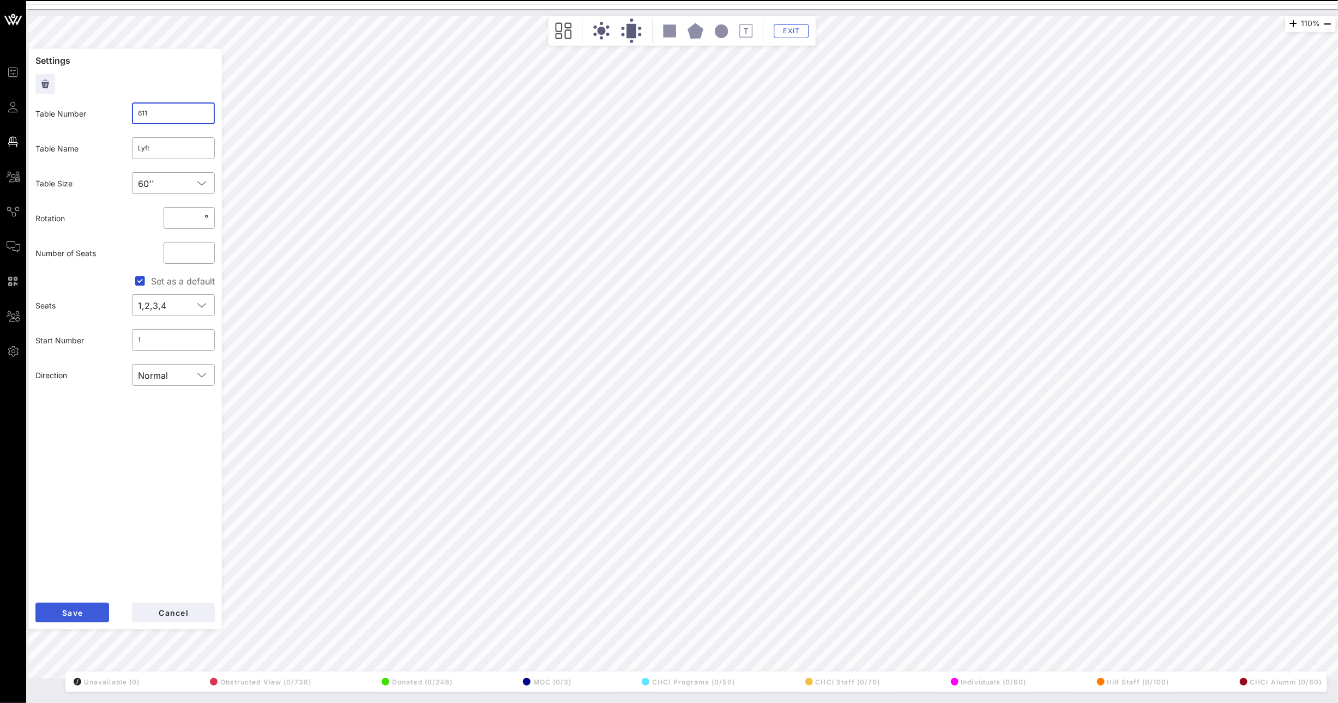
type input "611"
click at [81, 603] on button "Save" at bounding box center [72, 613] width 74 height 20
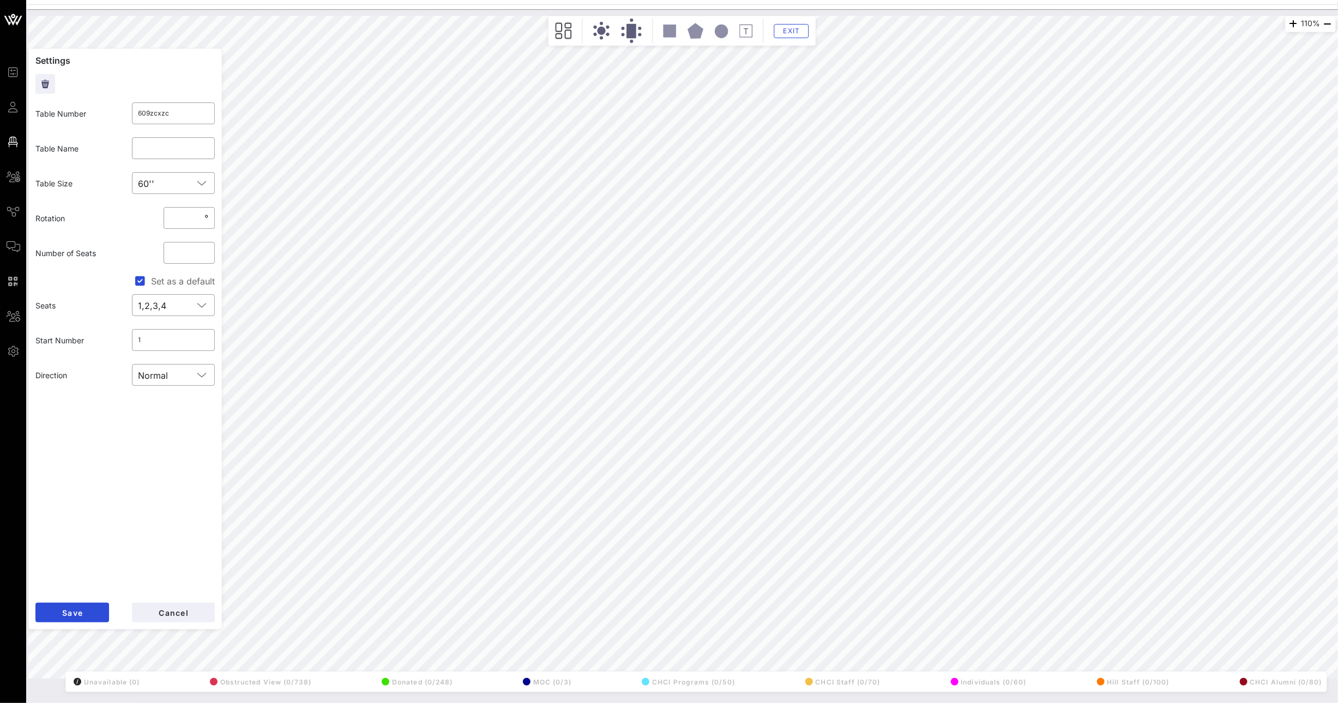
drag, startPoint x: 175, startPoint y: 116, endPoint x: 119, endPoint y: 101, distance: 57.9
click at [126, 102] on div "​ 609zcxzc" at bounding box center [173, 113] width 96 height 35
type input "618"
click at [87, 614] on button "Save" at bounding box center [72, 613] width 74 height 20
type input "606"
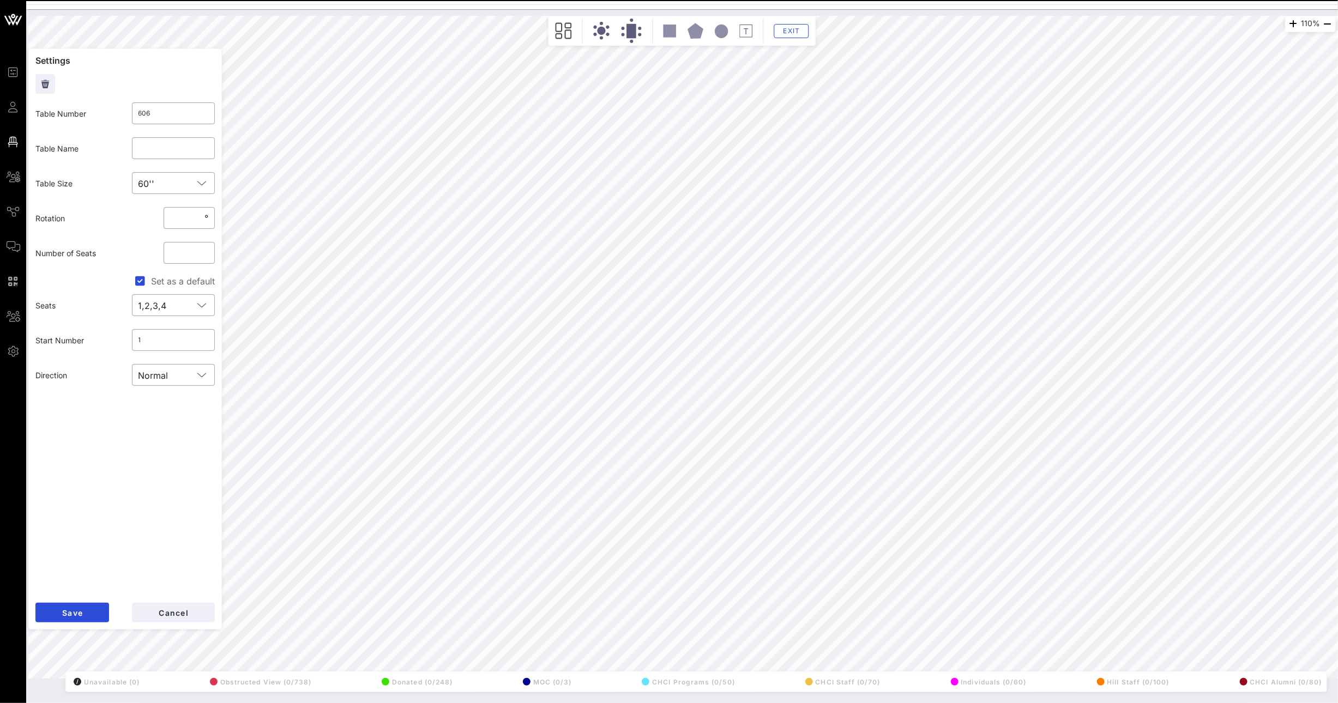
type input "616"
type input "AHIP (5) / American Kidney Fund (5)"
type input "606"
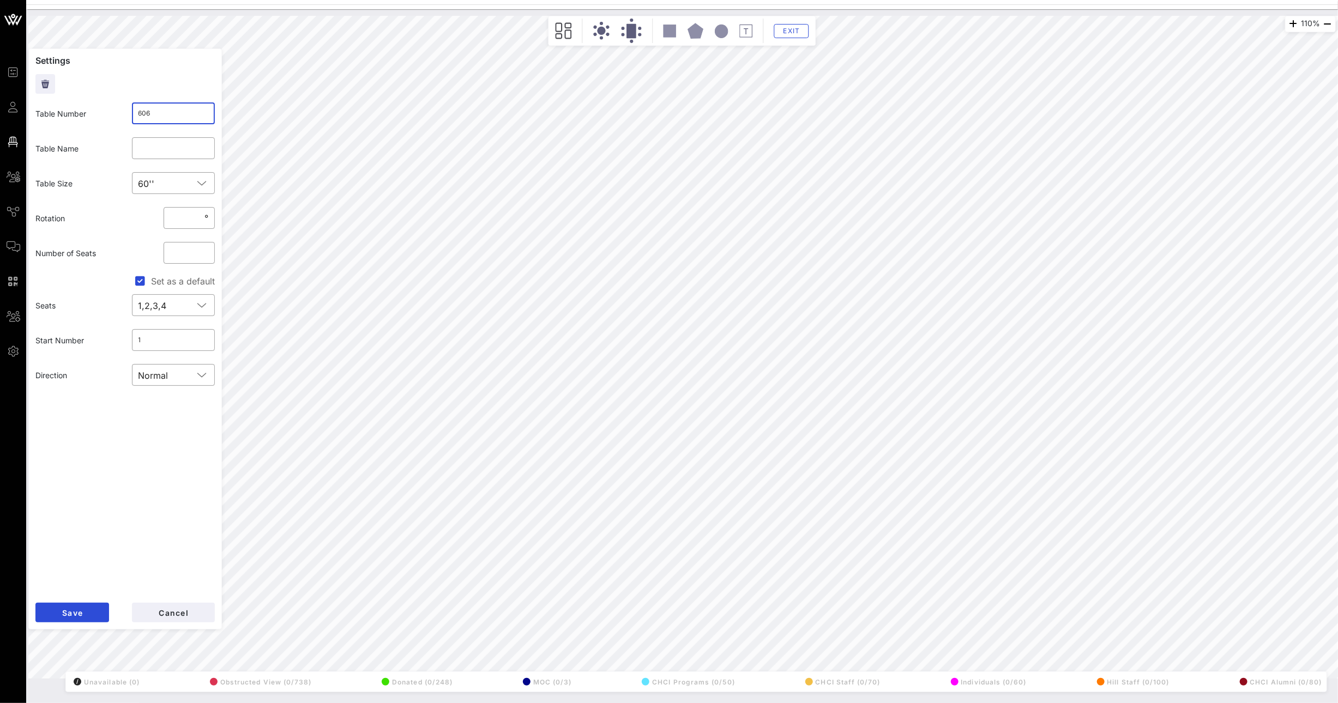
click at [163, 120] on input "606" at bounding box center [173, 113] width 70 height 17
type input "606sc"
click at [77, 608] on span "Save" at bounding box center [72, 612] width 21 height 9
click at [157, 114] on input "616" at bounding box center [173, 113] width 70 height 17
type input "606"
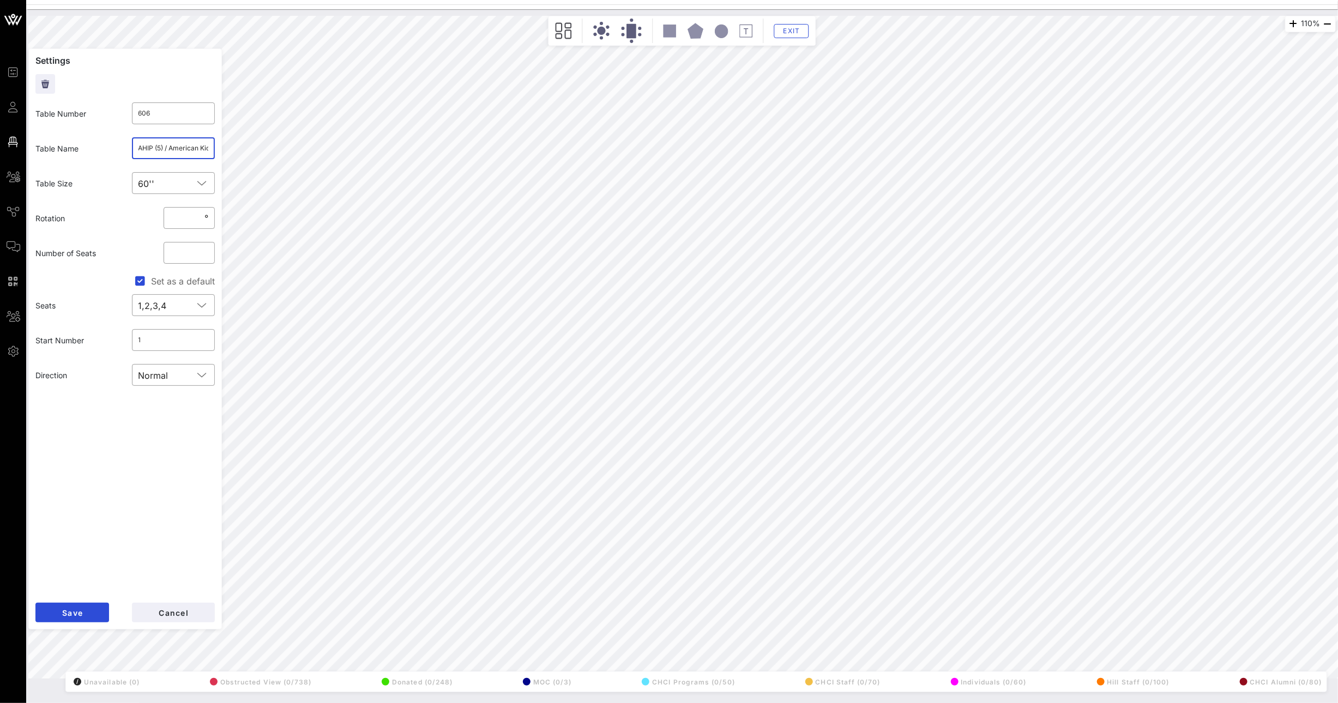
scroll to position [0, 41]
drag, startPoint x: 194, startPoint y: 148, endPoint x: 219, endPoint y: 150, distance: 24.6
click at [219, 150] on form "Settings Table Number ​ 606 Table Name ​ AHIP (5) / American Kidney Fund (5) Ta…" at bounding box center [125, 339] width 194 height 581
click at [69, 605] on button "Save" at bounding box center [72, 613] width 74 height 20
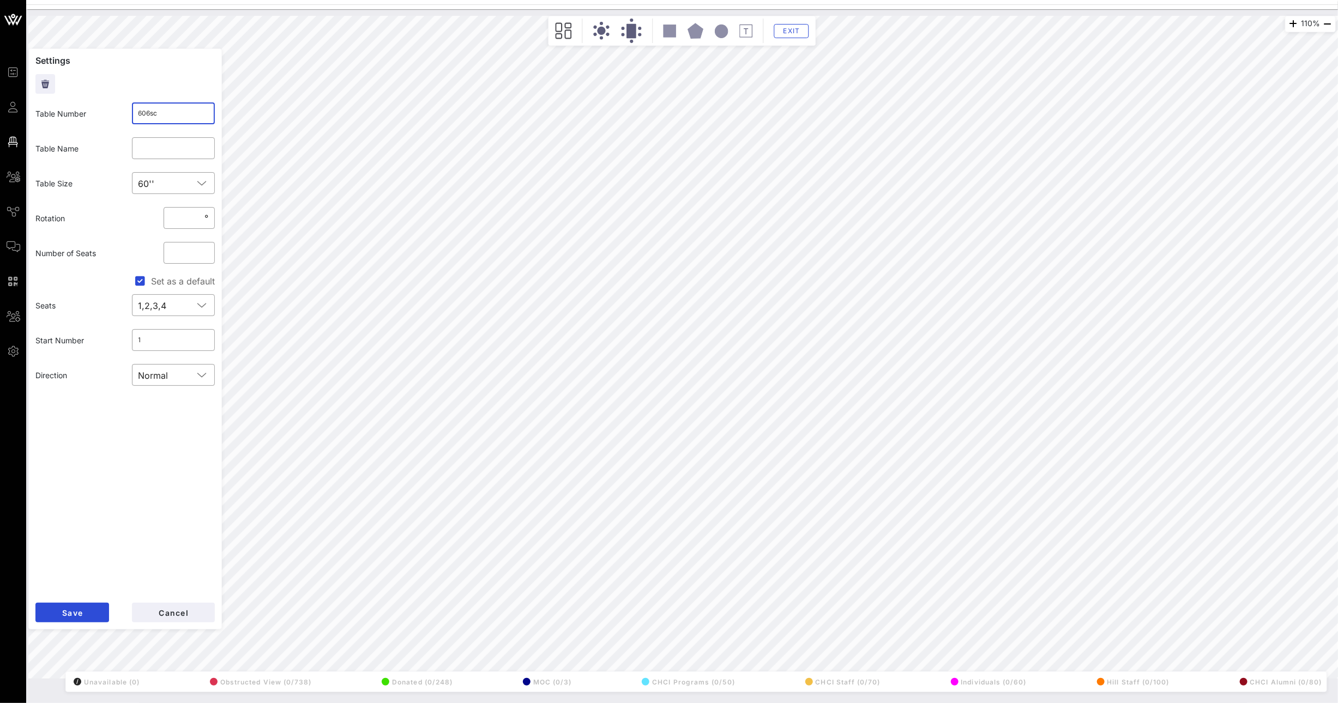
drag, startPoint x: 135, startPoint y: 112, endPoint x: 110, endPoint y: 112, distance: 25.6
click at [115, 111] on div "Table Number ​ 606sc" at bounding box center [125, 113] width 192 height 35
type input "616"
click at [78, 613] on span "Save" at bounding box center [72, 612] width 21 height 9
drag, startPoint x: 167, startPoint y: 113, endPoint x: 129, endPoint y: 112, distance: 38.2
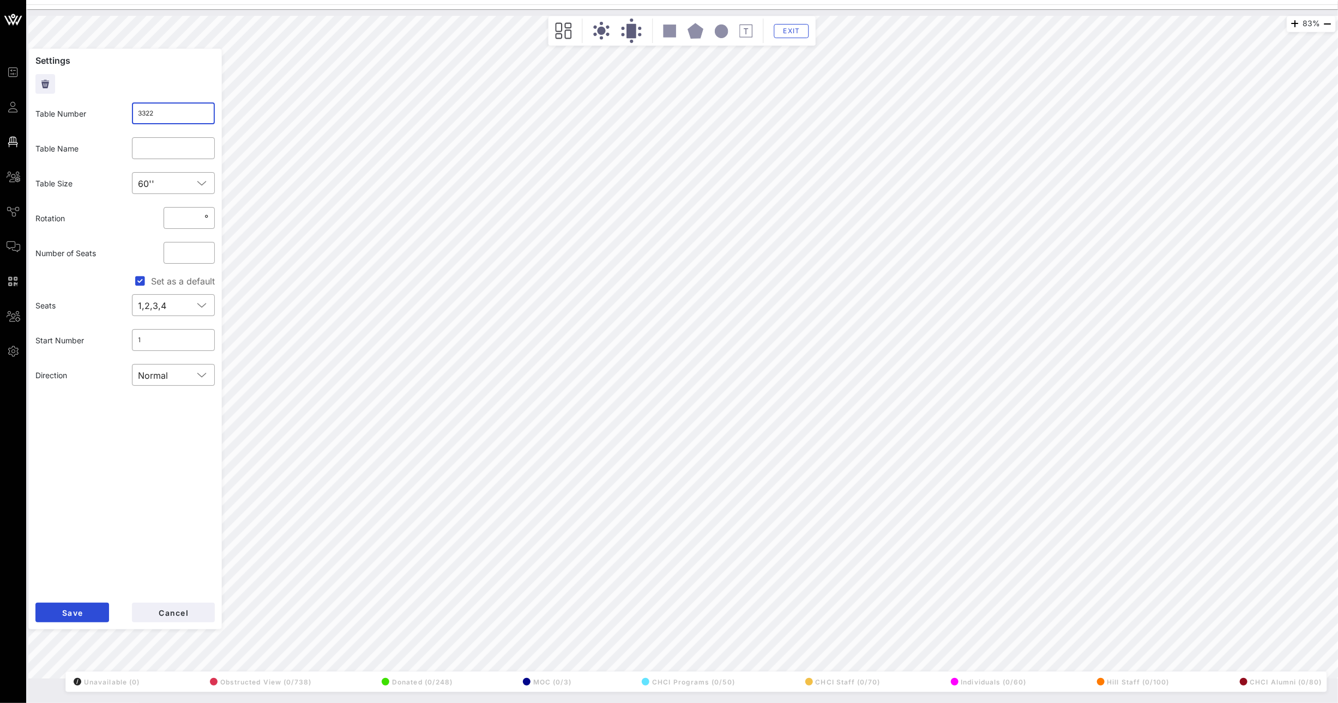
click at [138, 113] on input "3322" at bounding box center [173, 113] width 70 height 17
type input "509"
click at [74, 611] on span "Save" at bounding box center [72, 612] width 21 height 9
click at [194, 368] on div "83% Floorplan Builder Seat Legend Assign Seats Groups Exit Settings Table Numbe…" at bounding box center [681, 347] width 1307 height 663
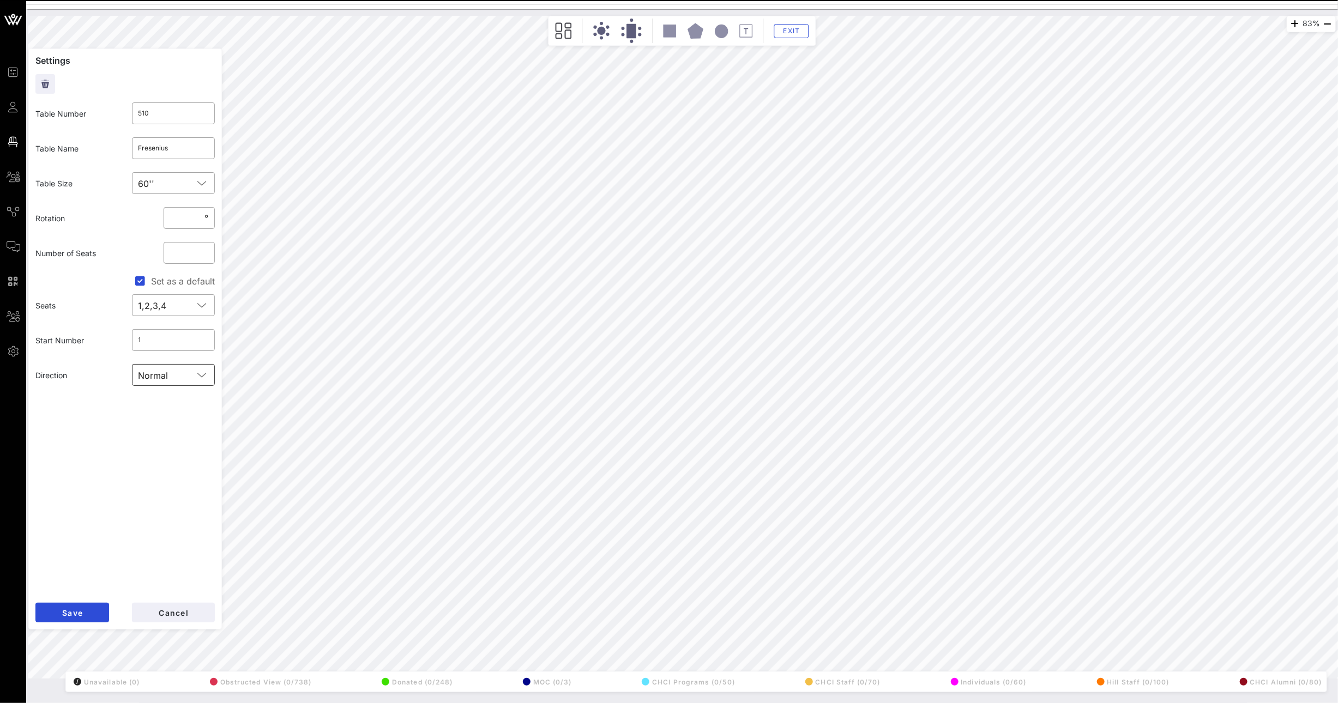
type input "509"
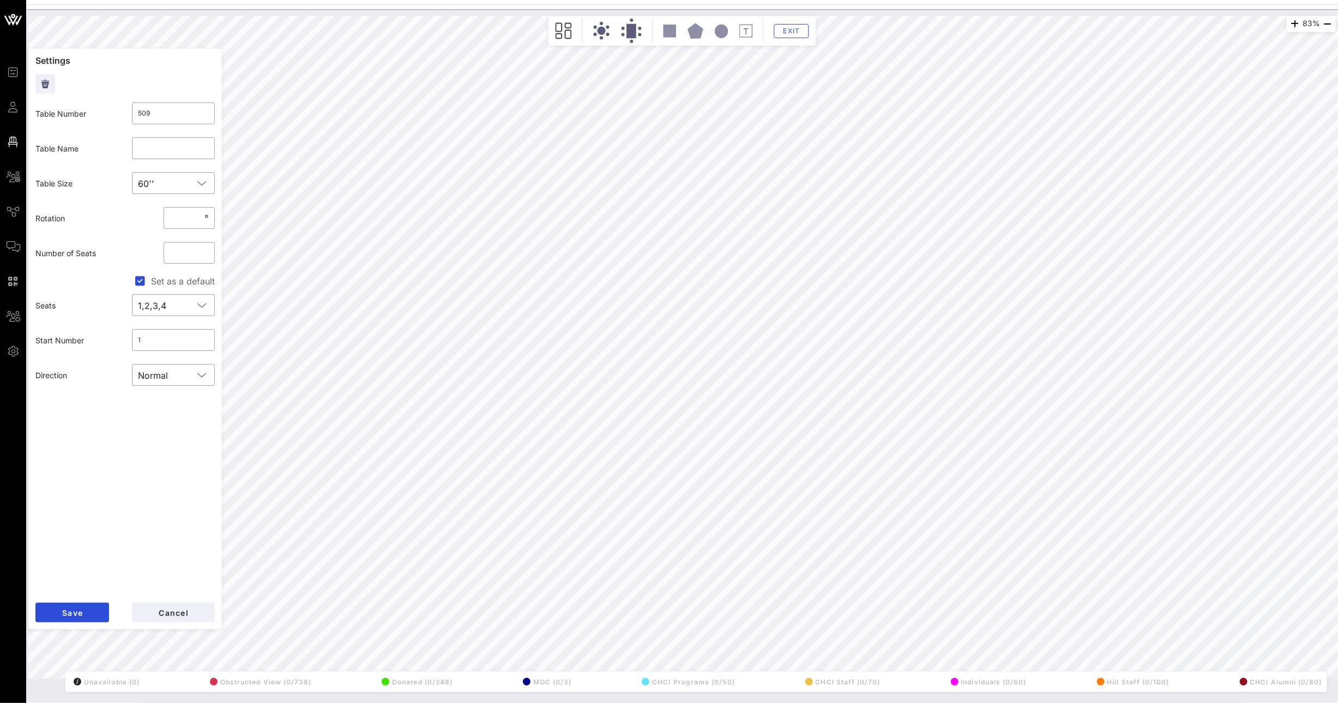
type input "510"
type input "Fresenius"
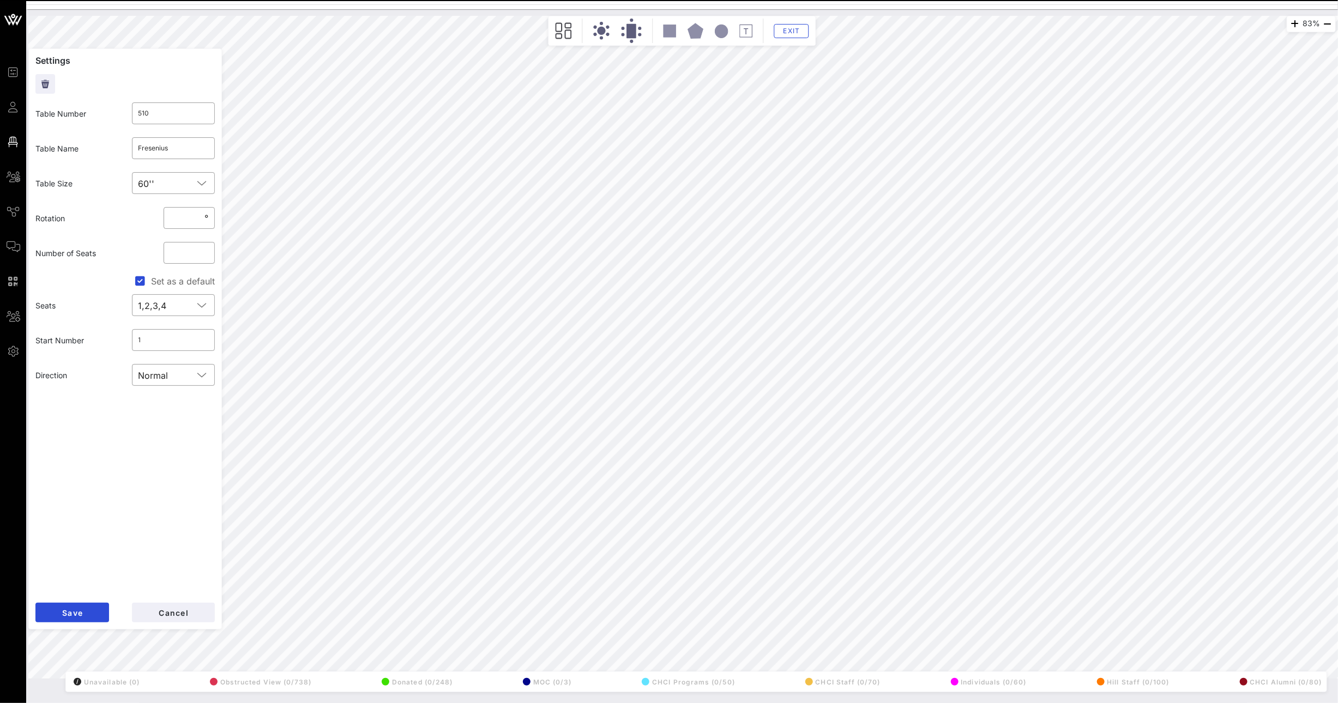
type input "509"
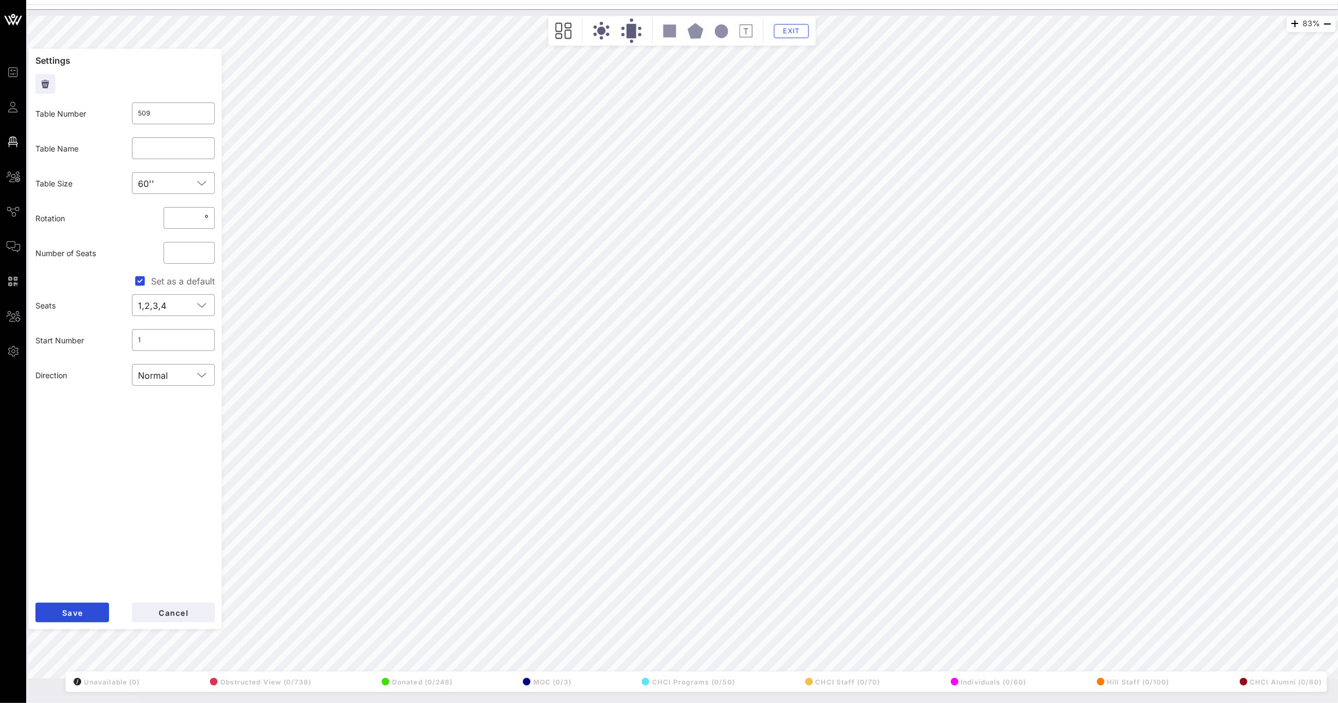
drag, startPoint x: 167, startPoint y: 111, endPoint x: 101, endPoint y: 107, distance: 65.6
click at [105, 107] on div "Table Number ​ 509" at bounding box center [125, 113] width 192 height 35
type input "zzxzx"
click at [81, 611] on span "Save" at bounding box center [72, 612] width 21 height 9
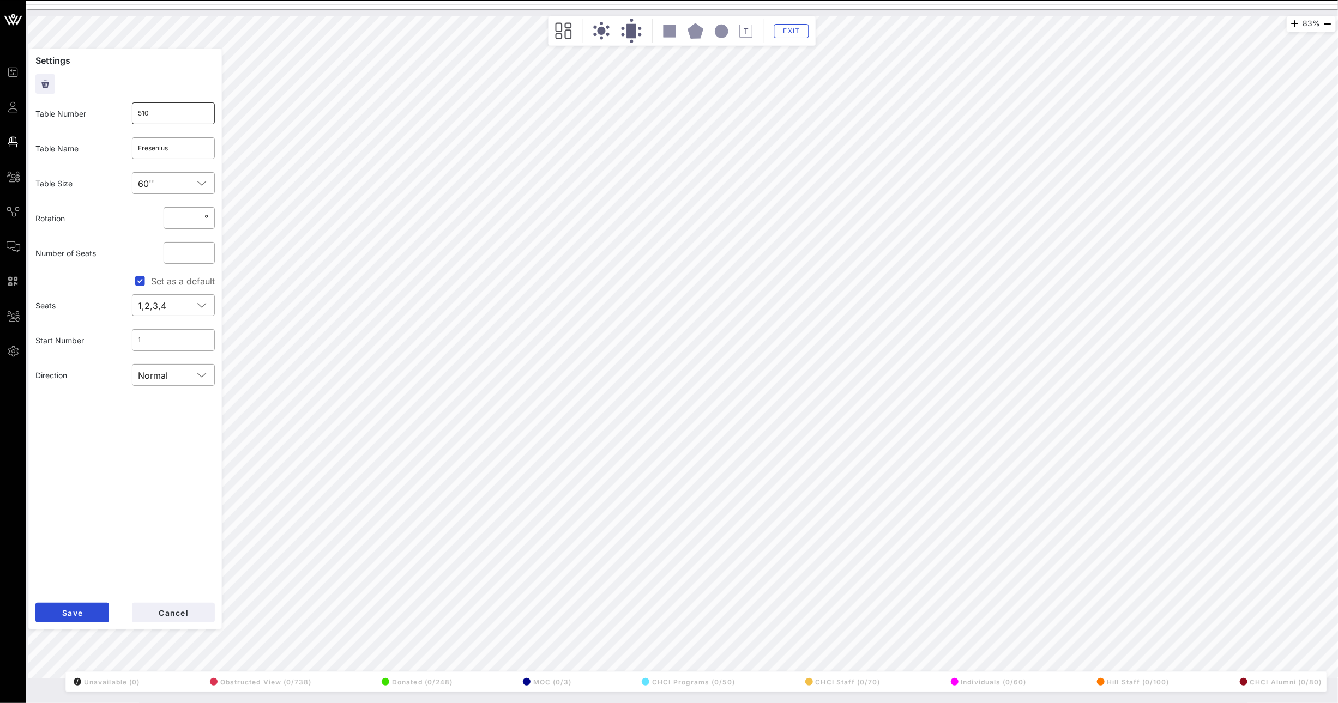
click at [156, 115] on input "510" at bounding box center [173, 113] width 70 height 17
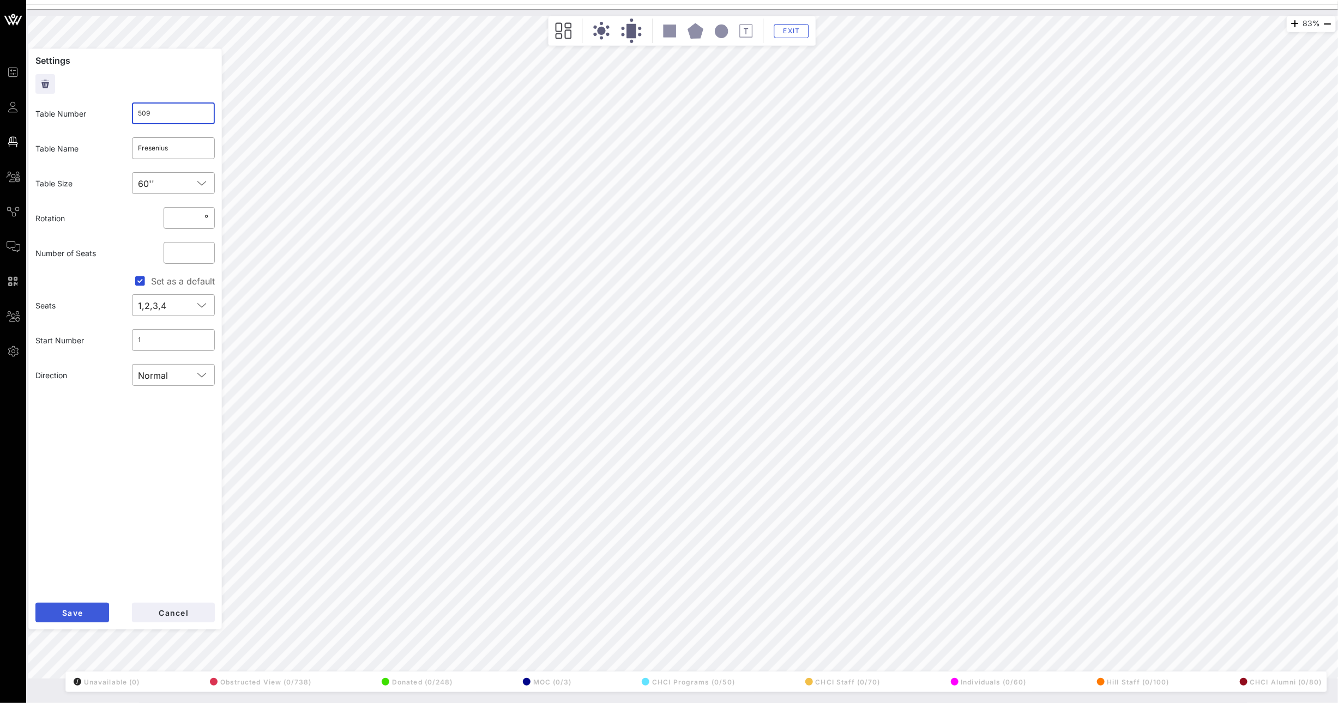
type input "509"
click at [82, 608] on span "Save" at bounding box center [72, 612] width 21 height 9
drag, startPoint x: 173, startPoint y: 116, endPoint x: 113, endPoint y: 117, distance: 60.5
click at [119, 117] on div "Table Number ​ 519" at bounding box center [125, 113] width 192 height 35
type input "510"
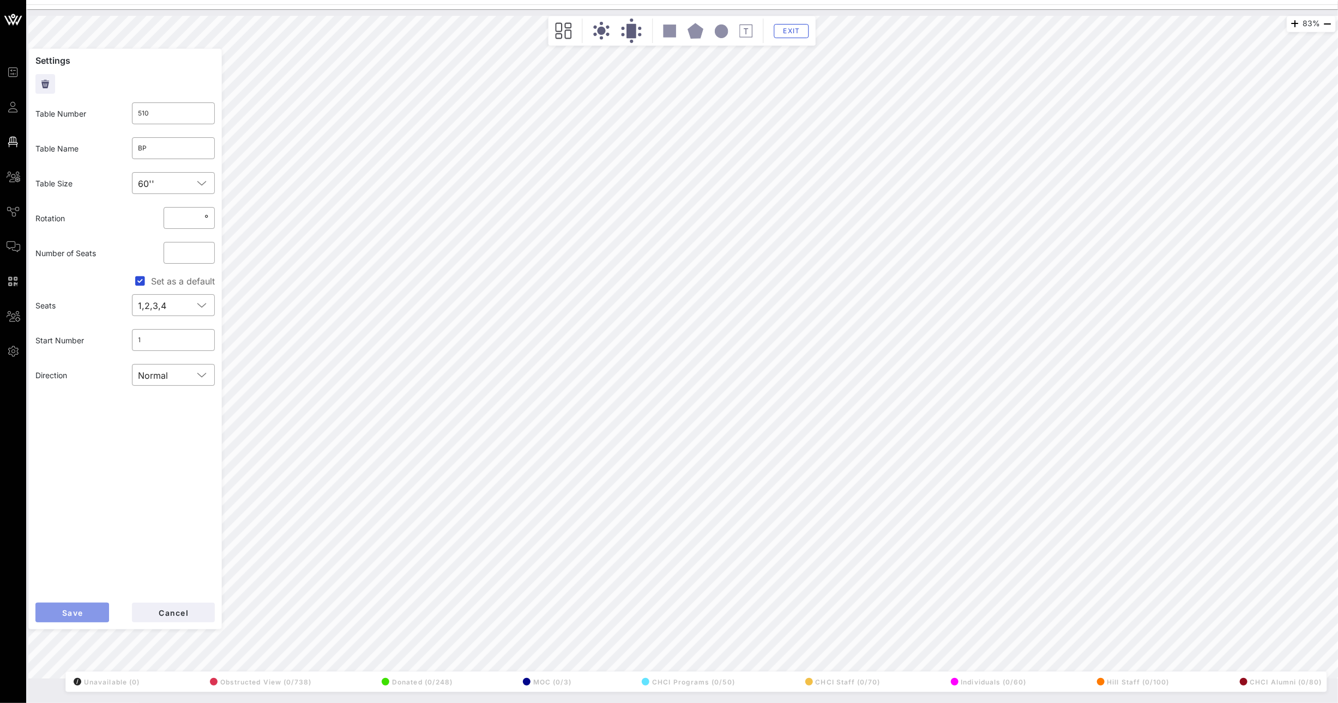
click at [86, 608] on button "Save" at bounding box center [72, 613] width 74 height 20
type input "509"
type input "Fresenius"
click at [194, 605] on button "Cancel" at bounding box center [173, 613] width 83 height 20
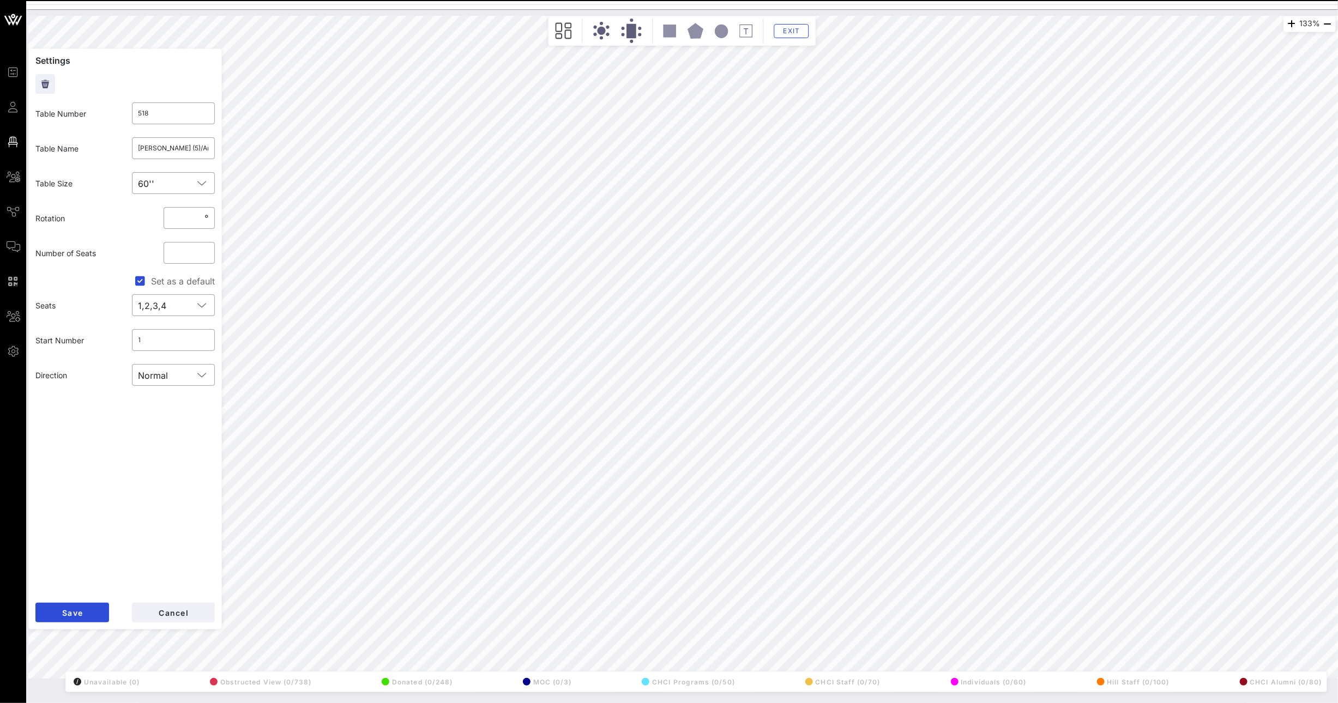
type input "522"
type input "KKR"
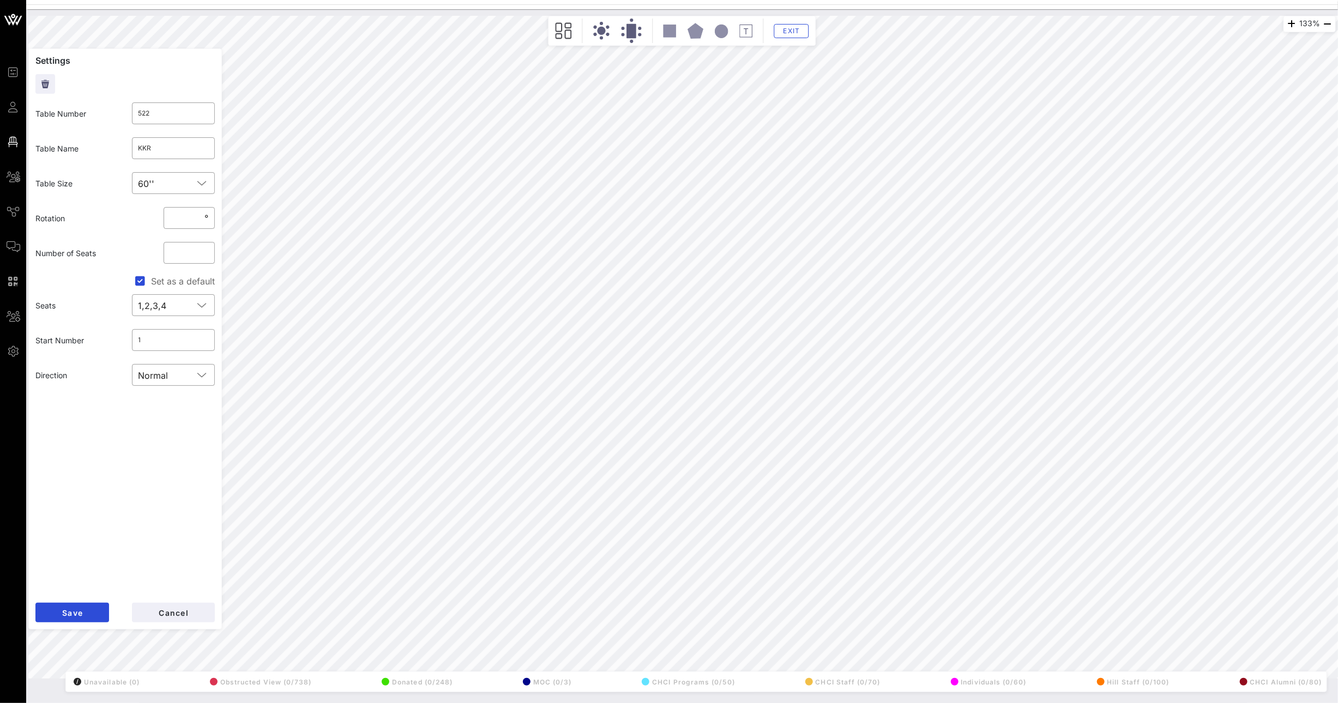
type input "zzxzx"
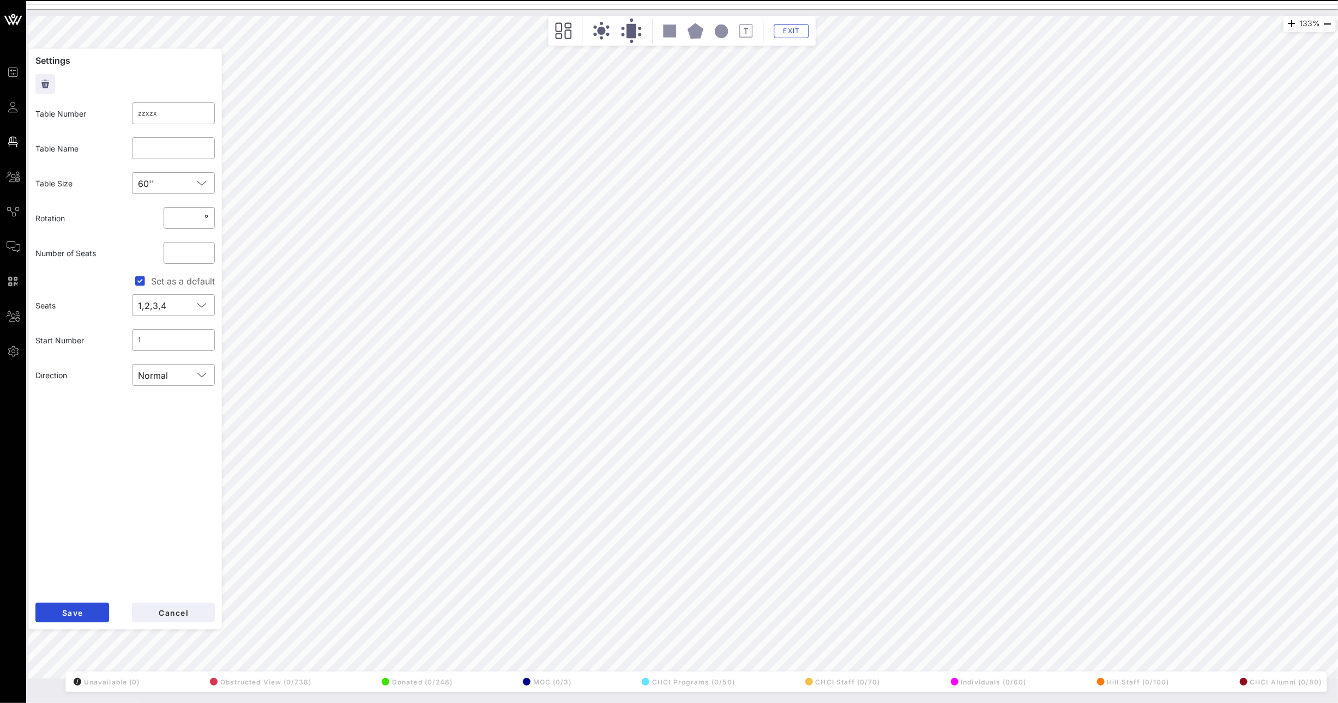
type input "522"
type input "KKR"
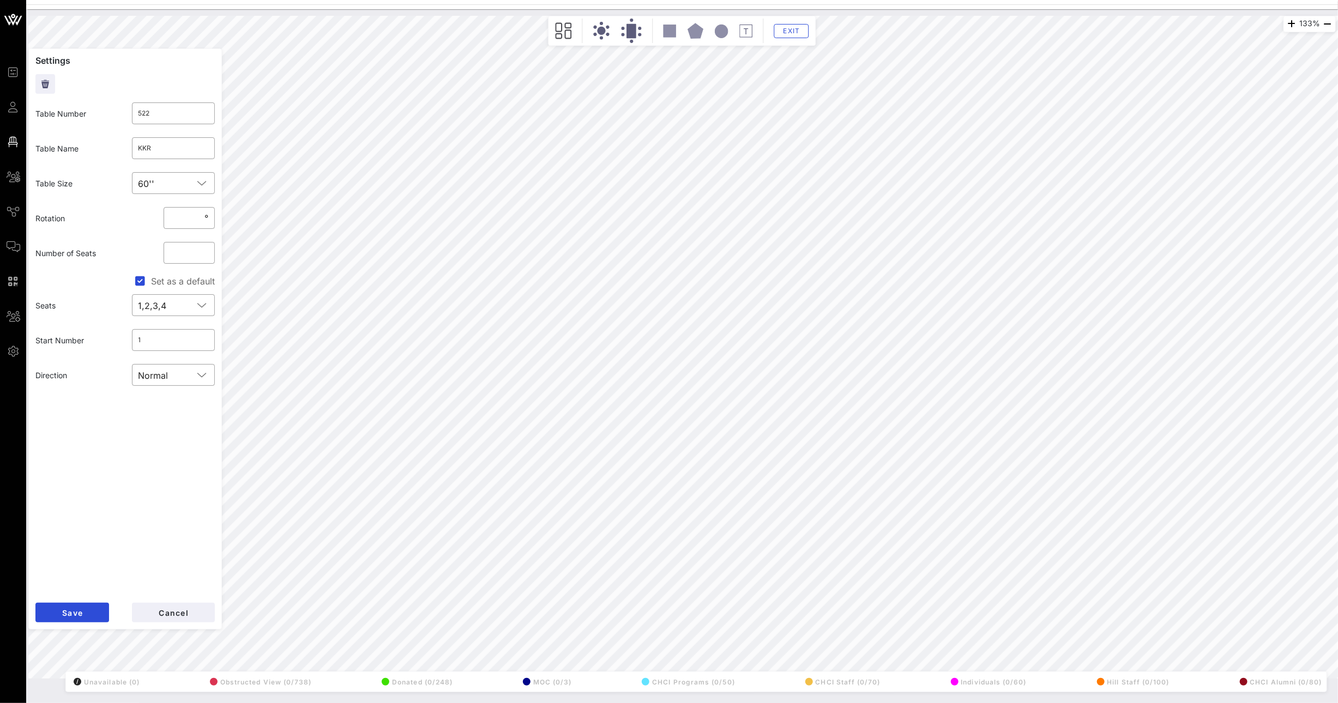
type input "518"
type input "Reynolds (5)/American Sugar Alliance (5)"
click at [171, 107] on input "518" at bounding box center [173, 113] width 70 height 17
type input "zx518"
click at [74, 612] on span "Save" at bounding box center [72, 612] width 21 height 9
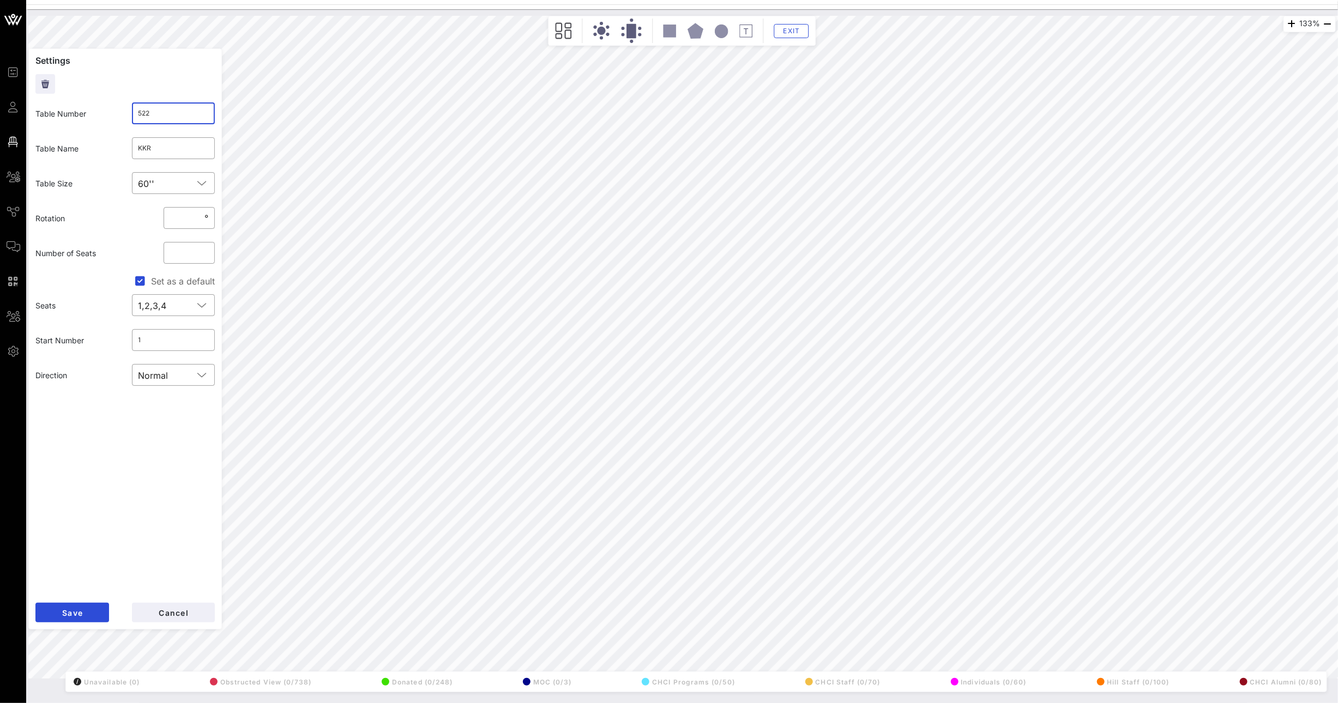
drag, startPoint x: 171, startPoint y: 113, endPoint x: 83, endPoint y: 107, distance: 88.0
click at [93, 108] on div "Table Number ​ 522" at bounding box center [125, 113] width 192 height 35
type input "518"
click at [93, 618] on button "Save" at bounding box center [72, 613] width 74 height 20
drag, startPoint x: 167, startPoint y: 116, endPoint x: 118, endPoint y: 109, distance: 49.0
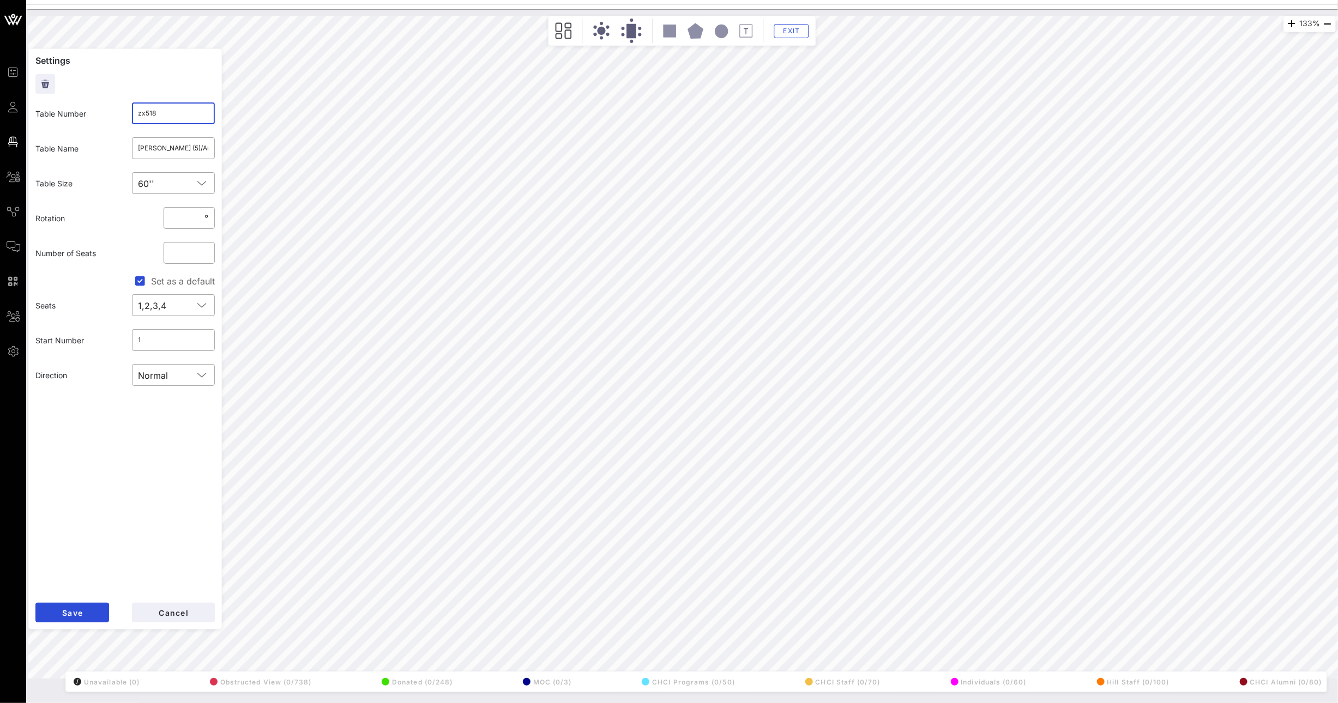
click at [121, 110] on div "Table Number ​ zx518" at bounding box center [125, 113] width 192 height 35
type input "519"
drag, startPoint x: 180, startPoint y: 149, endPoint x: 220, endPoint y: 149, distance: 39.3
click at [220, 149] on form "Settings Table Number ​ 519 Table Name ​ Reynolds (5)/American Sugar Alliance (…" at bounding box center [125, 339] width 194 height 581
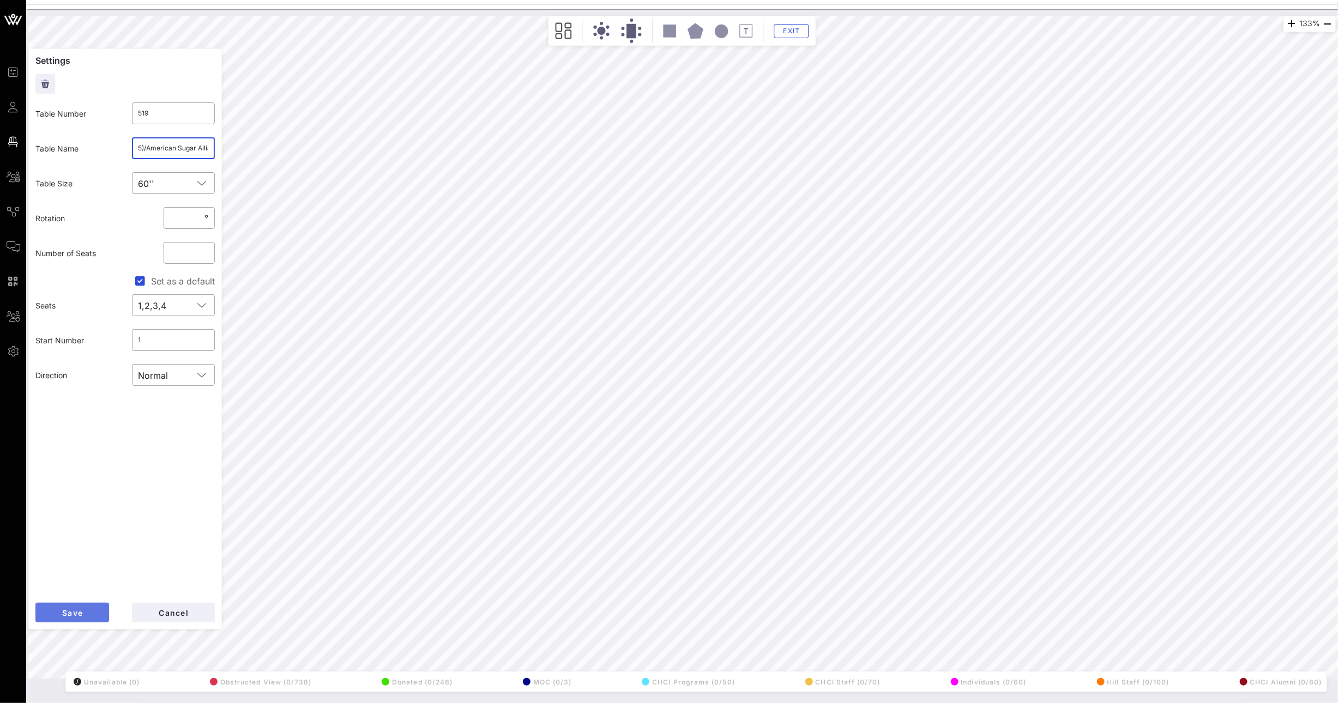
scroll to position [0, 0]
click at [77, 613] on span "Save" at bounding box center [72, 612] width 21 height 9
drag, startPoint x: 158, startPoint y: 115, endPoint x: 79, endPoint y: 111, distance: 79.7
click at [100, 110] on div "Table Number ​ zzxzx" at bounding box center [125, 113] width 192 height 35
click at [68, 603] on button "Save" at bounding box center [72, 613] width 74 height 20
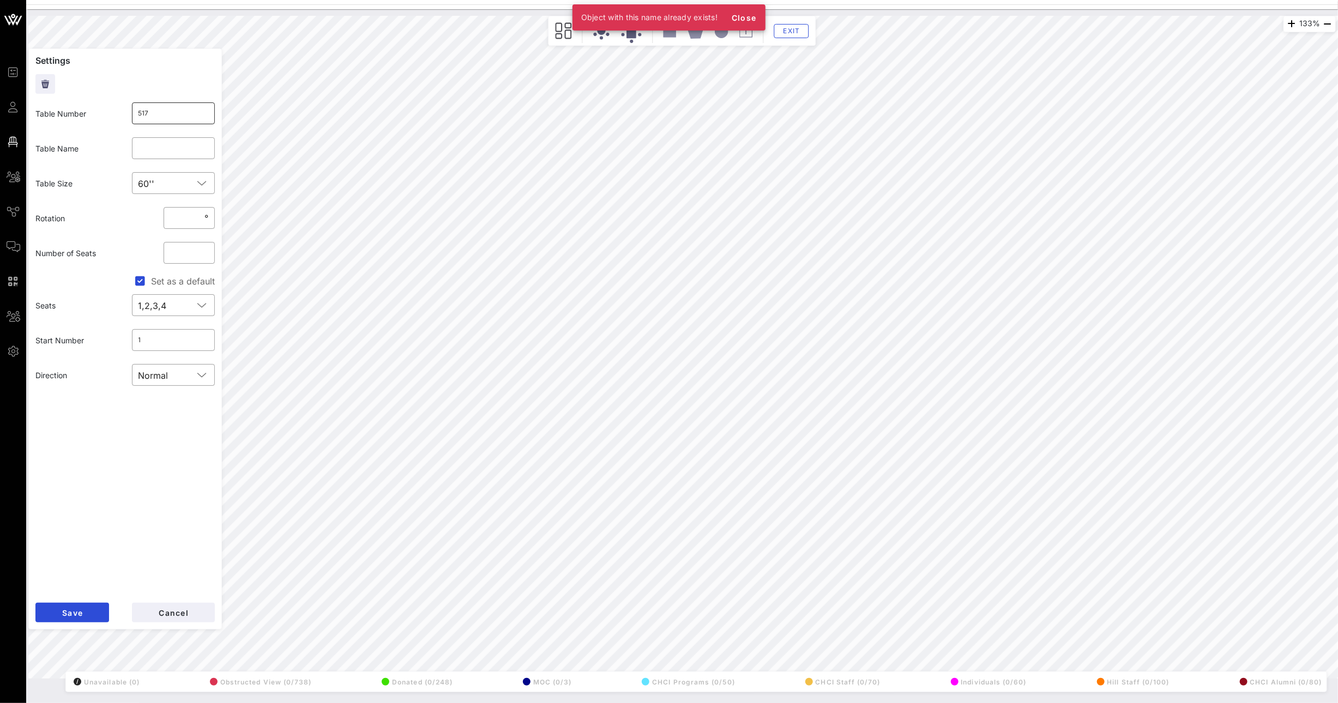
click at [167, 110] on input "517" at bounding box center [173, 113] width 70 height 17
type input "5171"
click at [92, 611] on button "Save" at bounding box center [72, 613] width 74 height 20
drag, startPoint x: 159, startPoint y: 112, endPoint x: 105, endPoint y: 111, distance: 54.0
click at [113, 111] on div "Table Number ​ 517" at bounding box center [125, 113] width 192 height 35
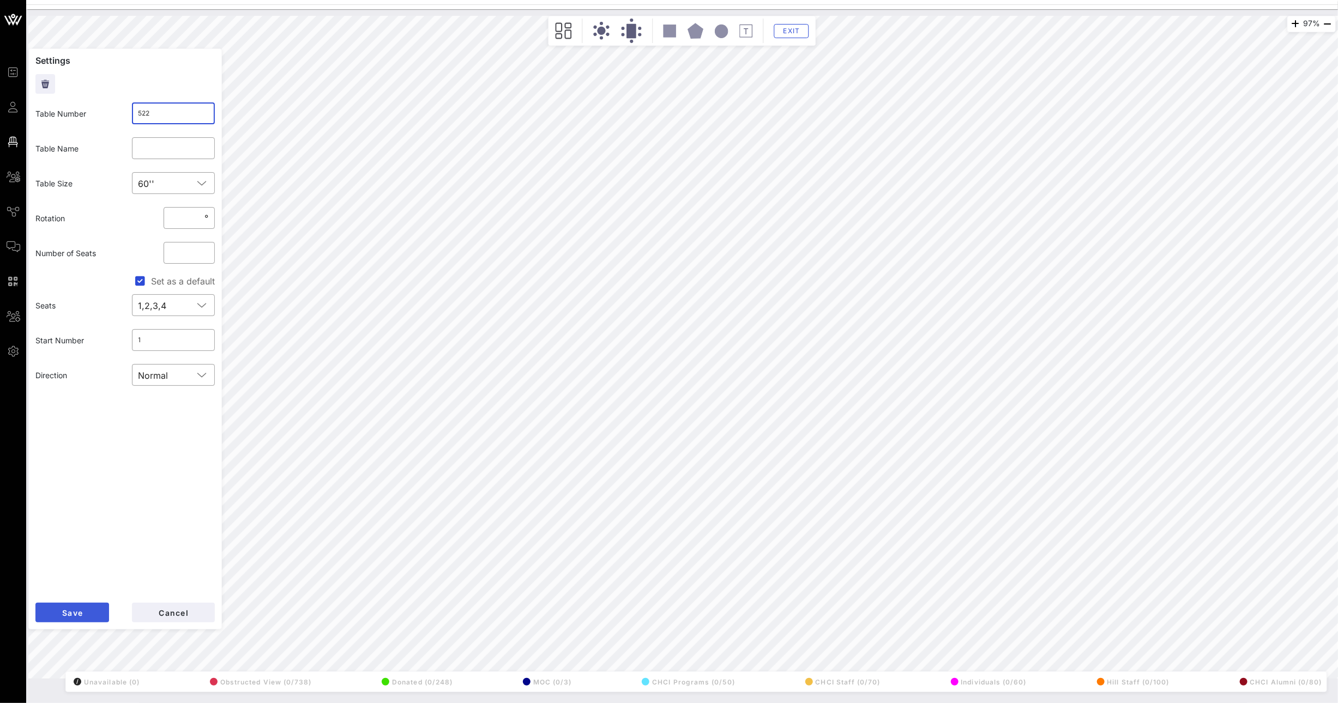
type input "522"
click at [89, 611] on button "Save" at bounding box center [72, 613] width 74 height 20
click at [166, 114] on input "5171" at bounding box center [173, 113] width 70 height 17
type input "517"
click at [79, 612] on span "Save" at bounding box center [72, 612] width 21 height 9
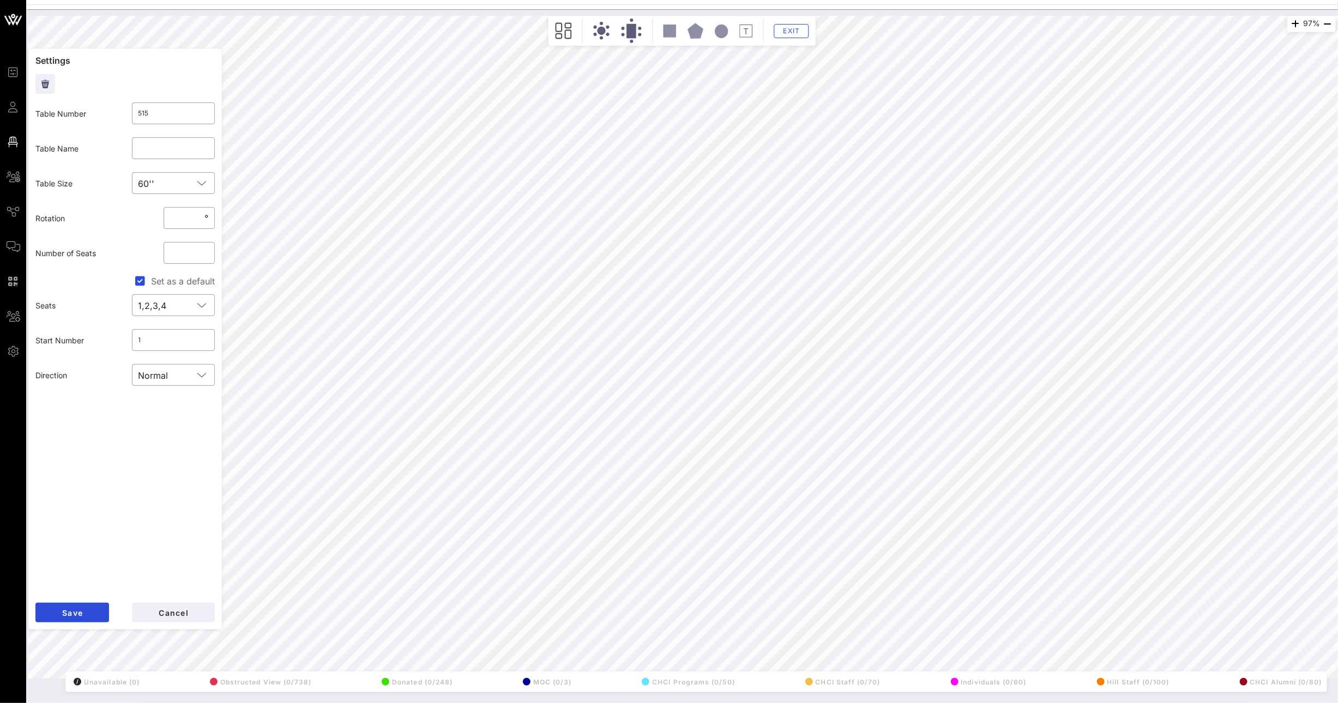
type input "516"
drag, startPoint x: 179, startPoint y: 120, endPoint x: 82, endPoint y: 113, distance: 97.3
click at [111, 117] on div "Table Number ​ 127" at bounding box center [125, 113] width 192 height 35
type input "523"
click at [71, 609] on span "Save" at bounding box center [72, 612] width 21 height 9
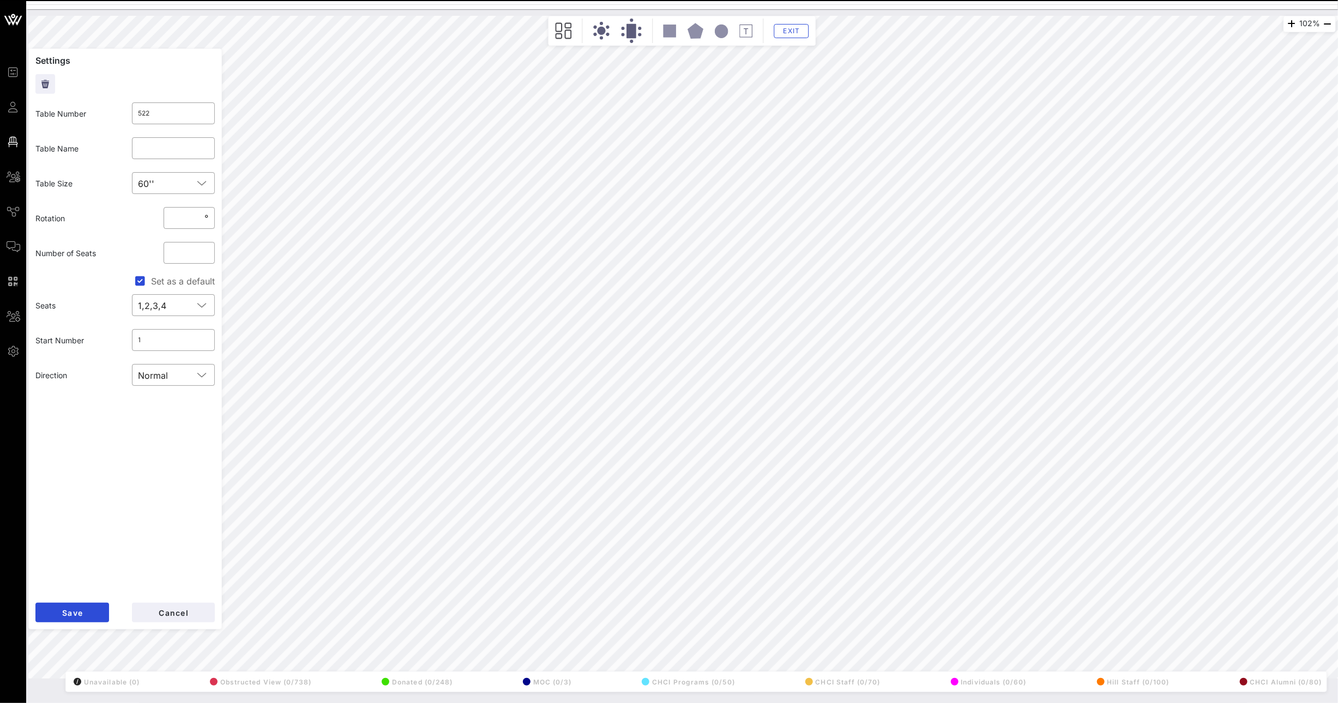
type input "521"
type input "542"
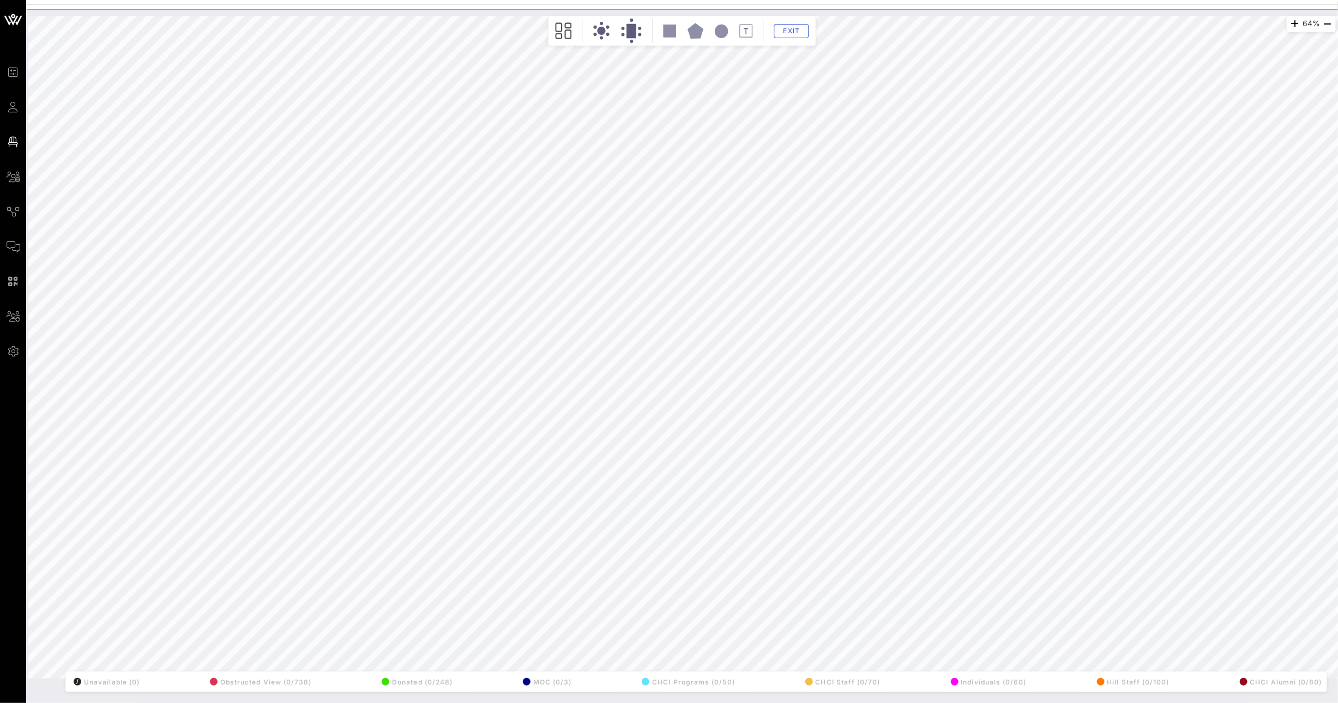
click at [1337, 303] on html "Event Builder Guests Floor Plan All Groups Journeys Comms QR Scanner Team Setti…" at bounding box center [669, 351] width 1338 height 703
click at [179, 327] on div "64% Floorplan Builder Seat Legend Assign Seats Groups Exit All Reserved Shared …" at bounding box center [681, 347] width 1307 height 663
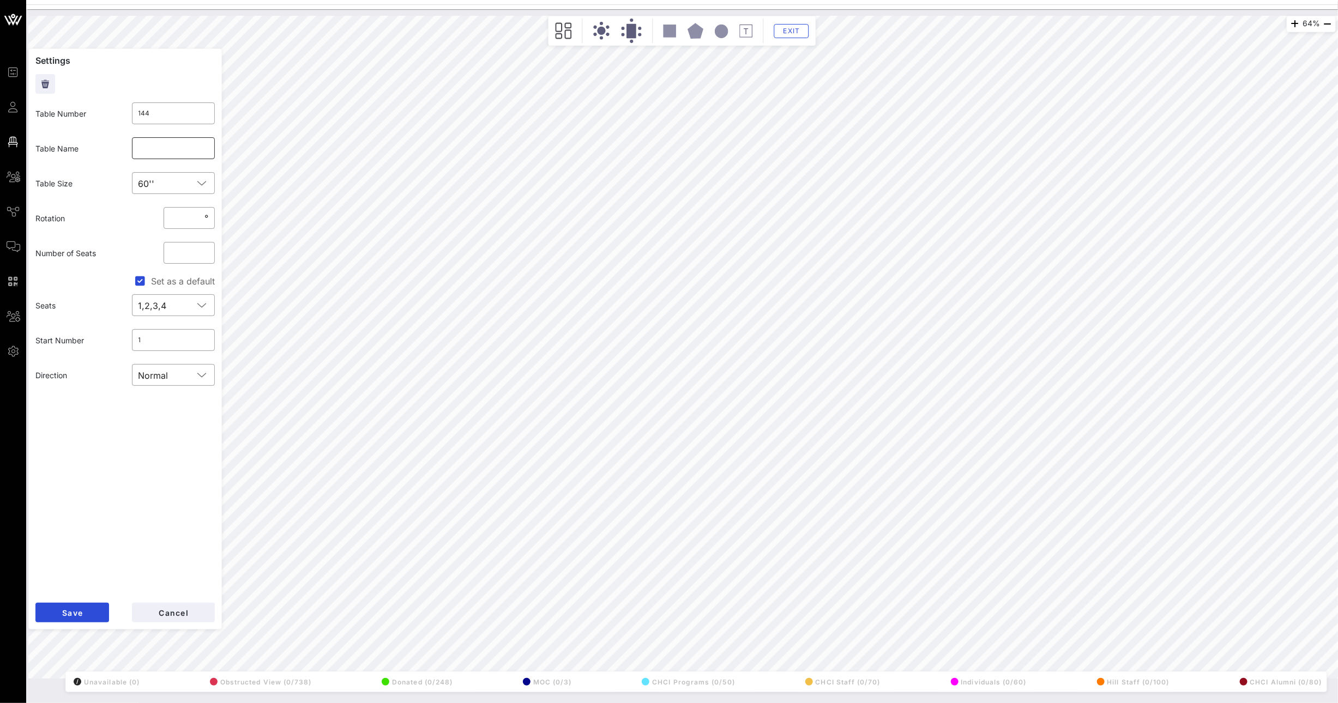
click at [155, 149] on input "text" at bounding box center [173, 148] width 70 height 17
type input "Individual 9"
click at [96, 613] on button "Save" at bounding box center [72, 613] width 74 height 20
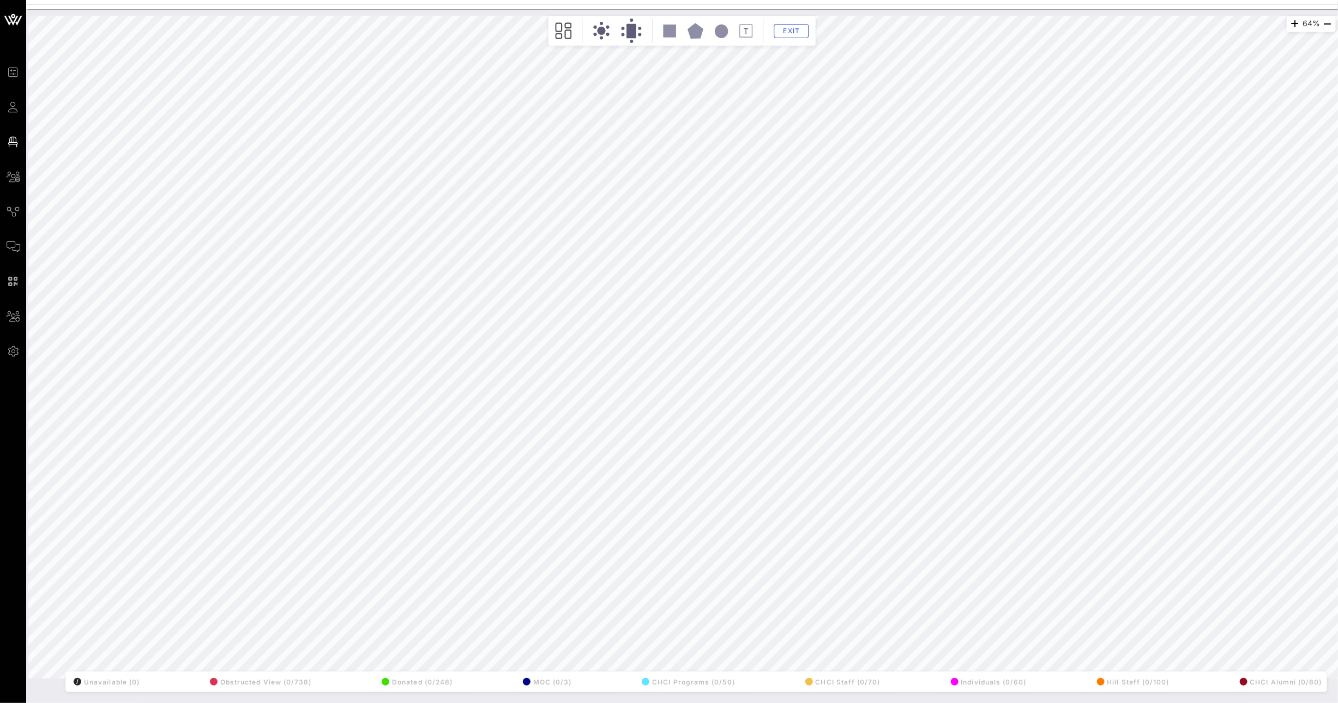
click at [117, 323] on div "64% Floorplan Builder Seat Legend Assign Seats Groups Exit All Reserved Shared …" at bounding box center [681, 347] width 1307 height 663
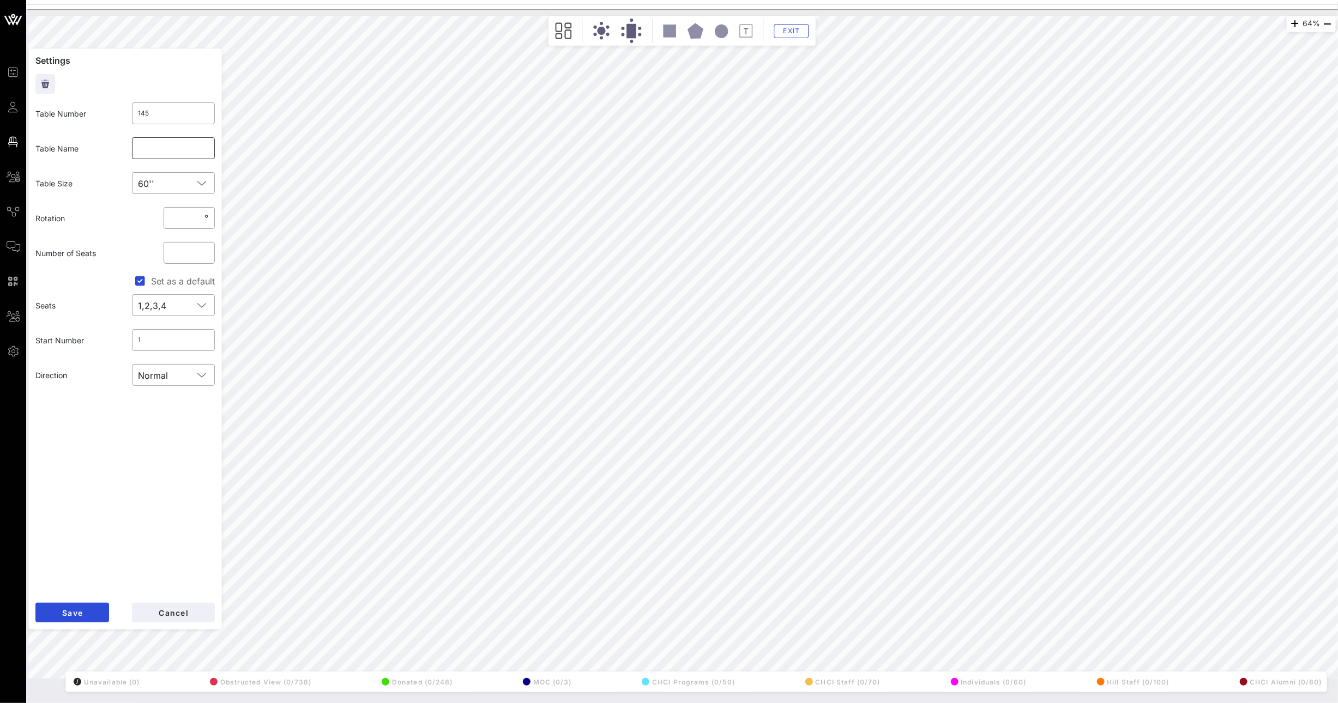
click at [180, 144] on input "text" at bounding box center [173, 148] width 70 height 17
type input "Individual 10"
click at [84, 614] on button "Save" at bounding box center [72, 613] width 74 height 20
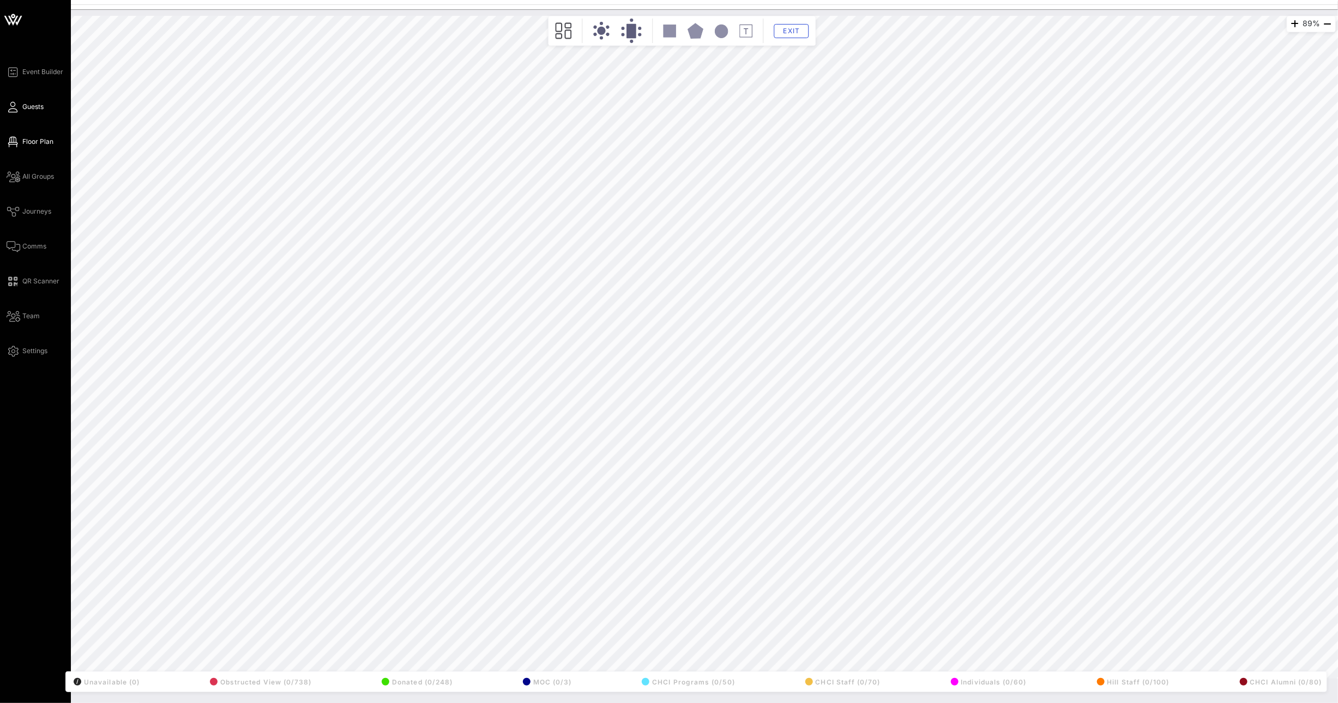
click at [15, 106] on icon at bounding box center [14, 107] width 14 height 2
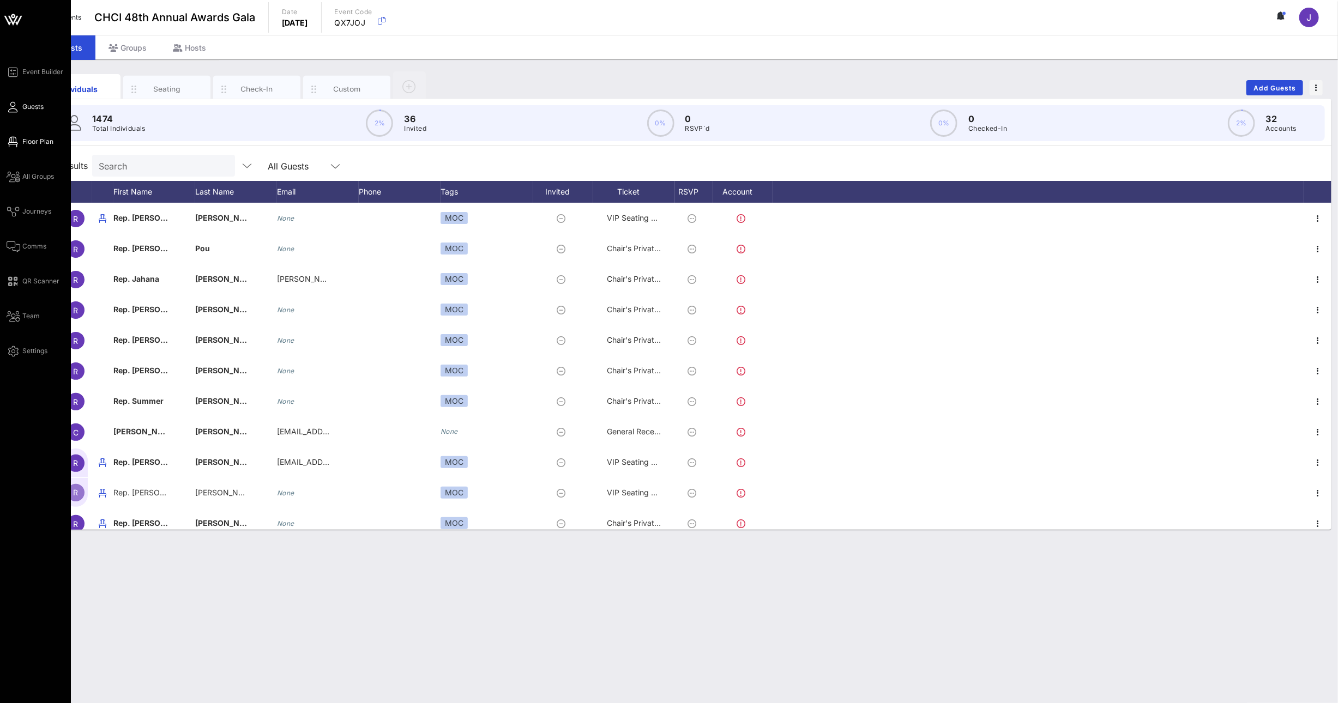
click at [21, 145] on link "Floor Plan" at bounding box center [30, 141] width 47 height 13
